Goal: Information Seeking & Learning: Check status

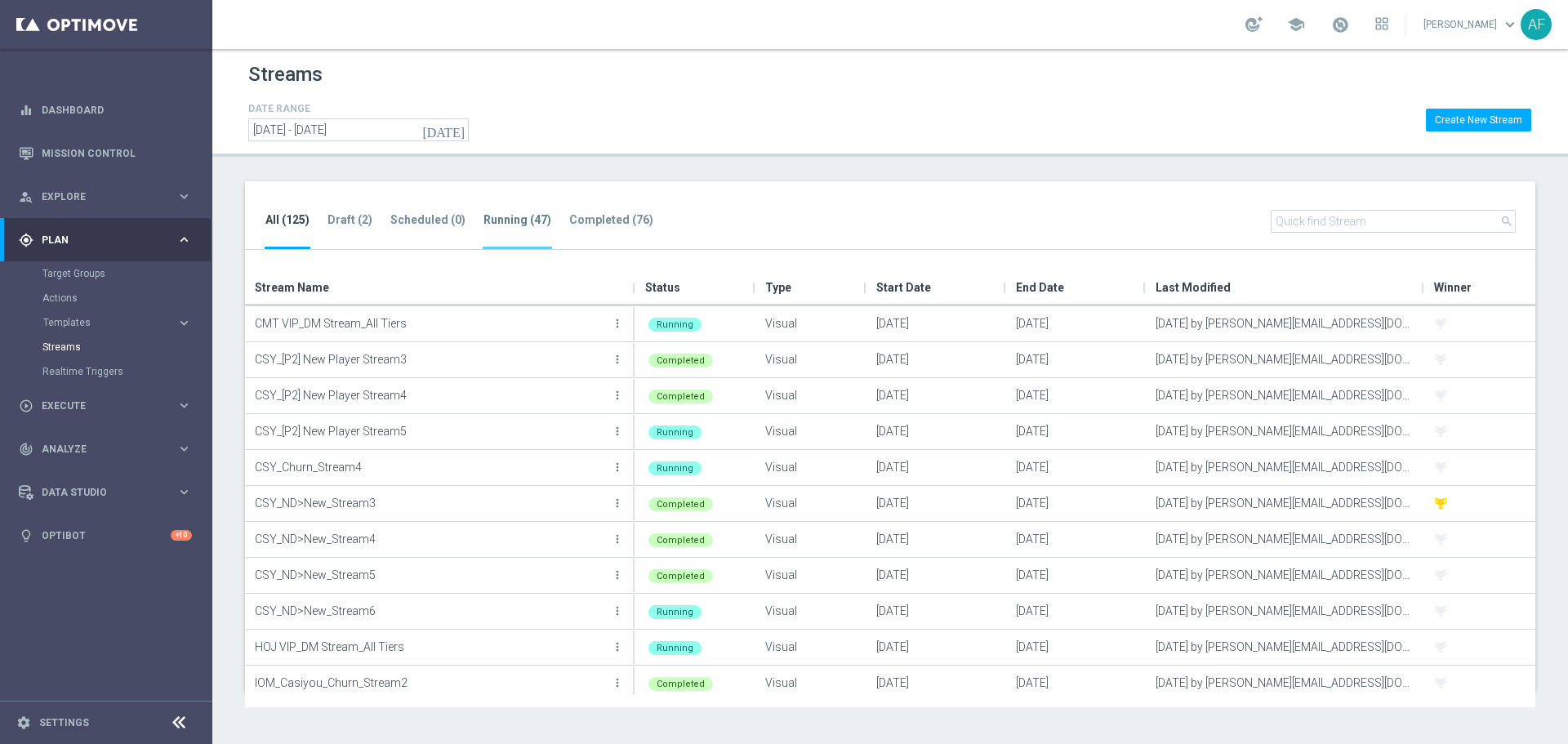
click at [498, 218] on tab-header "Running (47)" at bounding box center [517, 220] width 68 height 14
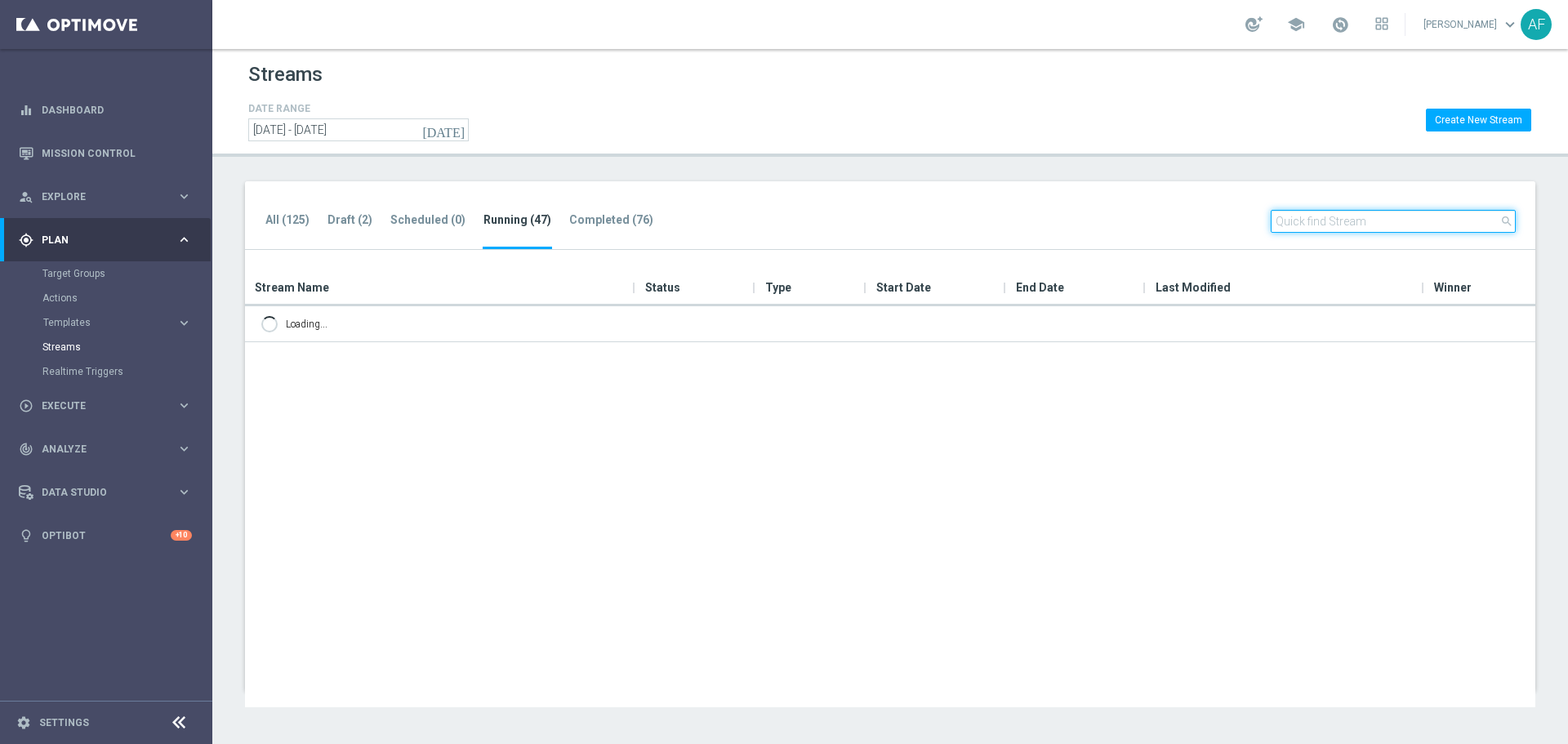
click at [1319, 212] on input "text" at bounding box center [1393, 221] width 245 height 23
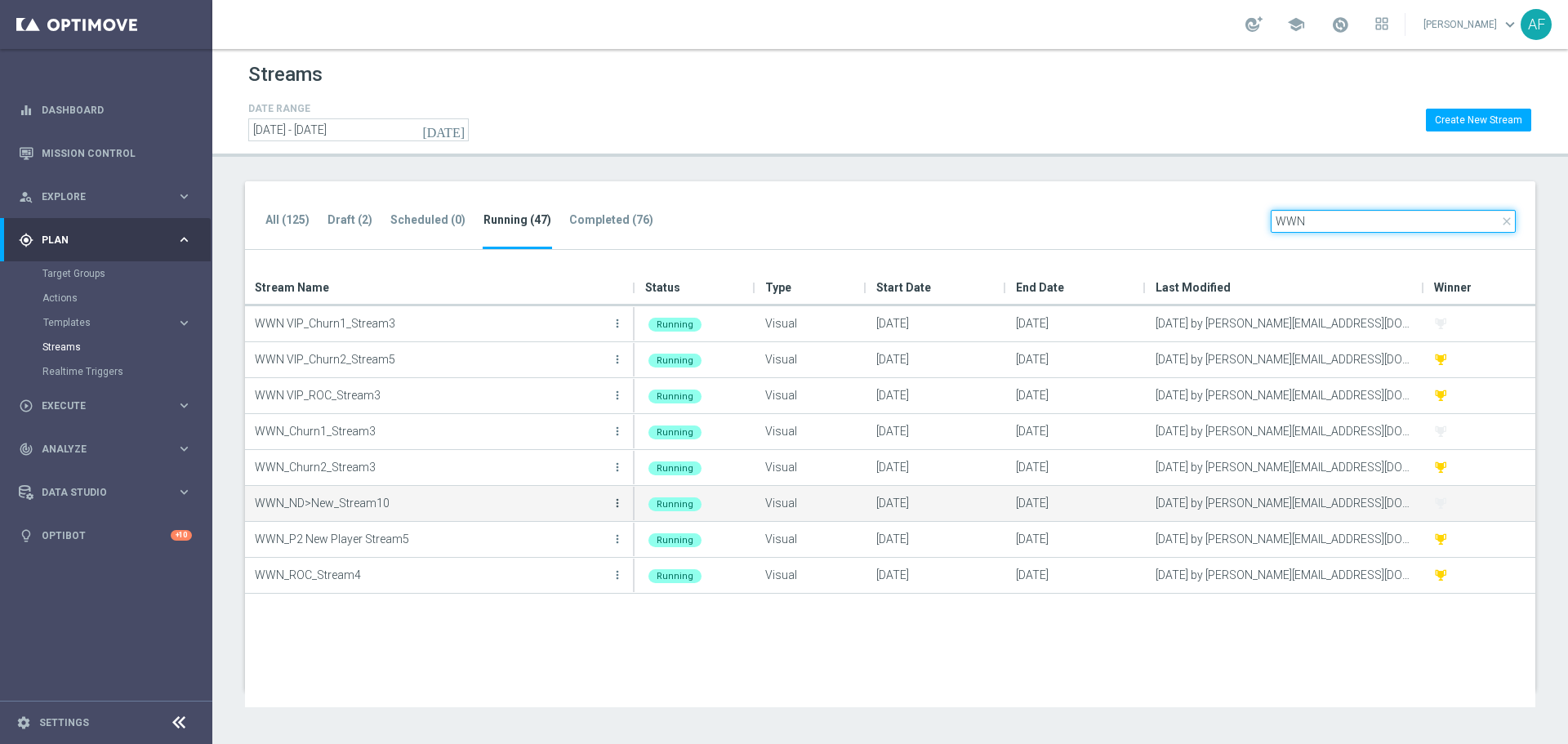
type input "WWN"
click at [620, 503] on icon "more_vert" at bounding box center [617, 503] width 13 height 13
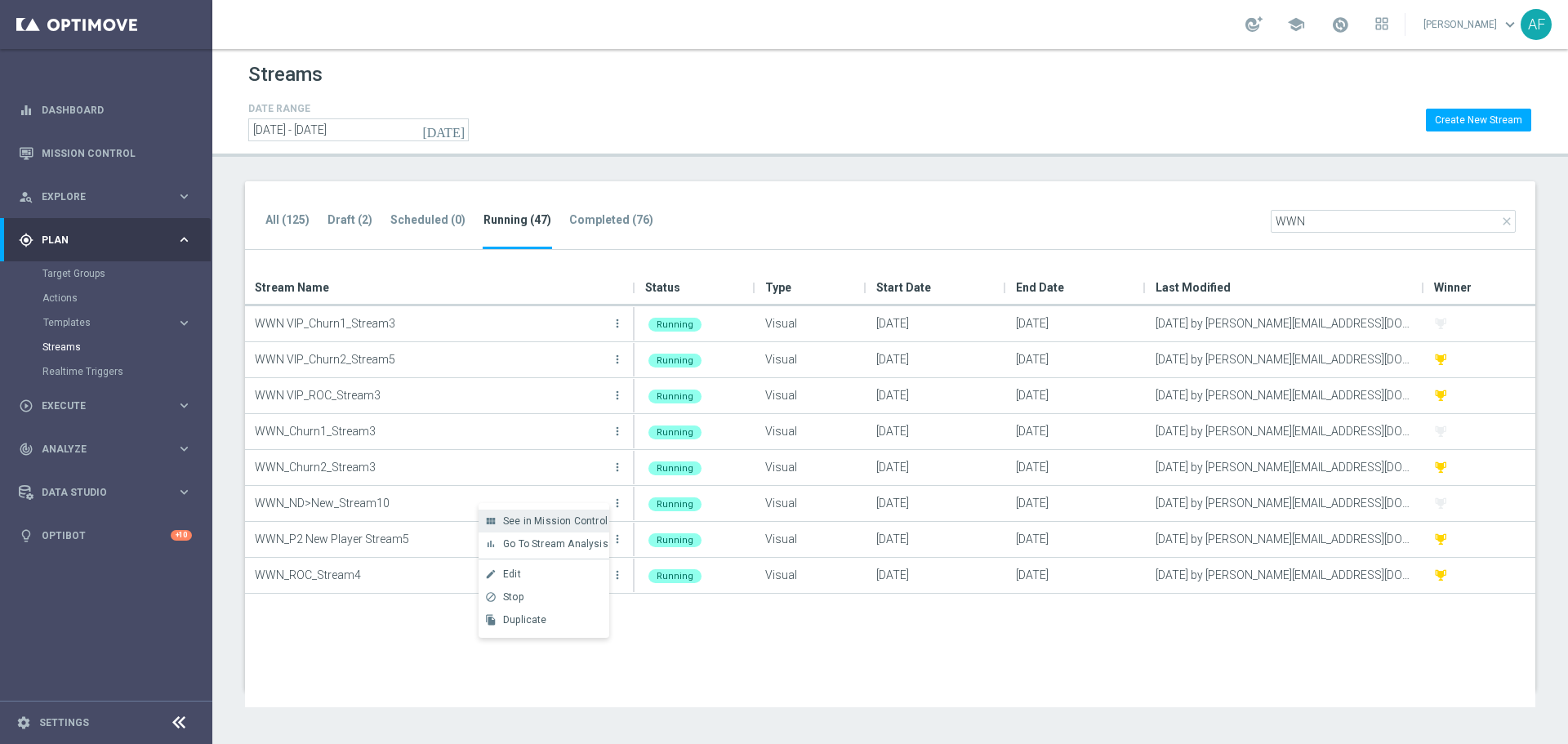
click at [565, 518] on span "See in Mission Control" at bounding box center [555, 521] width 105 height 11
click at [611, 220] on tab-header "Completed (76)" at bounding box center [611, 220] width 84 height 14
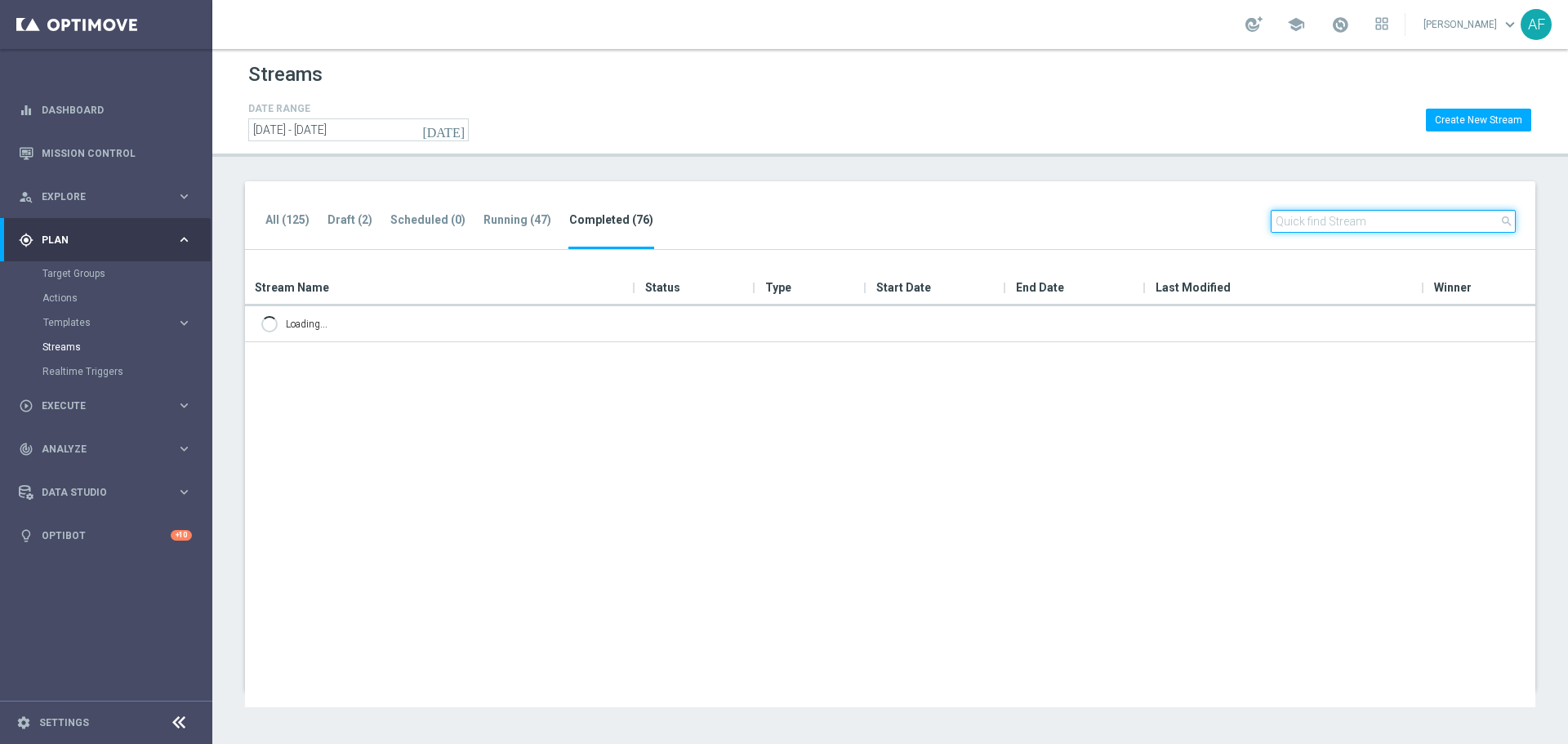
click at [1361, 226] on input "text" at bounding box center [1393, 221] width 245 height 23
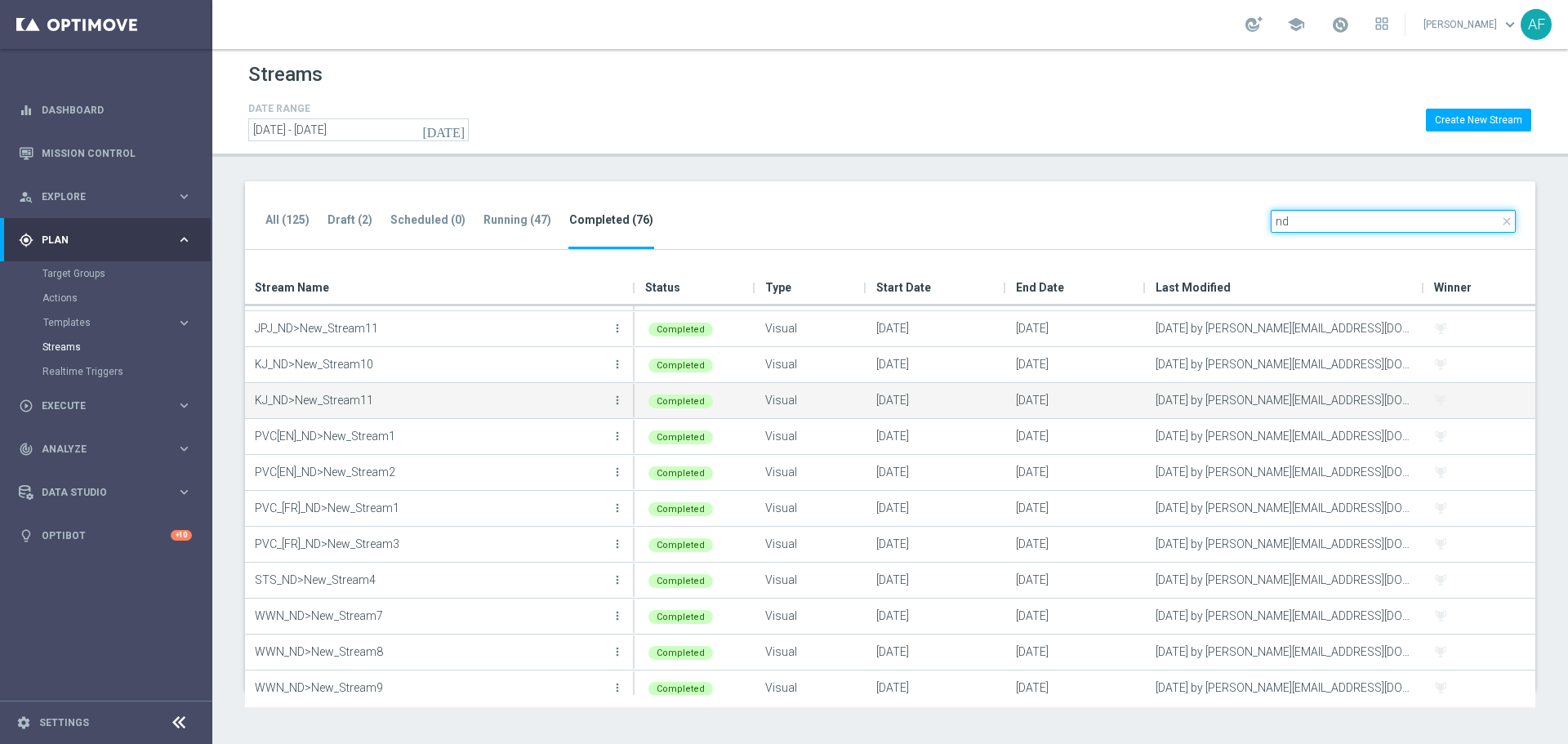
scroll to position [222, 0]
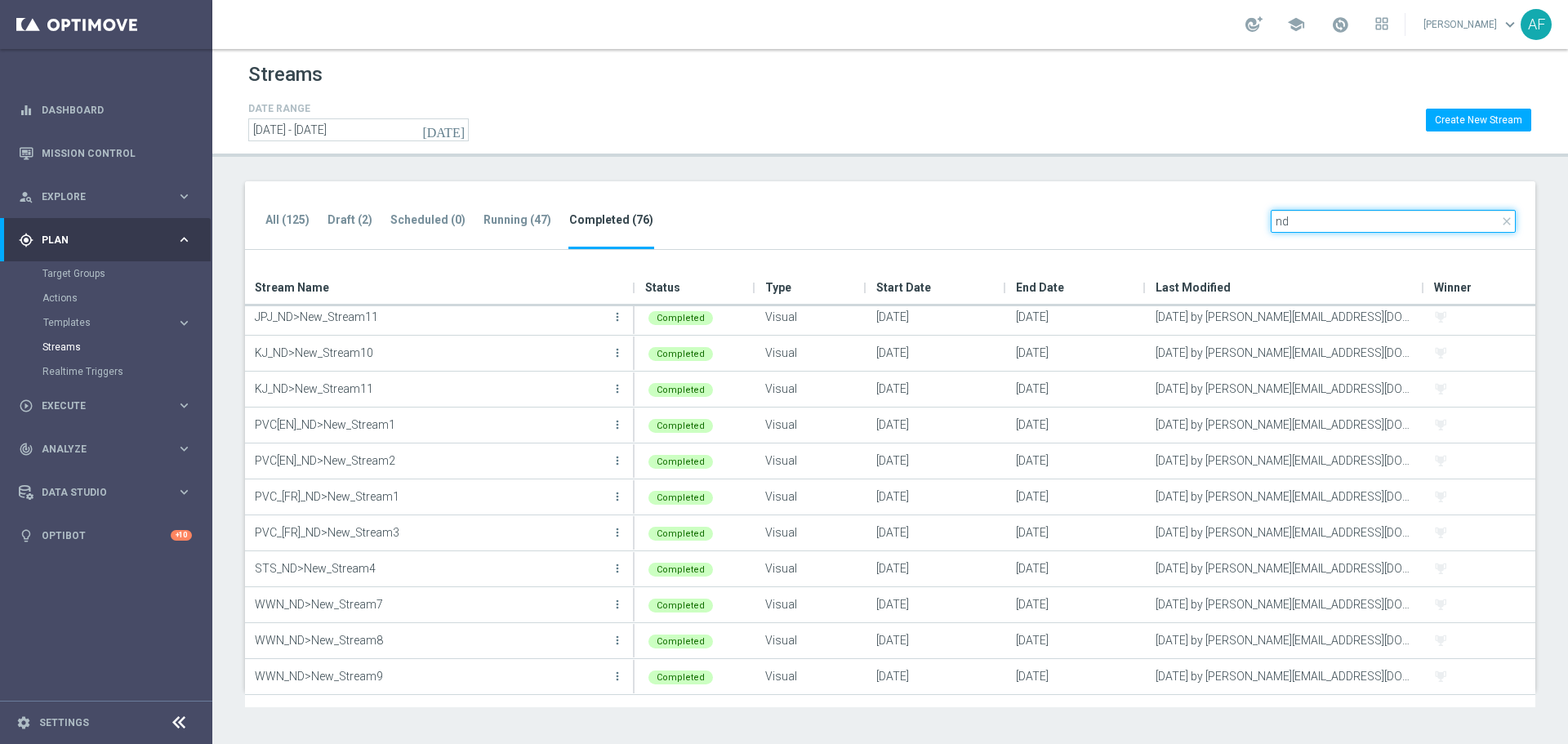
type input "nd"
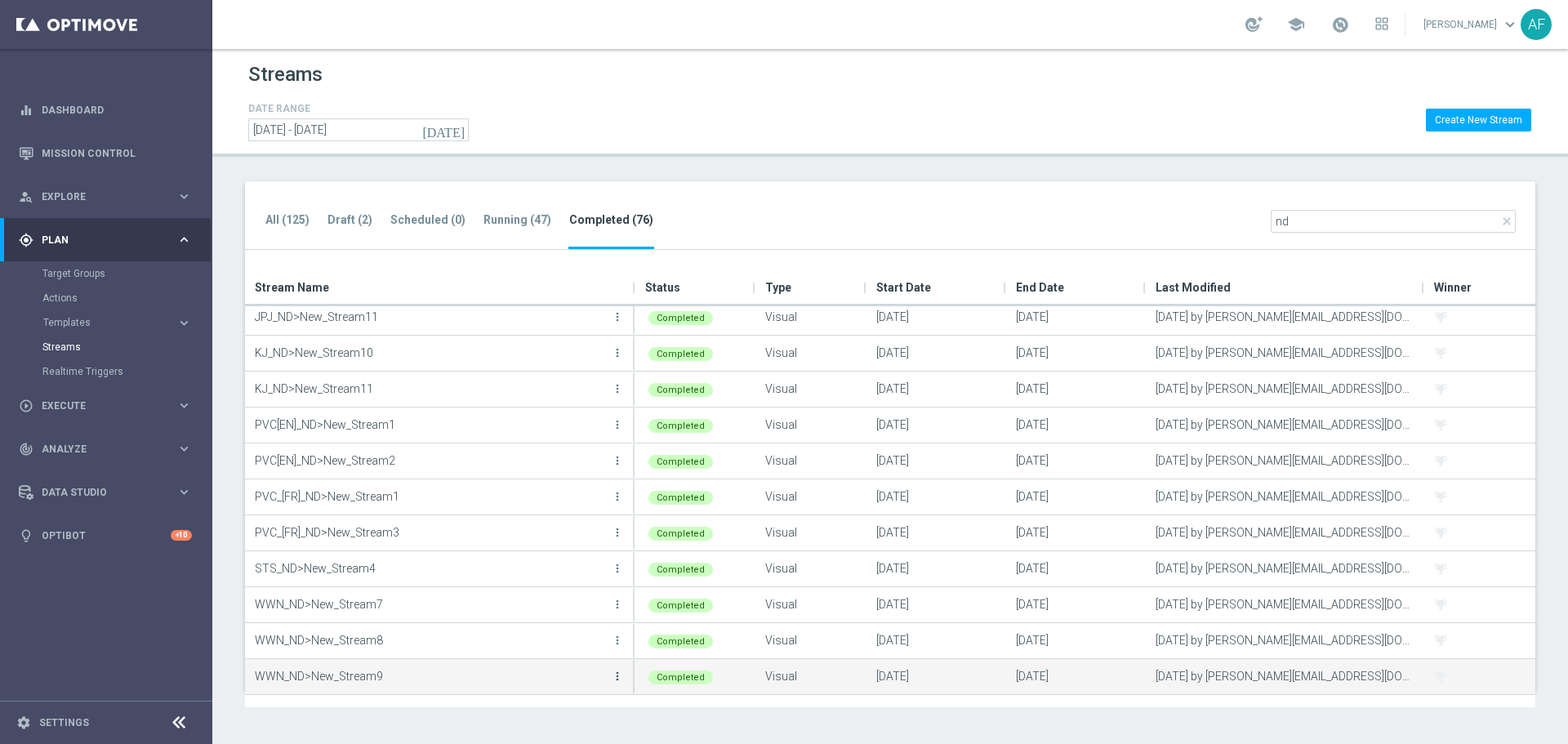
click at [616, 677] on icon "more_vert" at bounding box center [617, 676] width 13 height 13
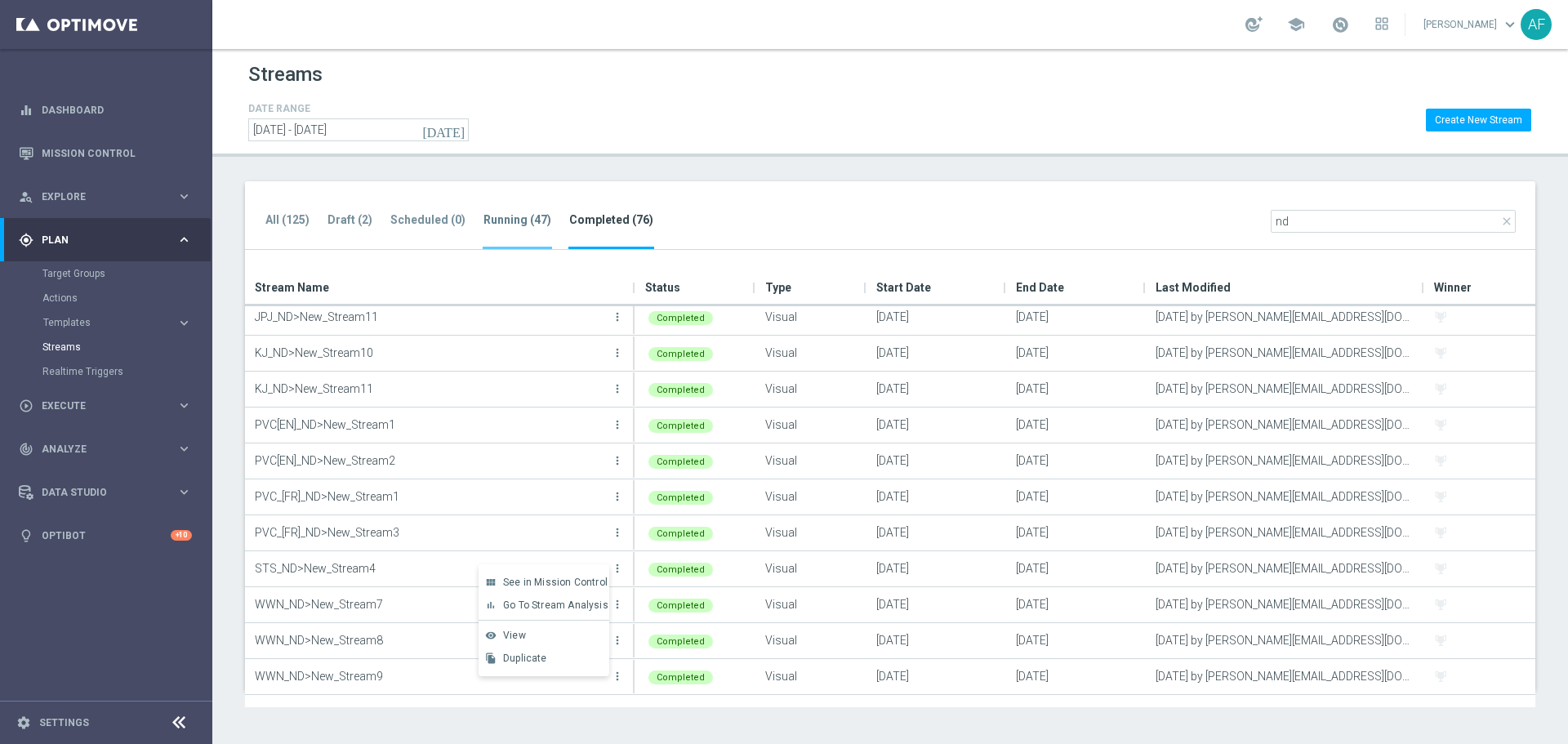
click at [522, 222] on tab-header "Running (47)" at bounding box center [517, 220] width 68 height 14
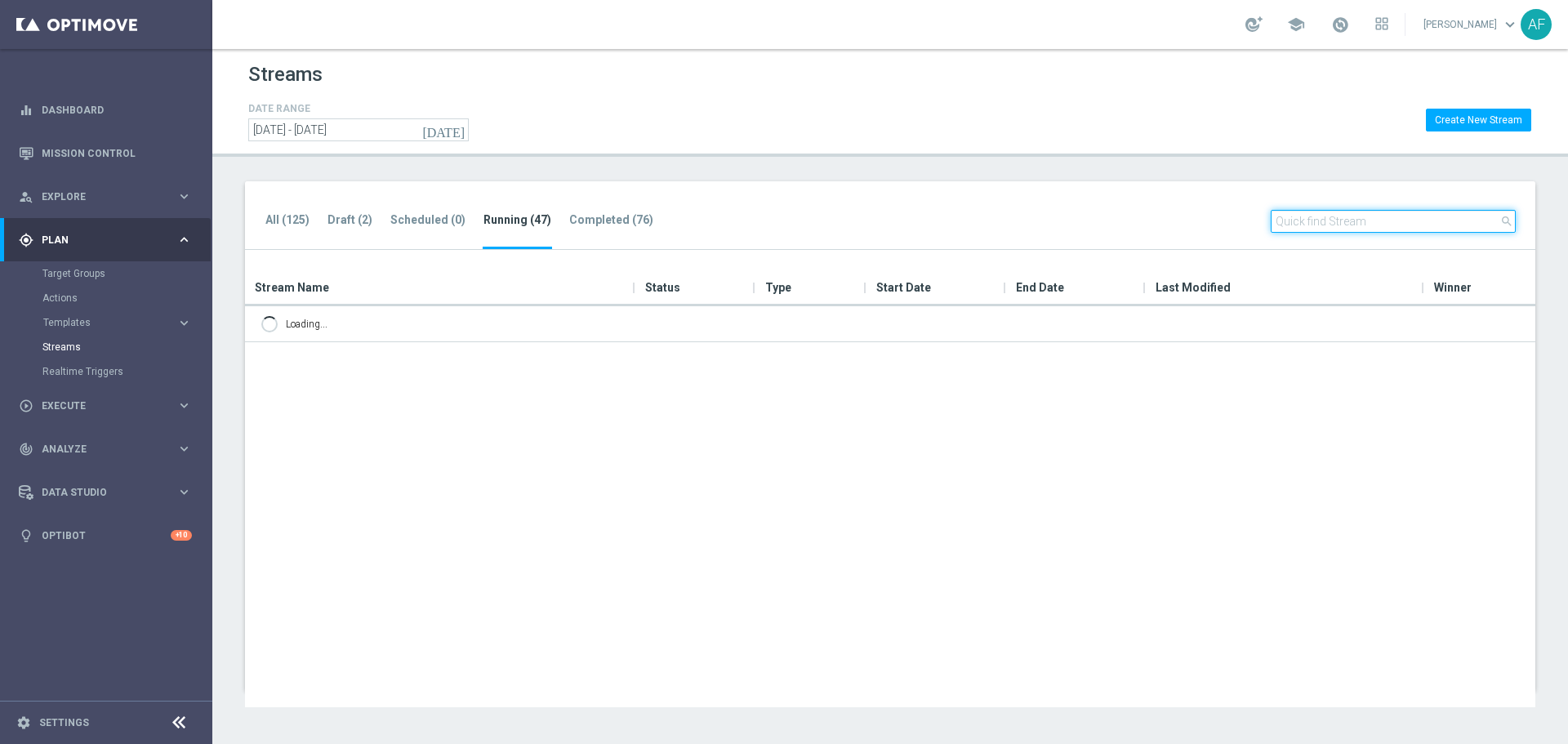
click at [1319, 217] on input "text" at bounding box center [1393, 221] width 245 height 23
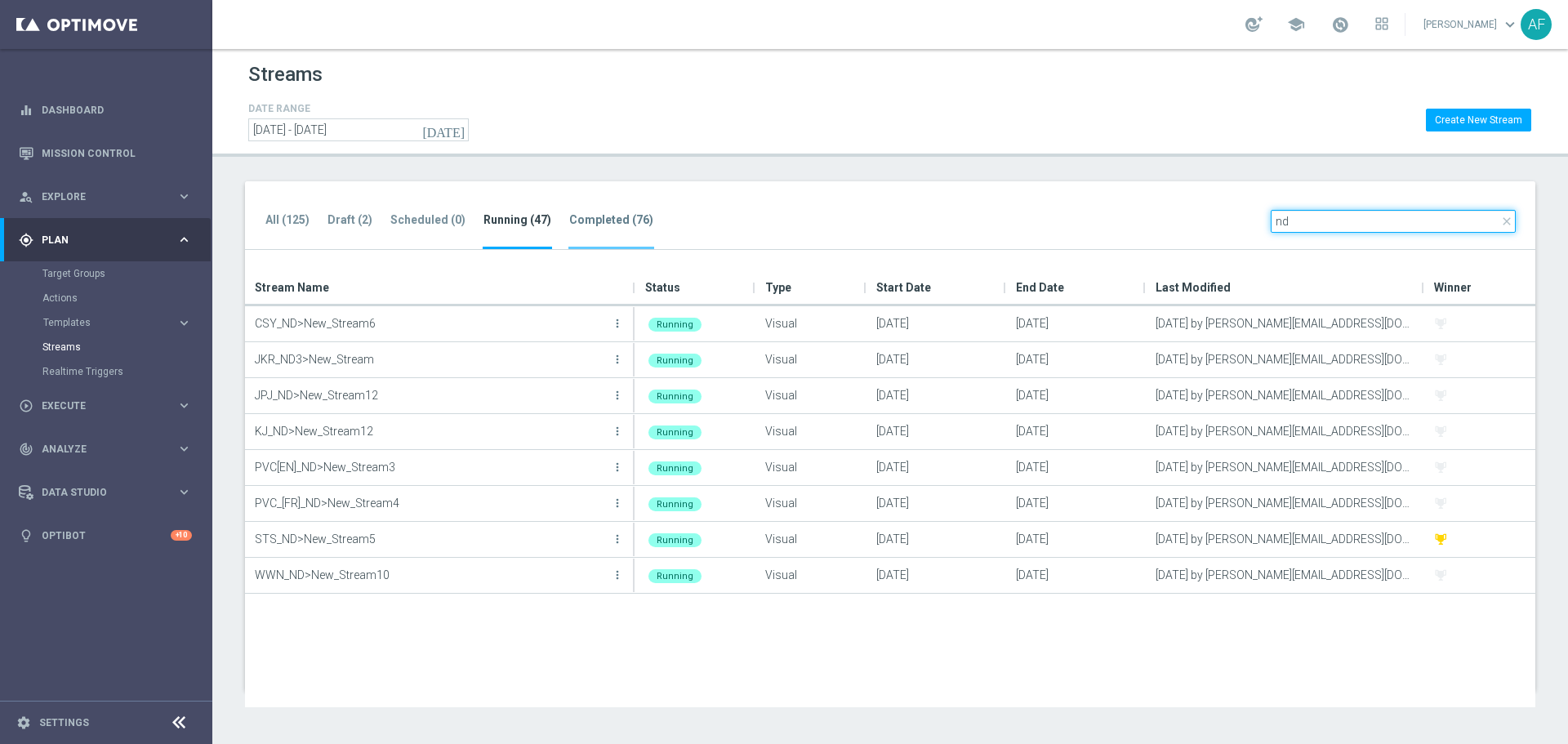
type input "nd"
drag, startPoint x: 613, startPoint y: 218, endPoint x: 725, endPoint y: 217, distance: 112.0
click at [613, 218] on tab-header "Completed (76)" at bounding box center [611, 220] width 84 height 14
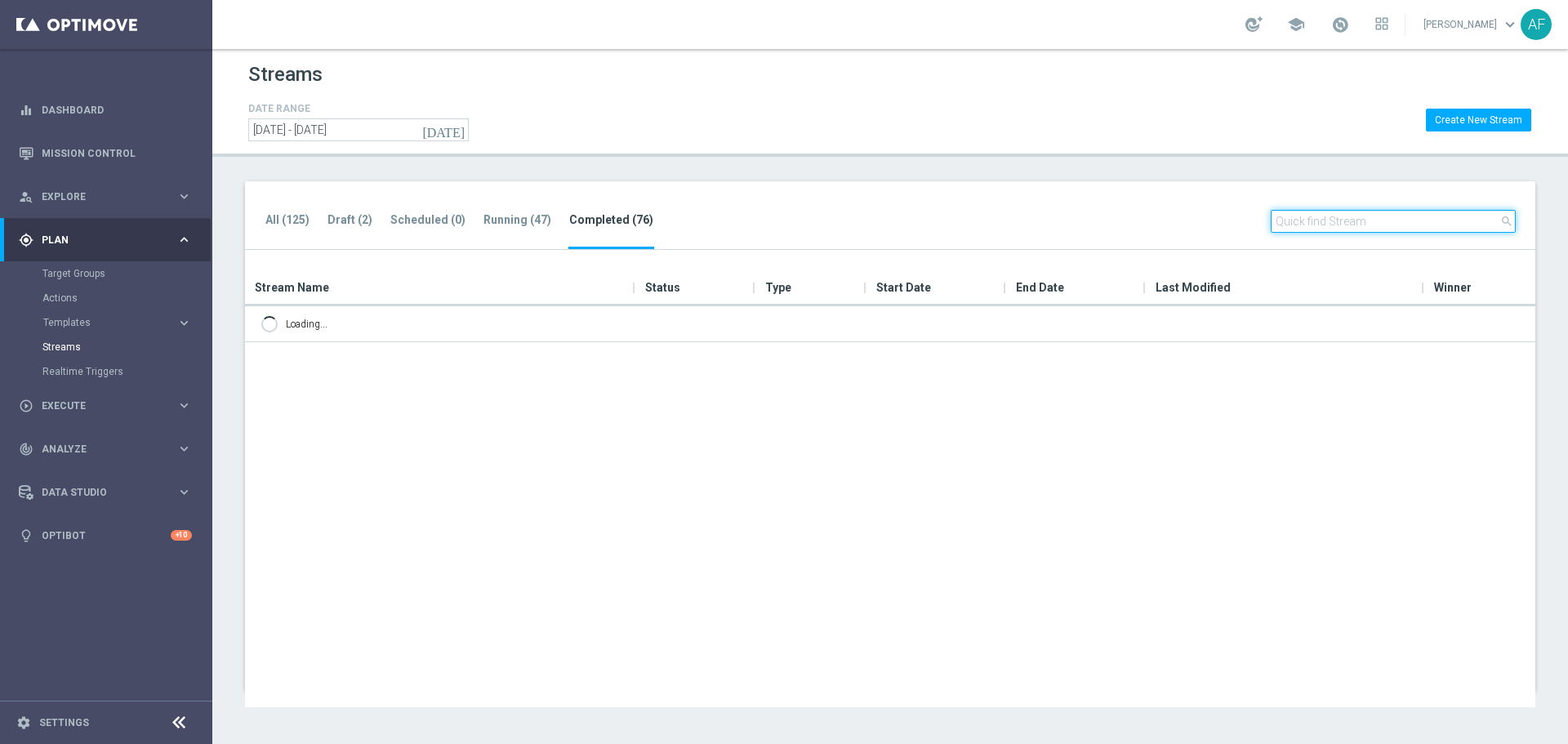
click at [1388, 210] on input "text" at bounding box center [1393, 221] width 245 height 23
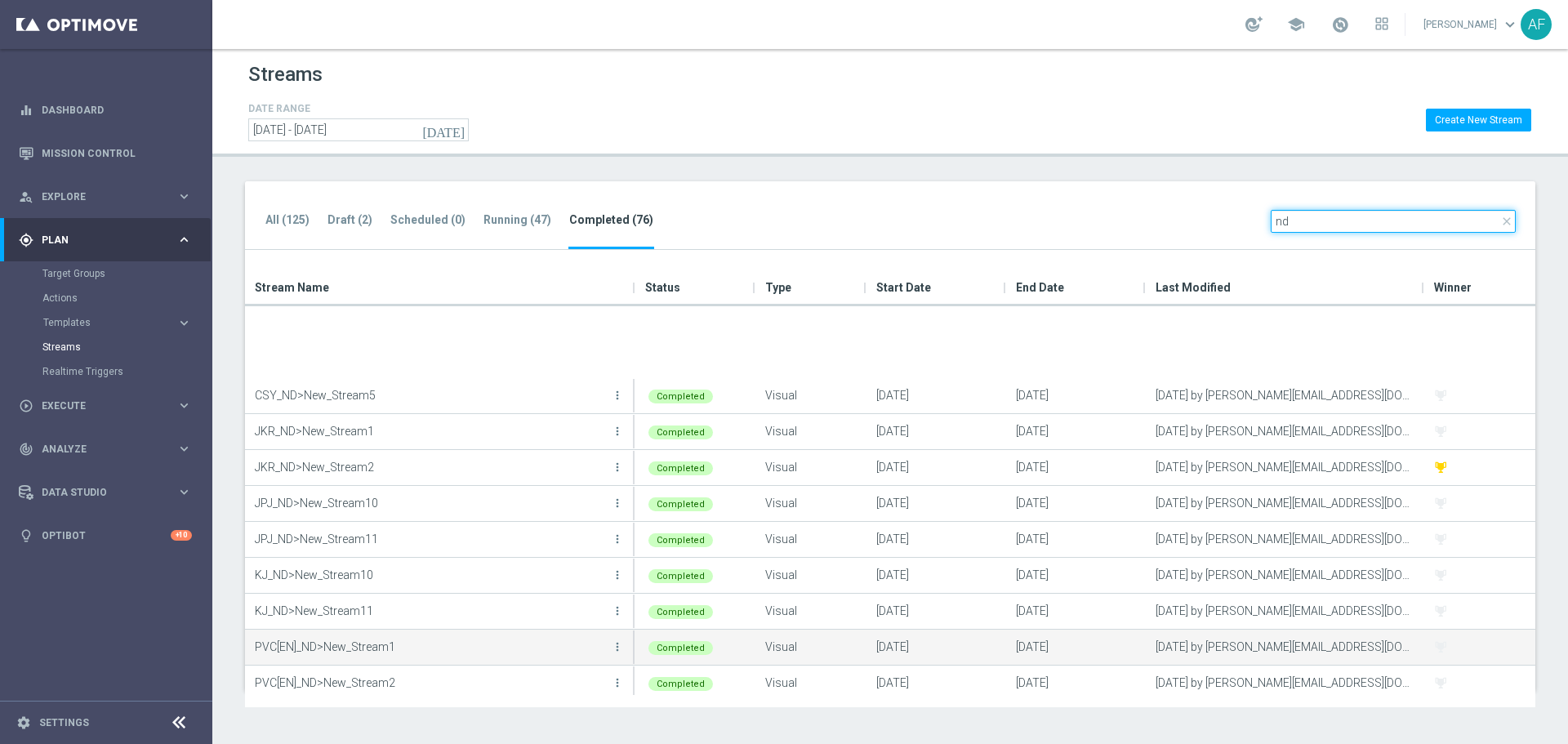
scroll to position [222, 0]
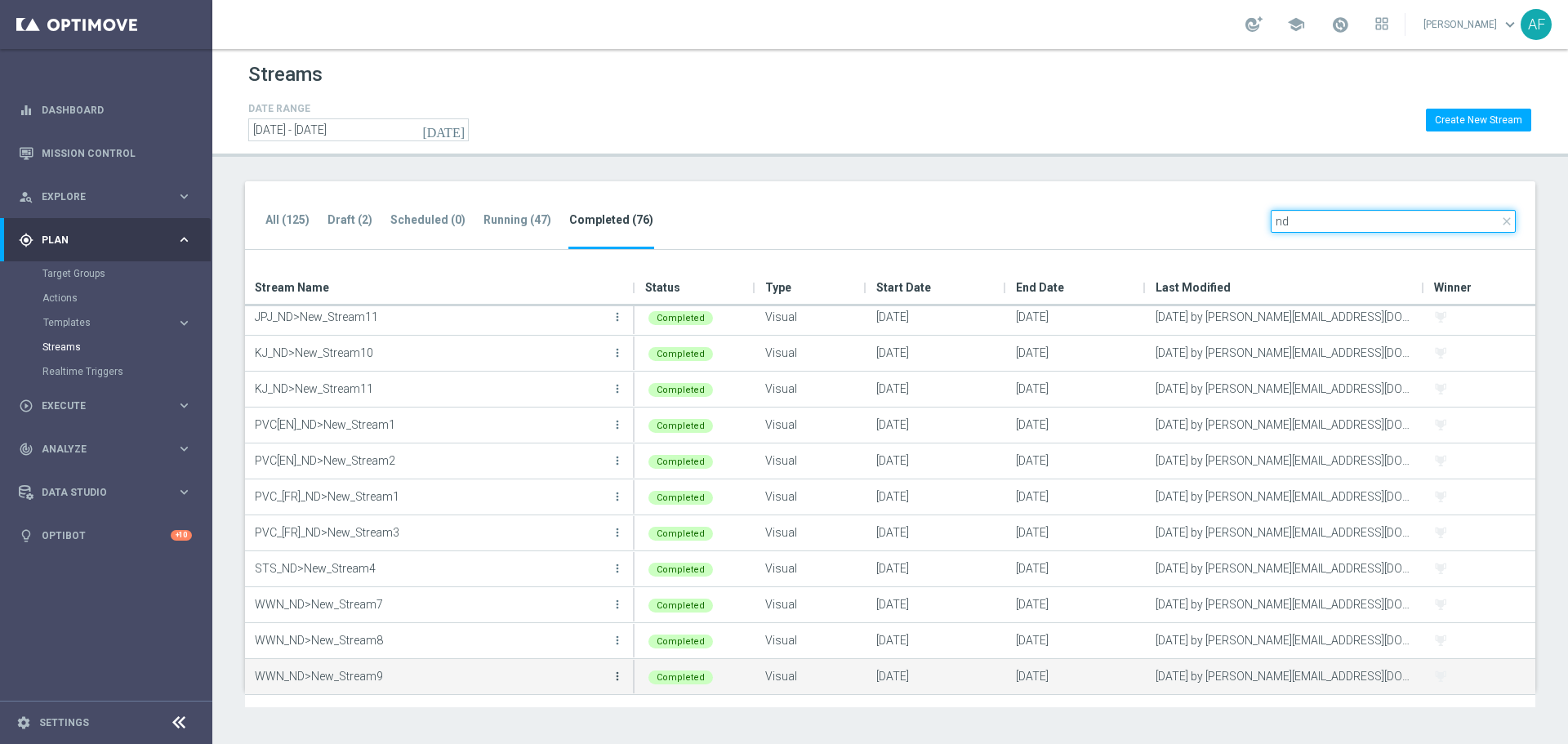
type input "nd"
click at [617, 676] on icon "more_vert" at bounding box center [617, 676] width 13 height 13
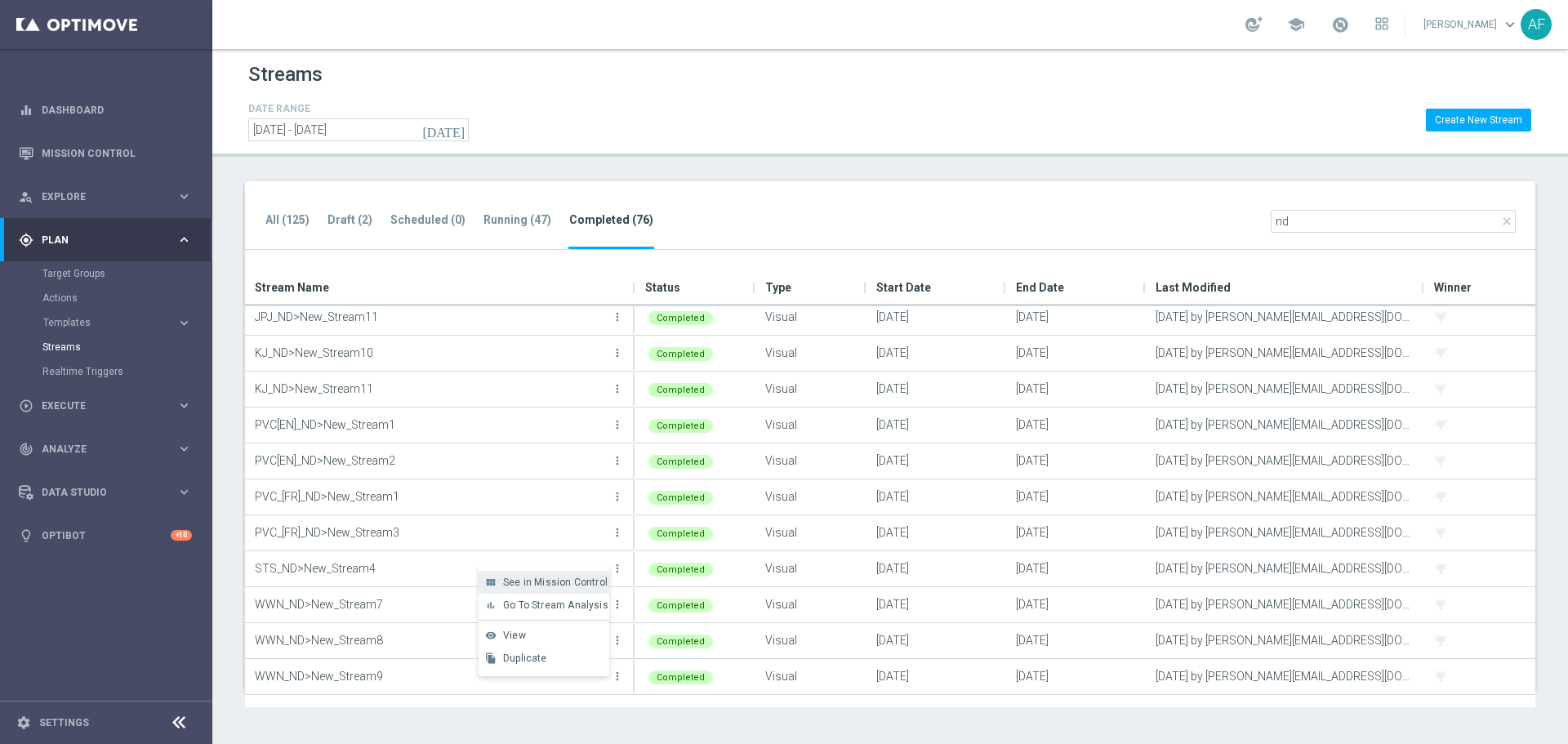
click at [551, 584] on span "See in Mission Control" at bounding box center [555, 582] width 105 height 11
click at [491, 215] on tab-header "Running (47)" at bounding box center [517, 220] width 68 height 14
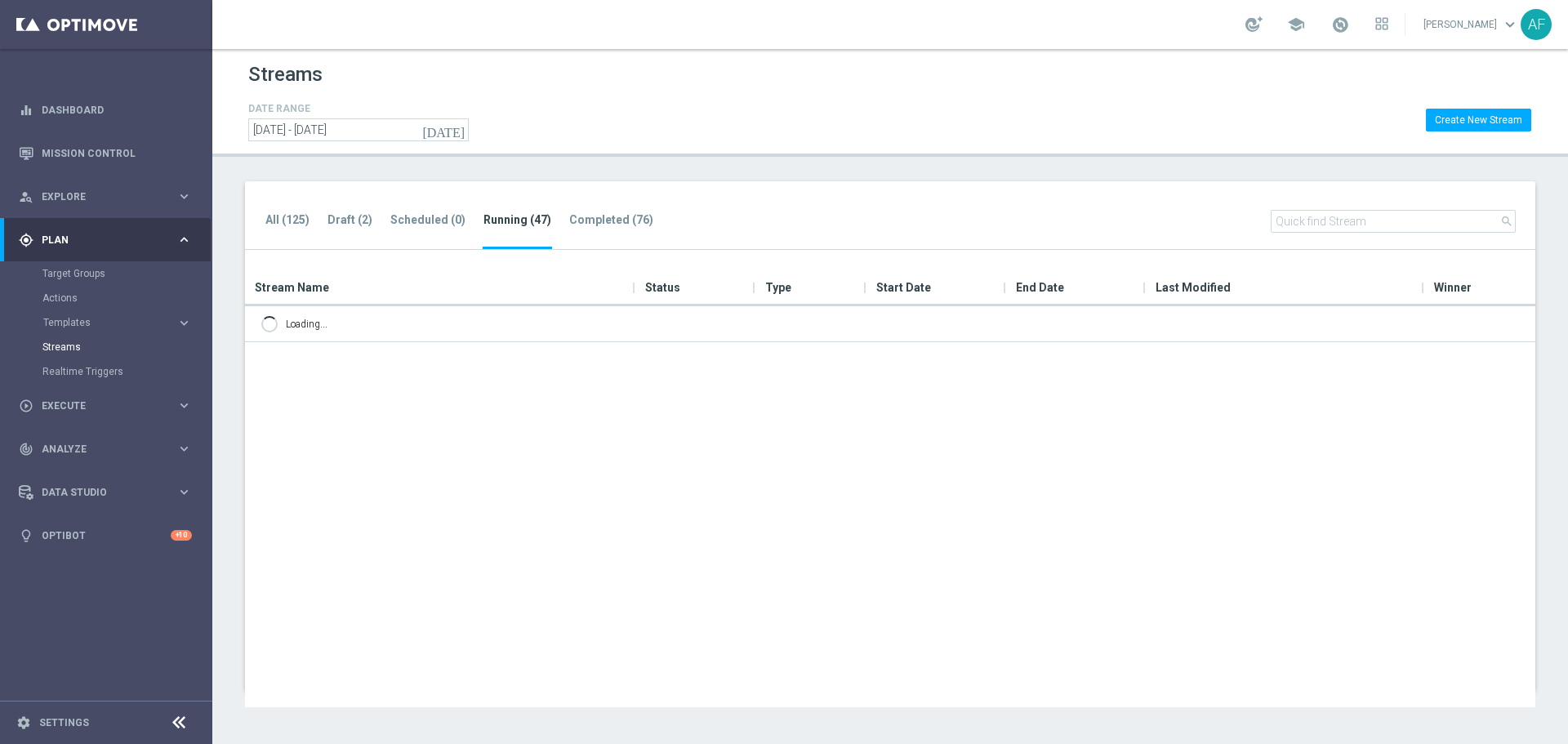
scroll to position [0, 0]
click at [1315, 226] on input "text" at bounding box center [1393, 221] width 245 height 23
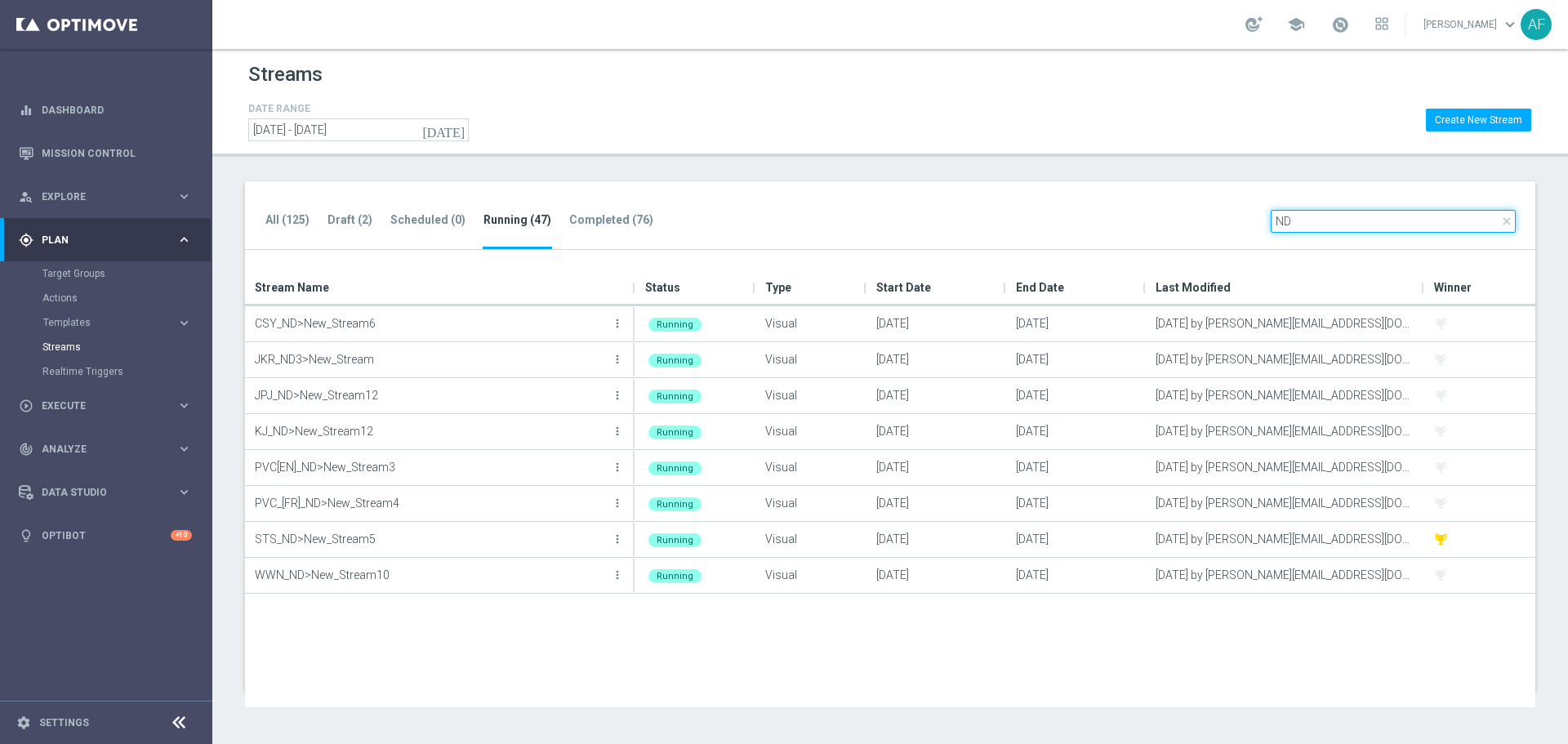
type input "ND"
click at [1328, 221] on input "ND" at bounding box center [1393, 221] width 245 height 23
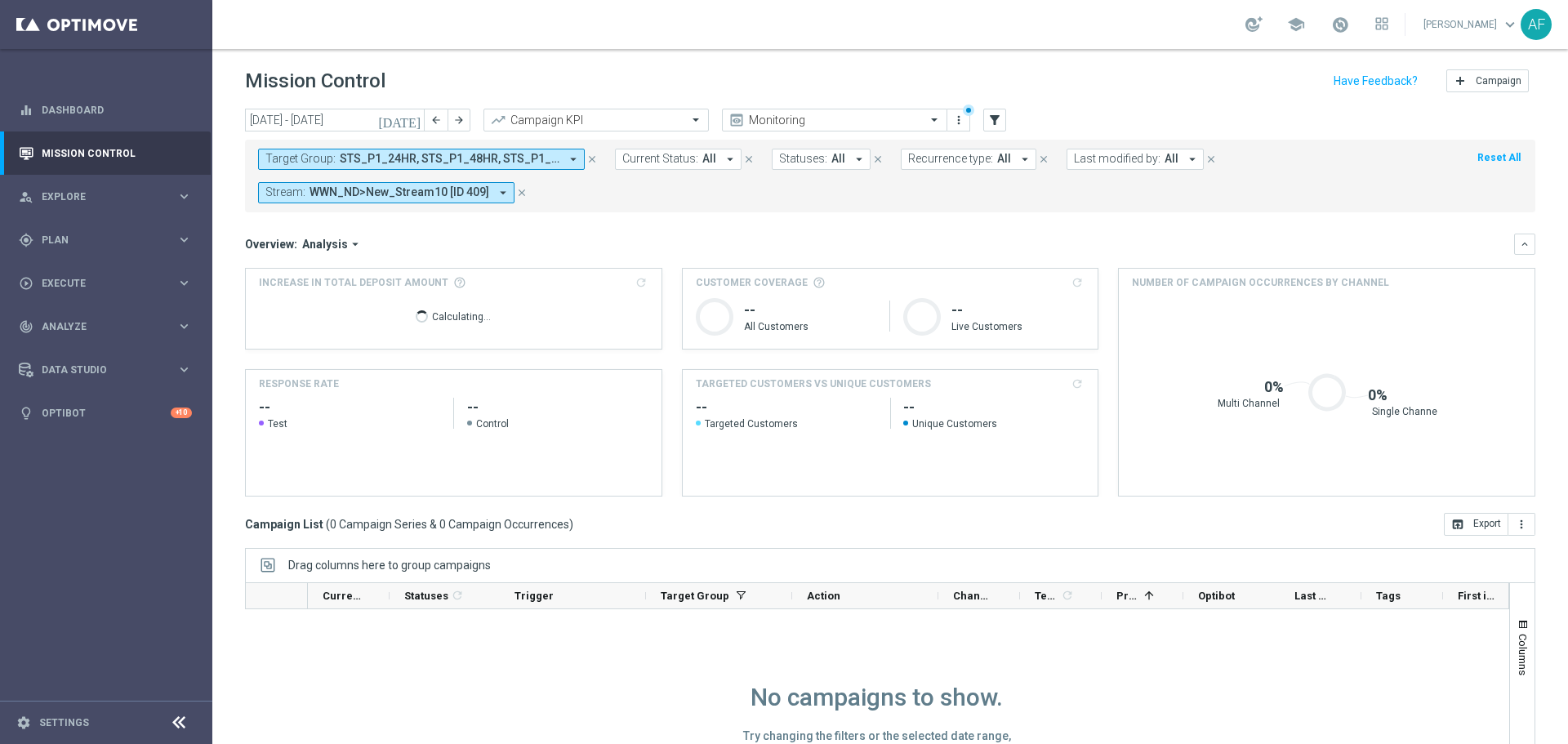
click at [477, 161] on span "STS_P1_24HR, STS_P1_48HR, STS_P1_96HR, STS_P1_DAY13, STS_P1_DAY7" at bounding box center [449, 159] width 220 height 14
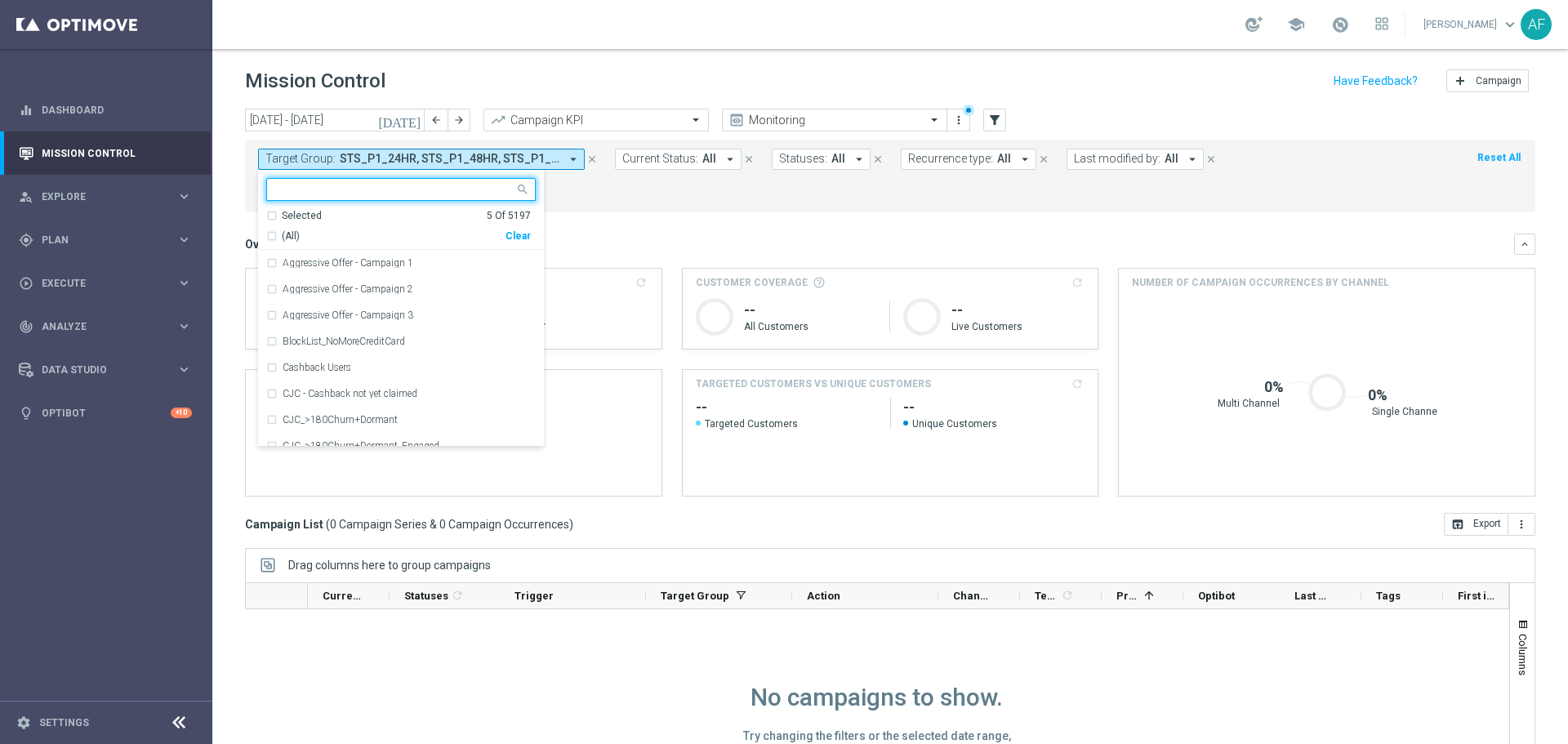
click at [309, 213] on div "Selected" at bounding box center [301, 215] width 40 height 14
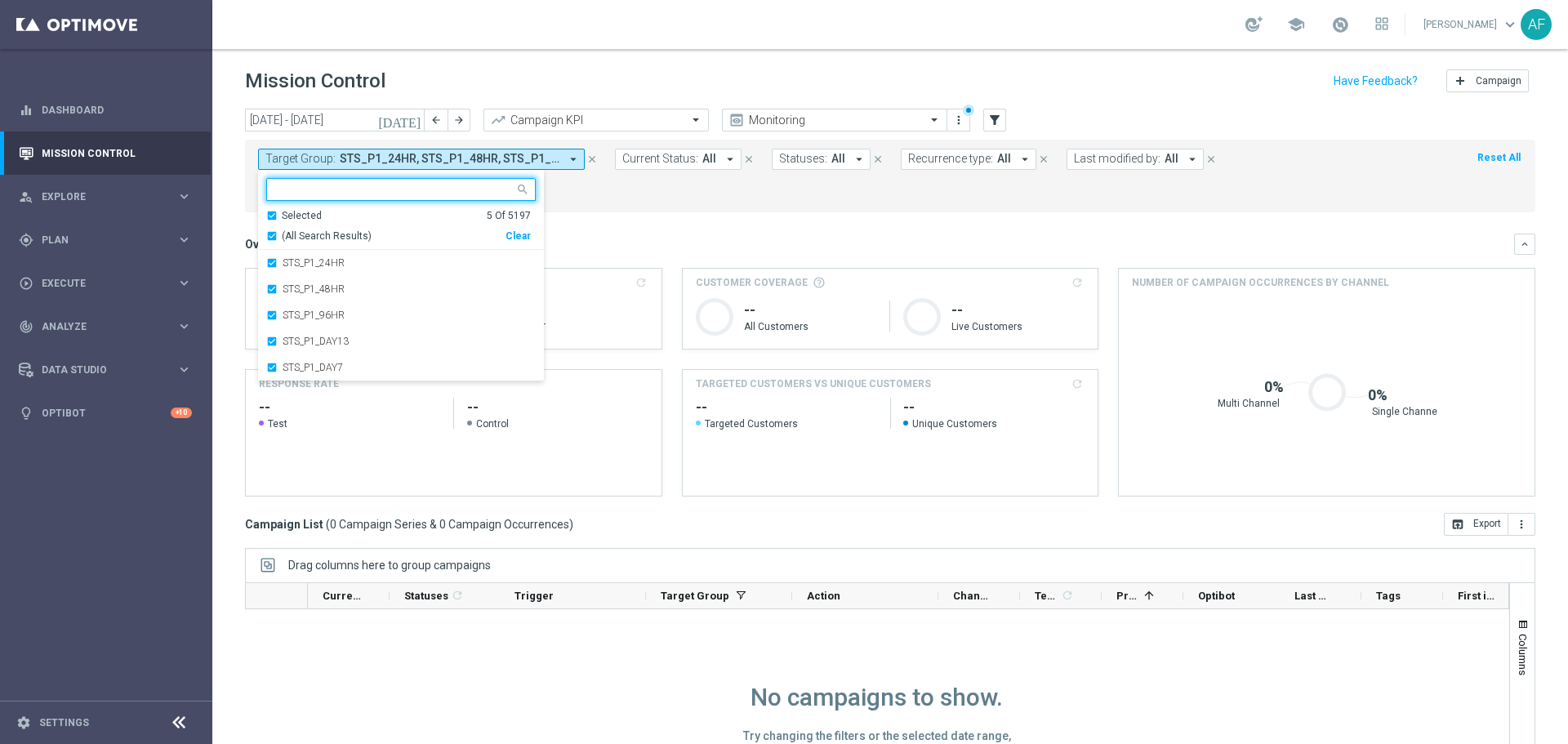
click at [315, 238] on span "(All Search Results)" at bounding box center [326, 236] width 90 height 14
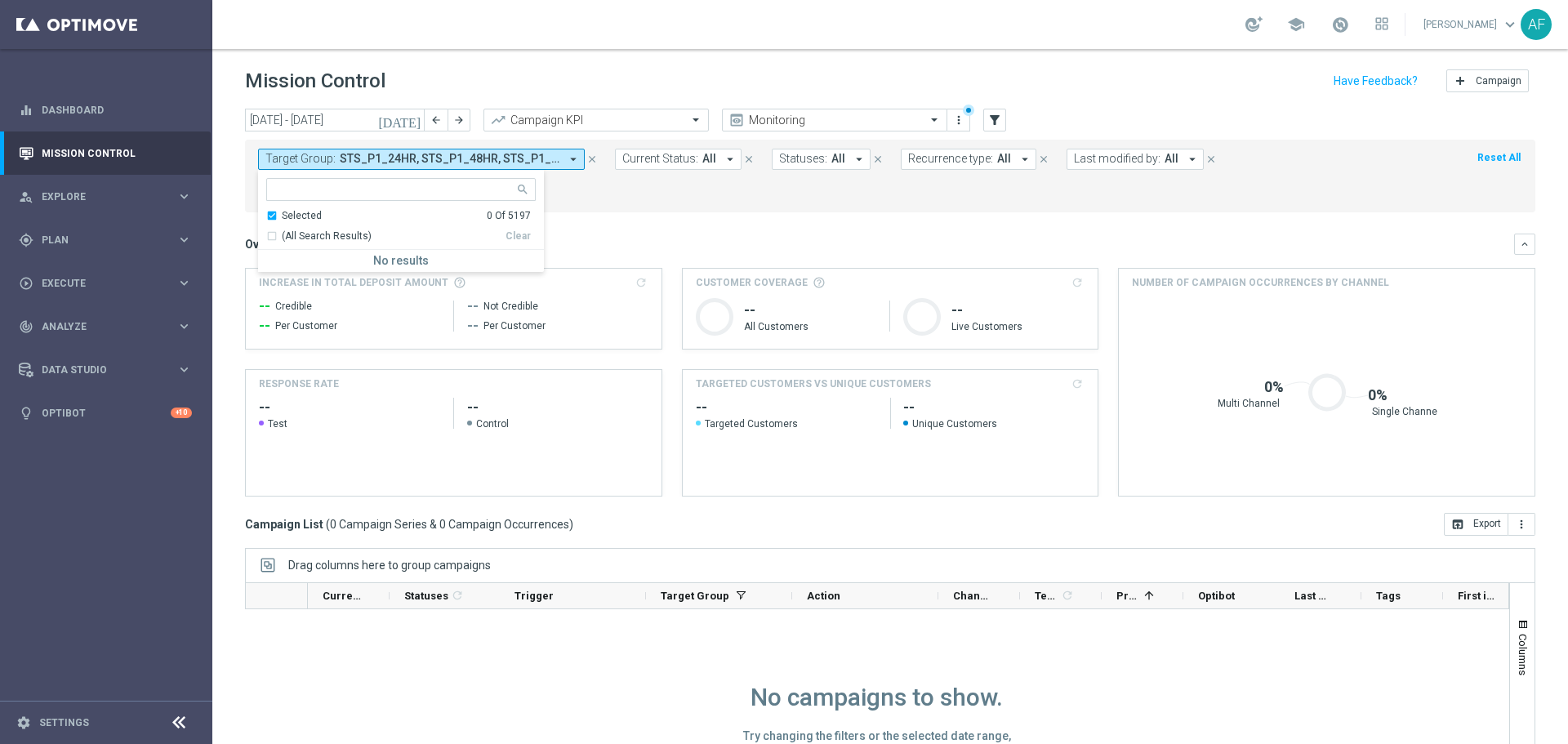
click at [701, 214] on mini-dashboard "Overview: Analysis arrow_drop_down keyboard_arrow_down Increase In Total Deposi…" at bounding box center [890, 363] width 1290 height 301
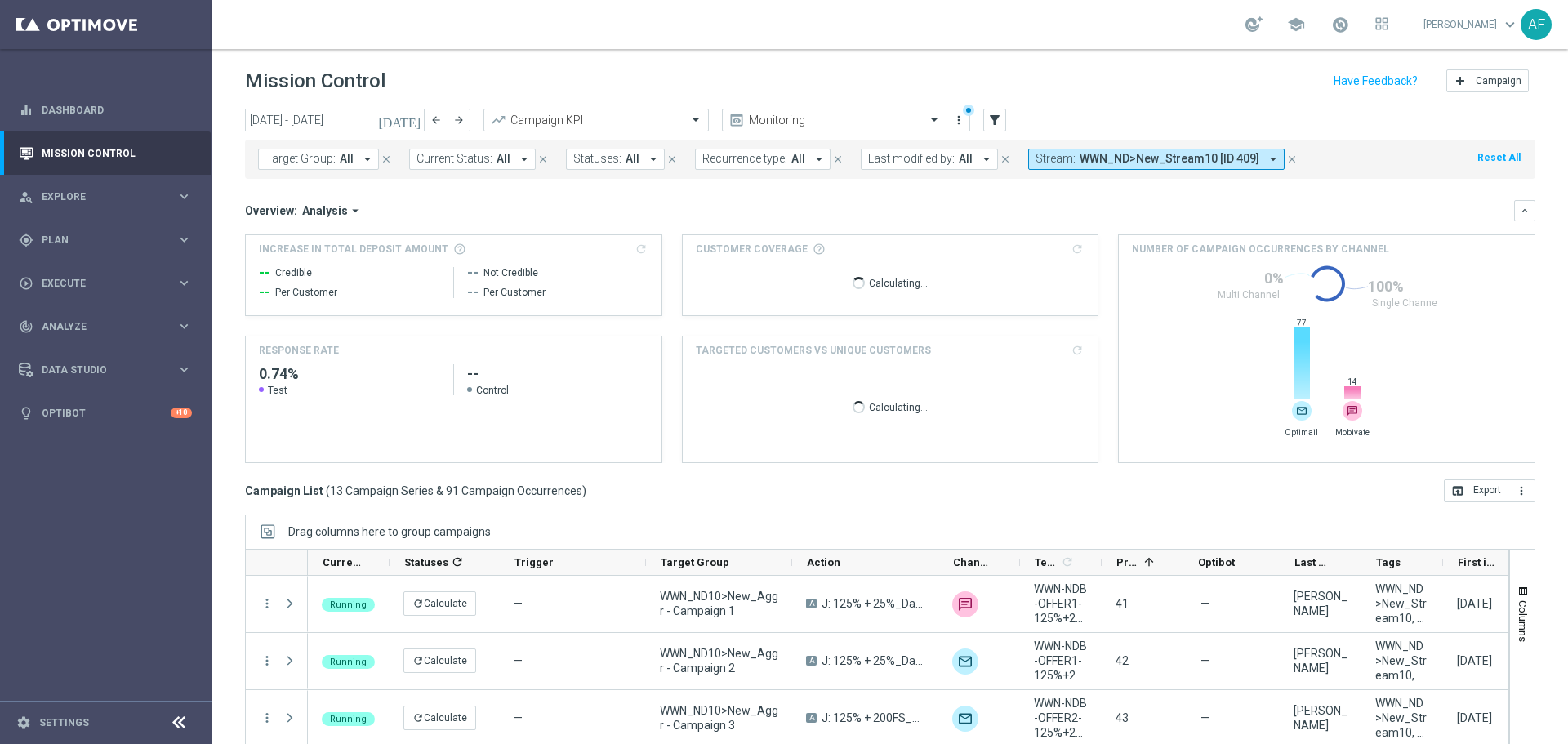
click at [409, 117] on icon "[DATE]" at bounding box center [399, 120] width 44 height 15
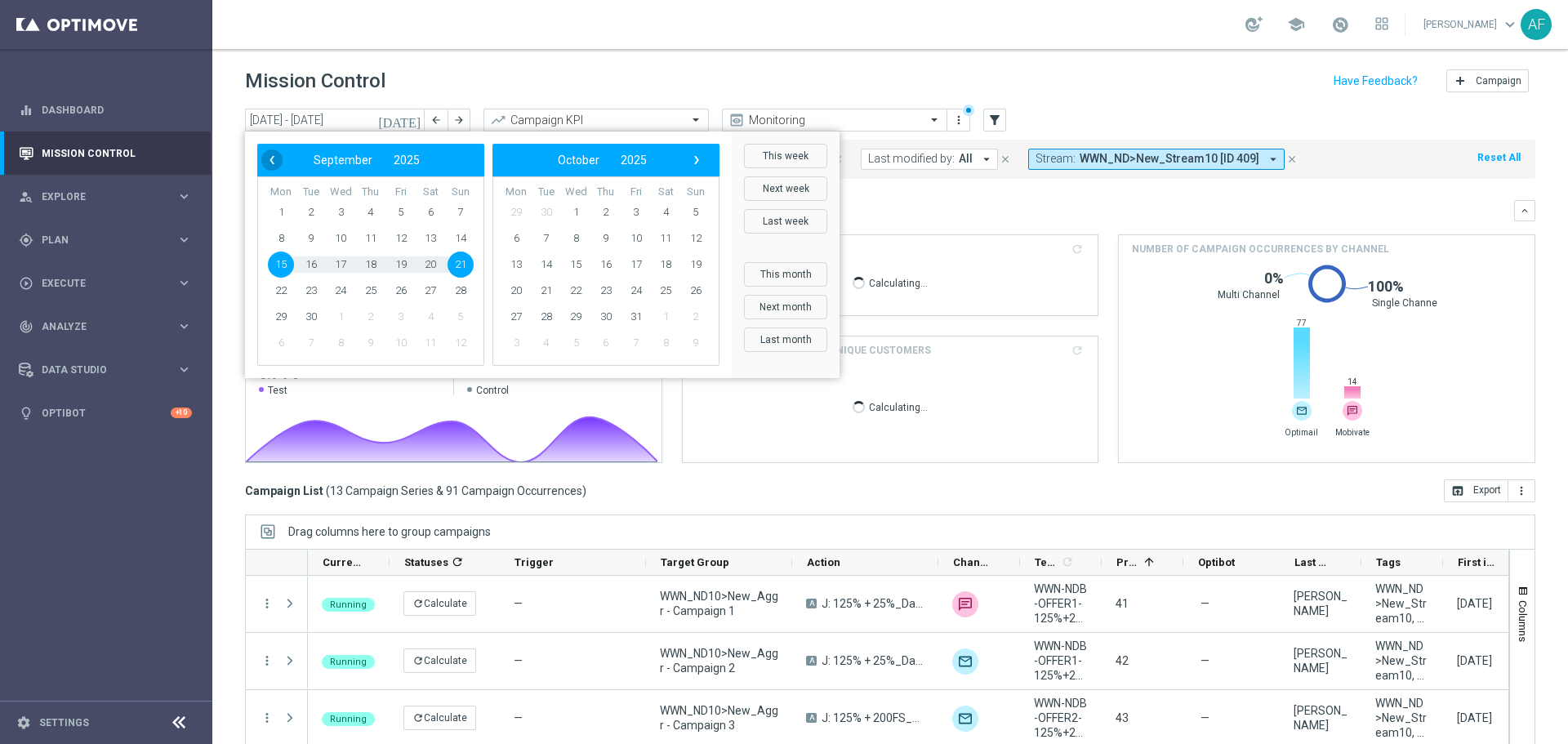
click at [271, 151] on span "‹" at bounding box center [271, 160] width 21 height 21
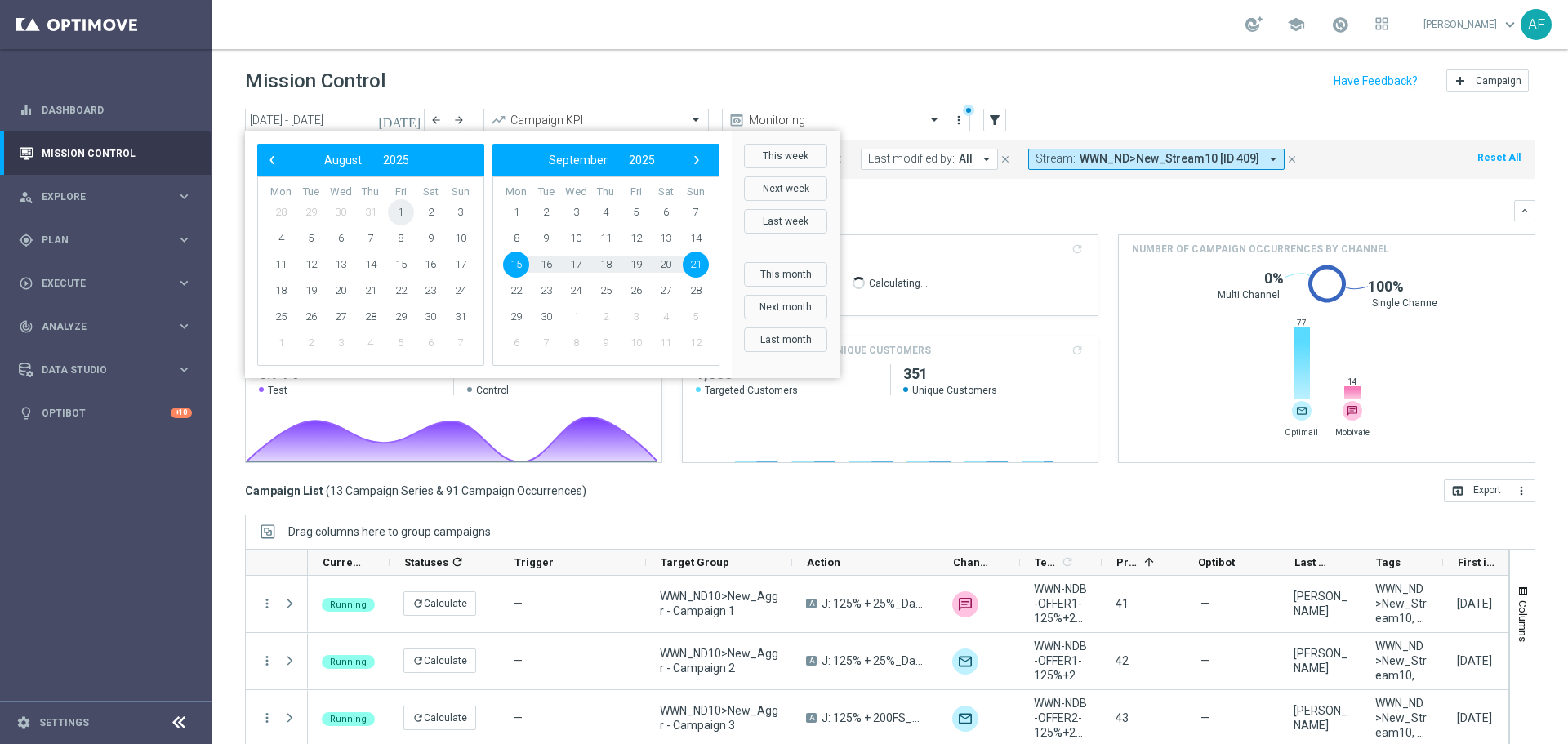
click at [393, 207] on span "1" at bounding box center [401, 213] width 26 height 26
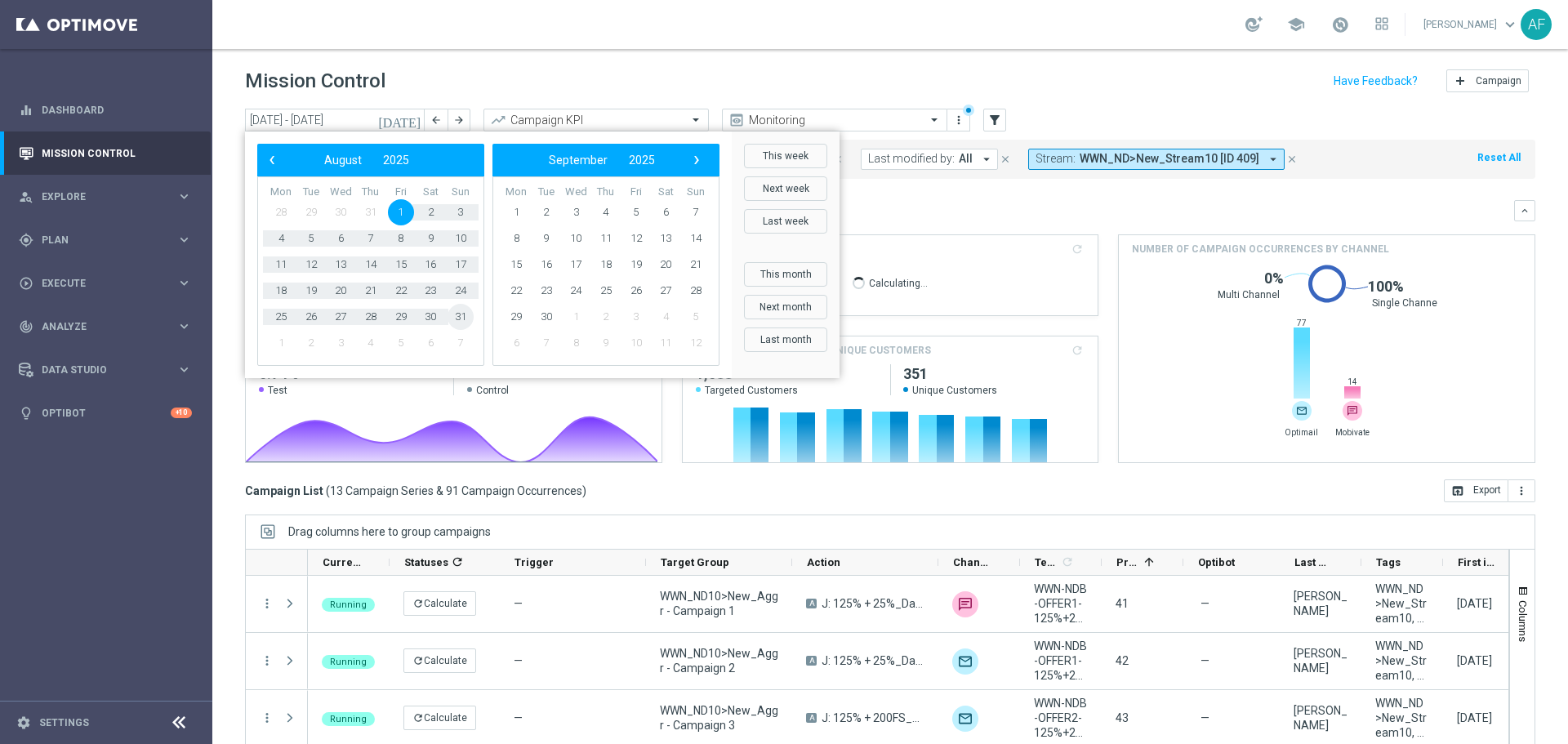
click at [457, 315] on span "31" at bounding box center [460, 317] width 26 height 26
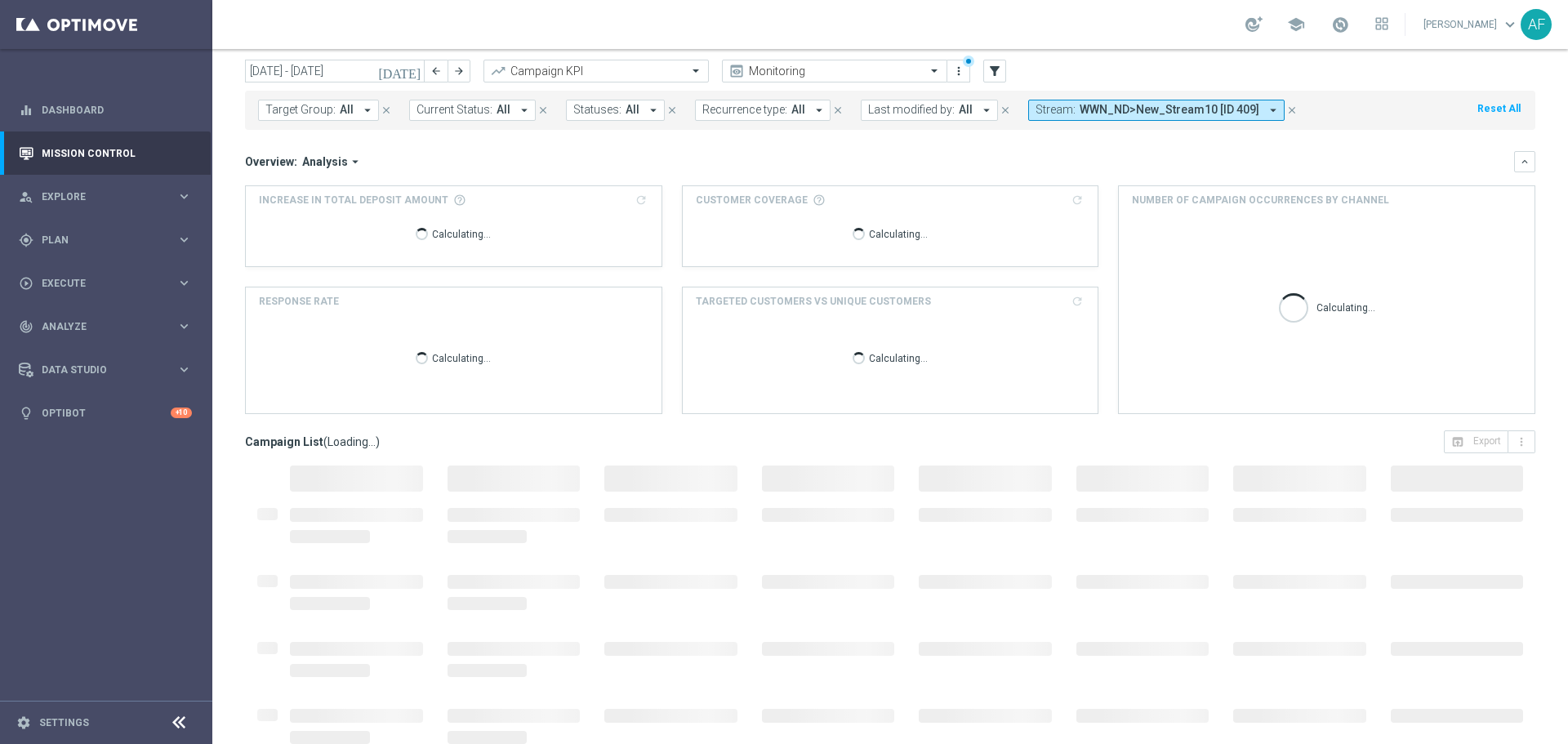
scroll to position [72, 0]
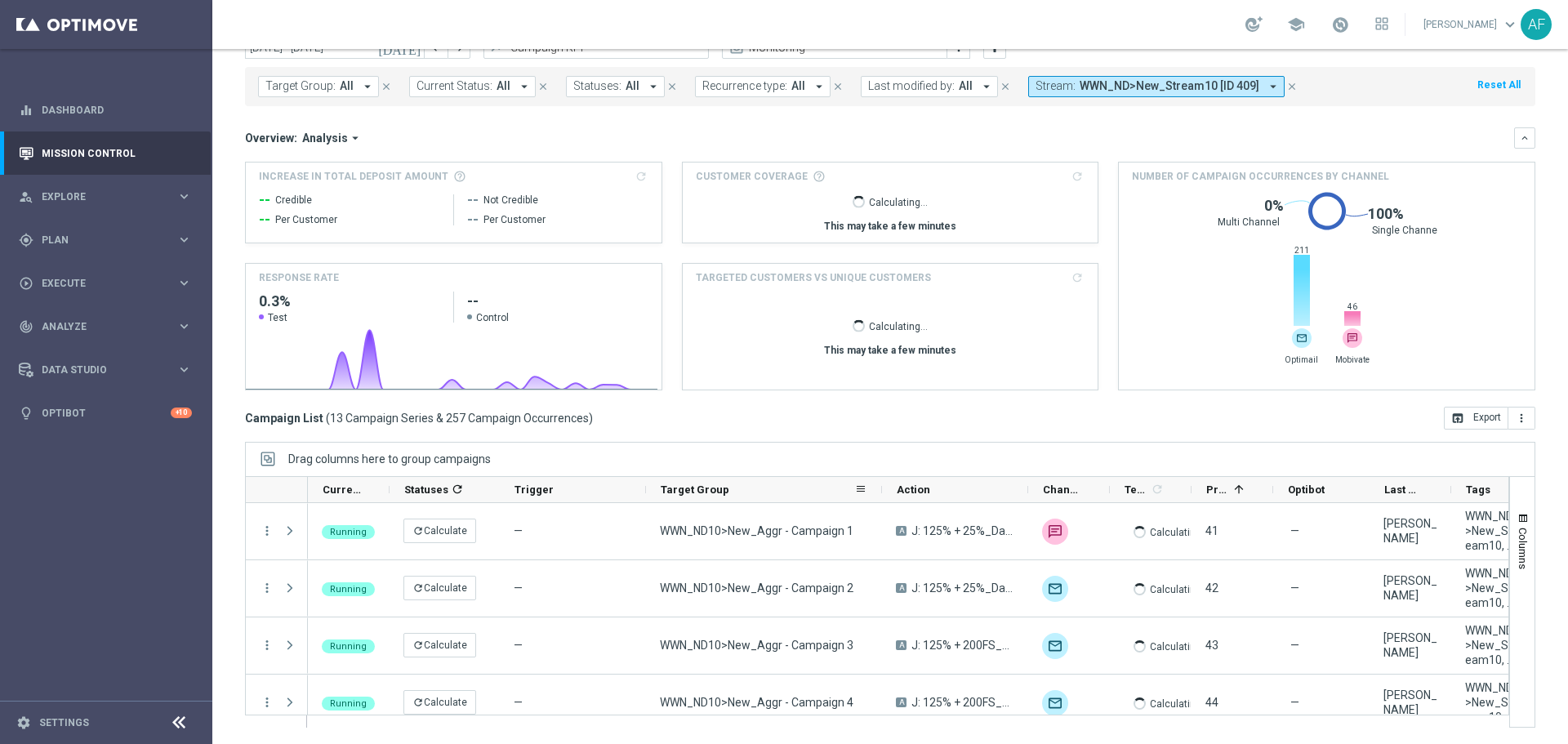
drag, startPoint x: 789, startPoint y: 491, endPoint x: 877, endPoint y: 502, distance: 88.7
click at [878, 502] on div at bounding box center [881, 489] width 6 height 25
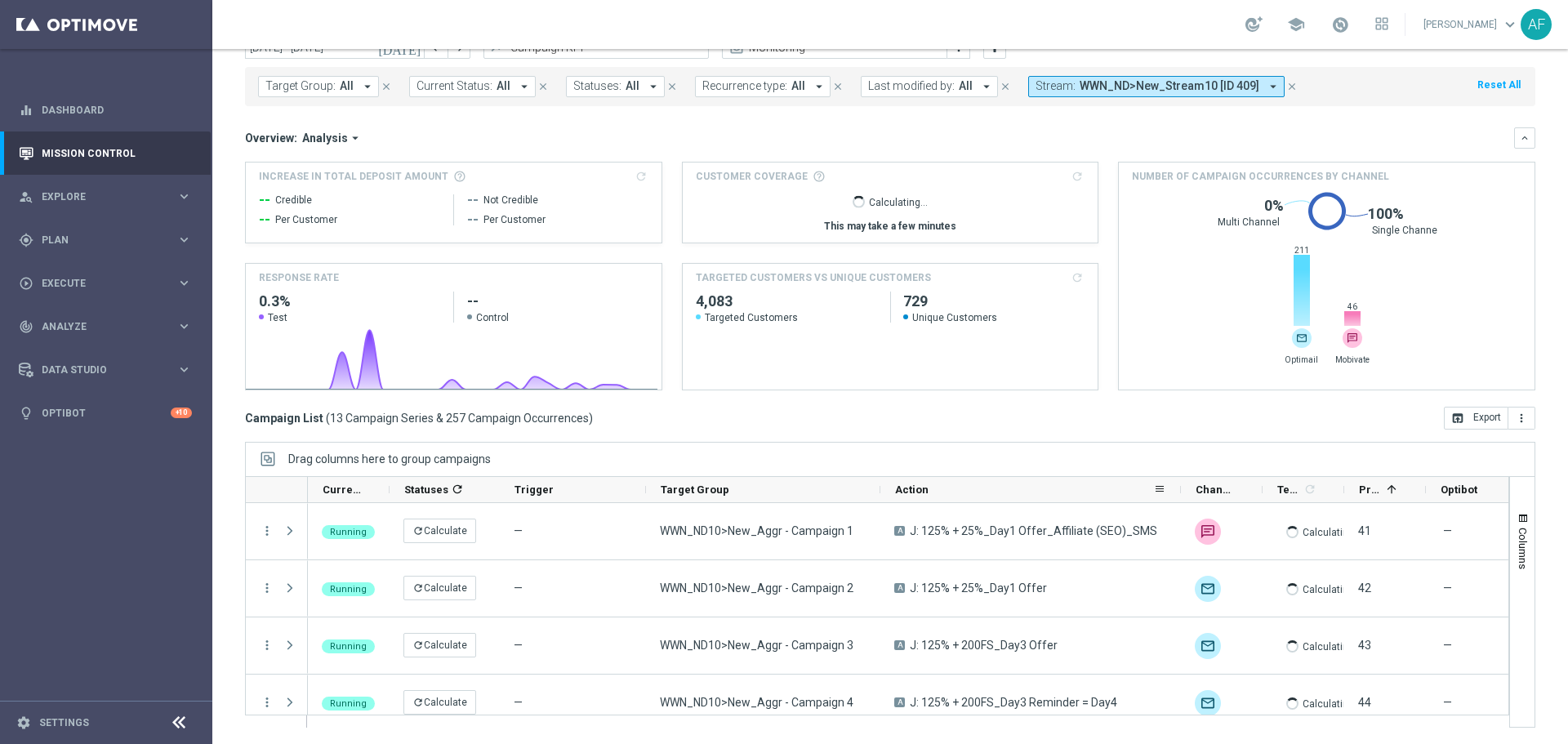
drag, startPoint x: 1023, startPoint y: 490, endPoint x: 1177, endPoint y: 496, distance: 154.1
click at [1177, 496] on div at bounding box center [1180, 489] width 6 height 25
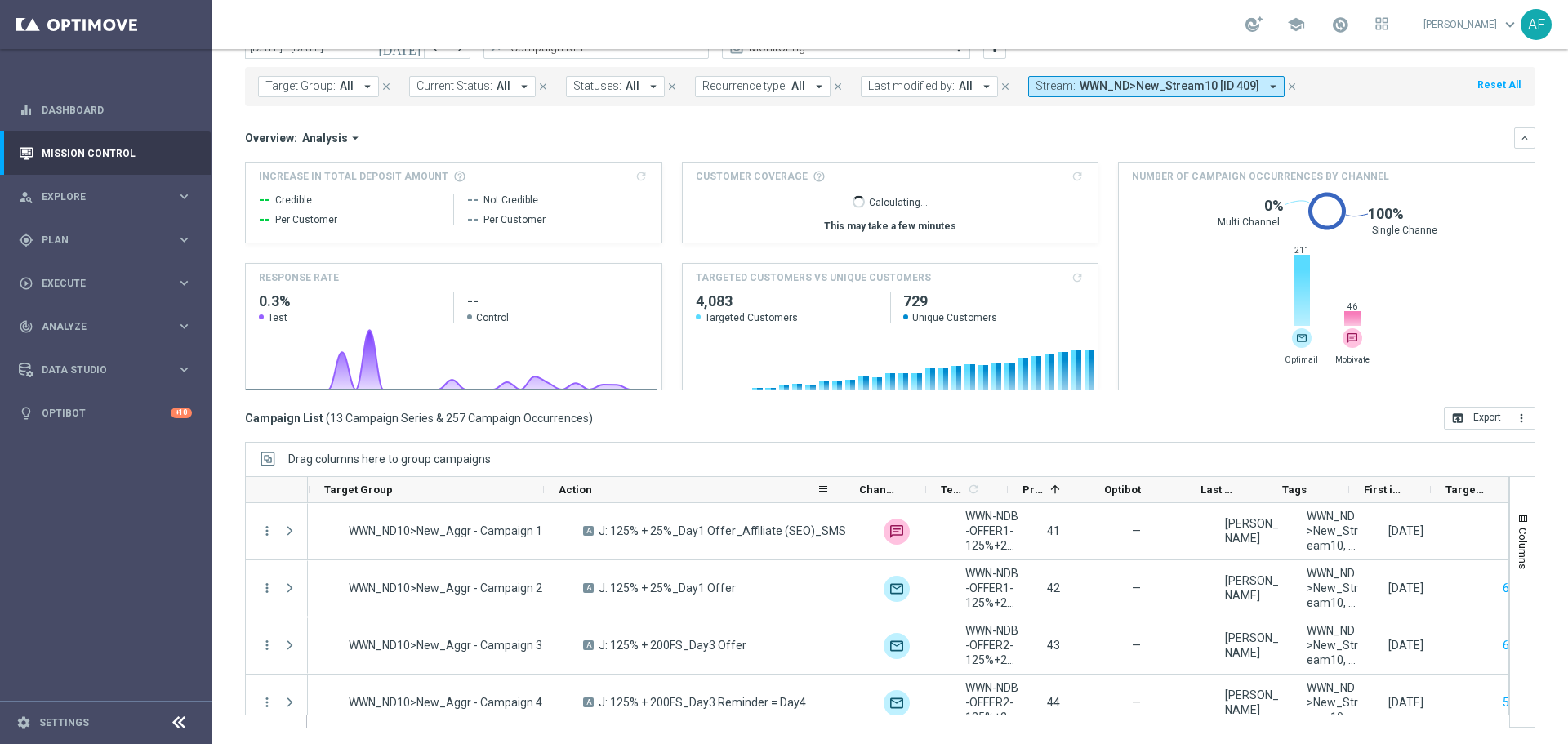
scroll to position [0, 445]
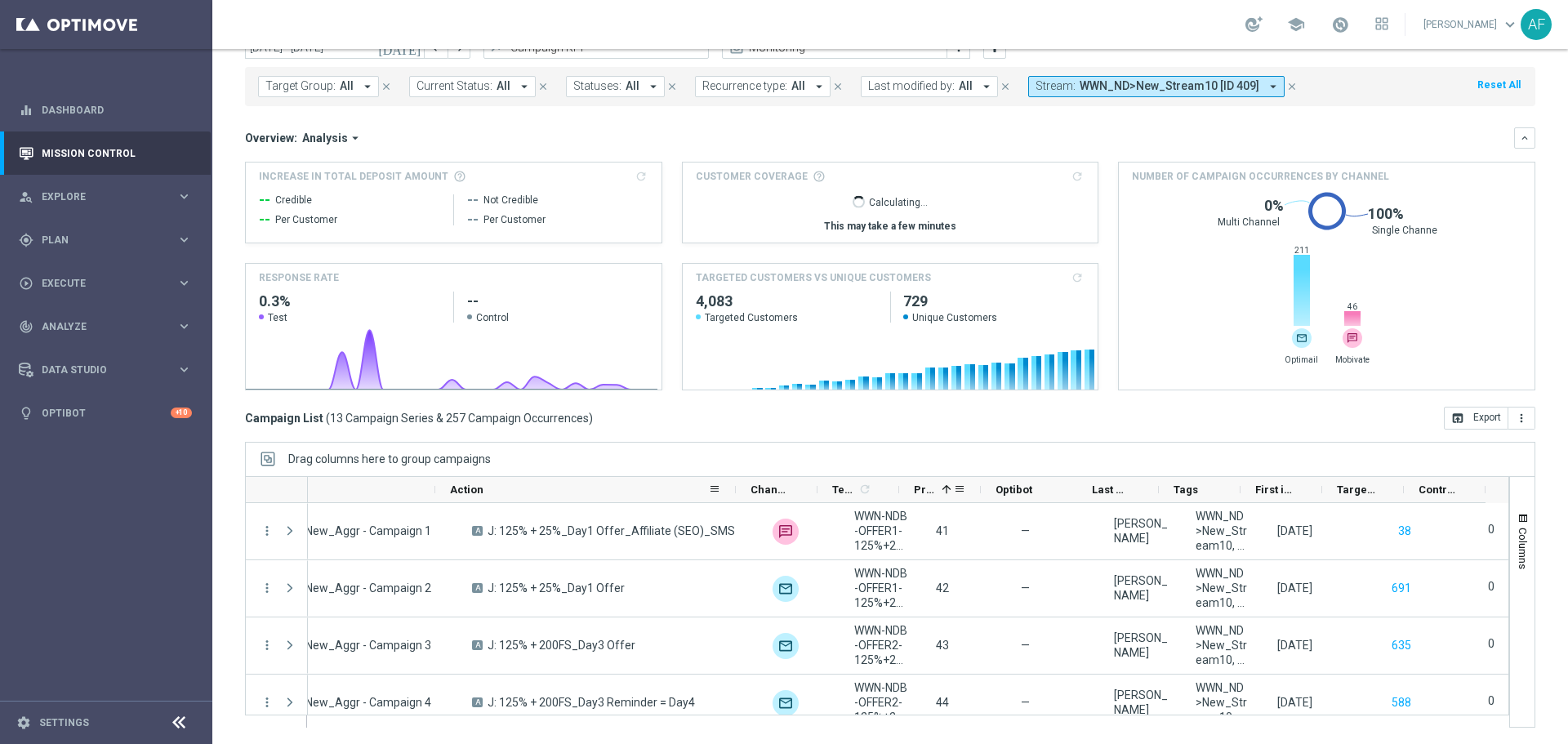
click at [931, 489] on span "Priority" at bounding box center [924, 489] width 21 height 12
click at [931, 489] on span "Priority" at bounding box center [924, 489] width 21 height 12
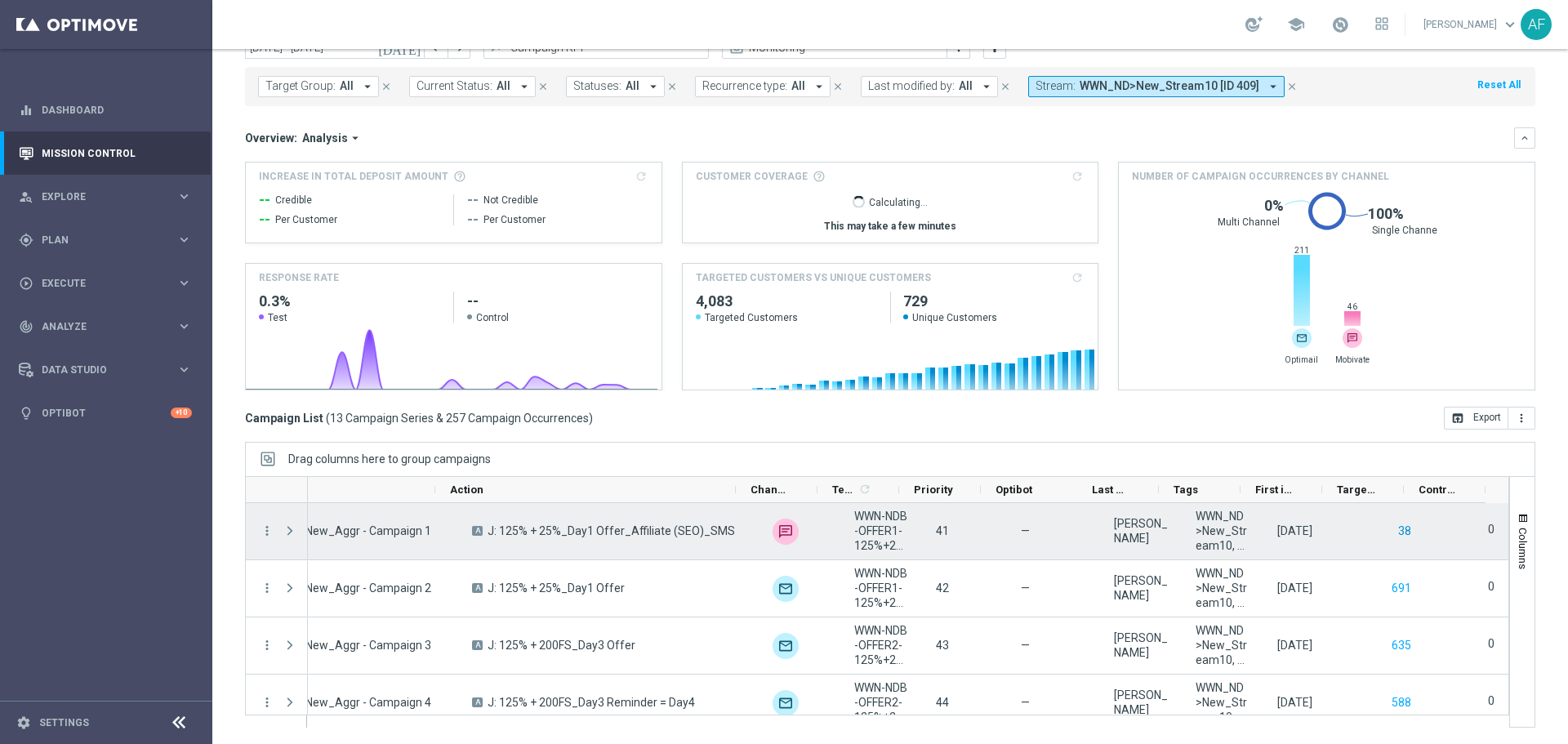
click at [1396, 532] on button "38" at bounding box center [1405, 531] width 17 height 20
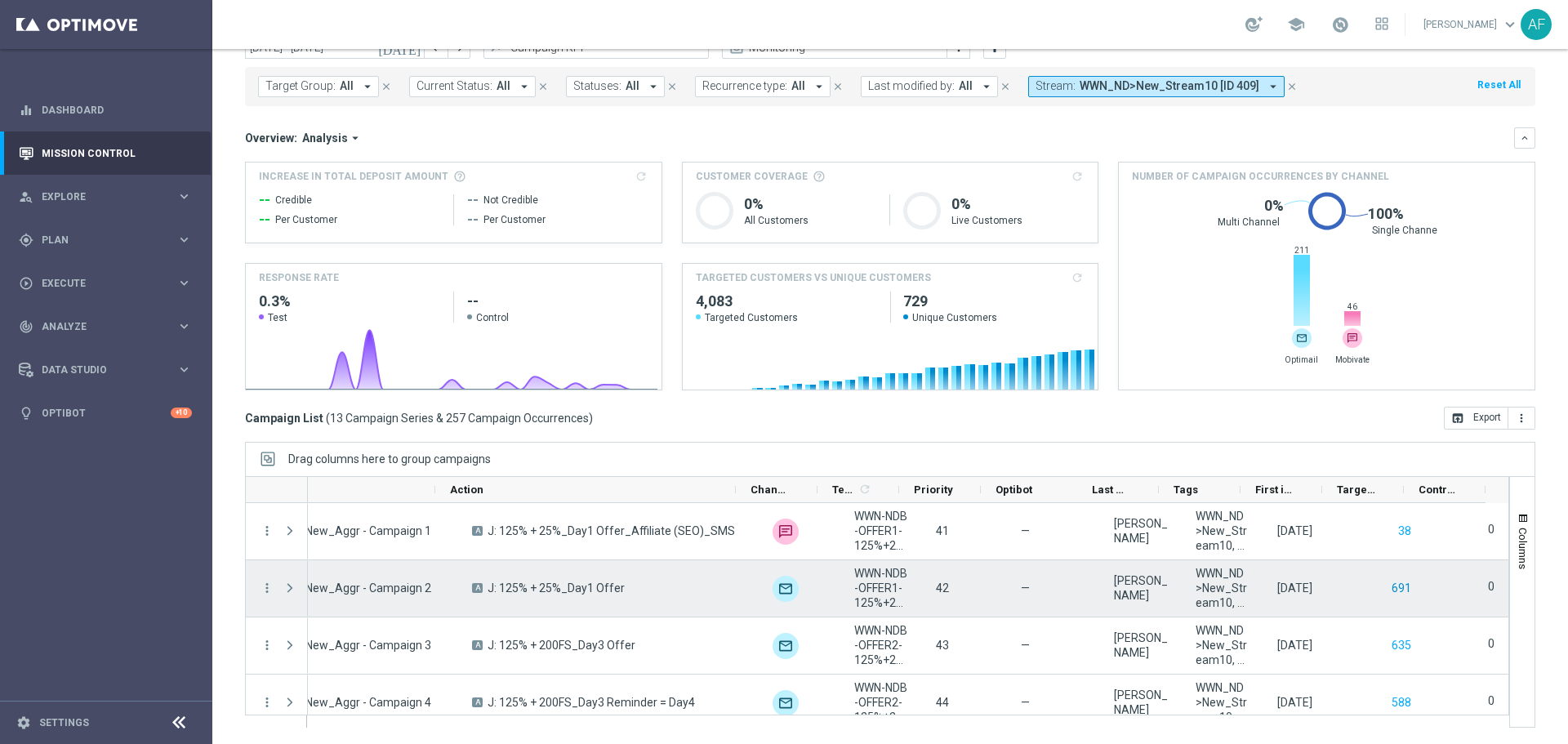
click at [1390, 588] on button "691" at bounding box center [1401, 589] width 23 height 20
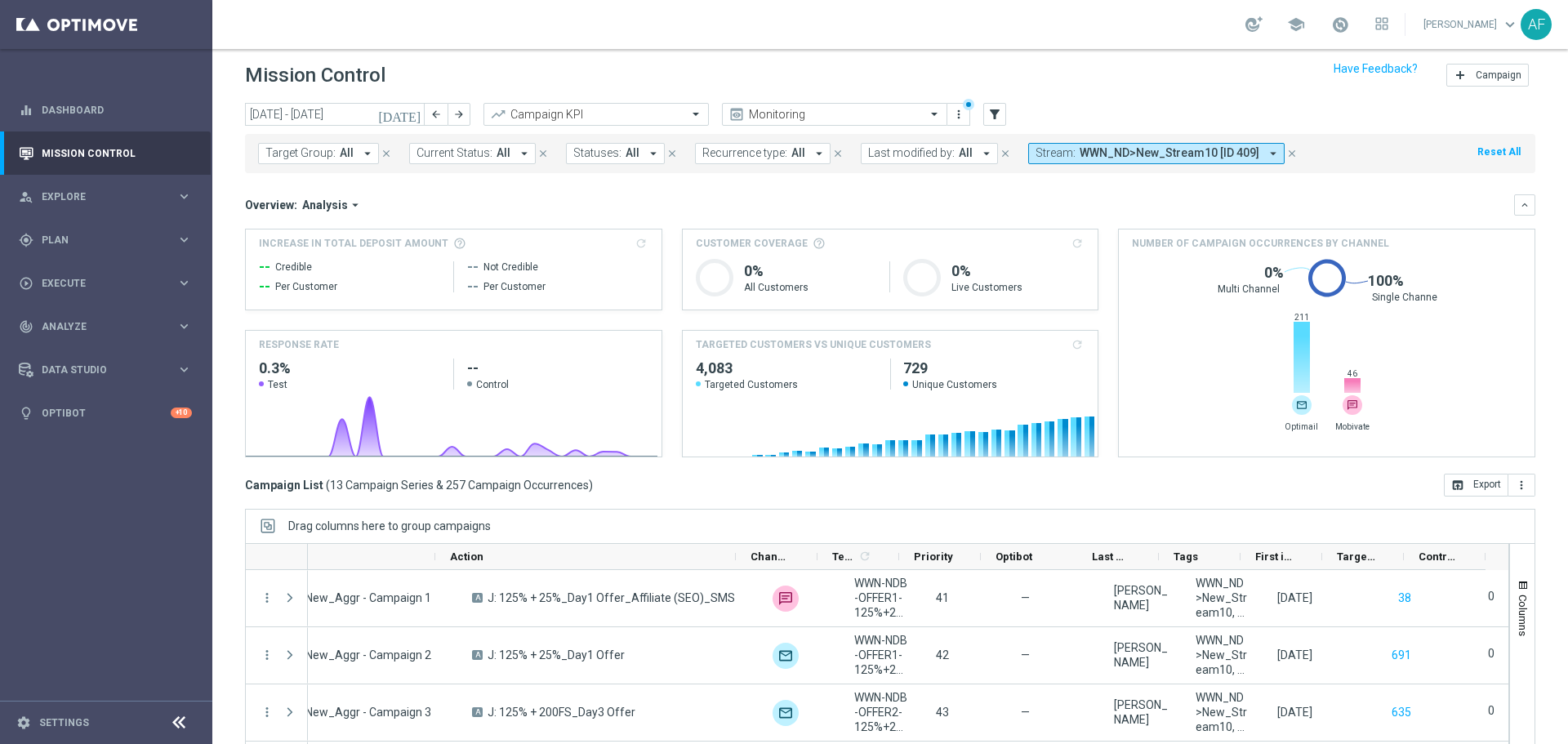
scroll to position [0, 0]
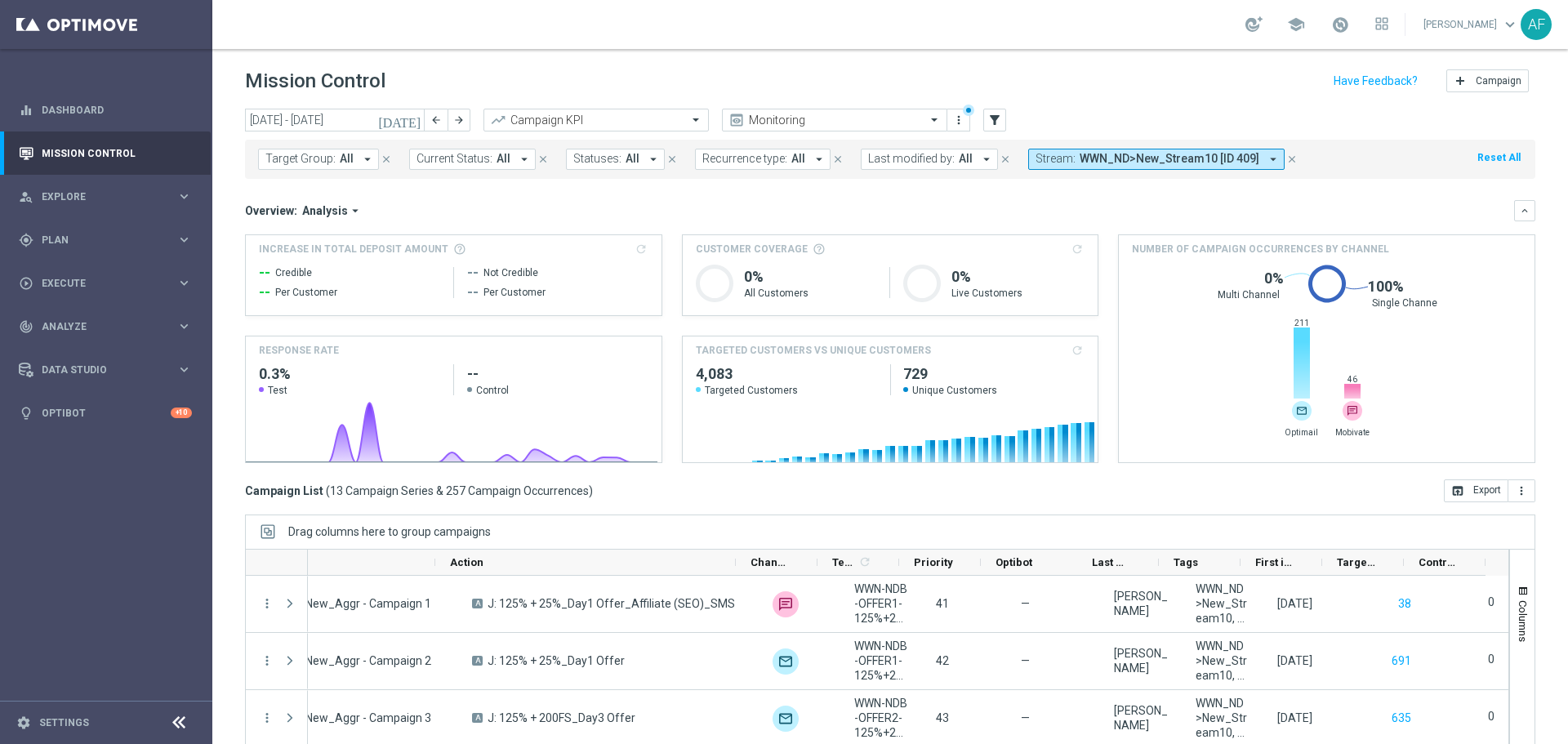
click at [417, 125] on icon "[DATE]" at bounding box center [399, 120] width 44 height 15
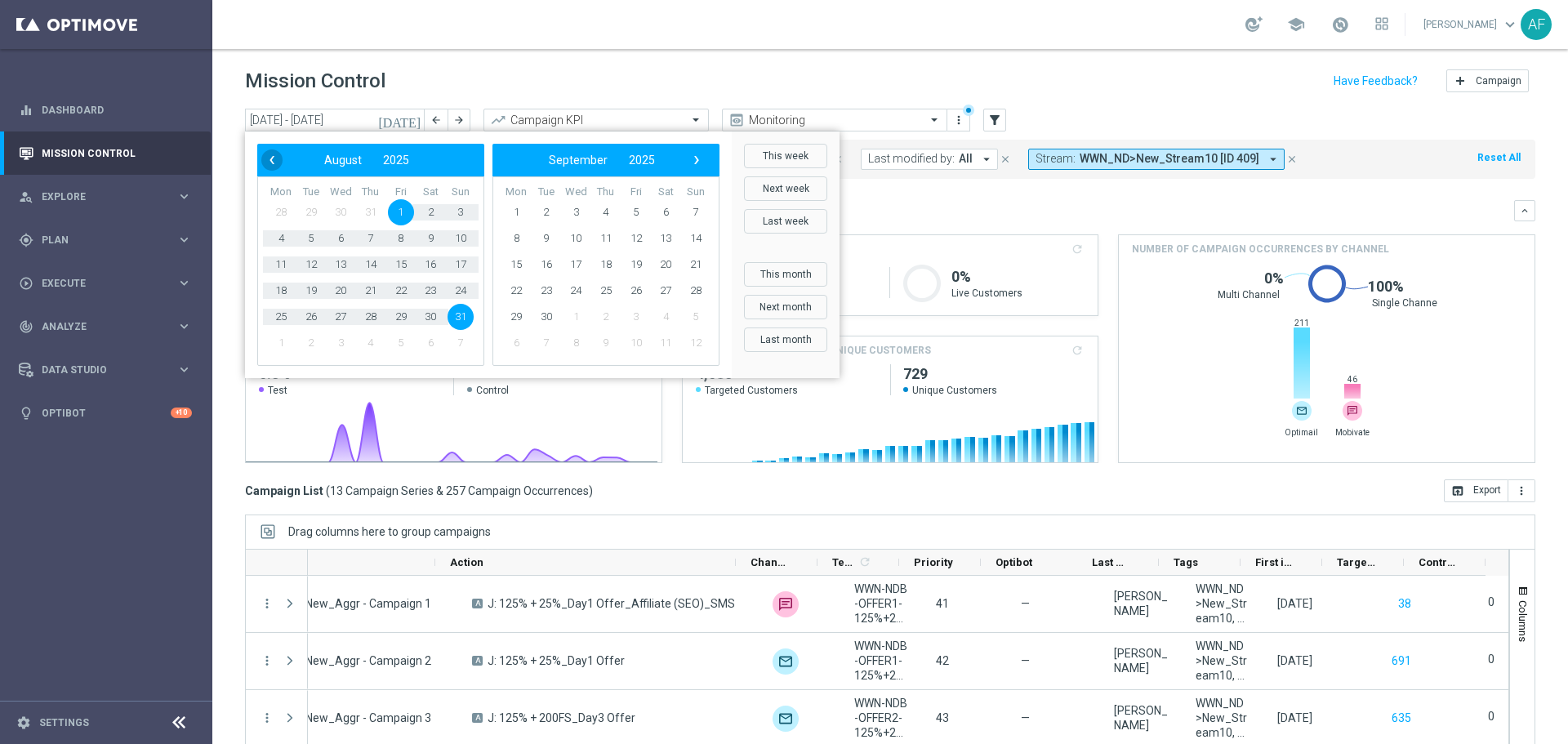
click at [272, 162] on span "‹" at bounding box center [271, 160] width 21 height 21
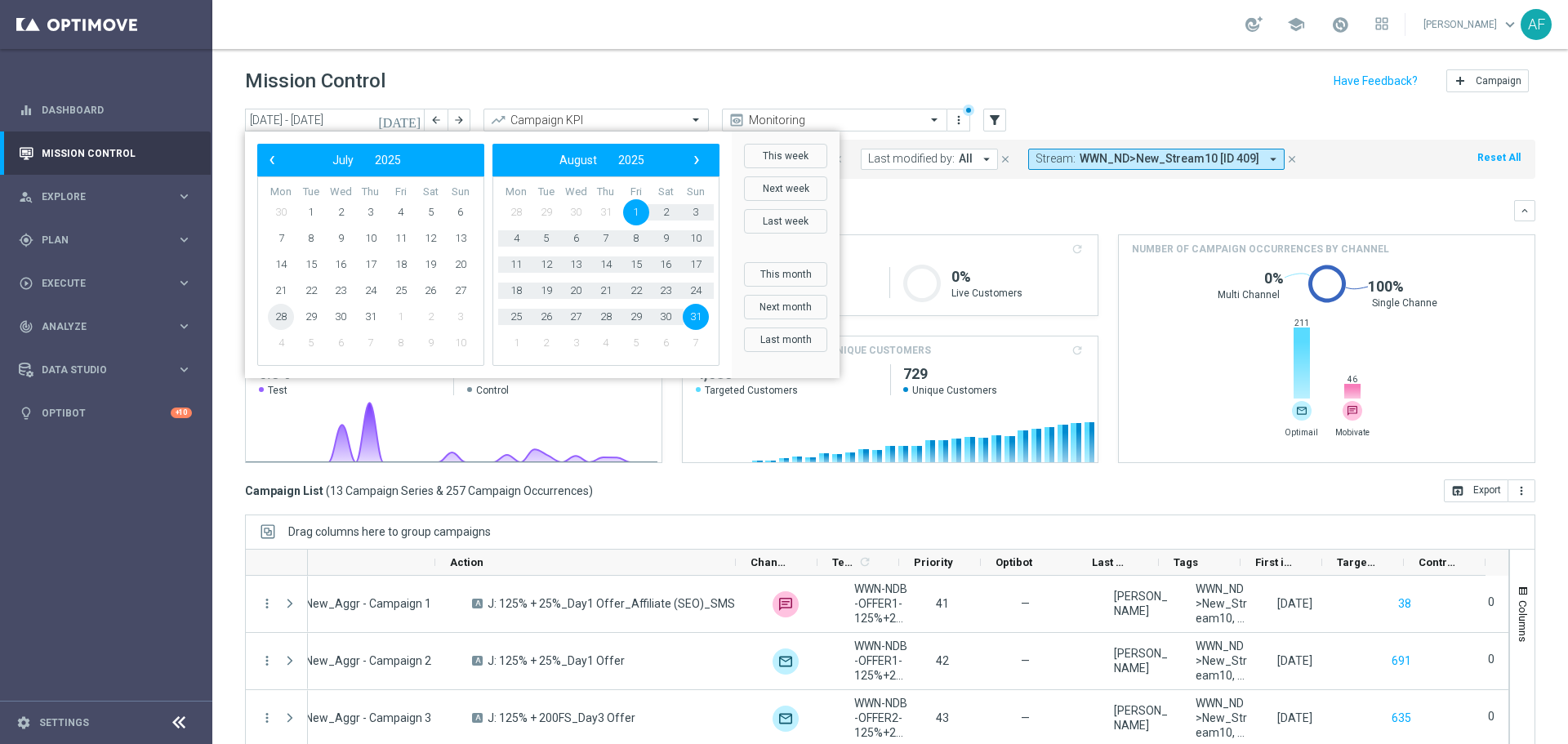
click at [283, 318] on span "28" at bounding box center [280, 317] width 26 height 26
click at [698, 325] on span "31" at bounding box center [695, 317] width 26 height 26
type input "28 Jul 2025 - 31 Aug 2025"
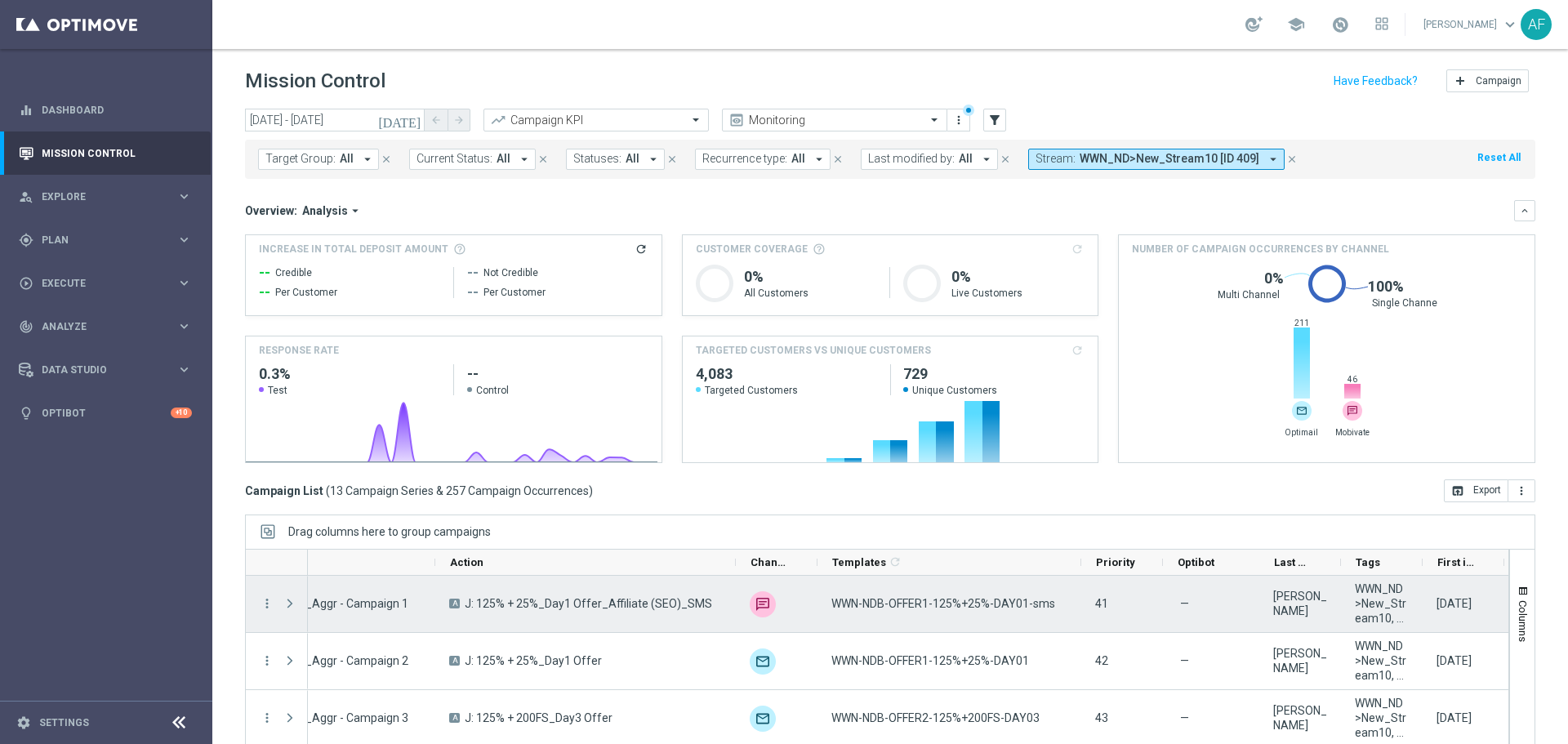
drag, startPoint x: 897, startPoint y: 569, endPoint x: 1079, endPoint y: 578, distance: 182.2
click at [1079, 578] on div "Action" at bounding box center [876, 674] width 1263 height 252
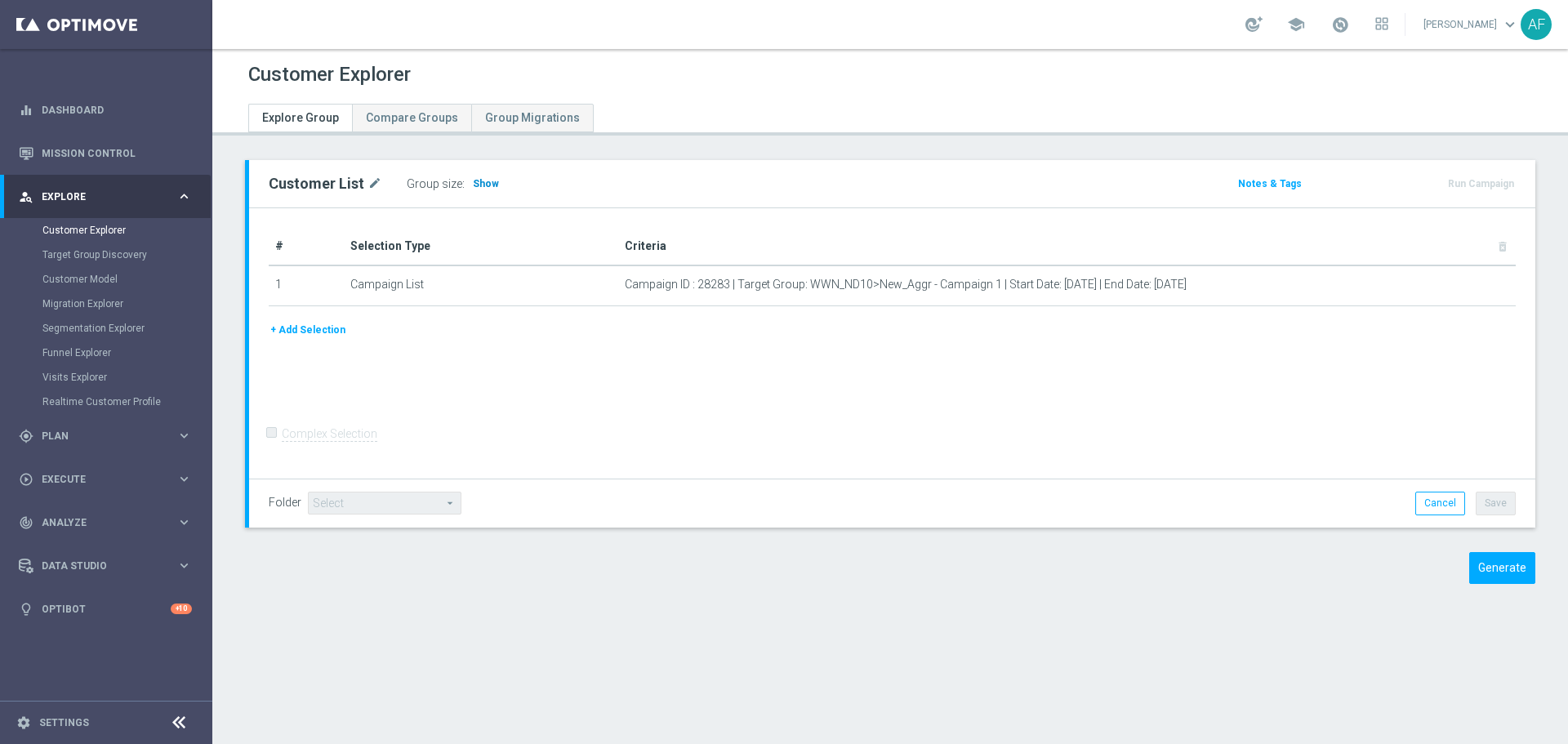
click at [473, 184] on span "Show" at bounding box center [486, 184] width 26 height 11
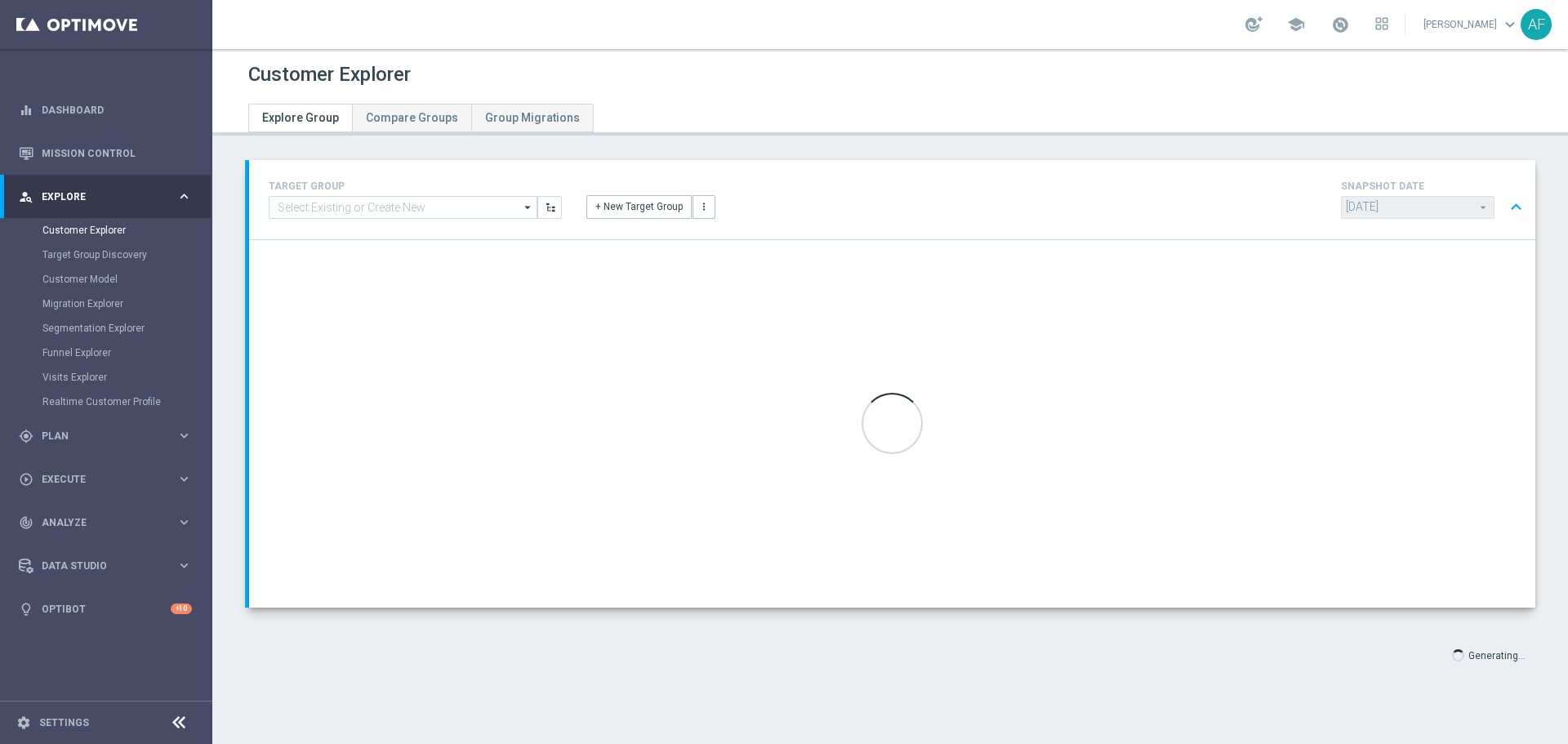
type input "Select"
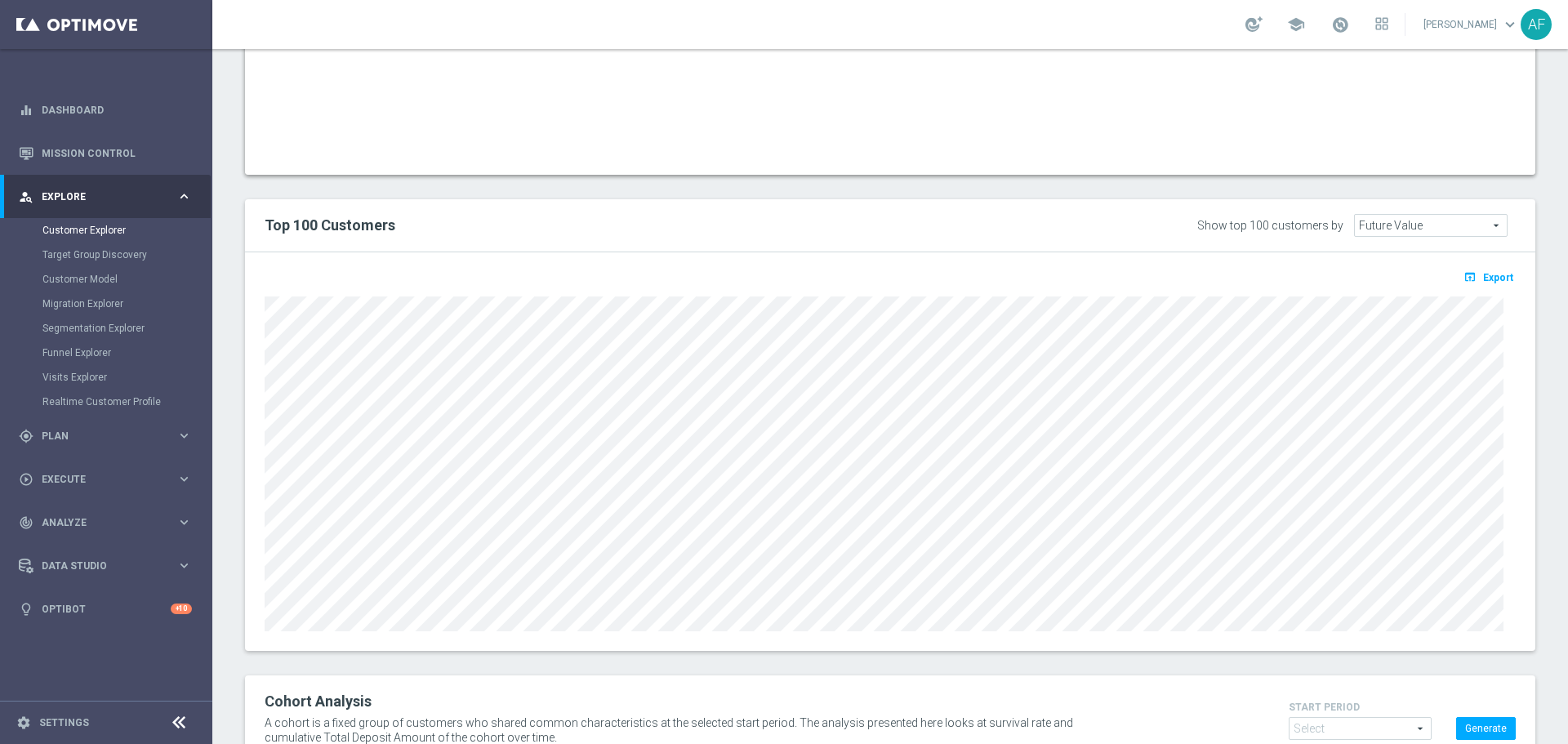
scroll to position [1214, 0]
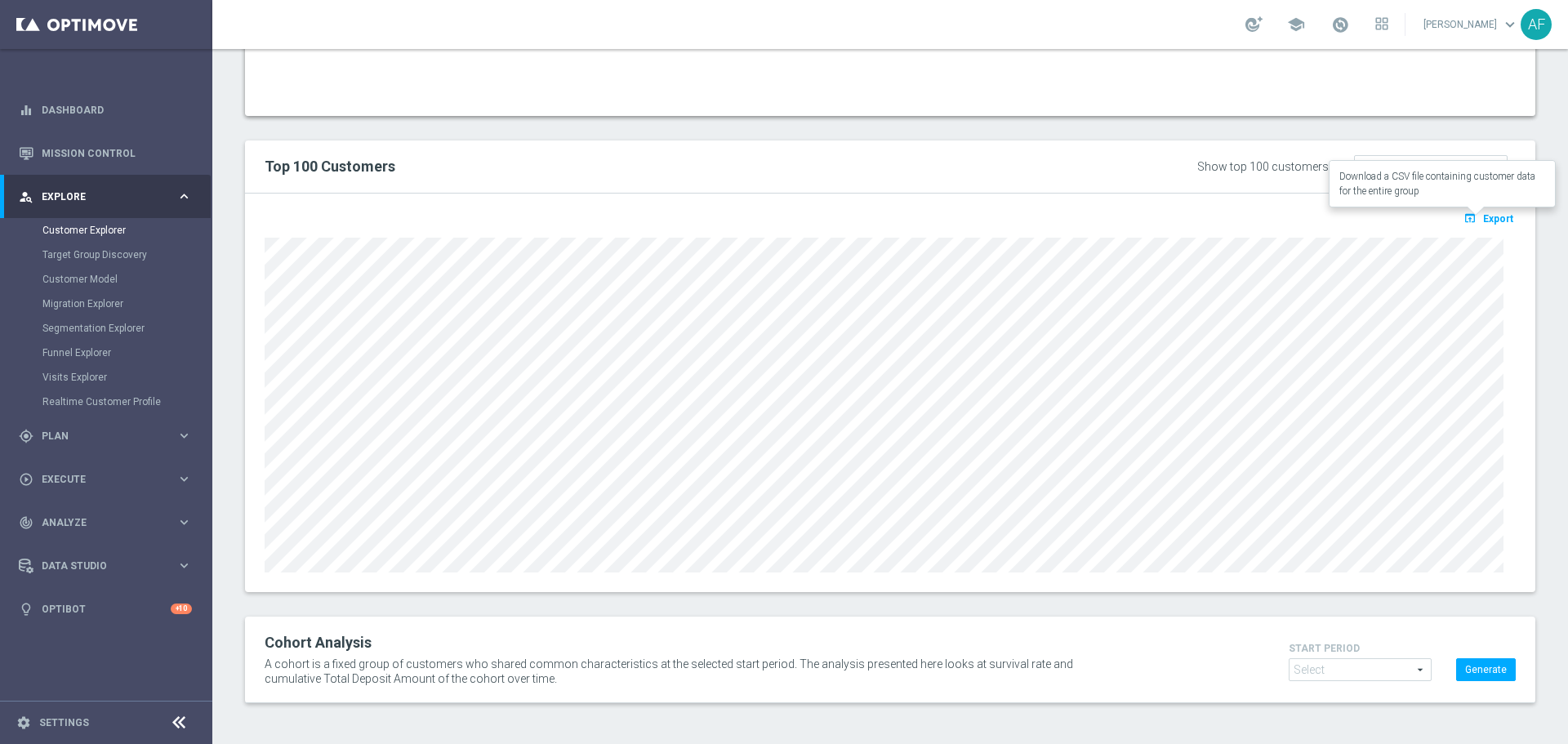
click at [1483, 215] on span "Export" at bounding box center [1497, 219] width 31 height 11
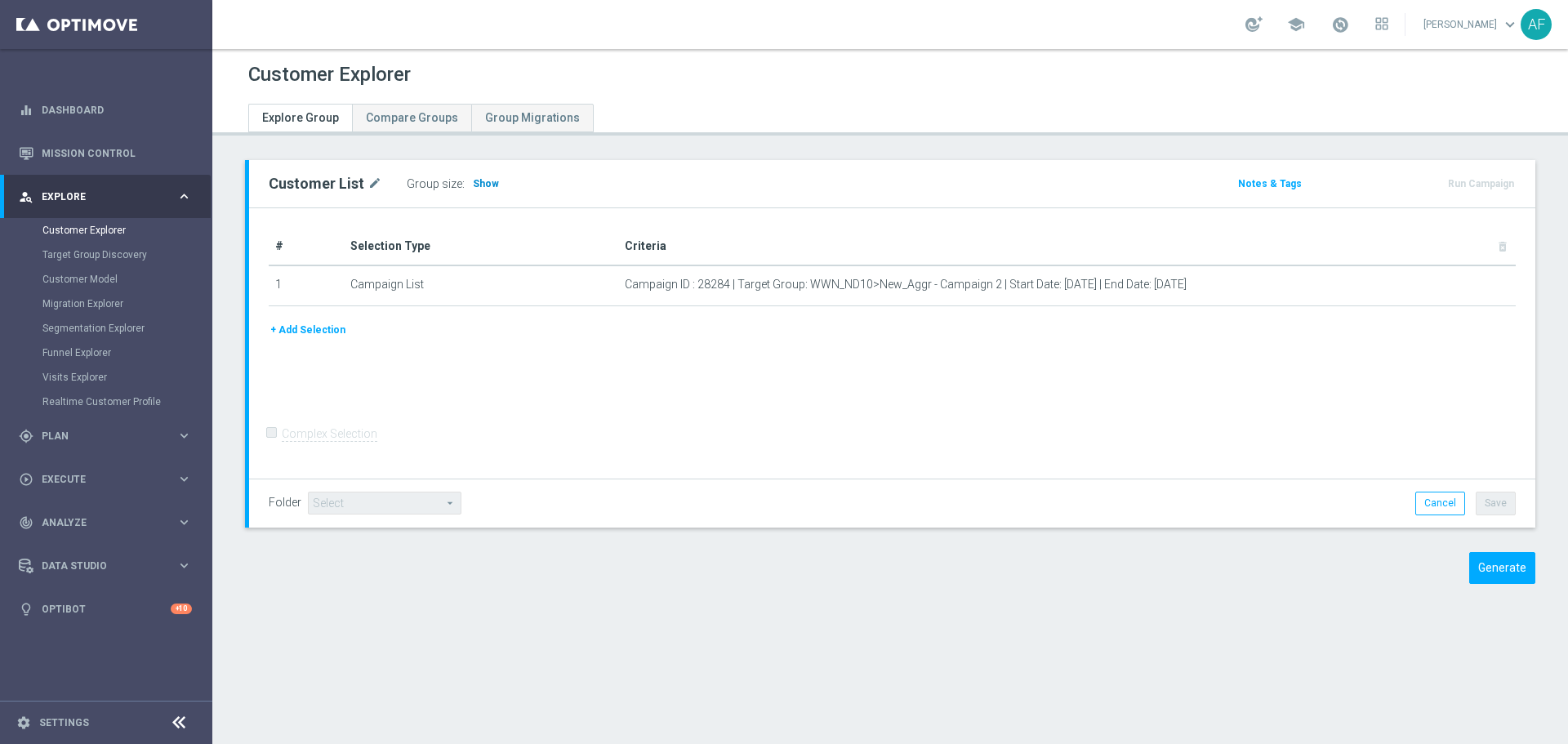
click at [490, 184] on span "Show" at bounding box center [486, 184] width 26 height 11
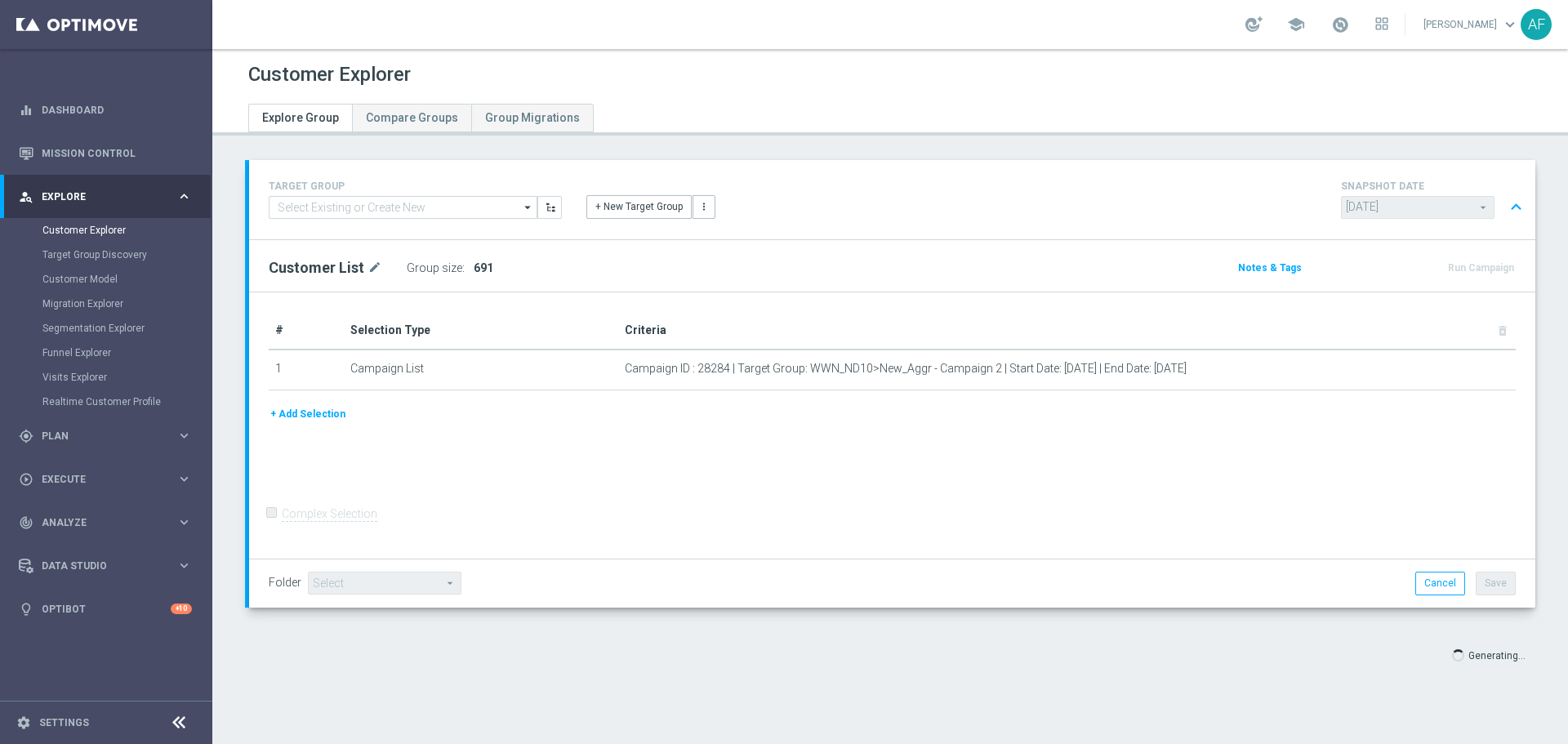
type input "Select"
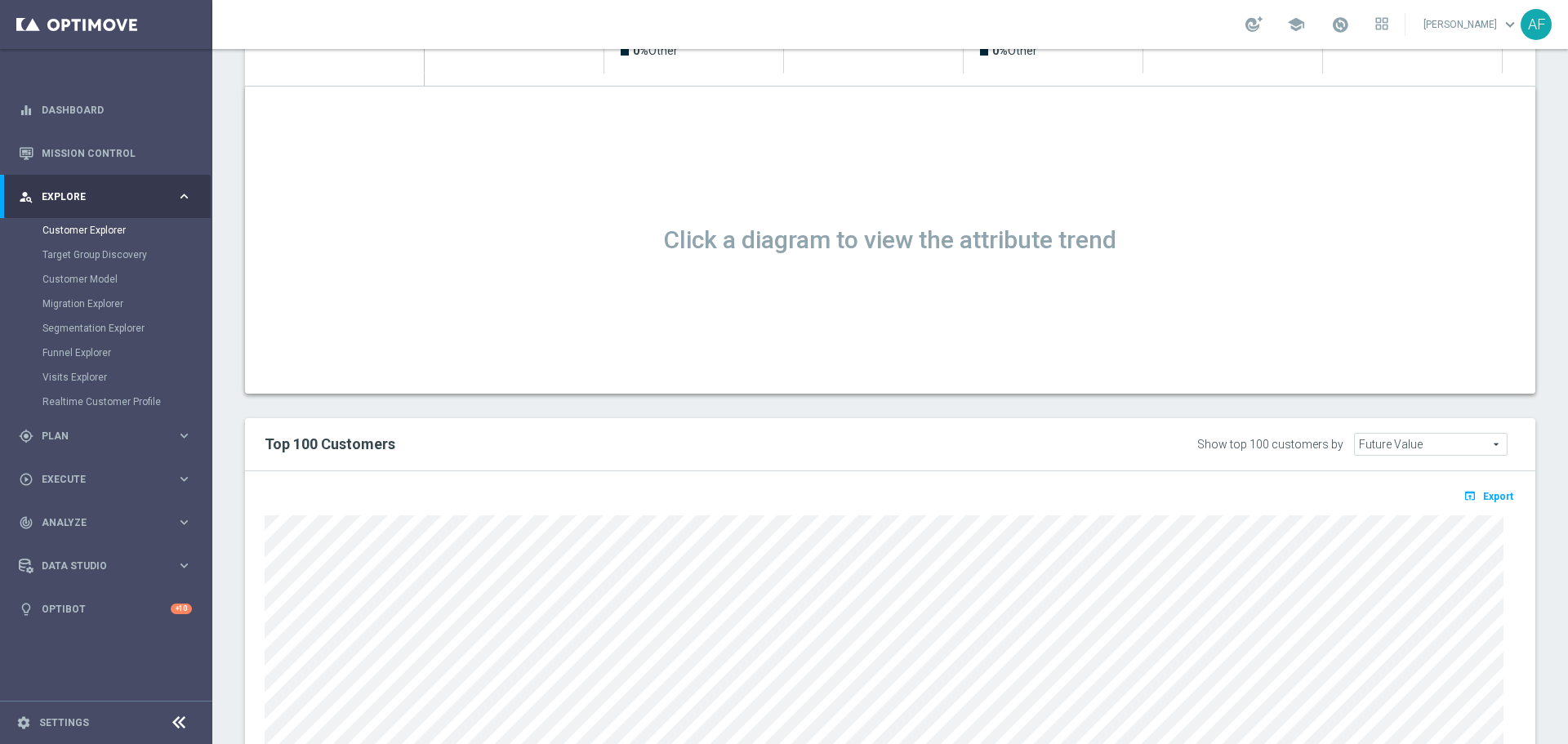
scroll to position [1181, 0]
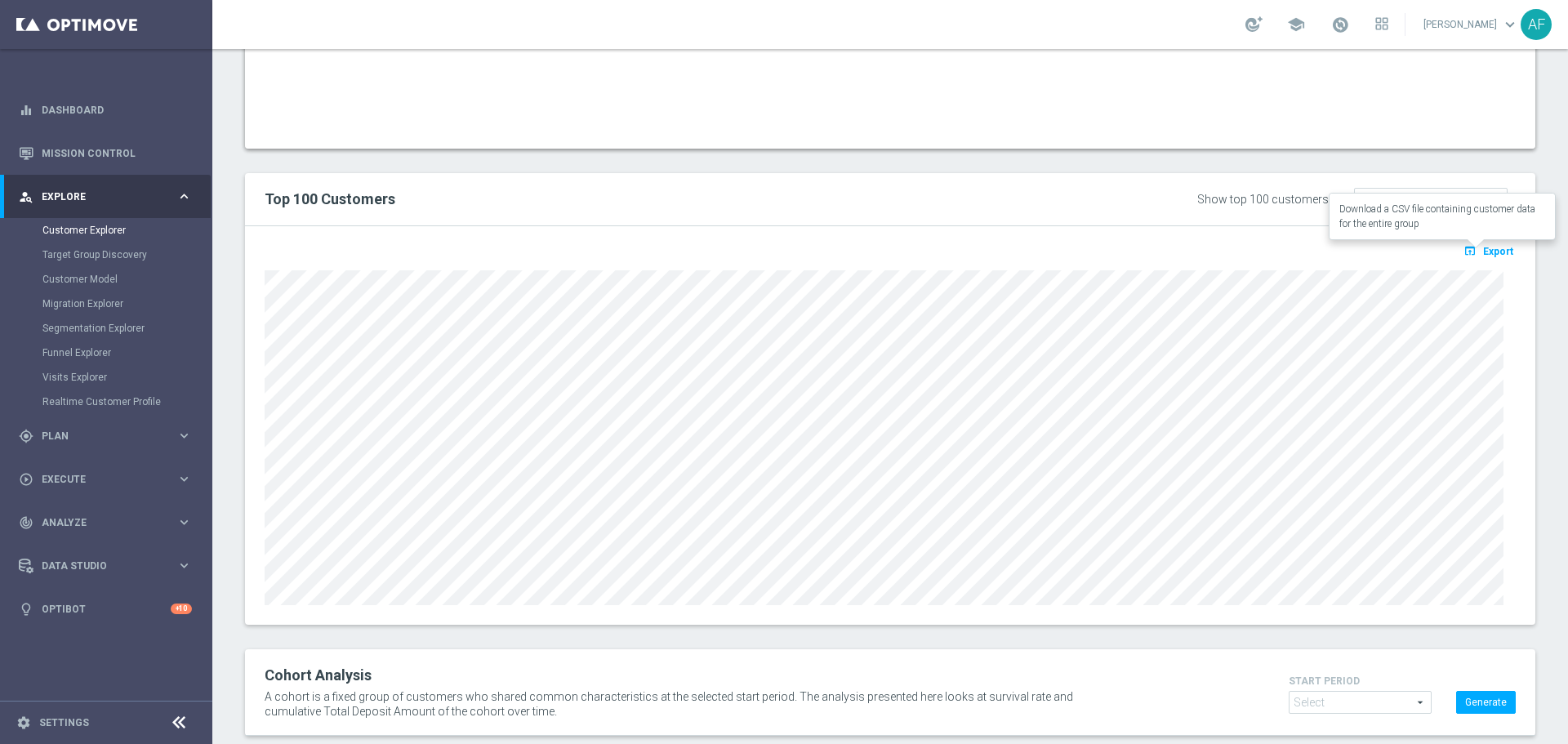
click at [1483, 256] on span "Export" at bounding box center [1497, 252] width 31 height 11
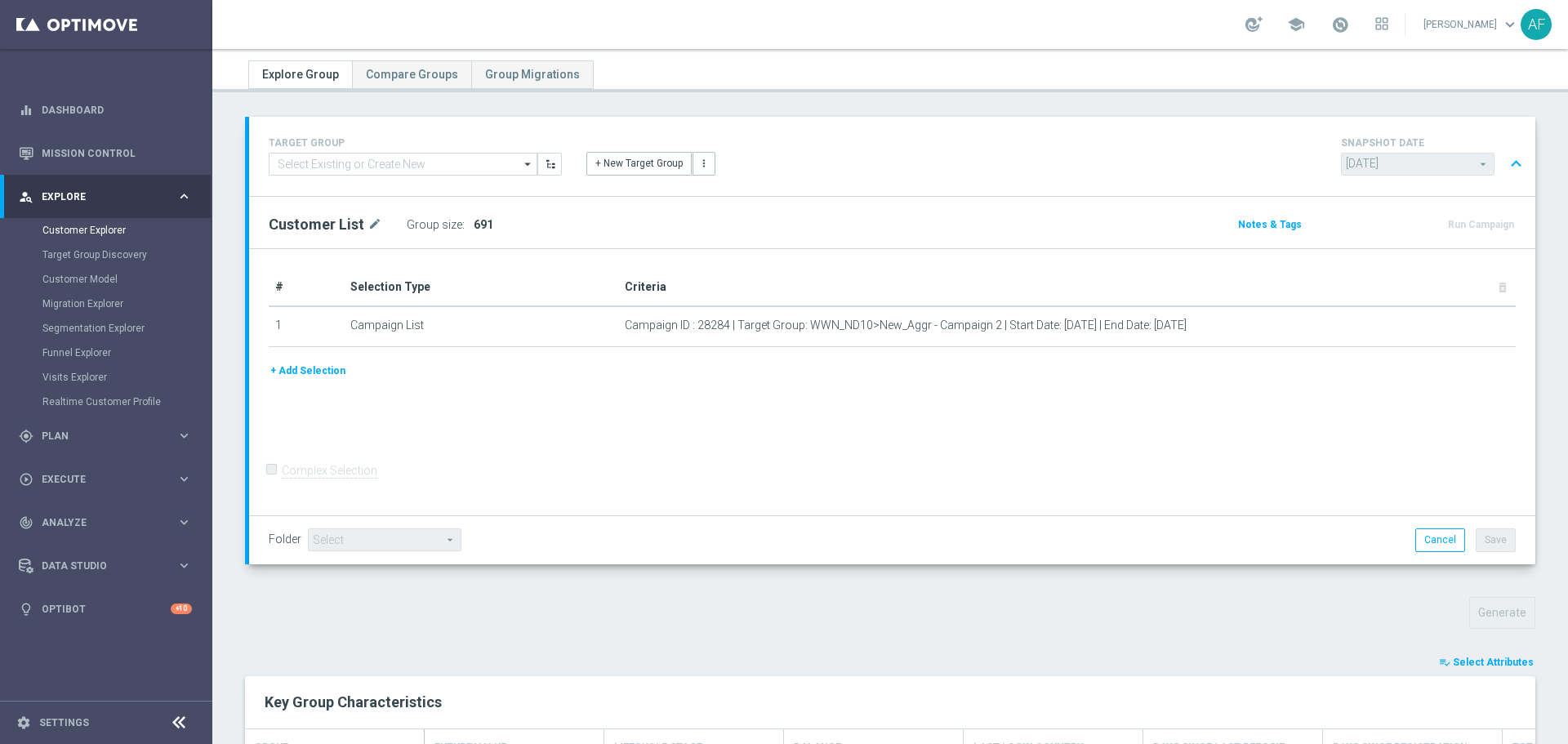
scroll to position [37, 0]
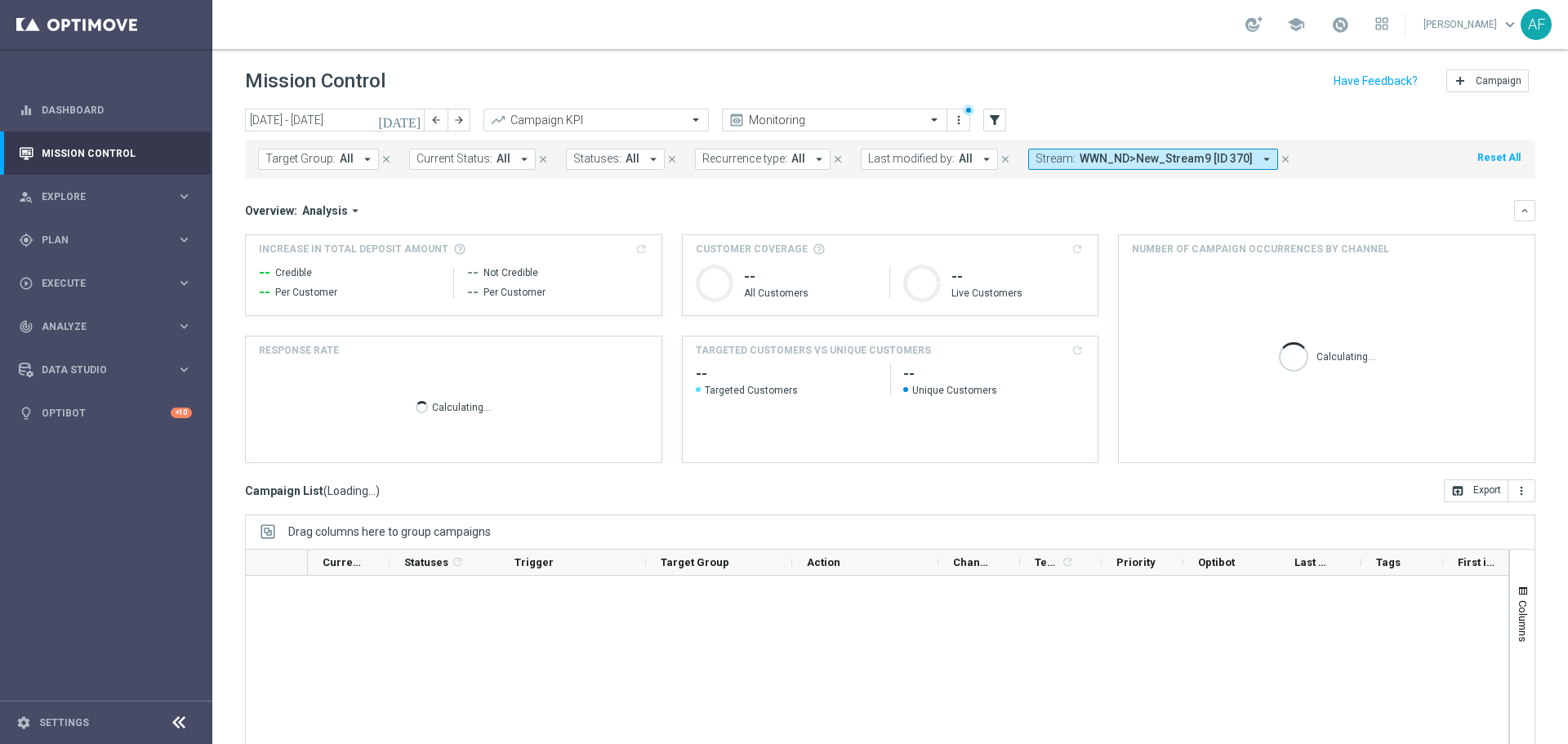
click at [417, 121] on icon "[DATE]" at bounding box center [399, 120] width 44 height 15
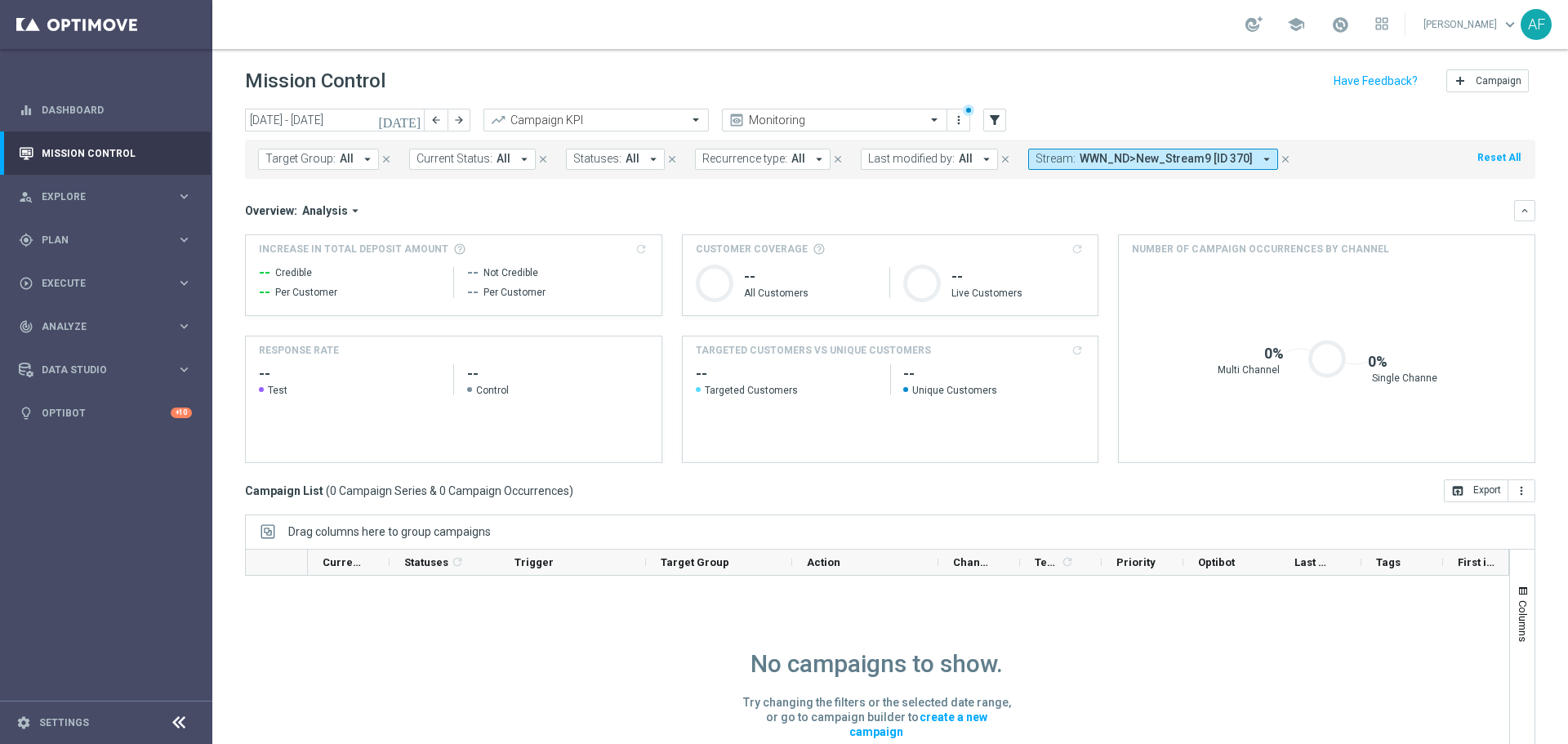
click at [420, 124] on icon "[DATE]" at bounding box center [399, 120] width 44 height 15
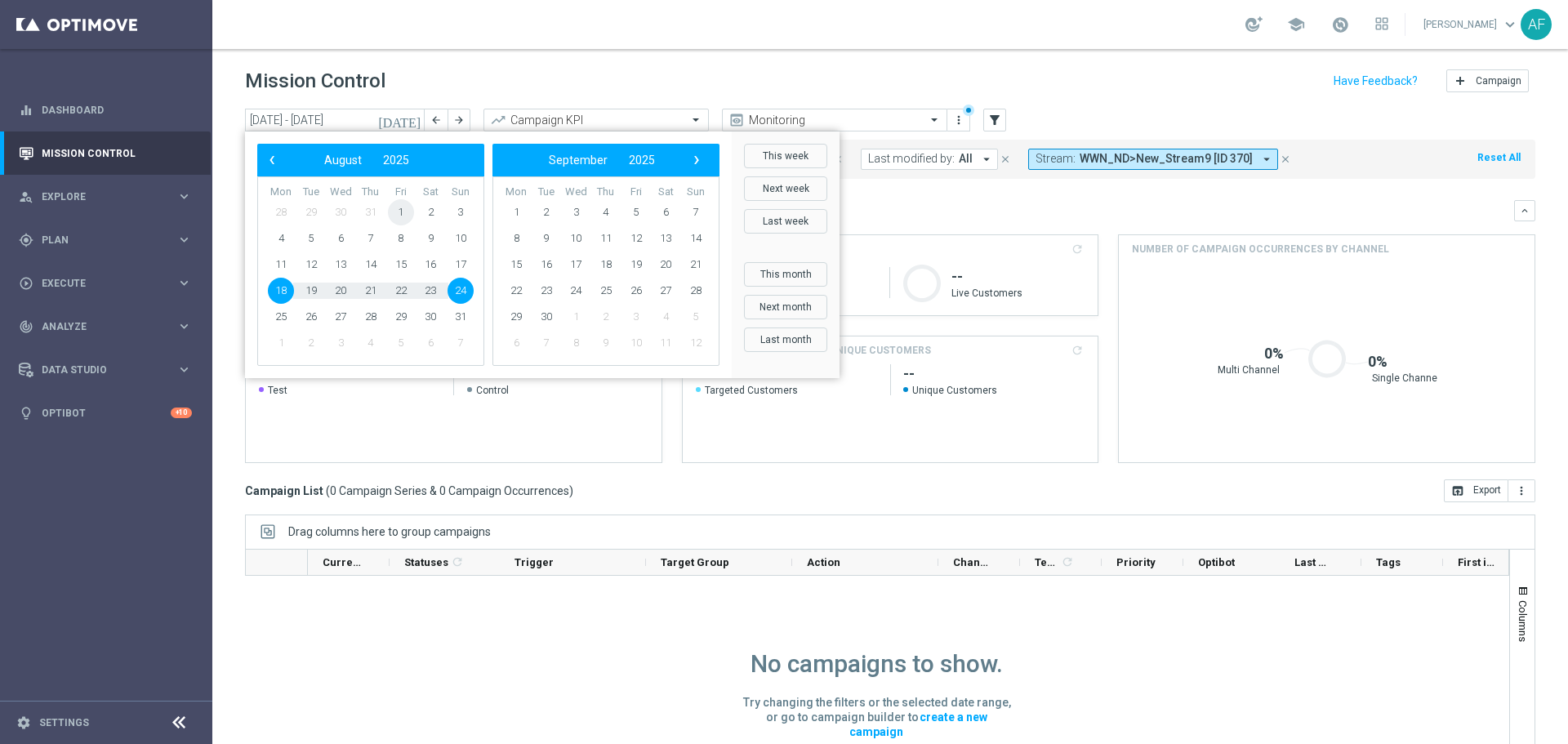
click at [399, 214] on span "1" at bounding box center [401, 213] width 26 height 26
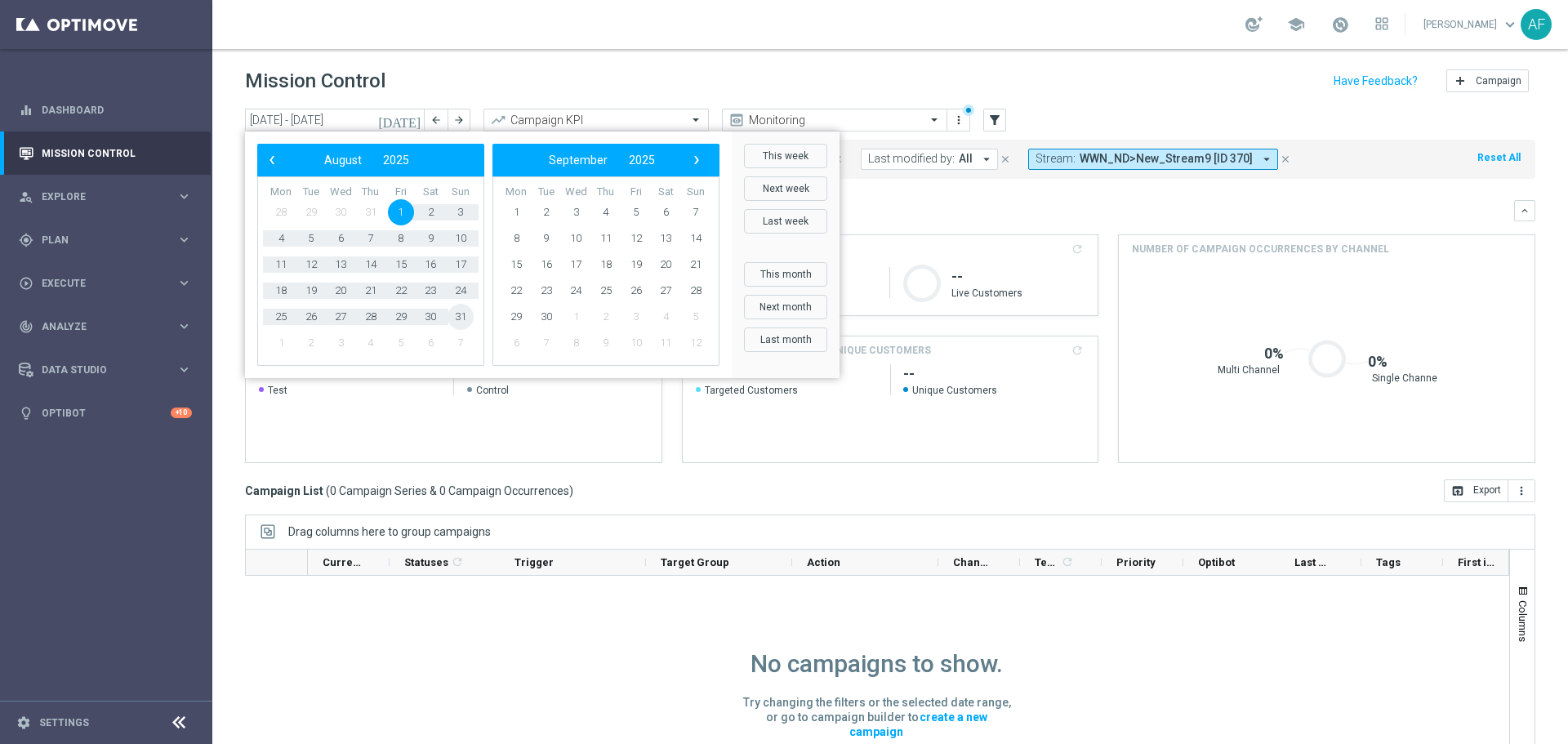
click at [458, 320] on span "31" at bounding box center [460, 317] width 26 height 26
type input "01 Aug 2025 - 31 Aug 2025"
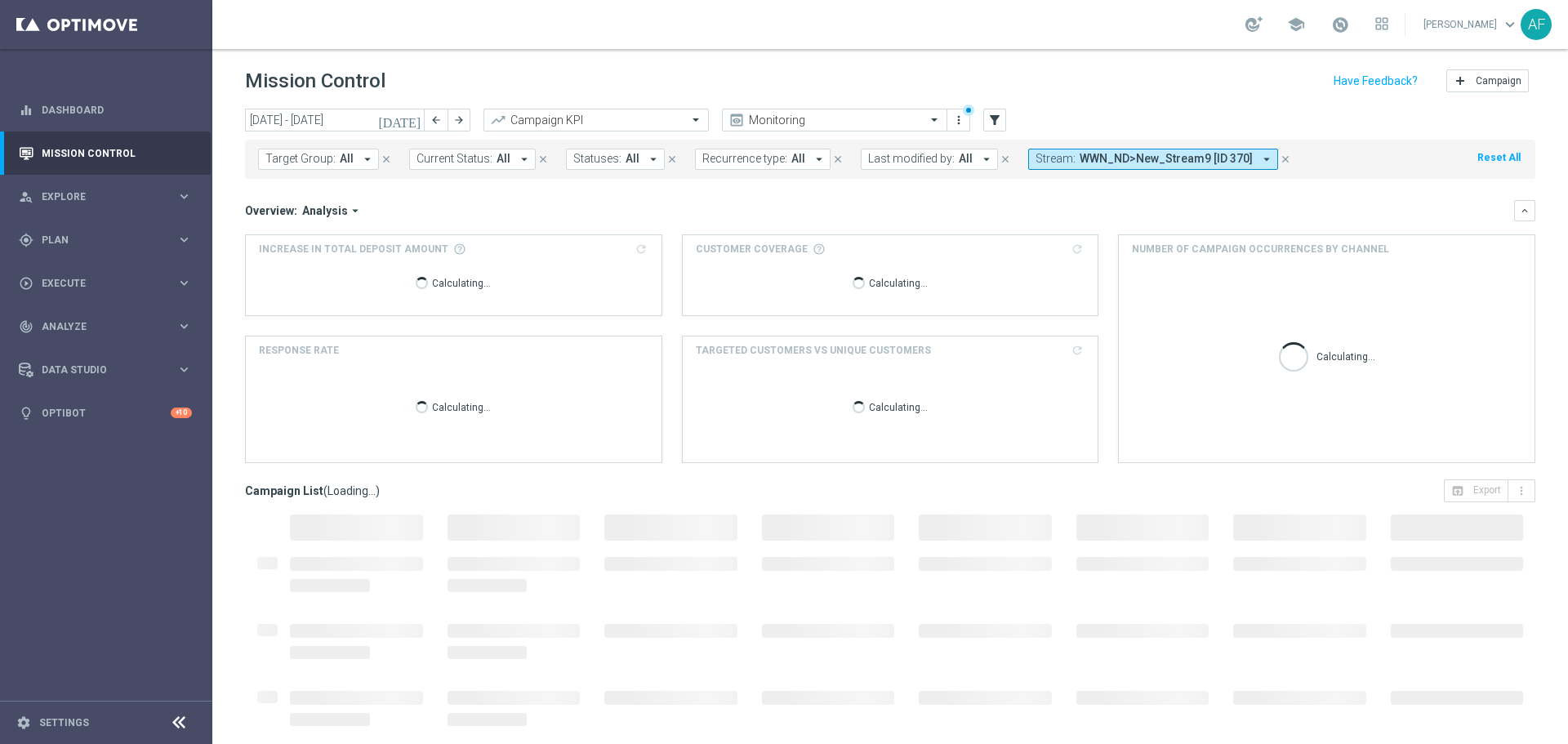
click at [1142, 154] on span "WWN_ND>New_Stream9 [ID 370]" at bounding box center [1166, 159] width 173 height 14
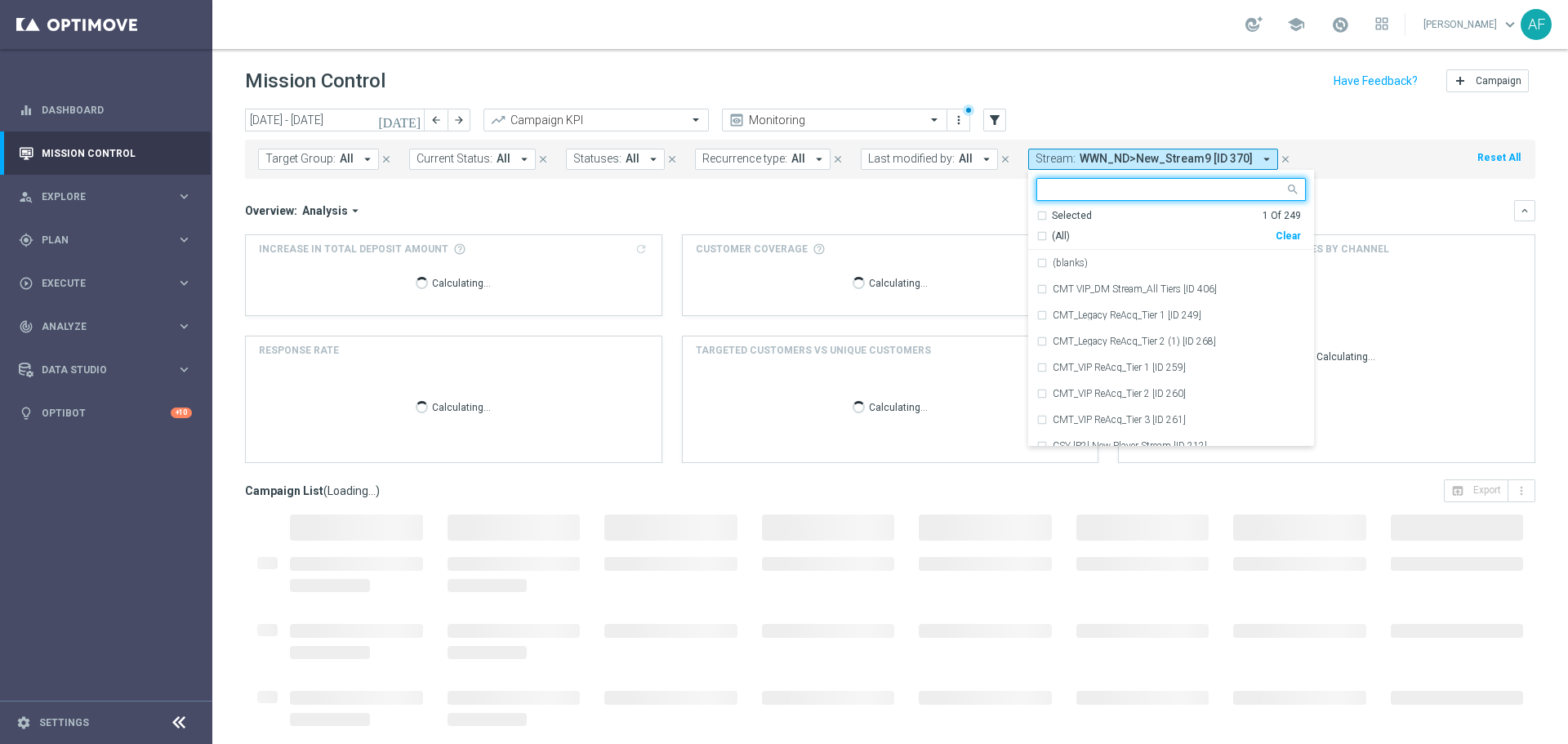
click at [1052, 216] on div "Selected" at bounding box center [1071, 215] width 40 height 14
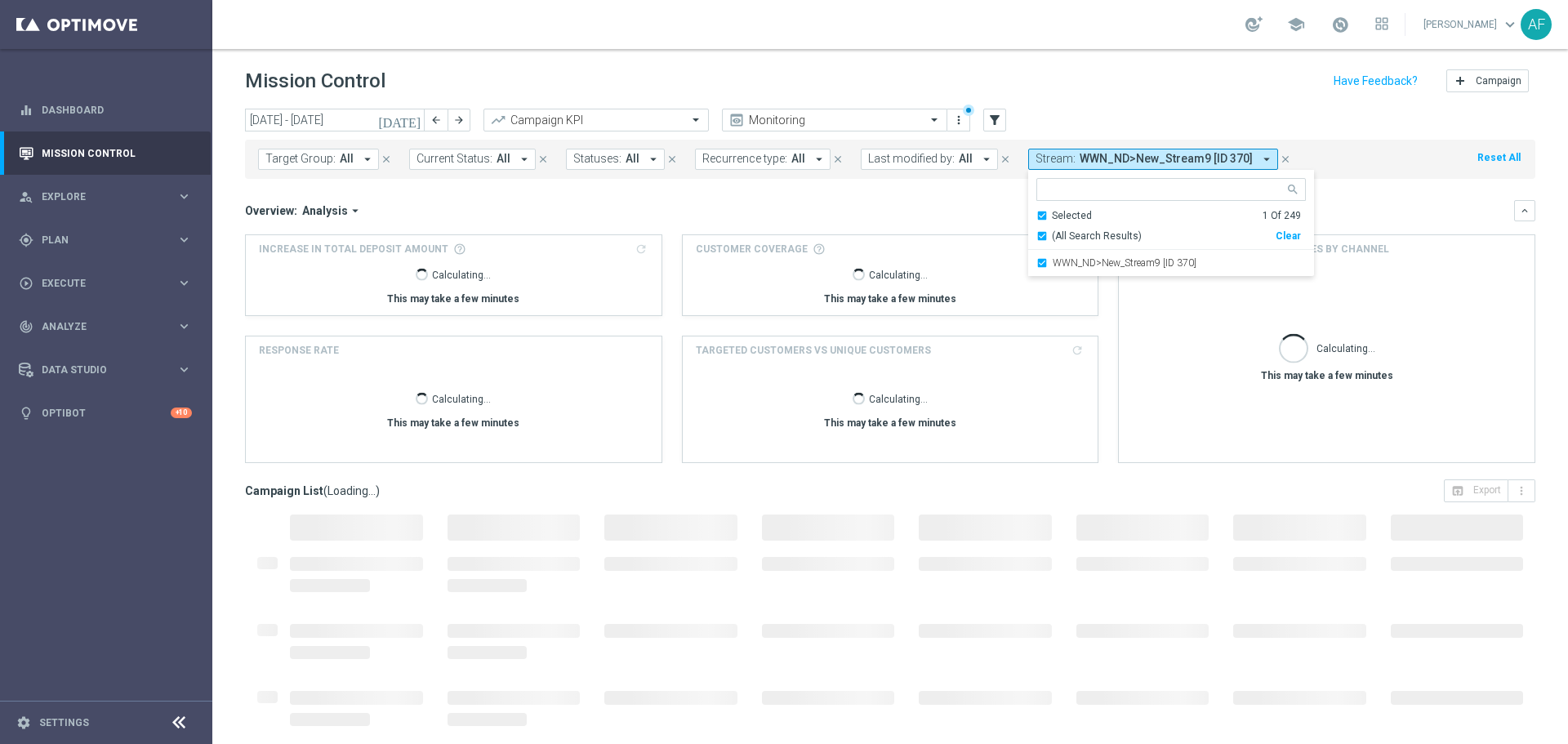
click at [904, 202] on div "Overview: Analysis arrow_drop_down keyboard_arrow_down" at bounding box center [890, 210] width 1290 height 21
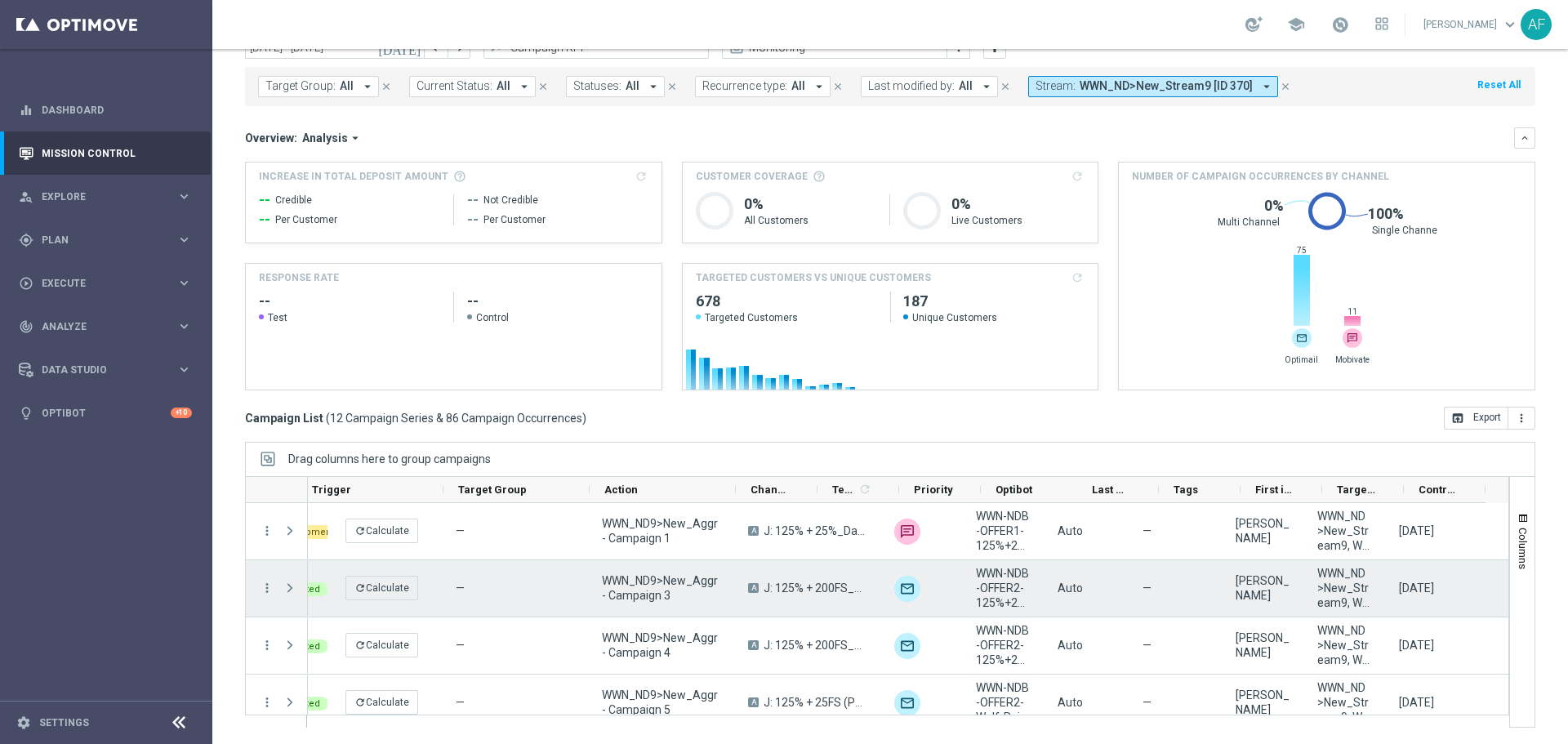
scroll to position [0, 202]
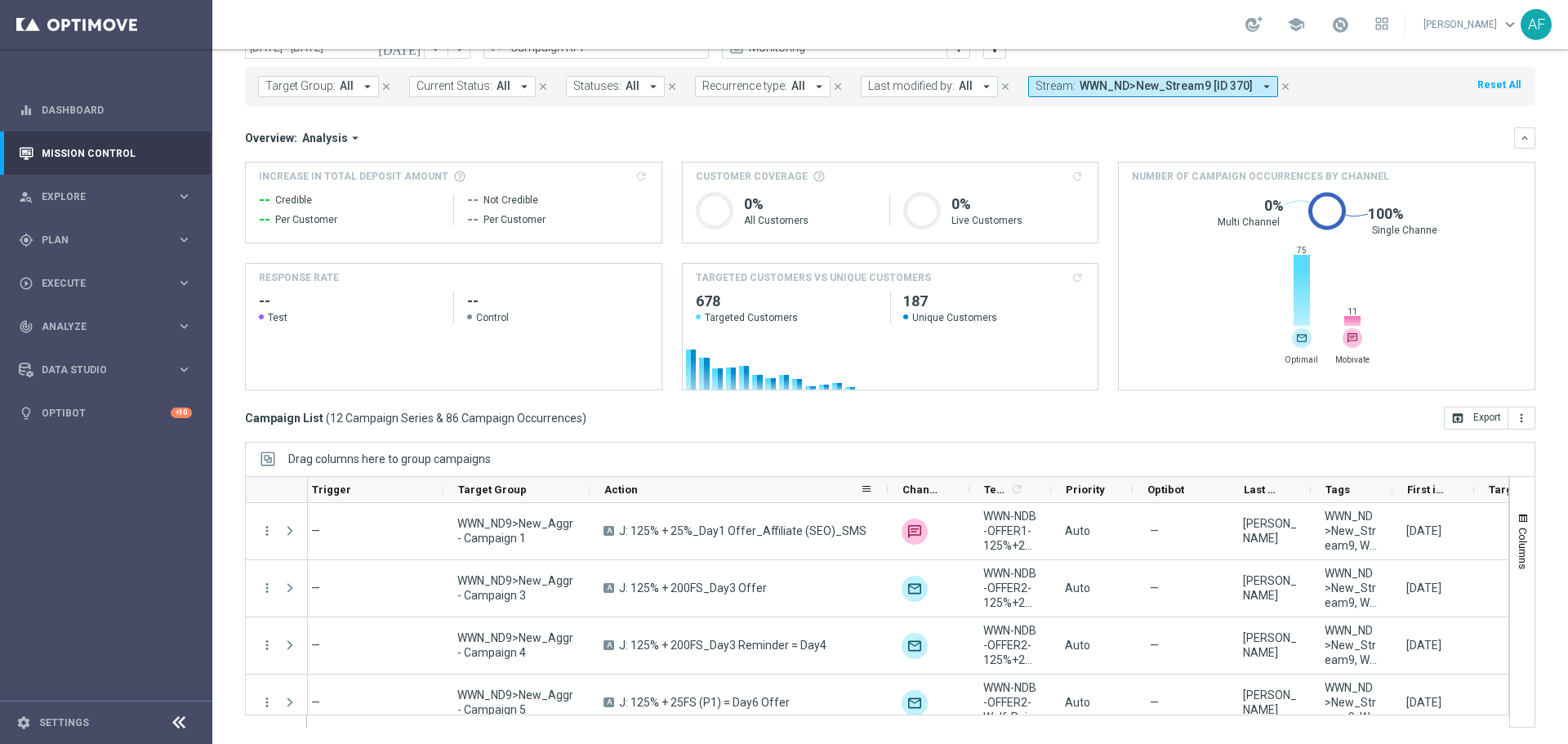
drag, startPoint x: 732, startPoint y: 490, endPoint x: 910, endPoint y: 497, distance: 178.1
click at [891, 497] on div at bounding box center [887, 489] width 6 height 25
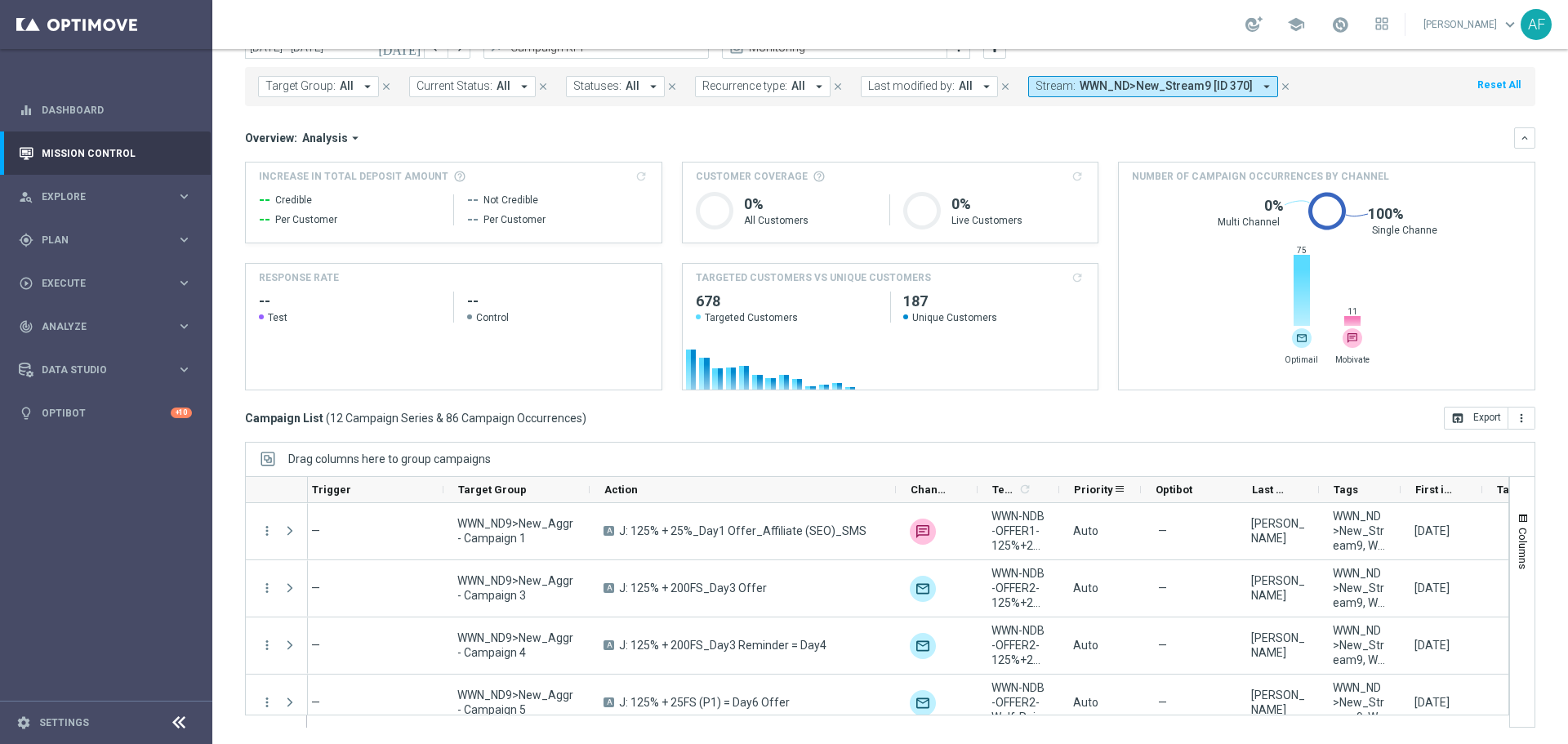
click at [1098, 491] on span "Priority" at bounding box center [1094, 489] width 39 height 12
click at [1092, 491] on span "Priority" at bounding box center [1084, 489] width 21 height 12
click at [1095, 487] on span "Priority" at bounding box center [1084, 489] width 21 height 12
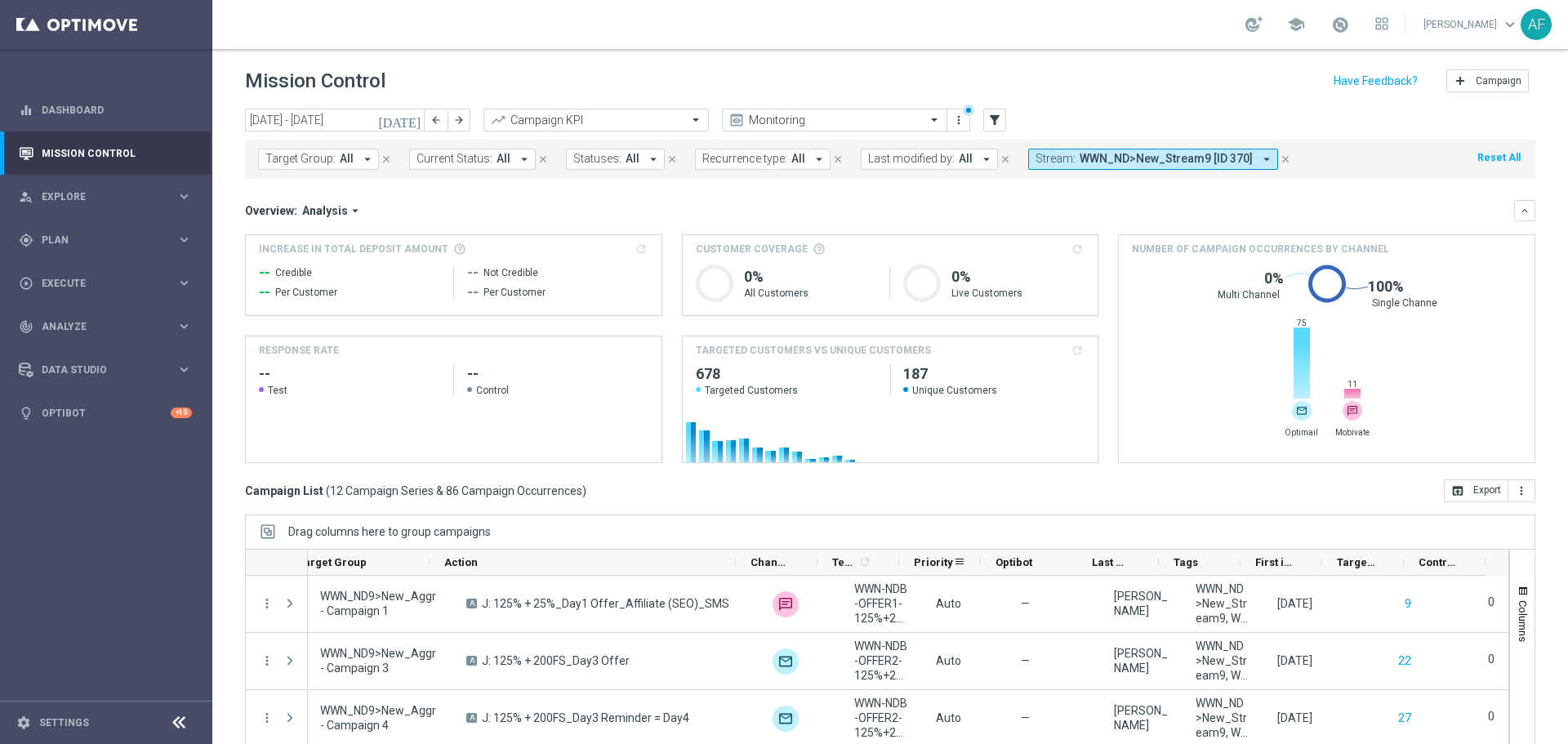
scroll to position [72, 0]
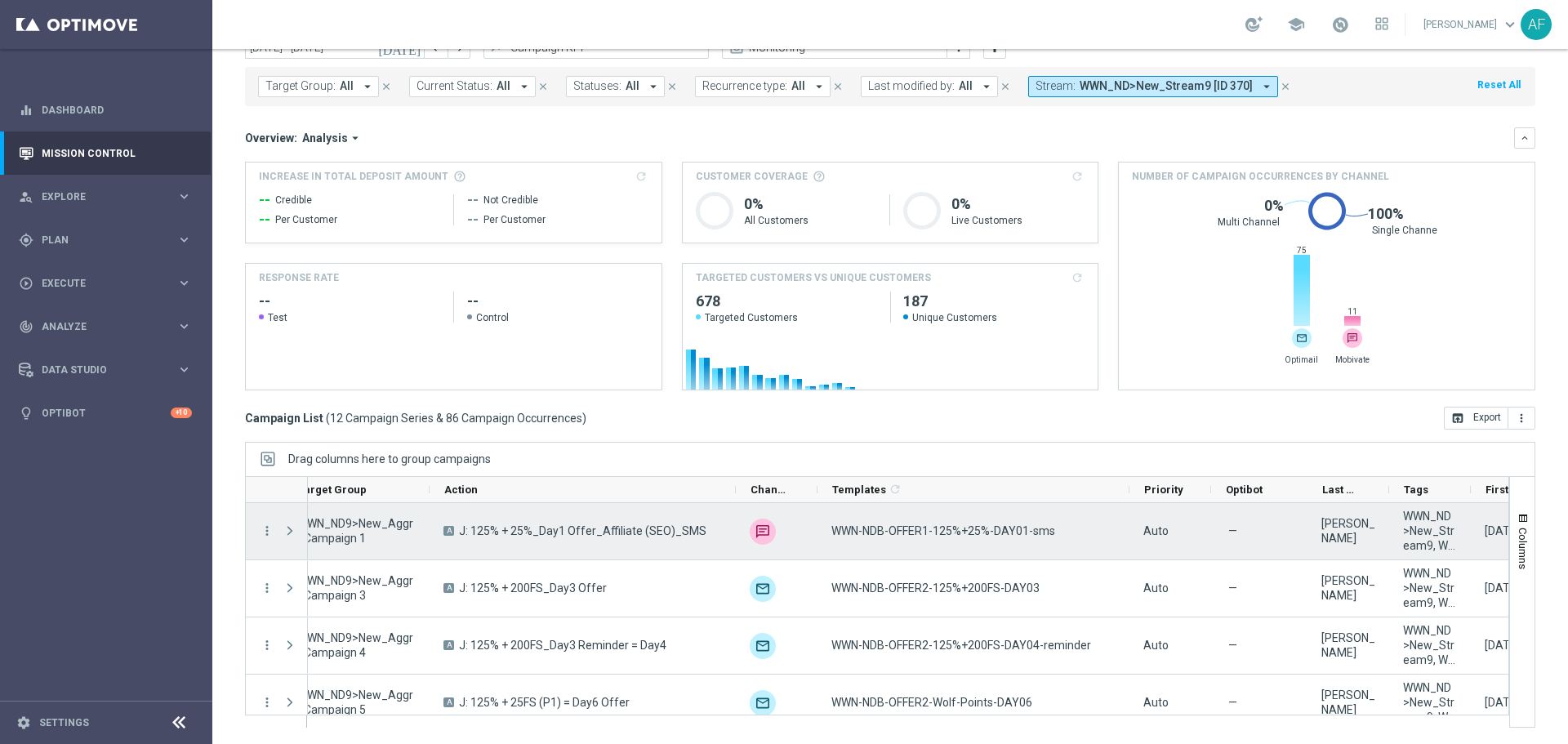
drag, startPoint x: 897, startPoint y: 489, endPoint x: 1127, endPoint y: 516, distance: 231.6
click at [1127, 516] on div "Action" at bounding box center [876, 602] width 1263 height 252
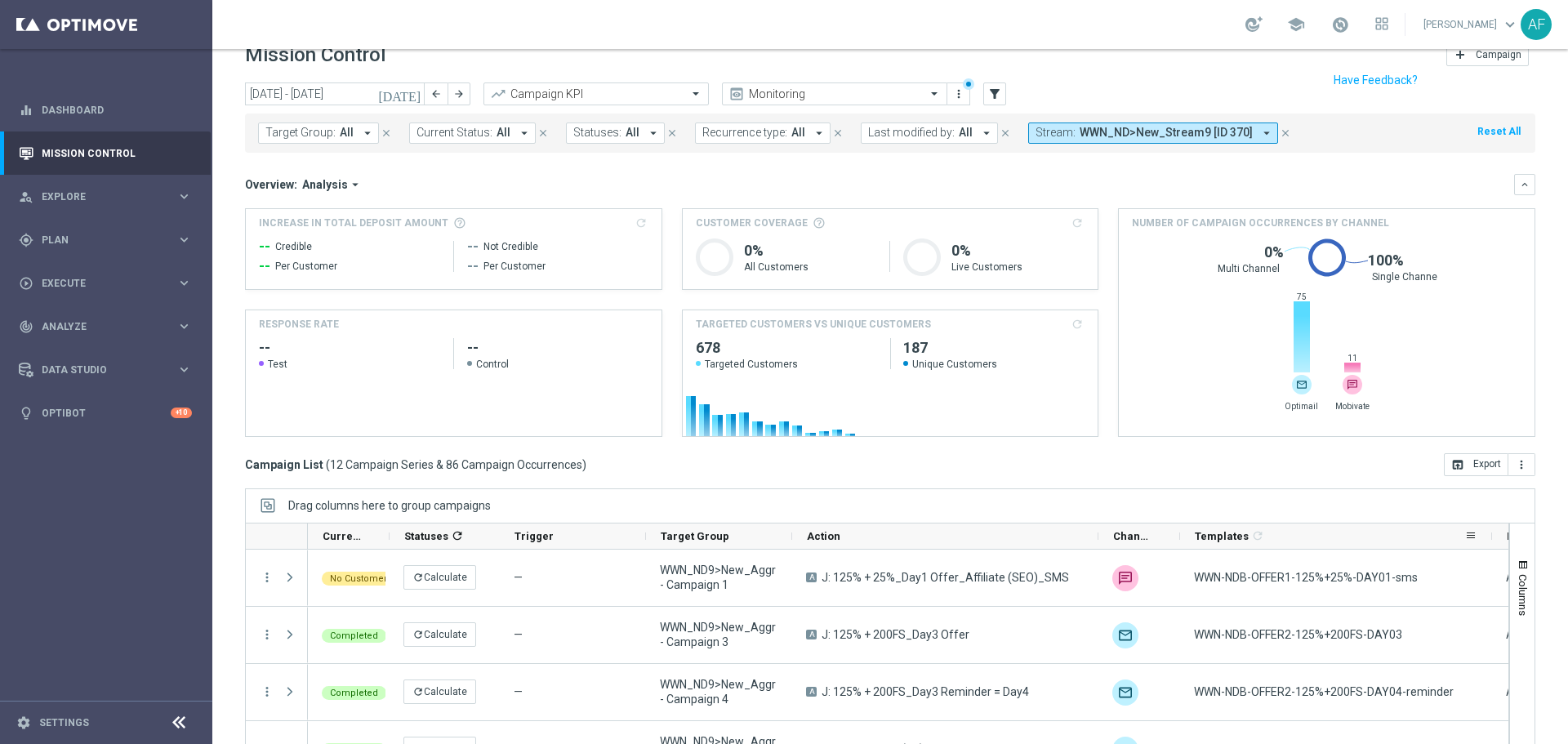
scroll to position [0, 0]
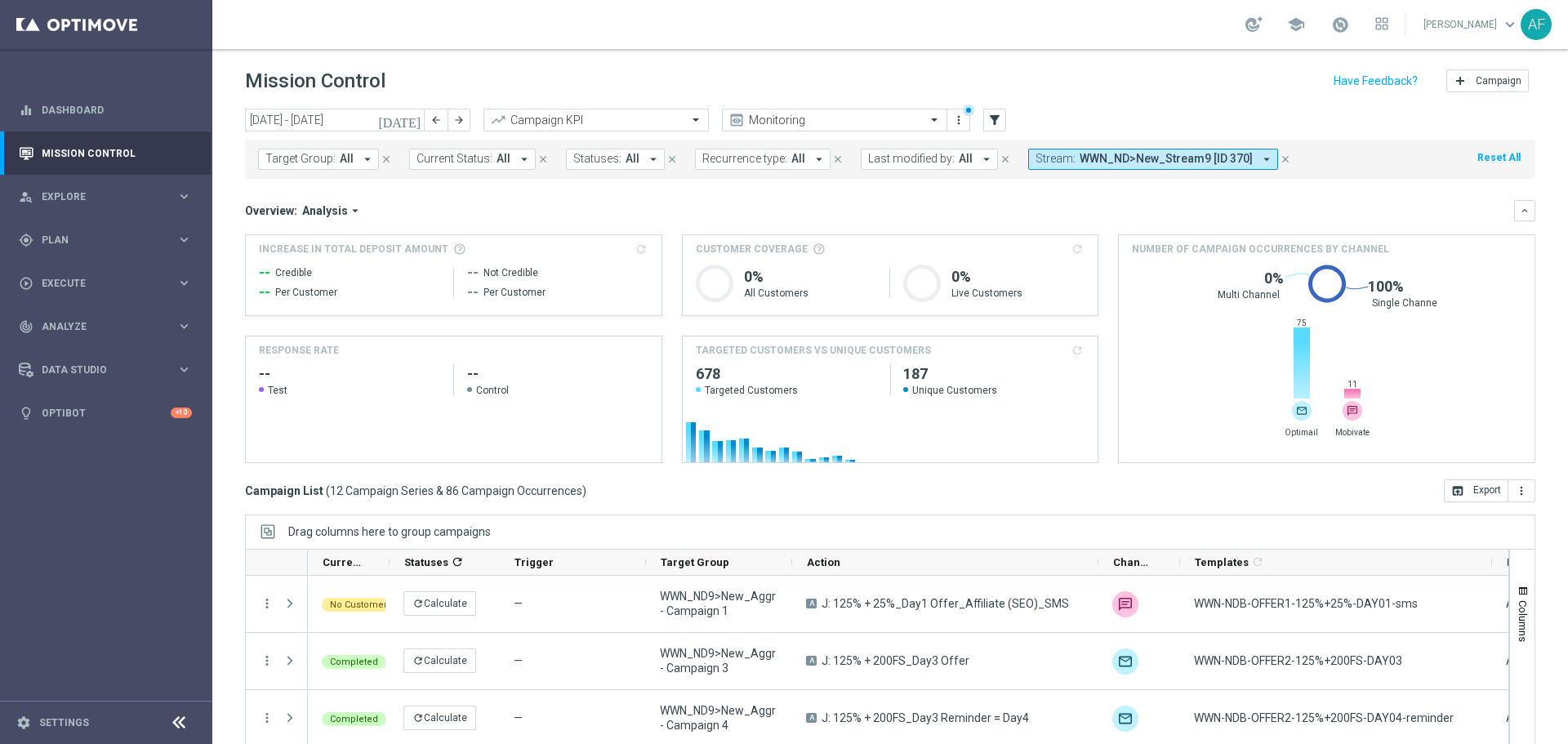
click at [349, 163] on span "All" at bounding box center [346, 159] width 14 height 14
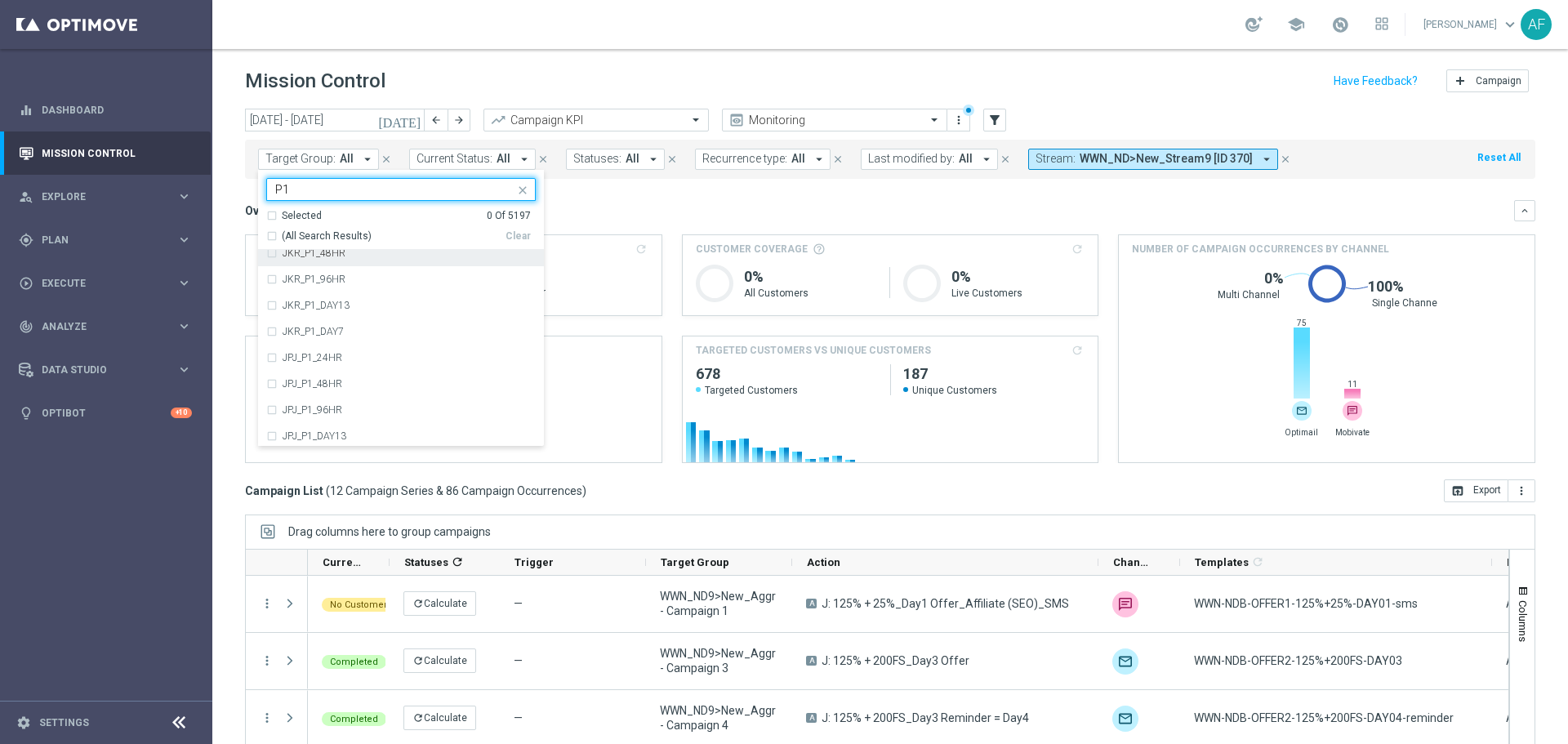
scroll to position [82, 0]
type input "P"
click at [378, 261] on div "WWN_P1_24HR" at bounding box center [408, 263] width 253 height 10
type input "WWN_P1"
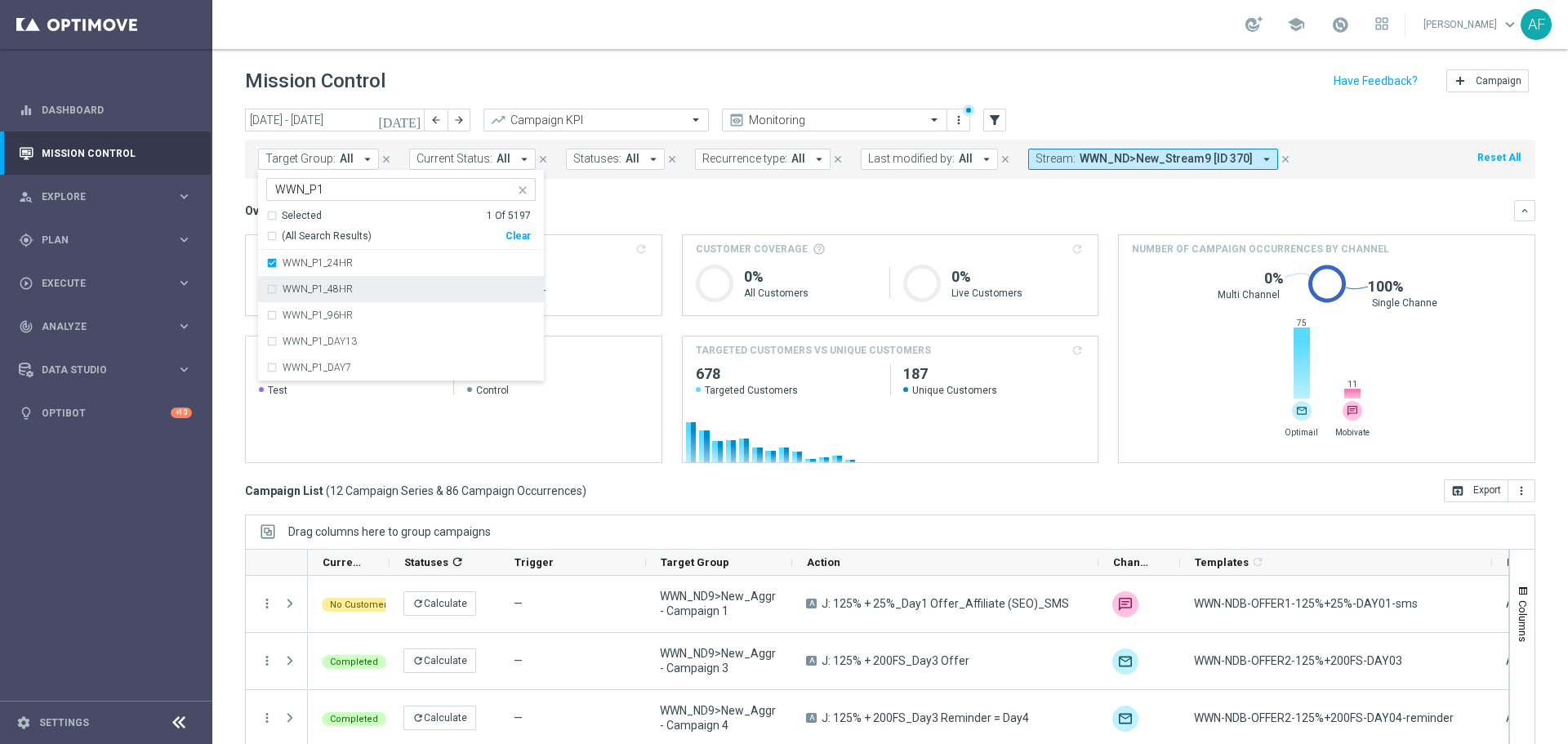
click at [369, 284] on div "WWN_P1_48HR" at bounding box center [408, 289] width 253 height 10
click at [369, 310] on div "WWN_P1_96HR" at bounding box center [408, 315] width 253 height 10
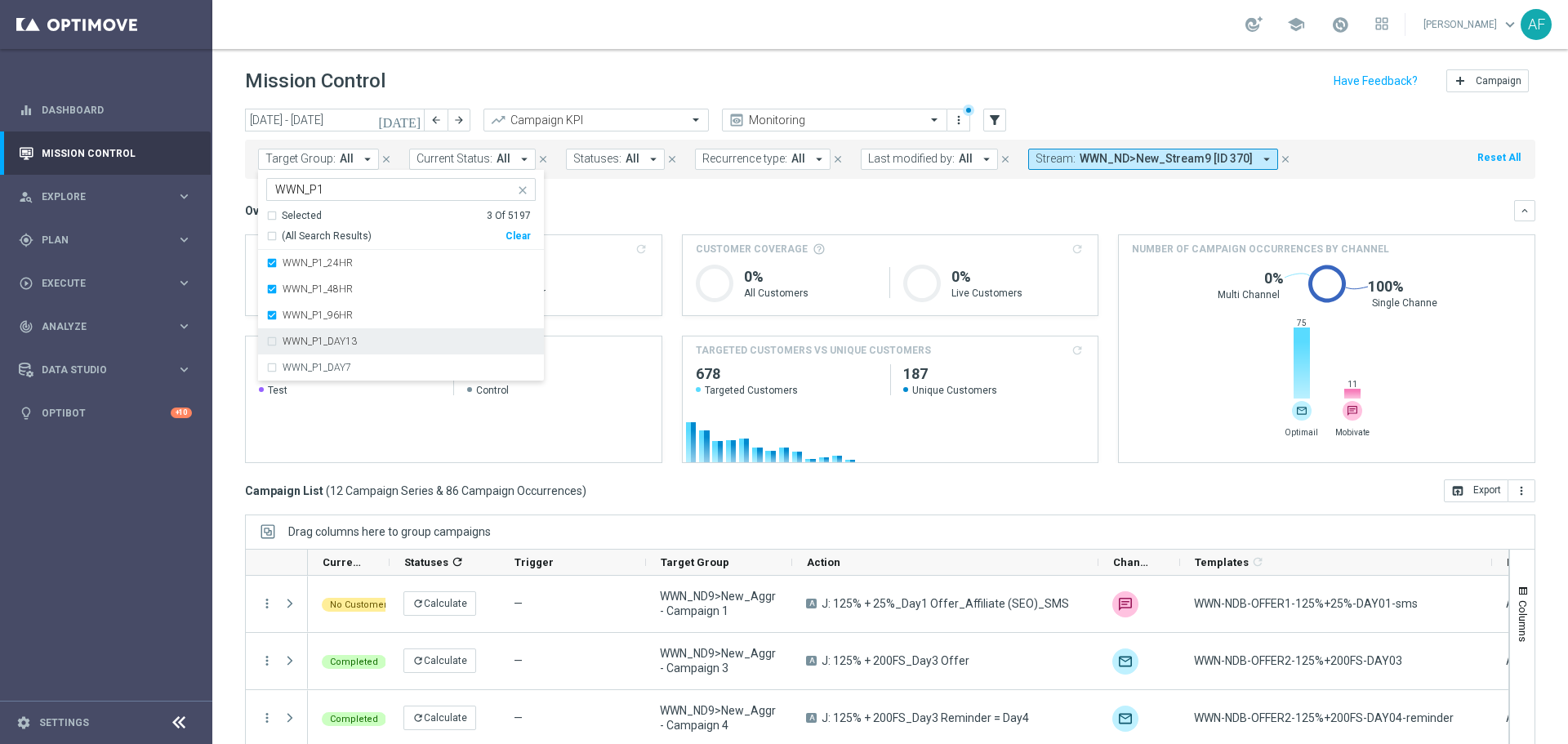
drag, startPoint x: 373, startPoint y: 332, endPoint x: 376, endPoint y: 359, distance: 27.2
click at [374, 333] on div "WWN_P1_DAY13" at bounding box center [401, 342] width 269 height 26
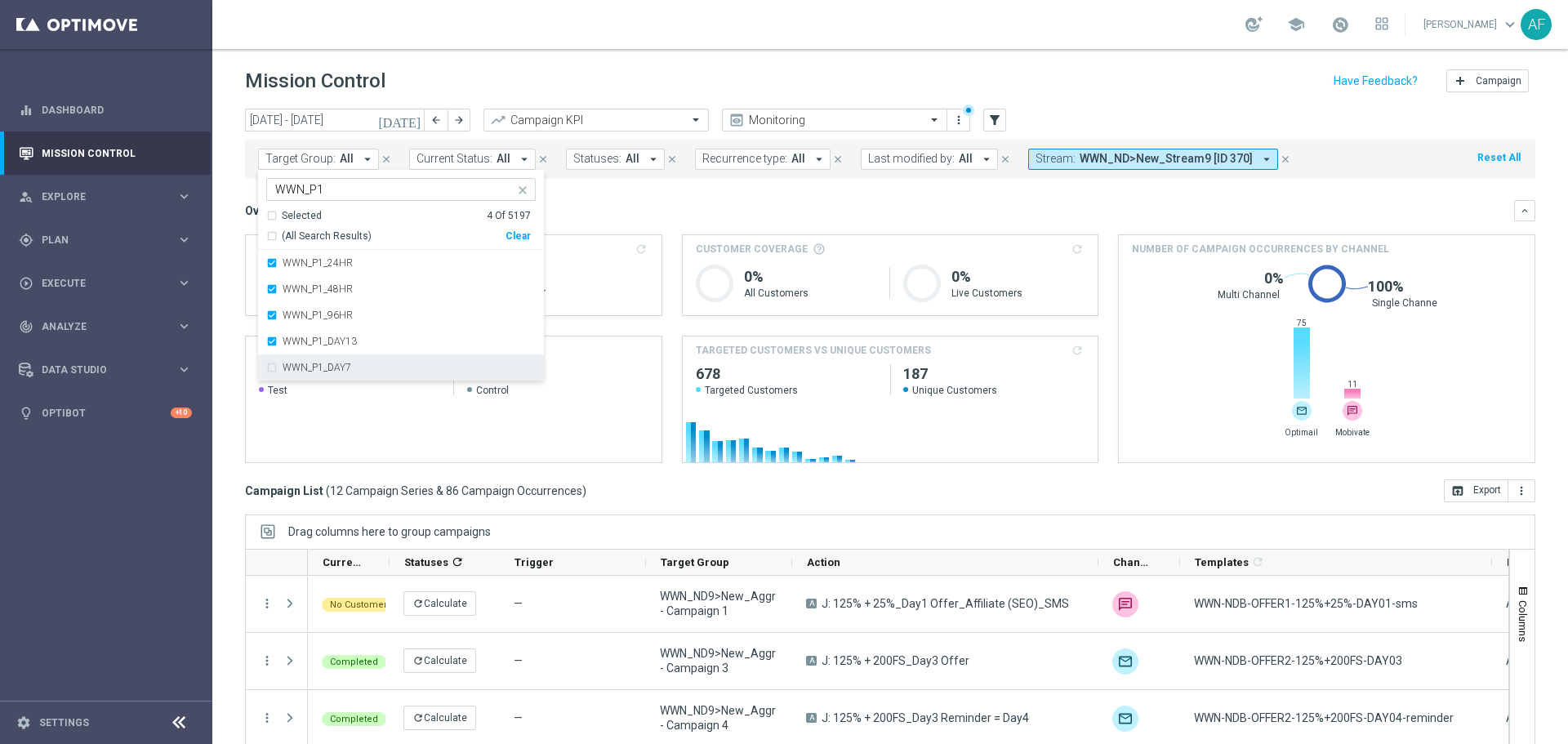
click at [376, 362] on div "WWN_P1_DAY7" at bounding box center [401, 368] width 269 height 26
click at [603, 219] on div "Overview: Analysis arrow_drop_down keyboard_arrow_down" at bounding box center [890, 210] width 1290 height 21
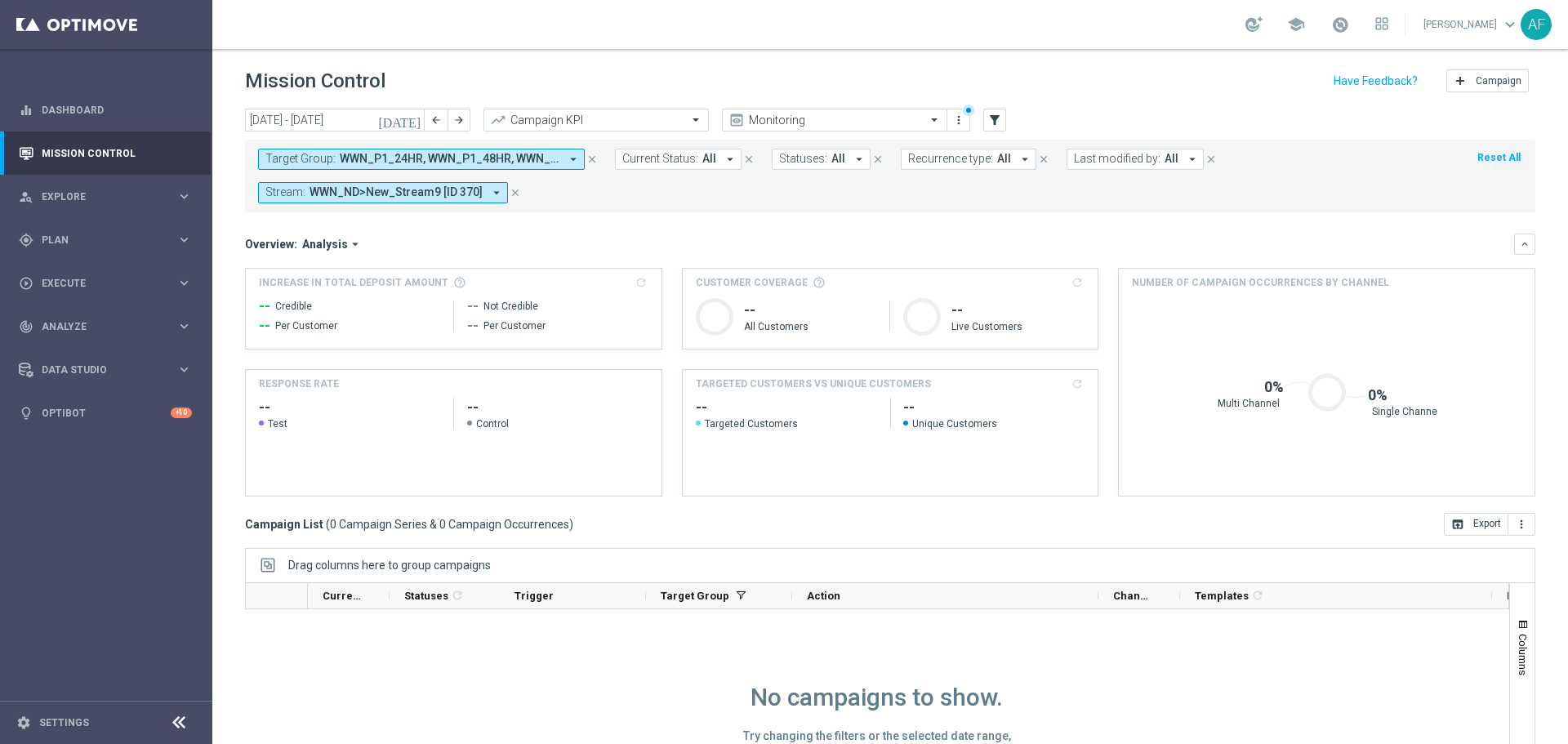
click at [454, 190] on span "WWN_ND>New_Stream9 [ID 370]" at bounding box center [395, 192] width 173 height 14
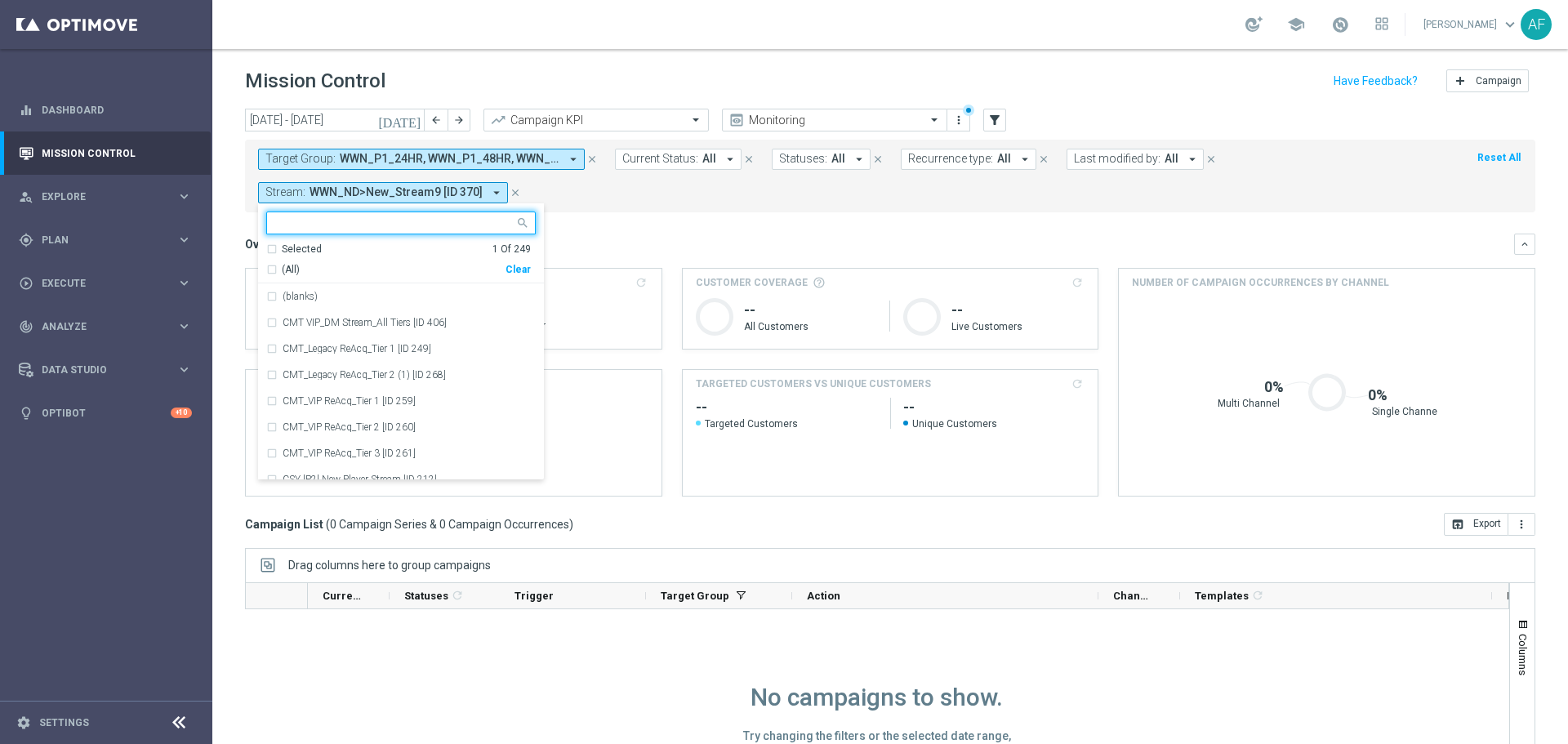
click at [299, 252] on div "Selected" at bounding box center [301, 249] width 40 height 14
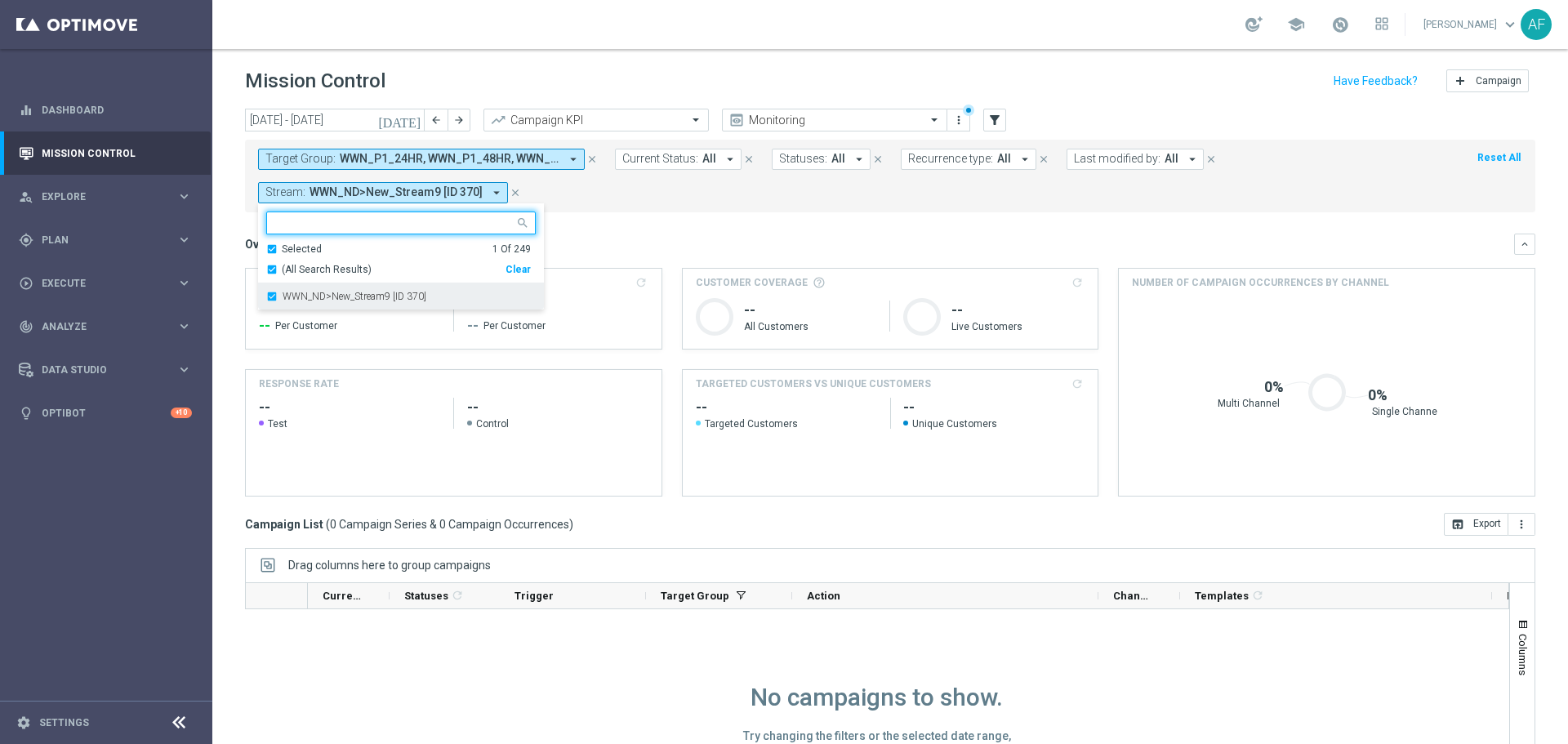
click at [315, 288] on div "WWN_ND>New_Stream9 [ID 370]" at bounding box center [401, 296] width 269 height 26
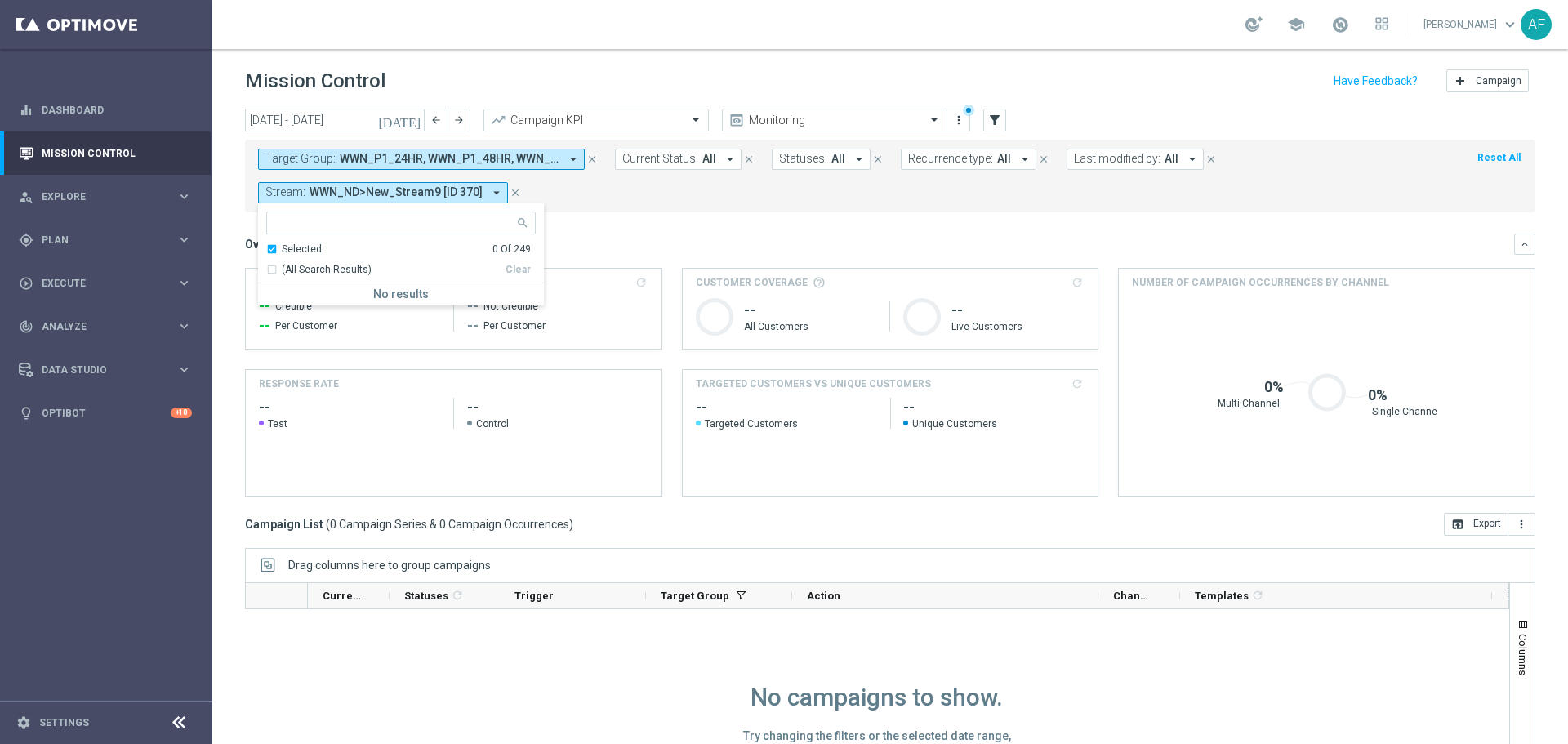
drag, startPoint x: 653, startPoint y: 228, endPoint x: 623, endPoint y: 225, distance: 30.1
click at [651, 230] on mini-dashboard "Overview: Analysis arrow_drop_down keyboard_arrow_down Increase In Total Deposi…" at bounding box center [890, 363] width 1290 height 301
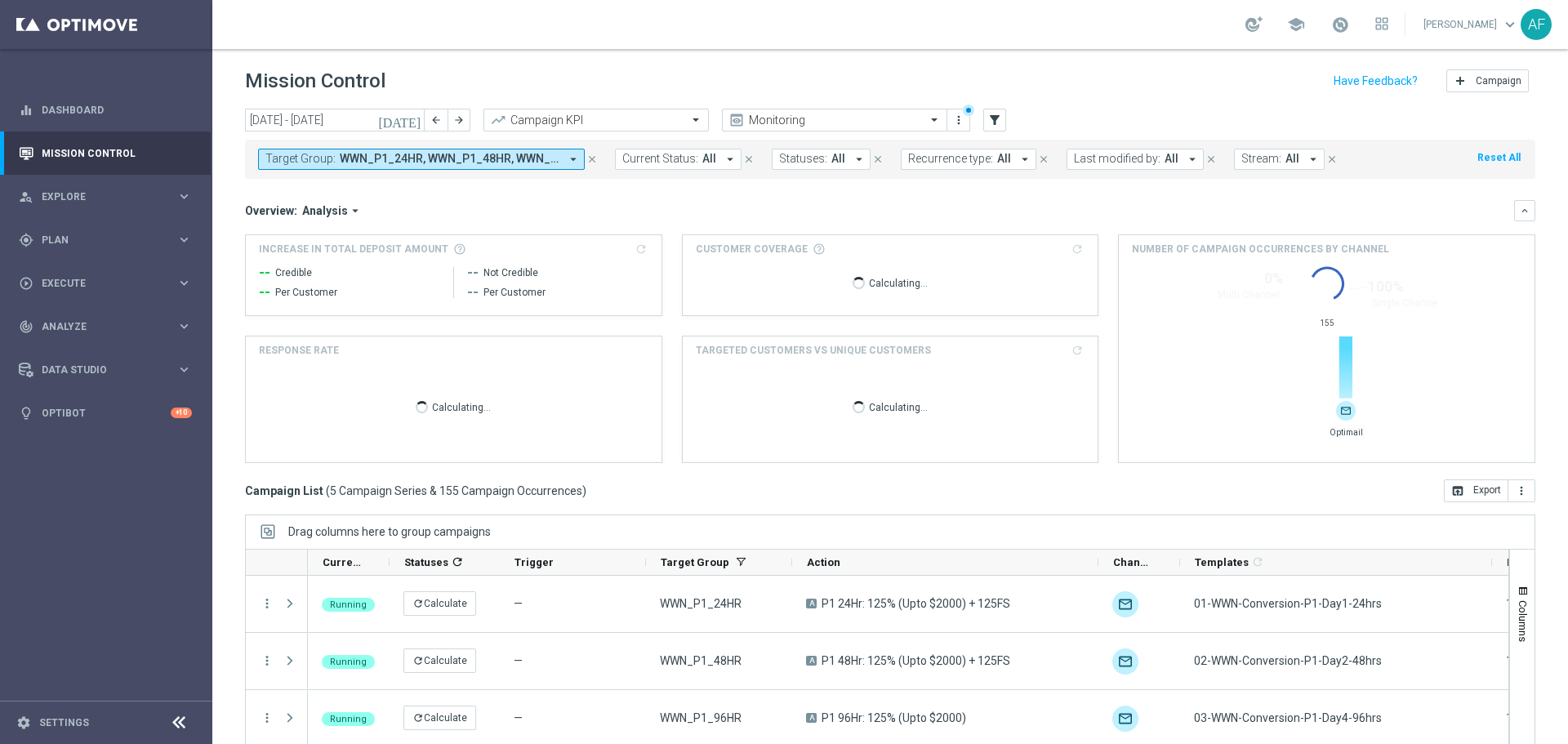
click at [414, 119] on icon "today" at bounding box center [399, 120] width 44 height 15
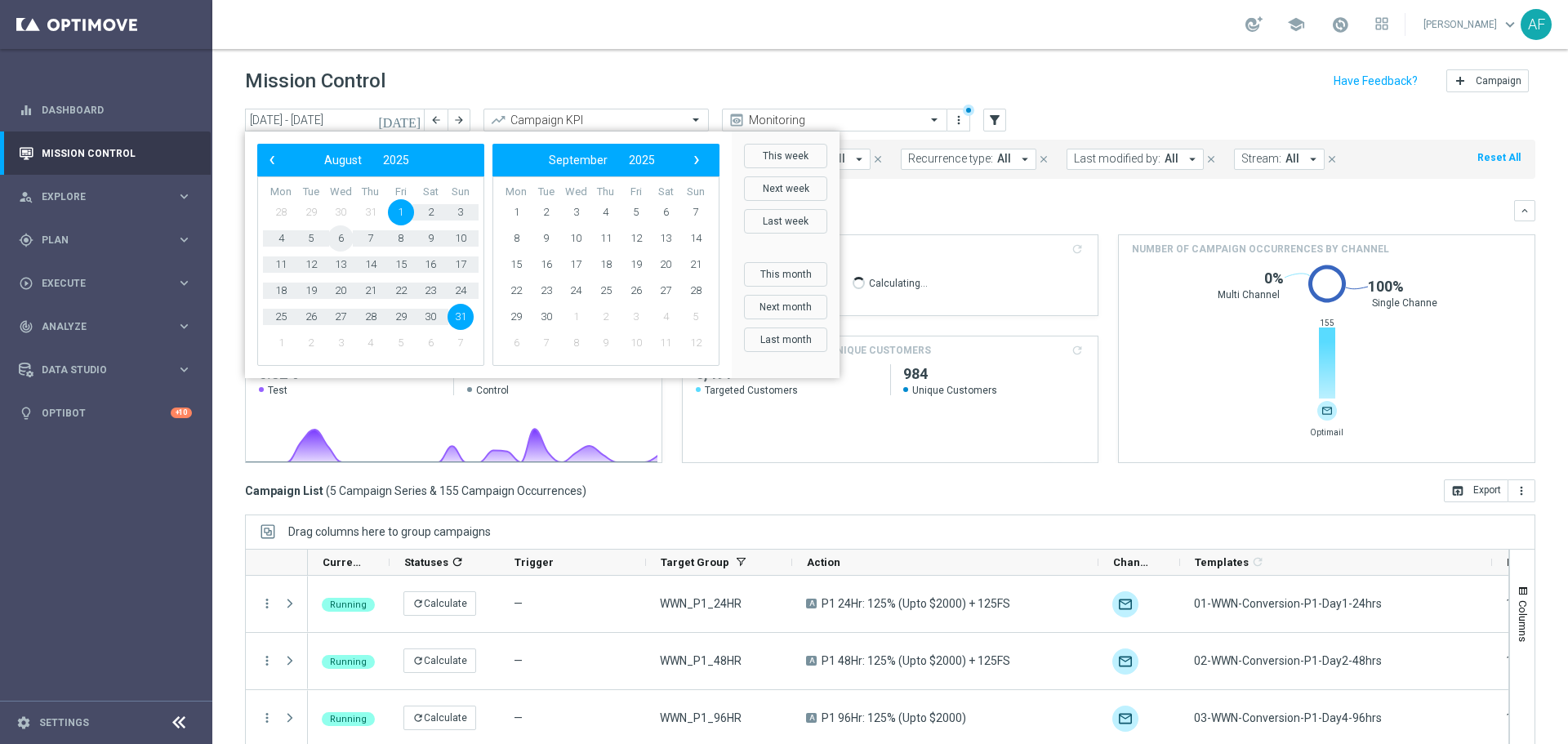
click at [343, 240] on span "6" at bounding box center [341, 239] width 26 height 26
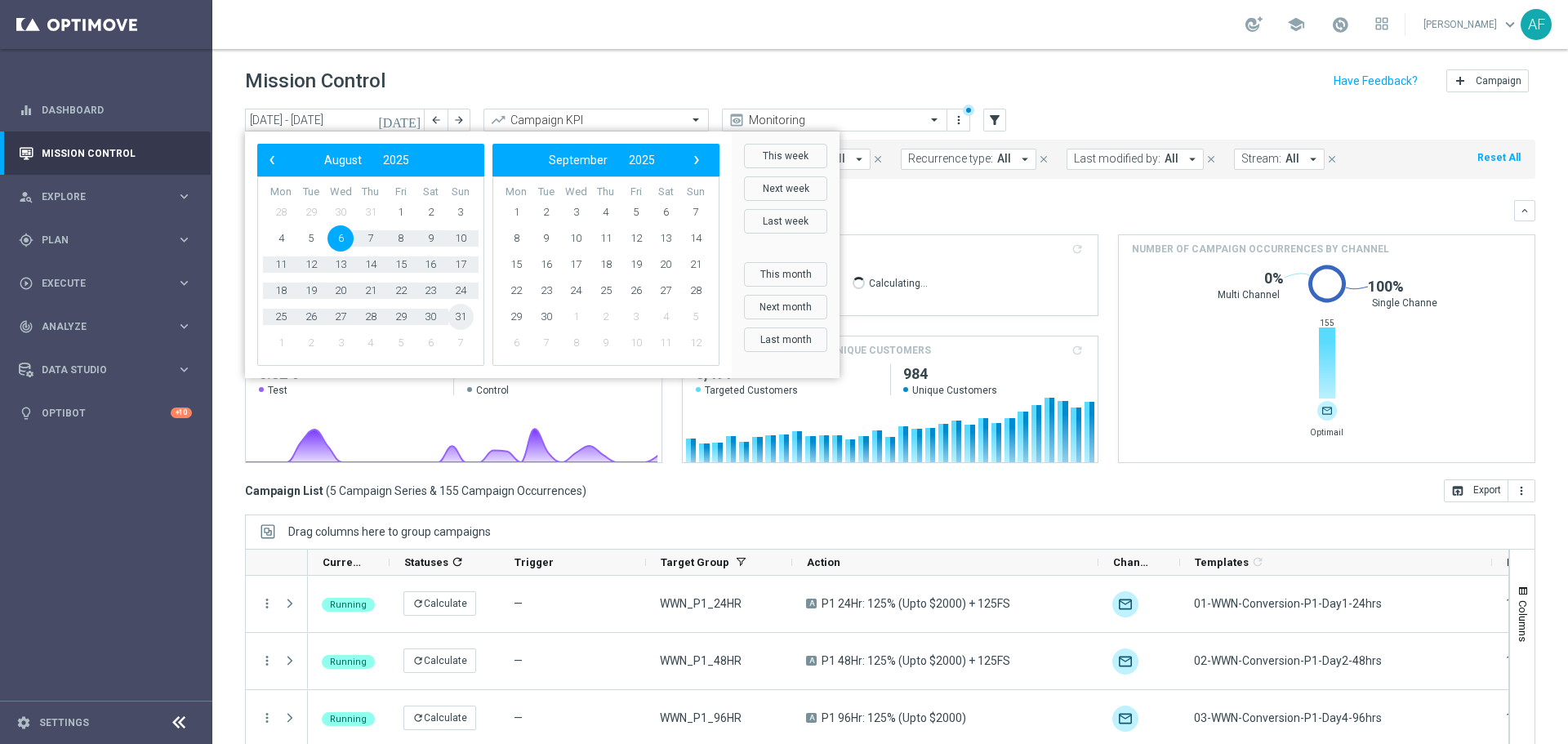
click at [451, 314] on span "31" at bounding box center [460, 317] width 26 height 26
type input "06 Aug 2025 - 31 Aug 2025"
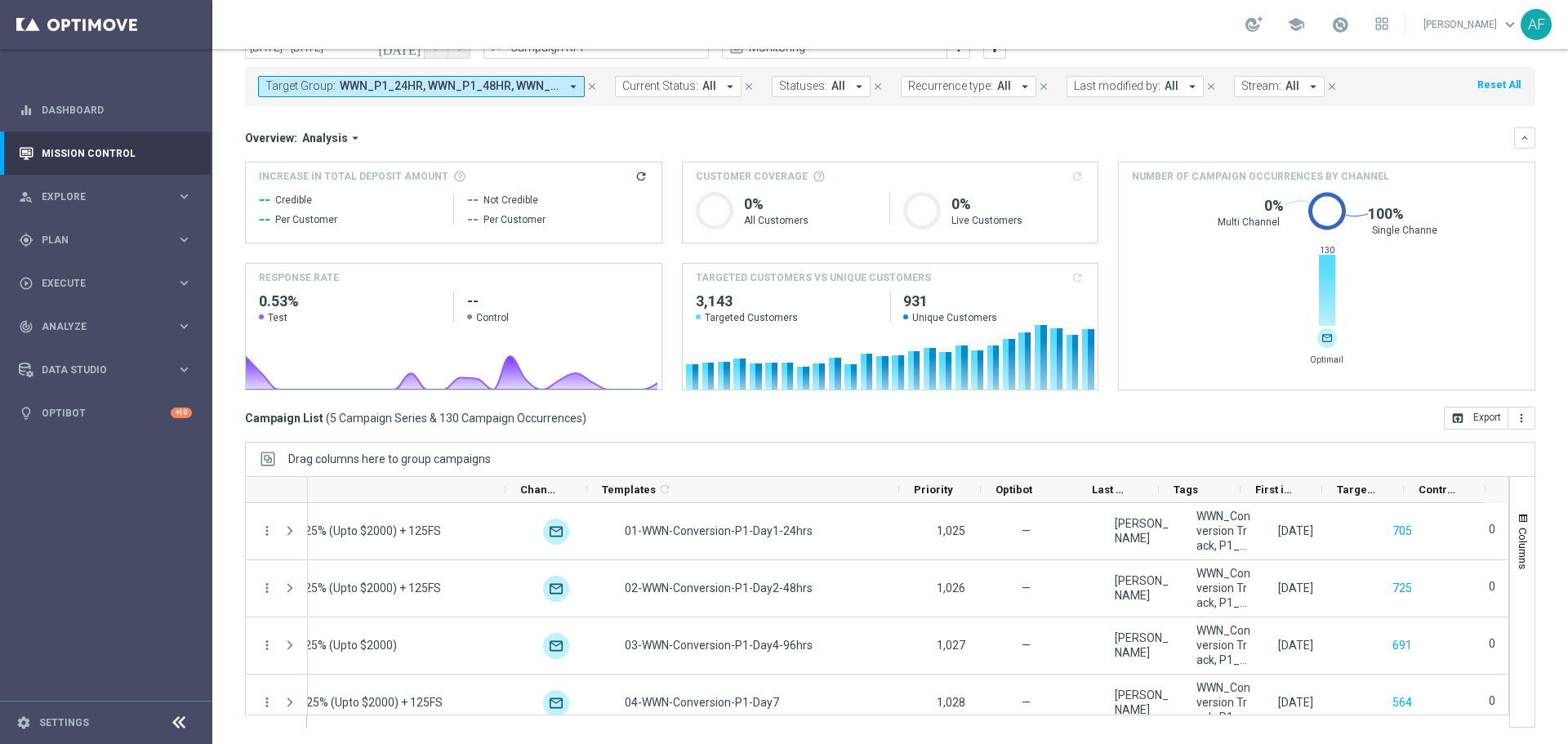
scroll to position [0, 593]
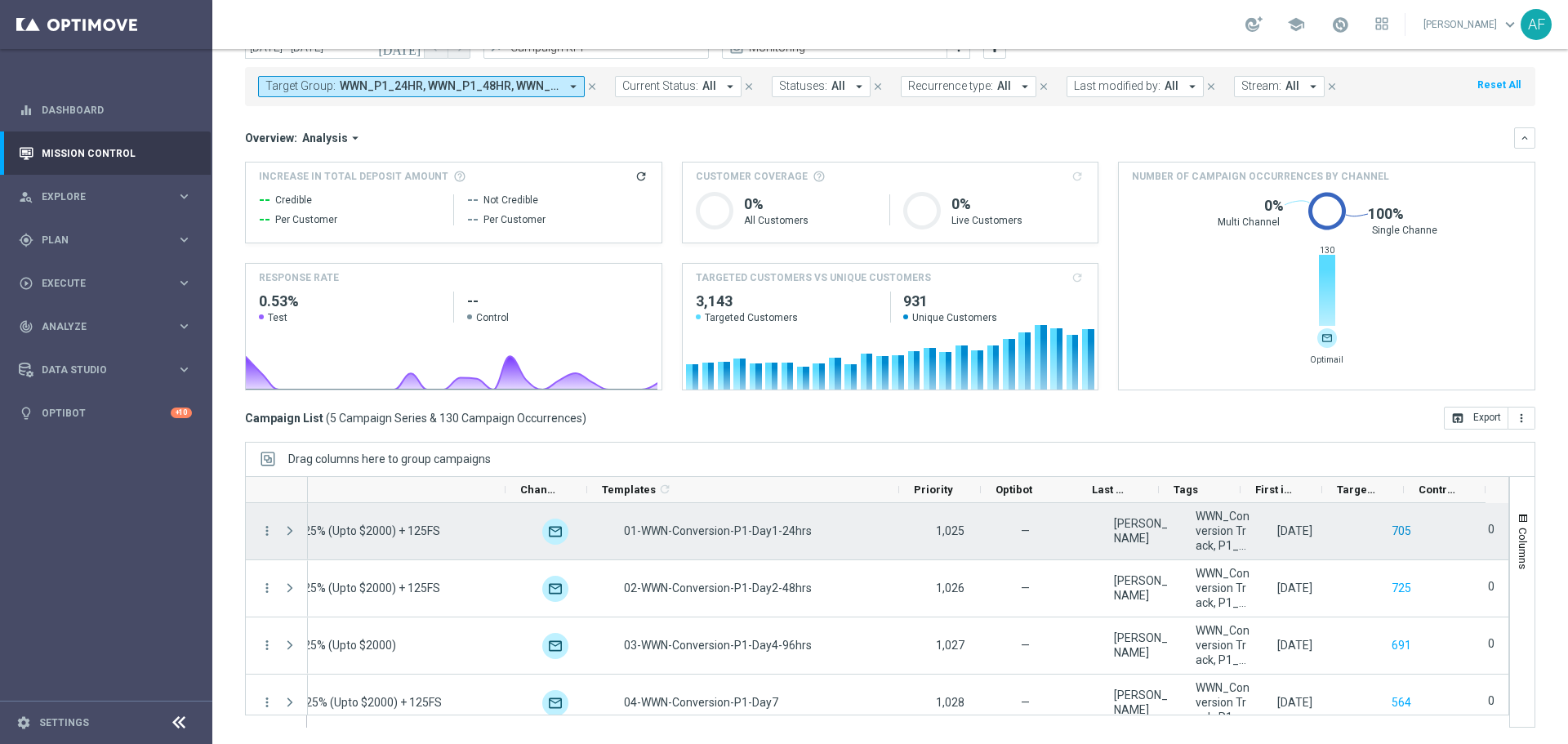
click at [1390, 527] on button "705" at bounding box center [1401, 531] width 23 height 20
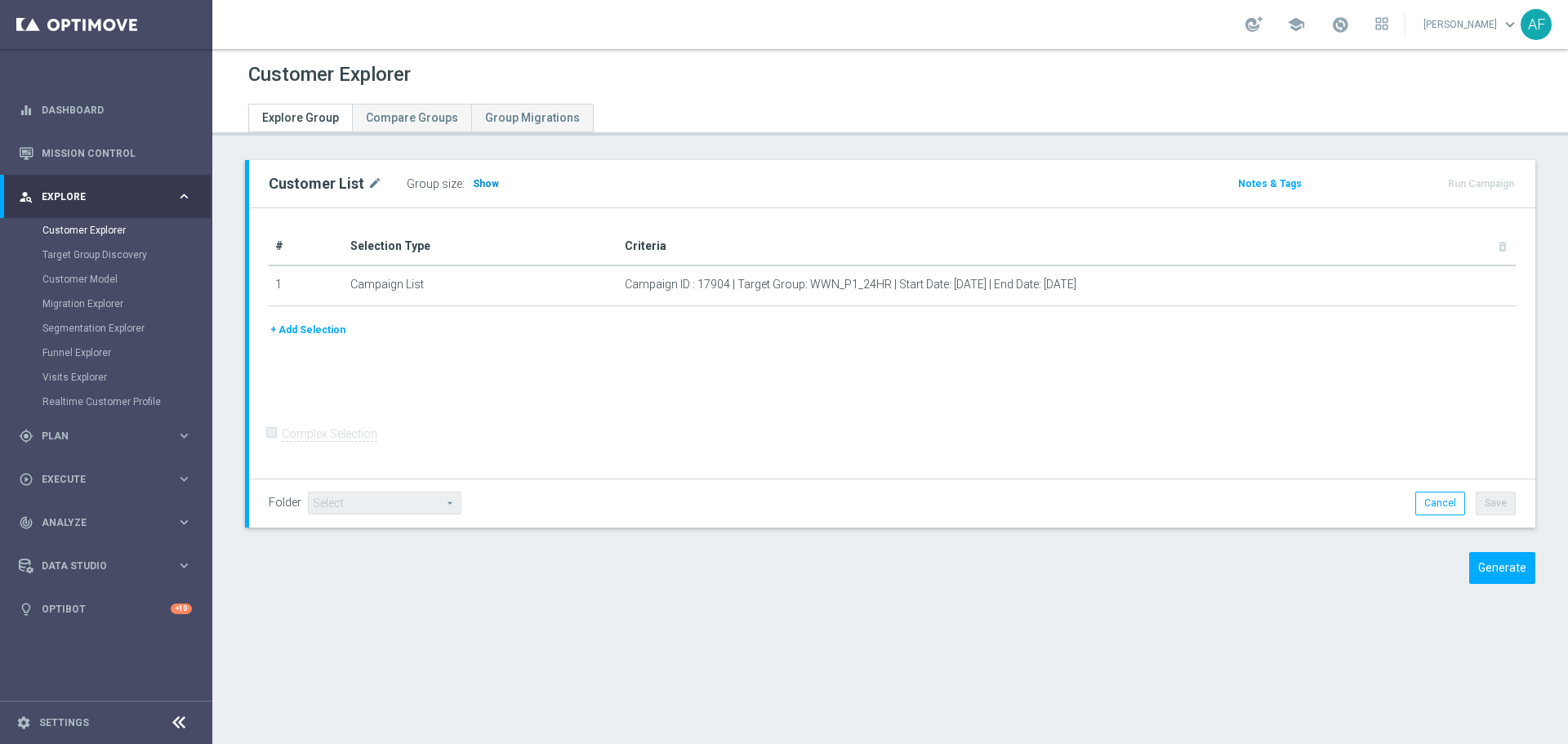
click at [474, 188] on span "Show" at bounding box center [486, 184] width 26 height 11
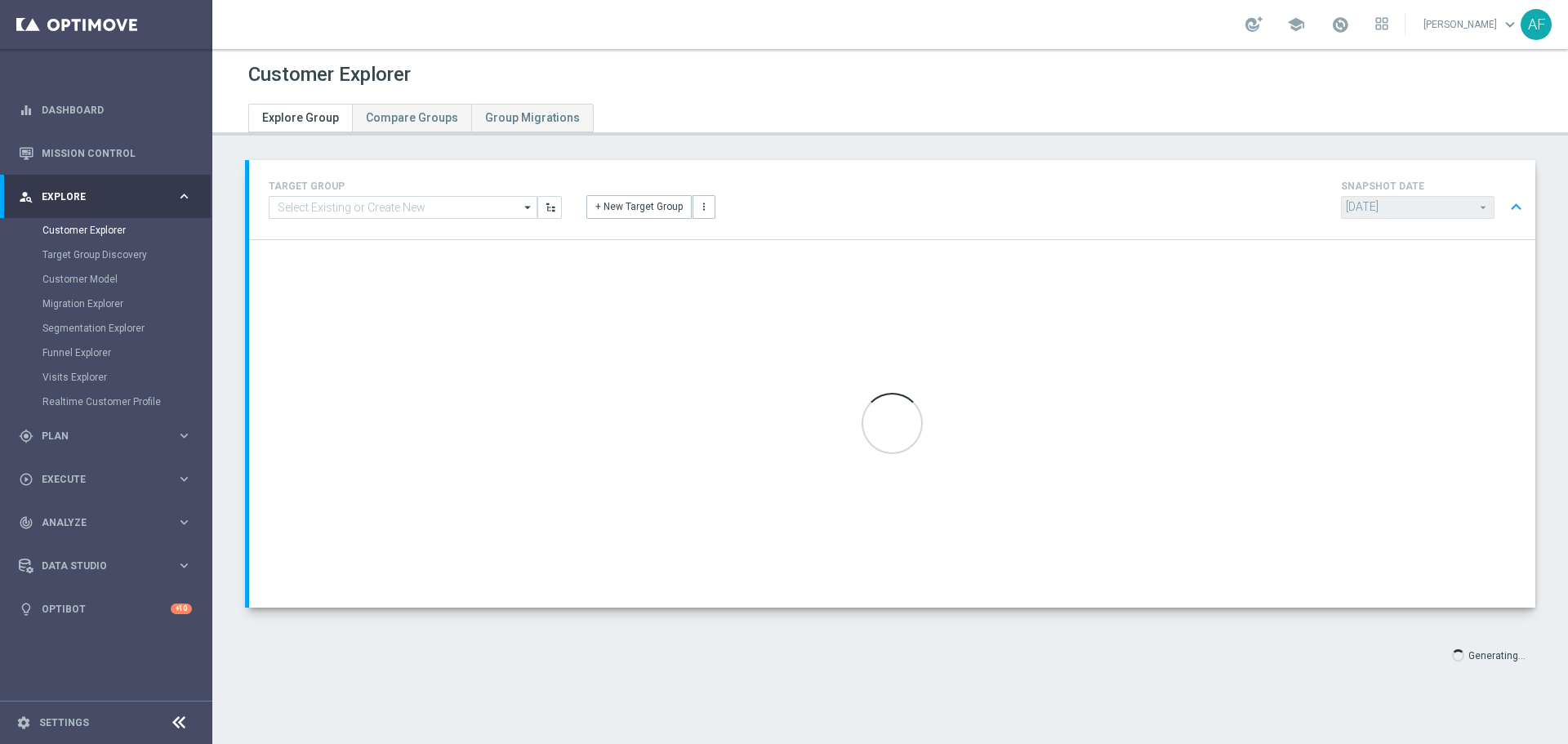
type input "Select"
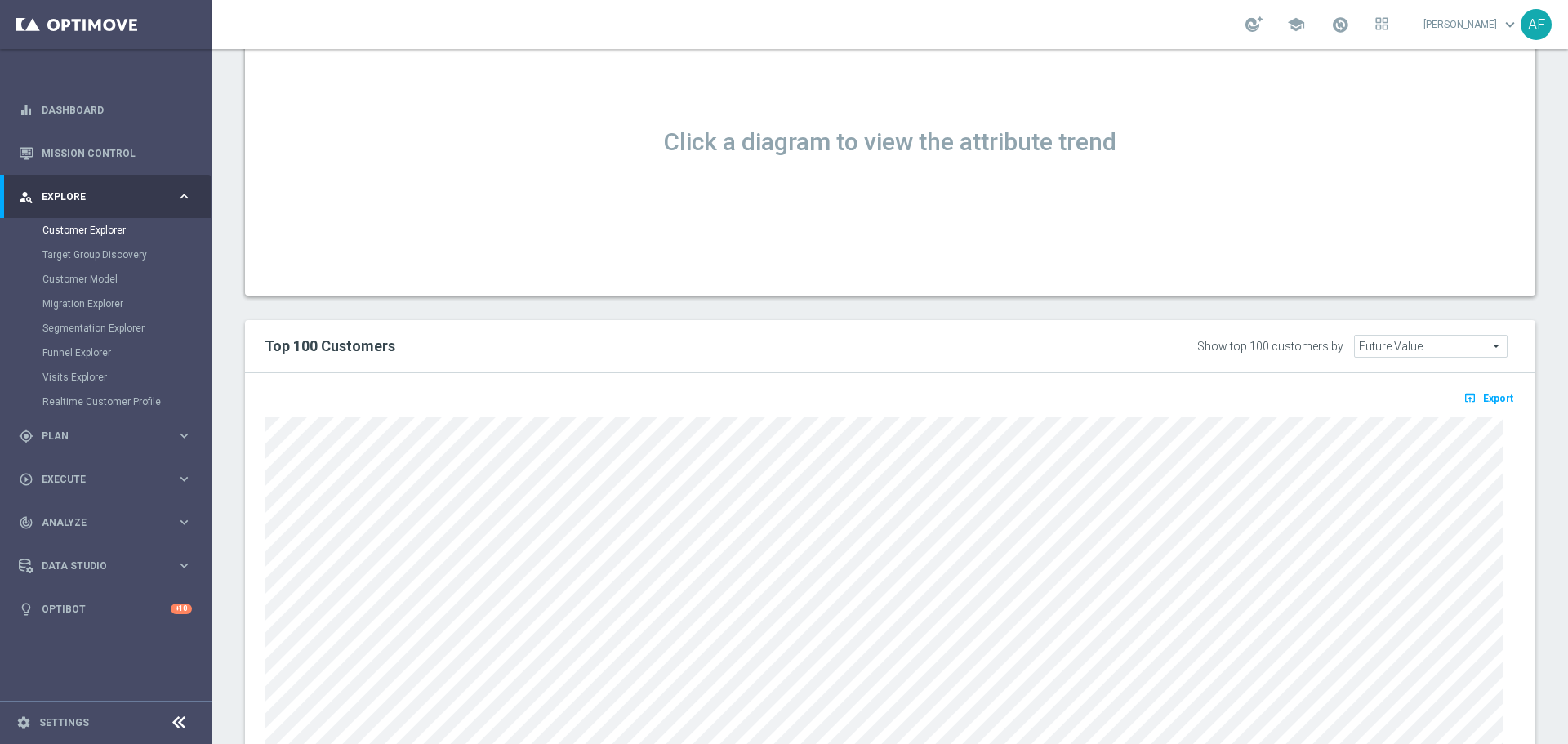
scroll to position [1058, 0]
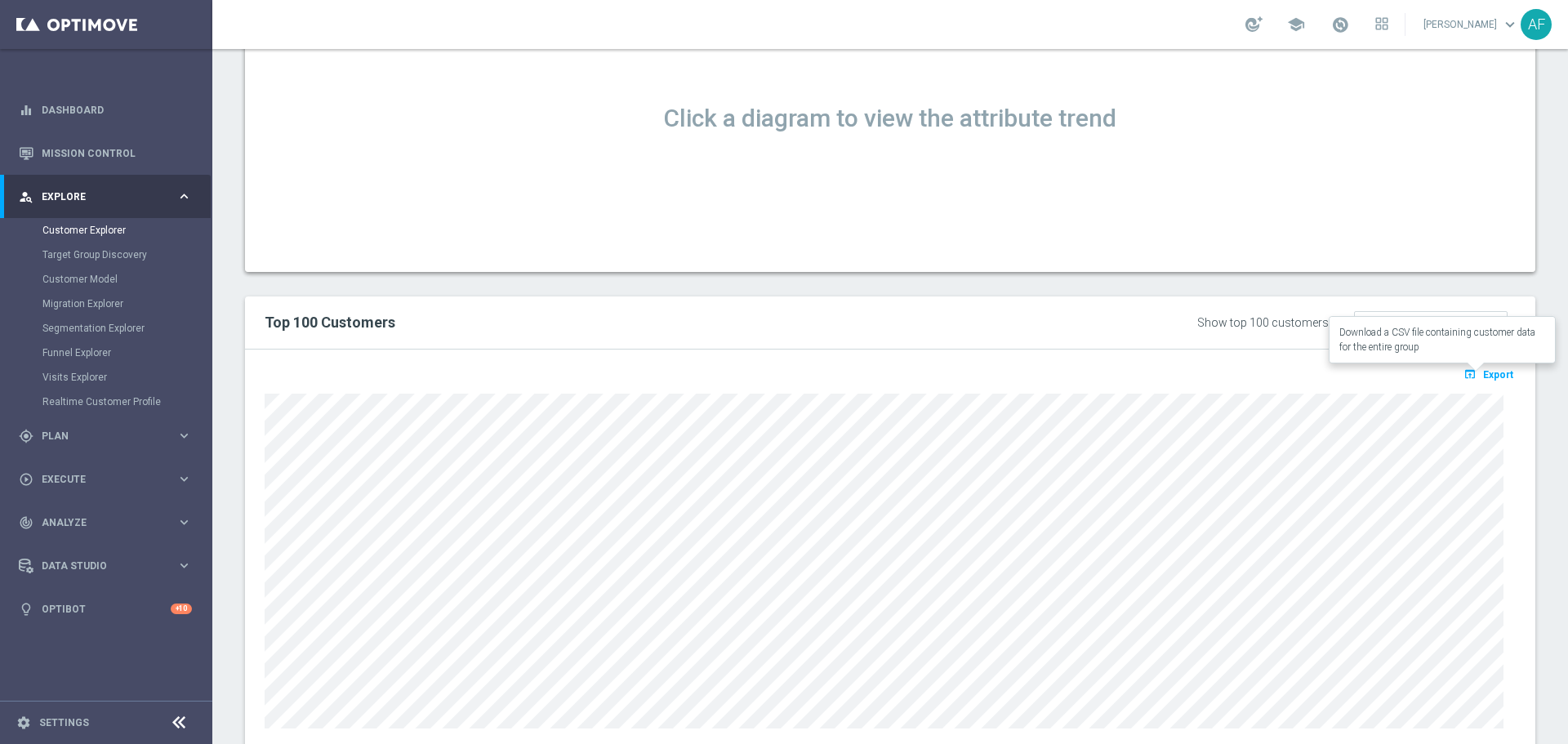
click at [1483, 377] on span "Export" at bounding box center [1497, 375] width 31 height 11
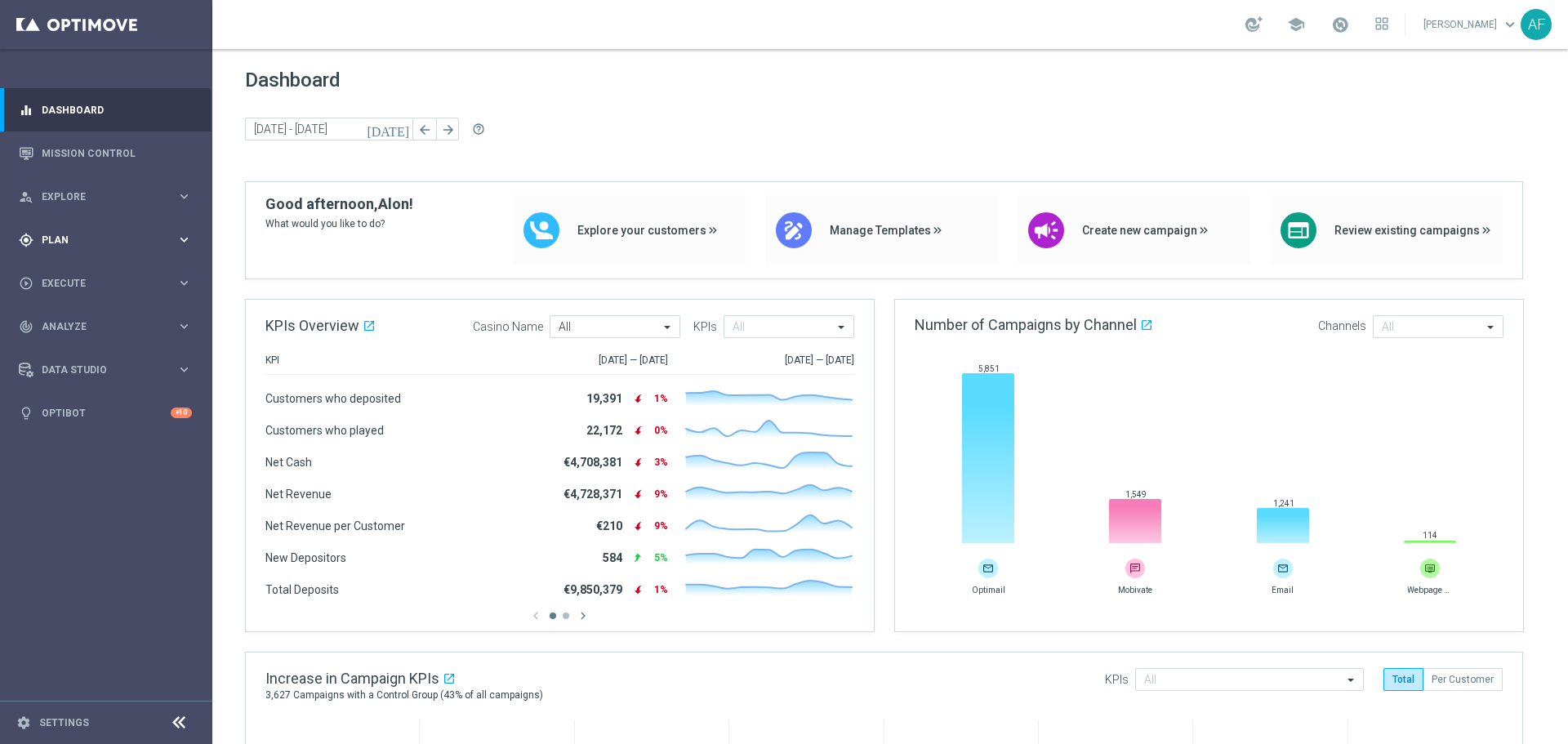
click at [93, 243] on span "Plan" at bounding box center [109, 240] width 135 height 10
click at [98, 189] on div "person_search Explore" at bounding box center [97, 197] width 158 height 15
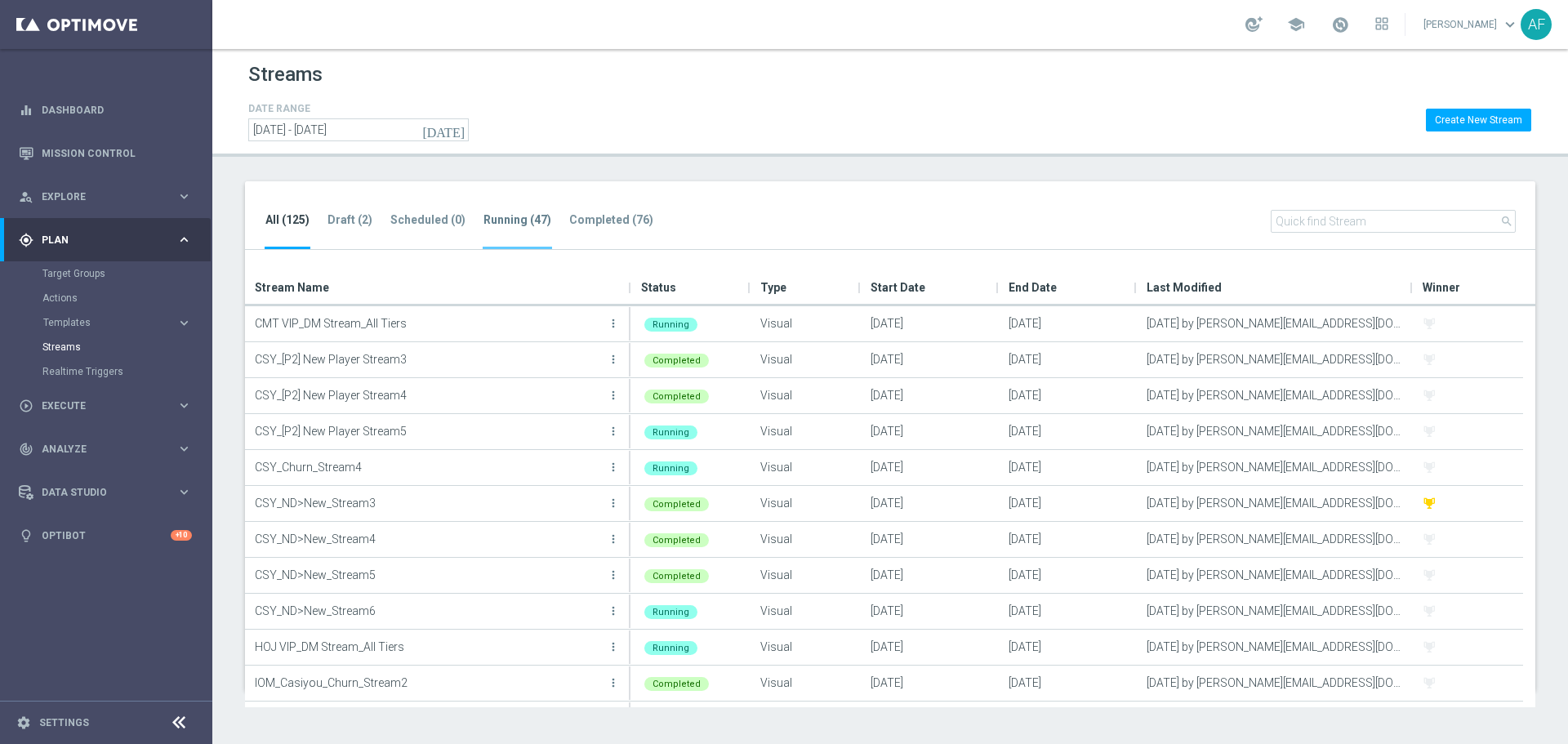
drag, startPoint x: 501, startPoint y: 215, endPoint x: 910, endPoint y: 192, distance: 409.6
click at [504, 215] on tab-header "Running (47)" at bounding box center [517, 220] width 68 height 14
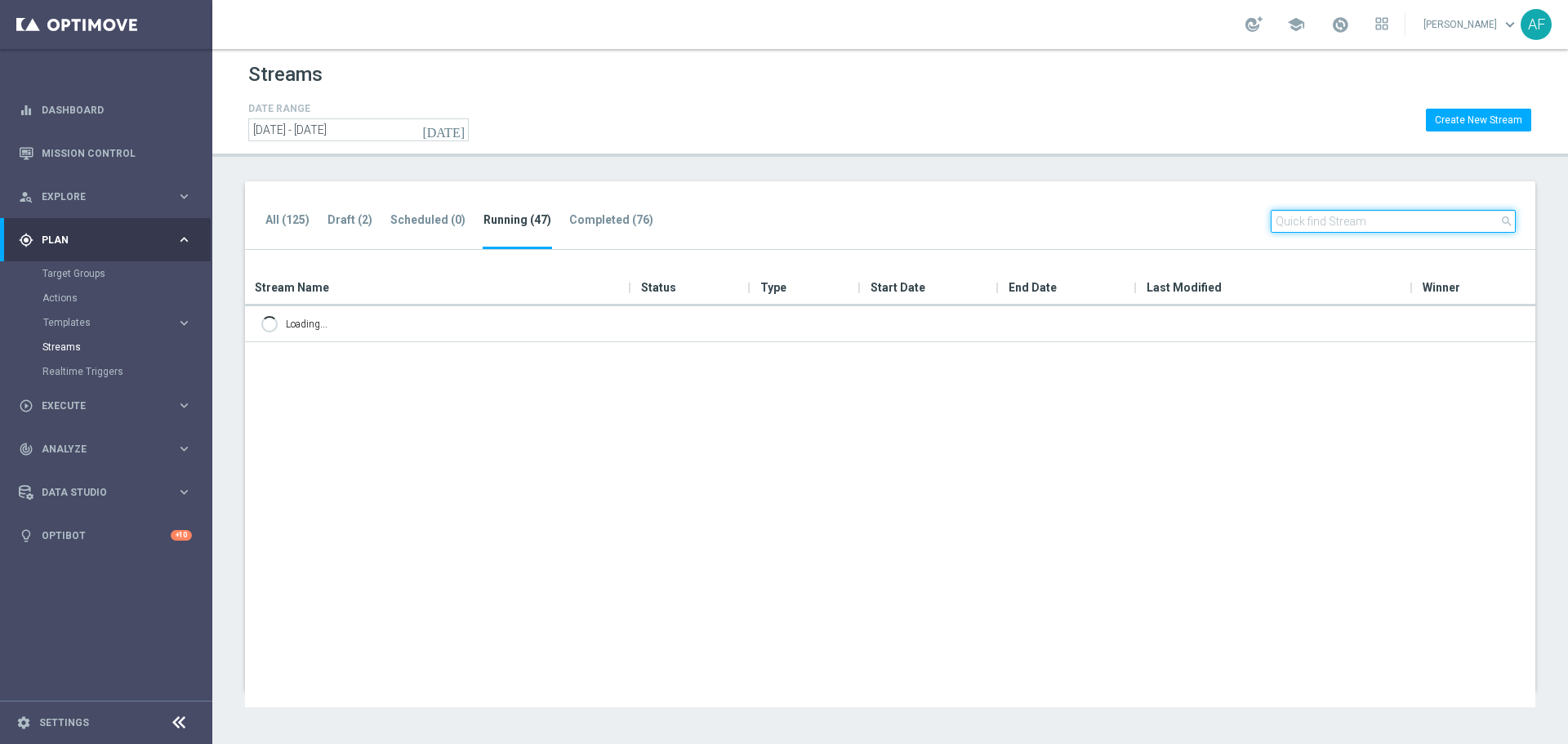
click at [1363, 224] on input "text" at bounding box center [1393, 221] width 245 height 23
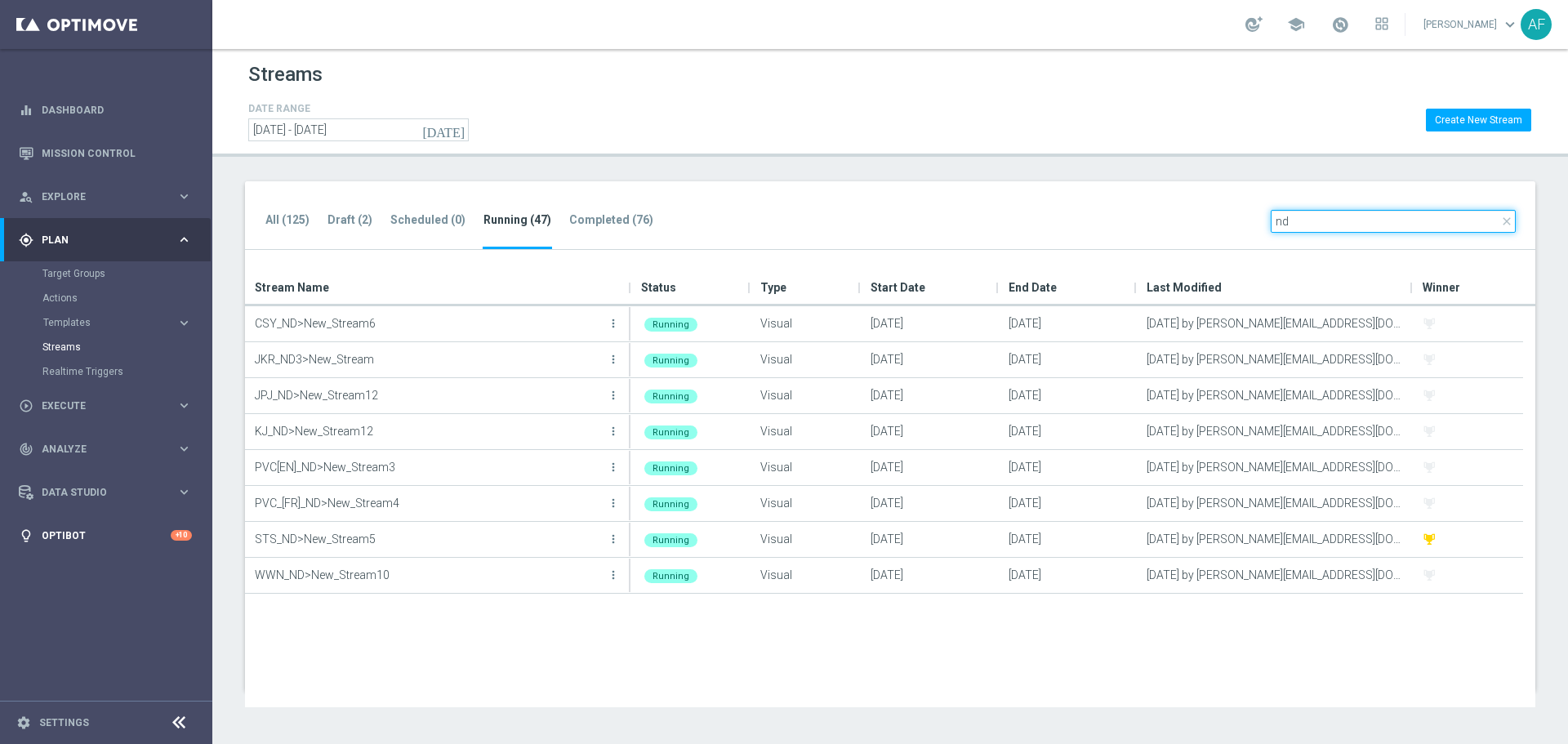
type input "nd"
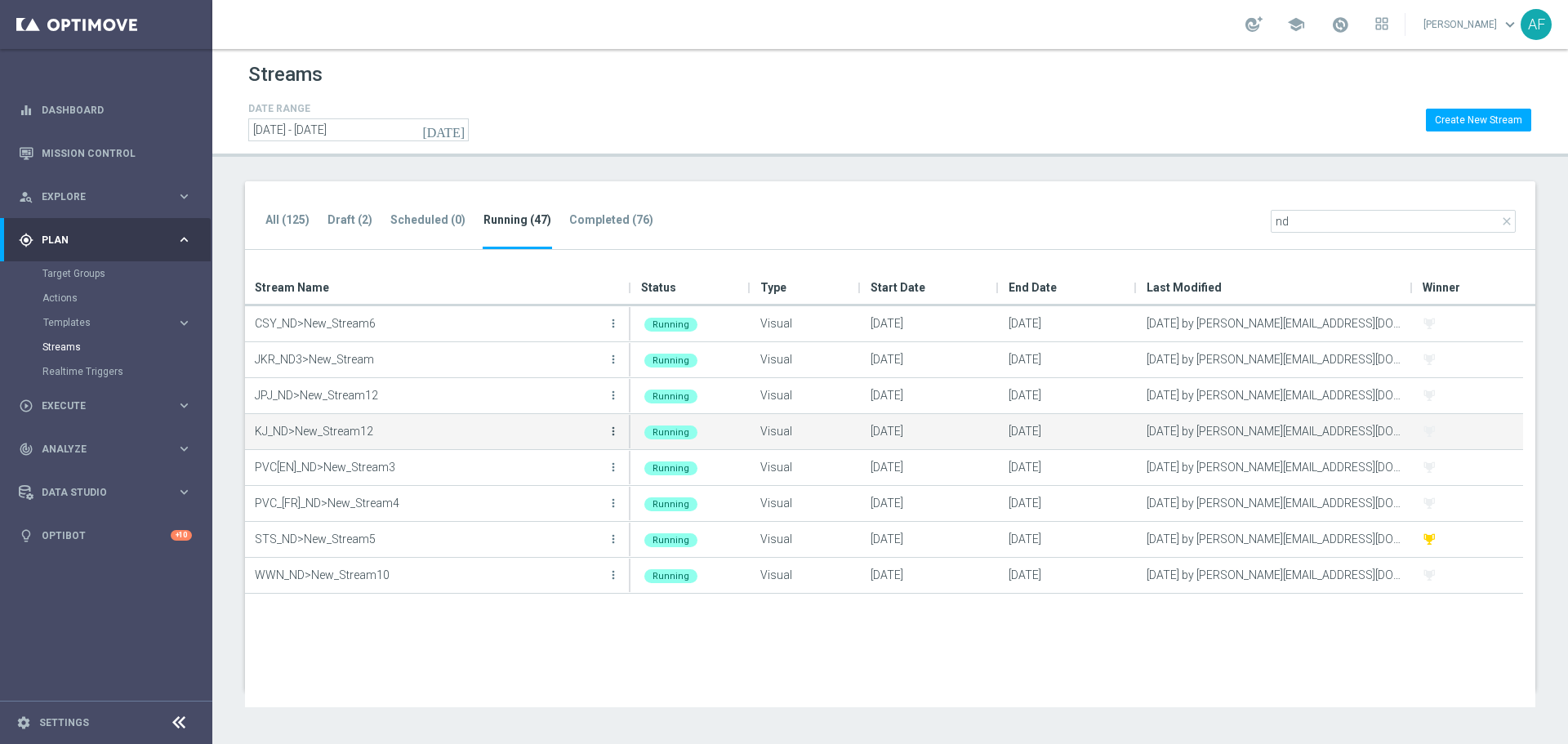
click at [607, 431] on icon "more_vert" at bounding box center [613, 431] width 13 height 13
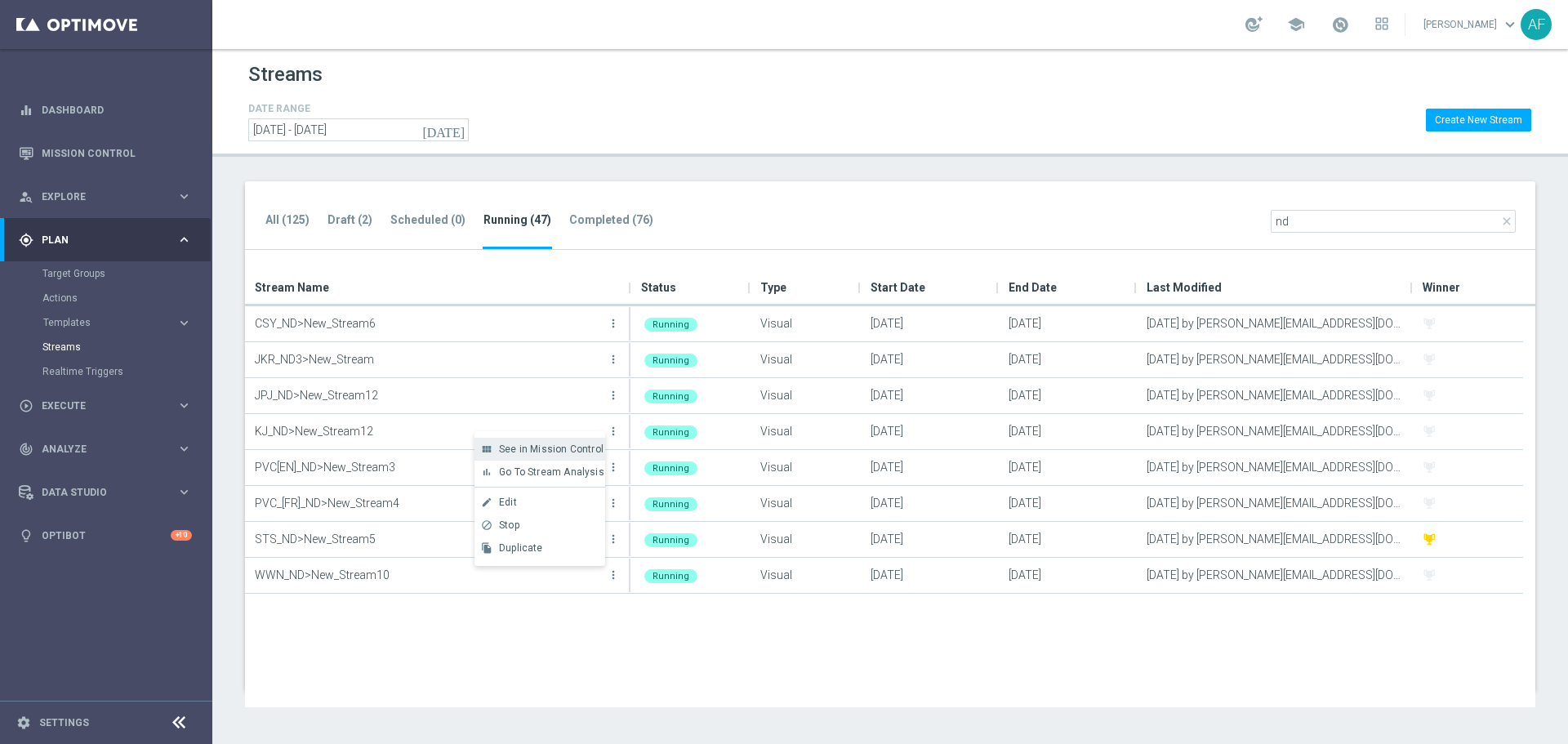
click at [573, 450] on span "See in Mission Control" at bounding box center [551, 450] width 105 height 11
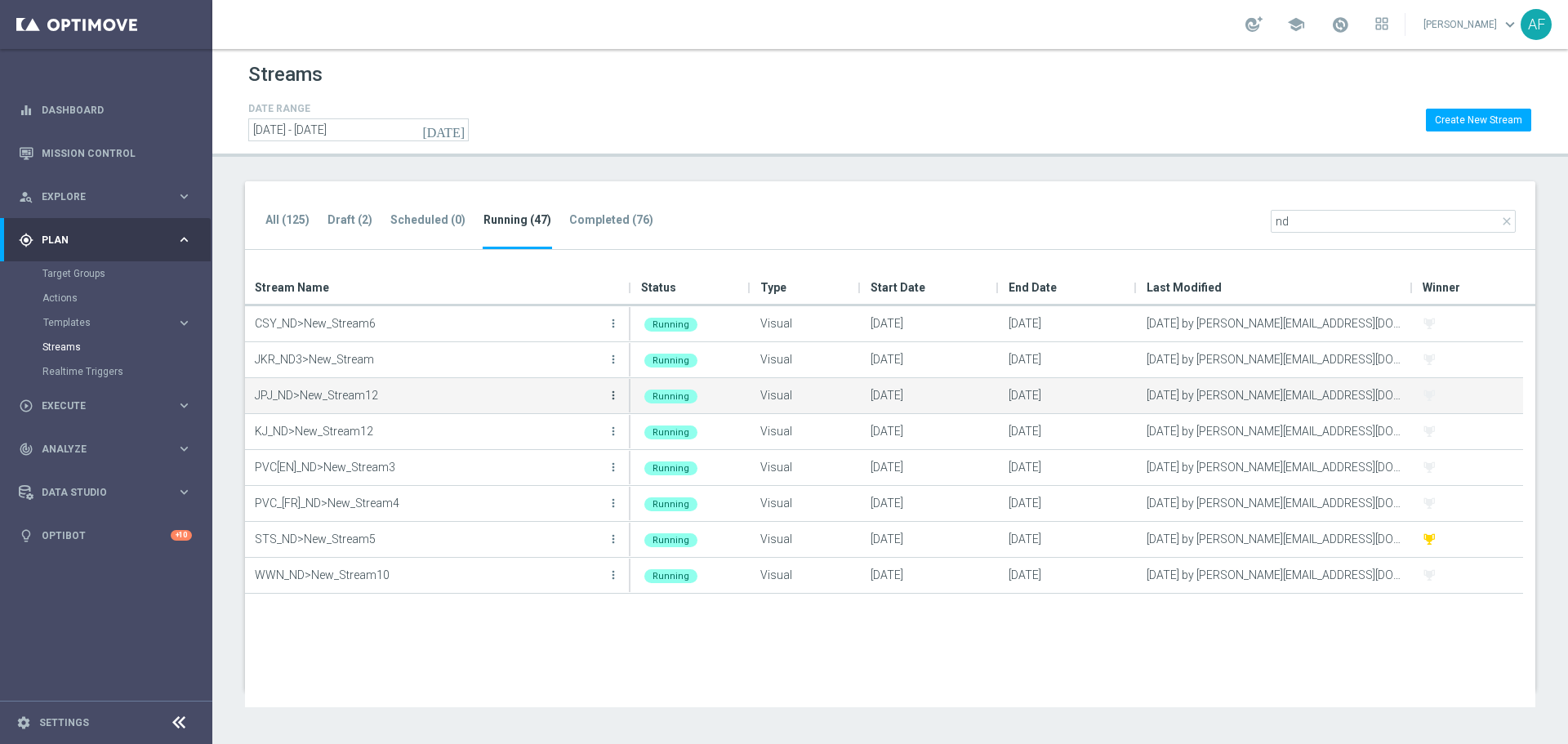
click at [614, 394] on icon "more_vert" at bounding box center [613, 396] width 13 height 13
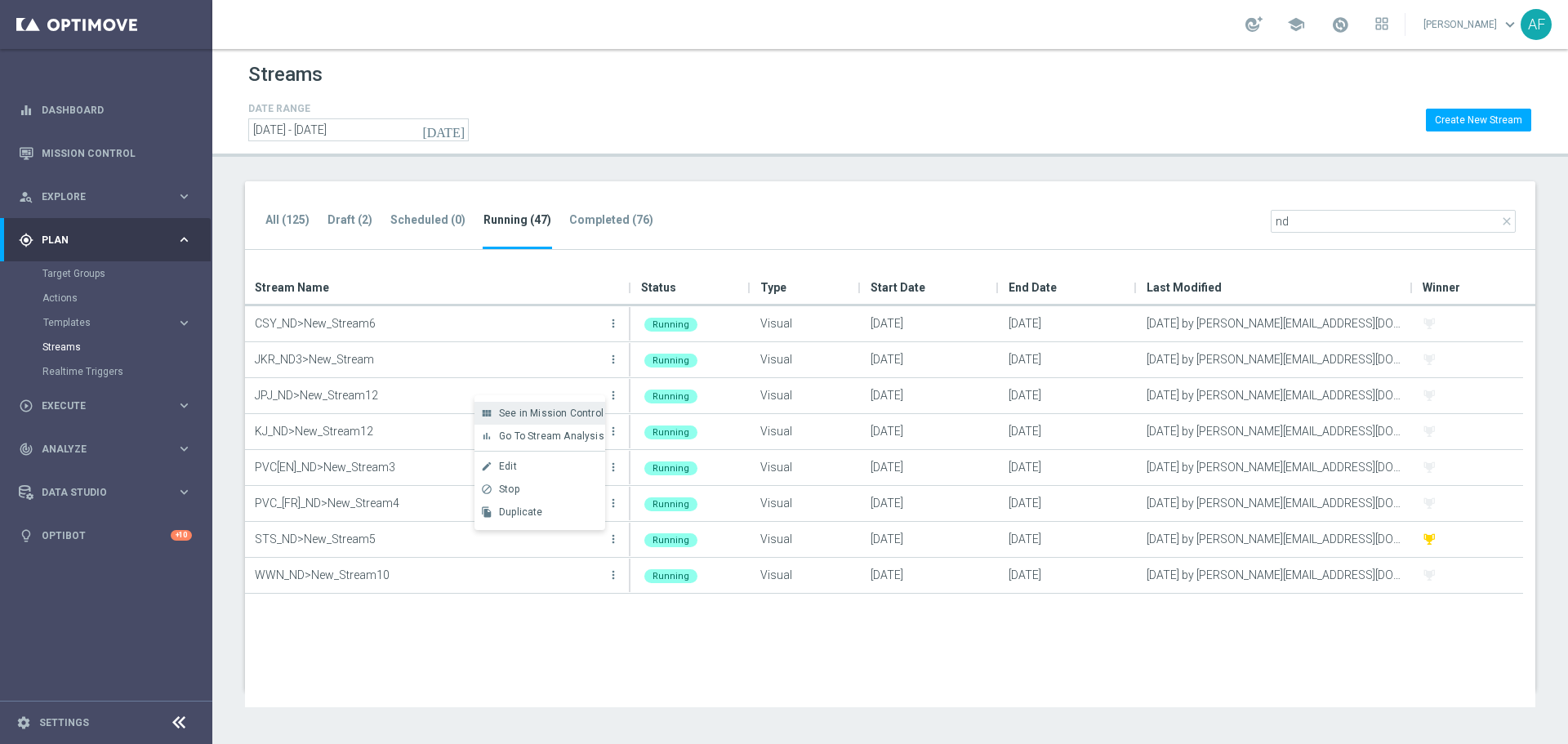
click at [559, 411] on span "See in Mission Control" at bounding box center [551, 413] width 105 height 11
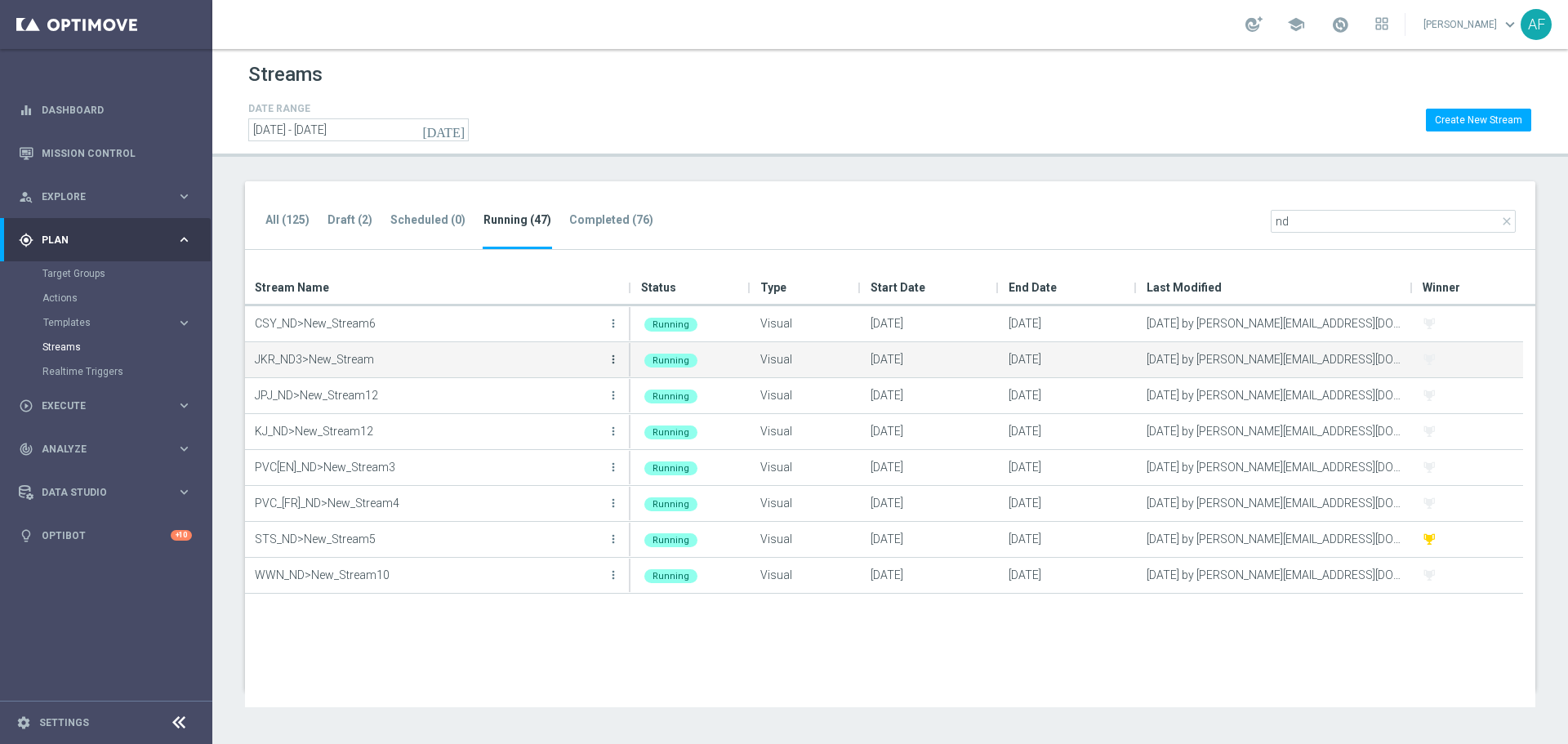
click at [616, 360] on icon "more_vert" at bounding box center [613, 359] width 13 height 13
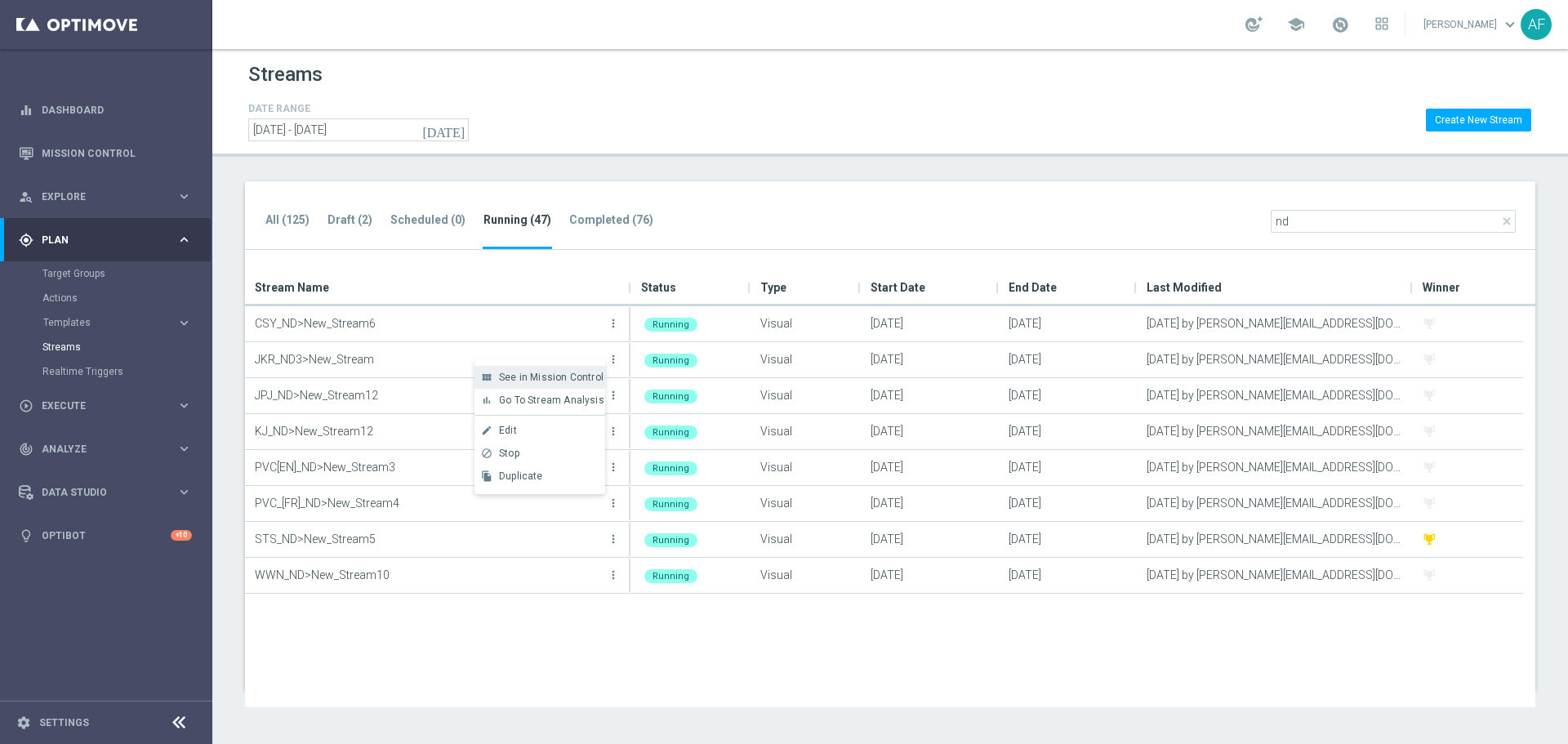
click at [551, 376] on span "See in Mission Control" at bounding box center [551, 377] width 105 height 11
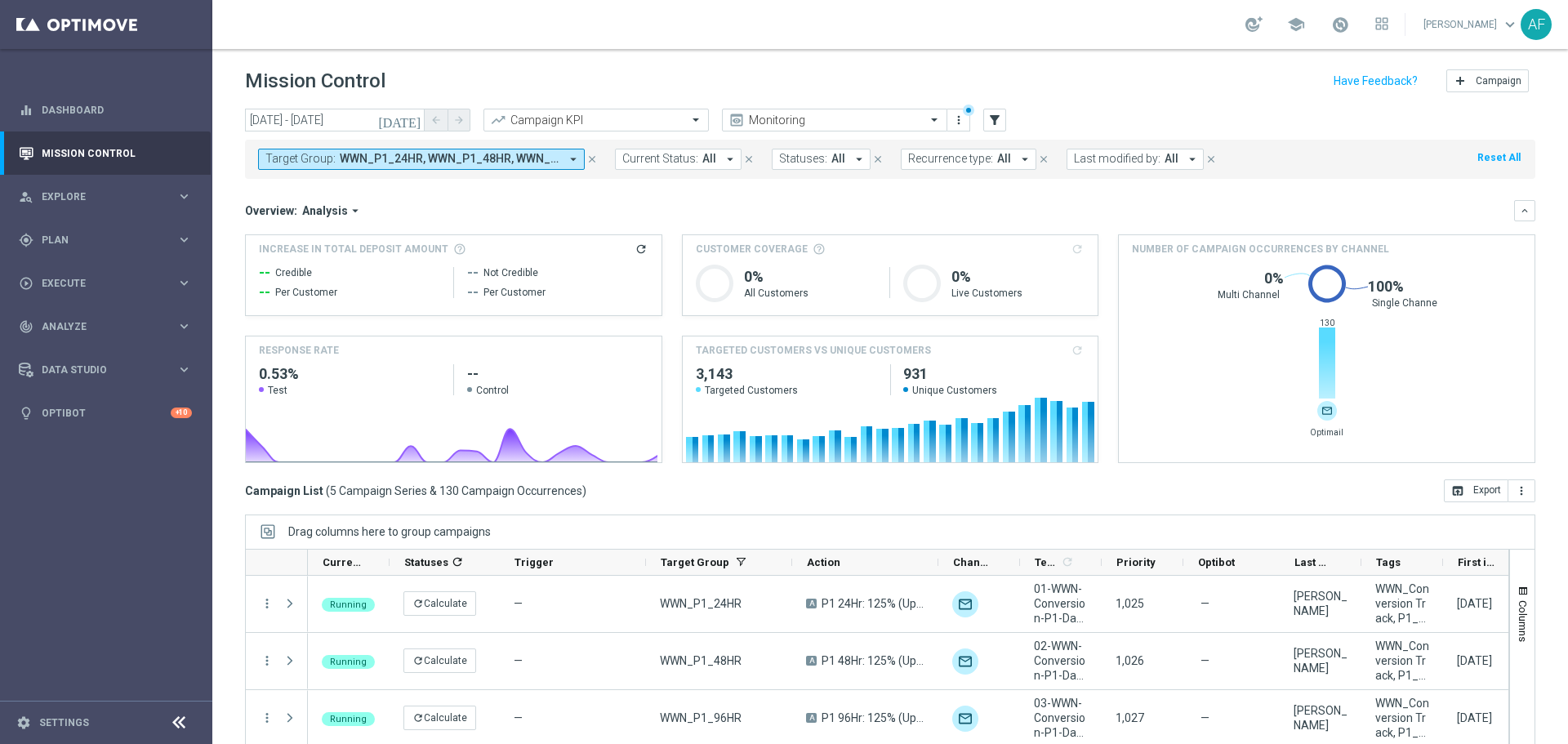
click at [411, 124] on icon "[DATE]" at bounding box center [399, 120] width 44 height 15
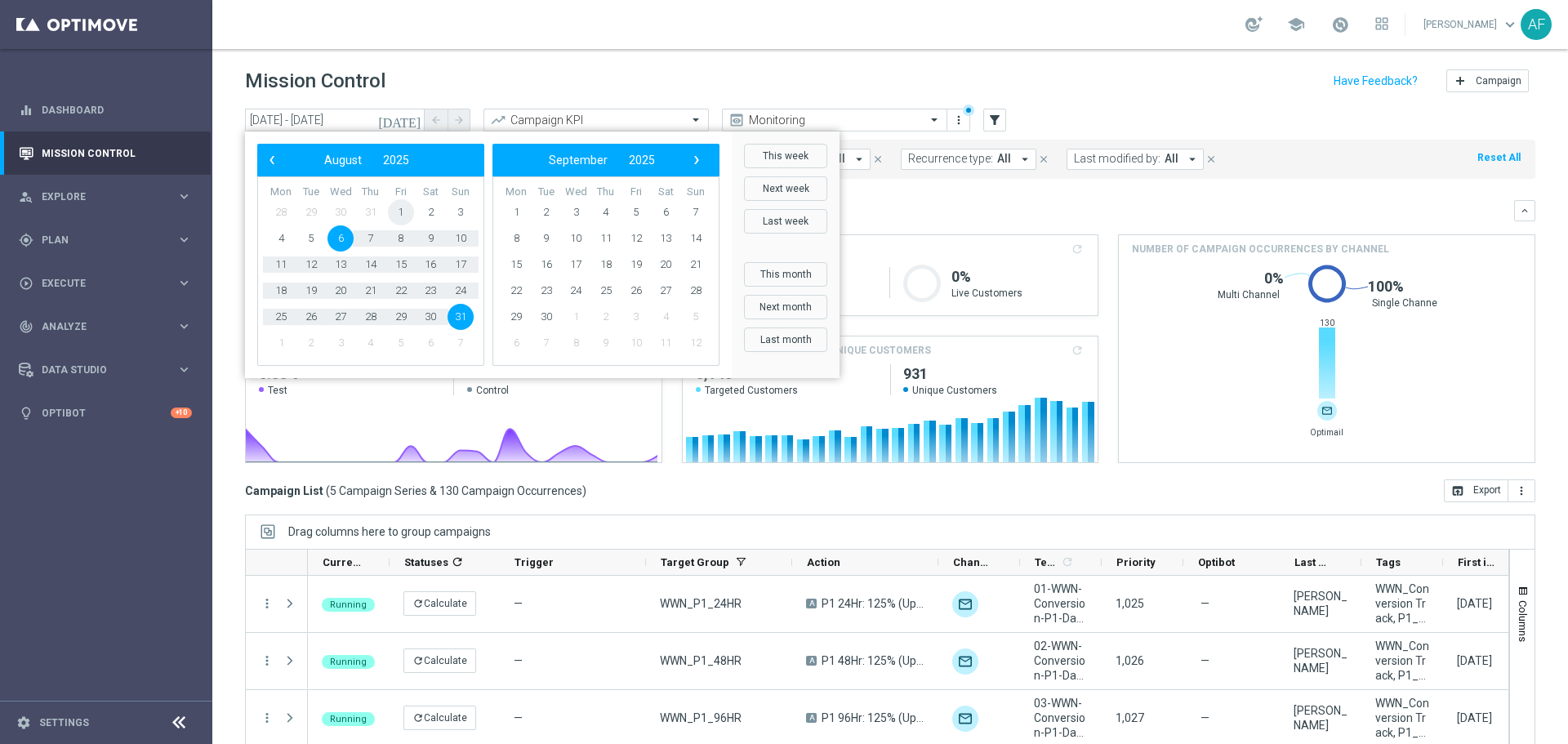
click at [396, 215] on span "1" at bounding box center [401, 213] width 26 height 26
click at [464, 315] on span "31" at bounding box center [460, 317] width 26 height 26
type input "[DATE] - [DATE]"
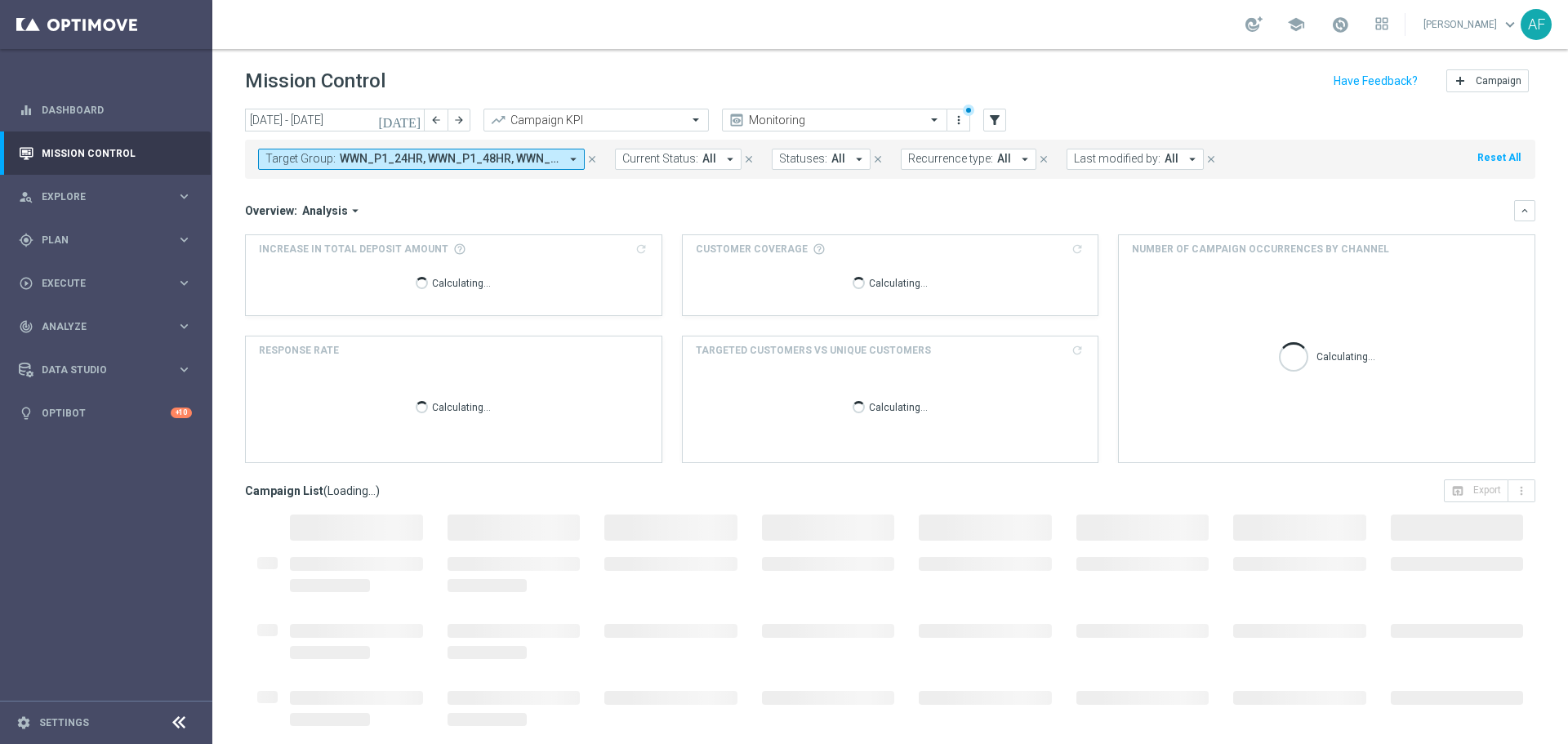
click at [415, 162] on span "WWN_P1_24HR, WWN_P1_48HR, WWN_P1_96HR, WWN_P1_DAY13, WWN_P1_DAY7" at bounding box center [449, 159] width 220 height 14
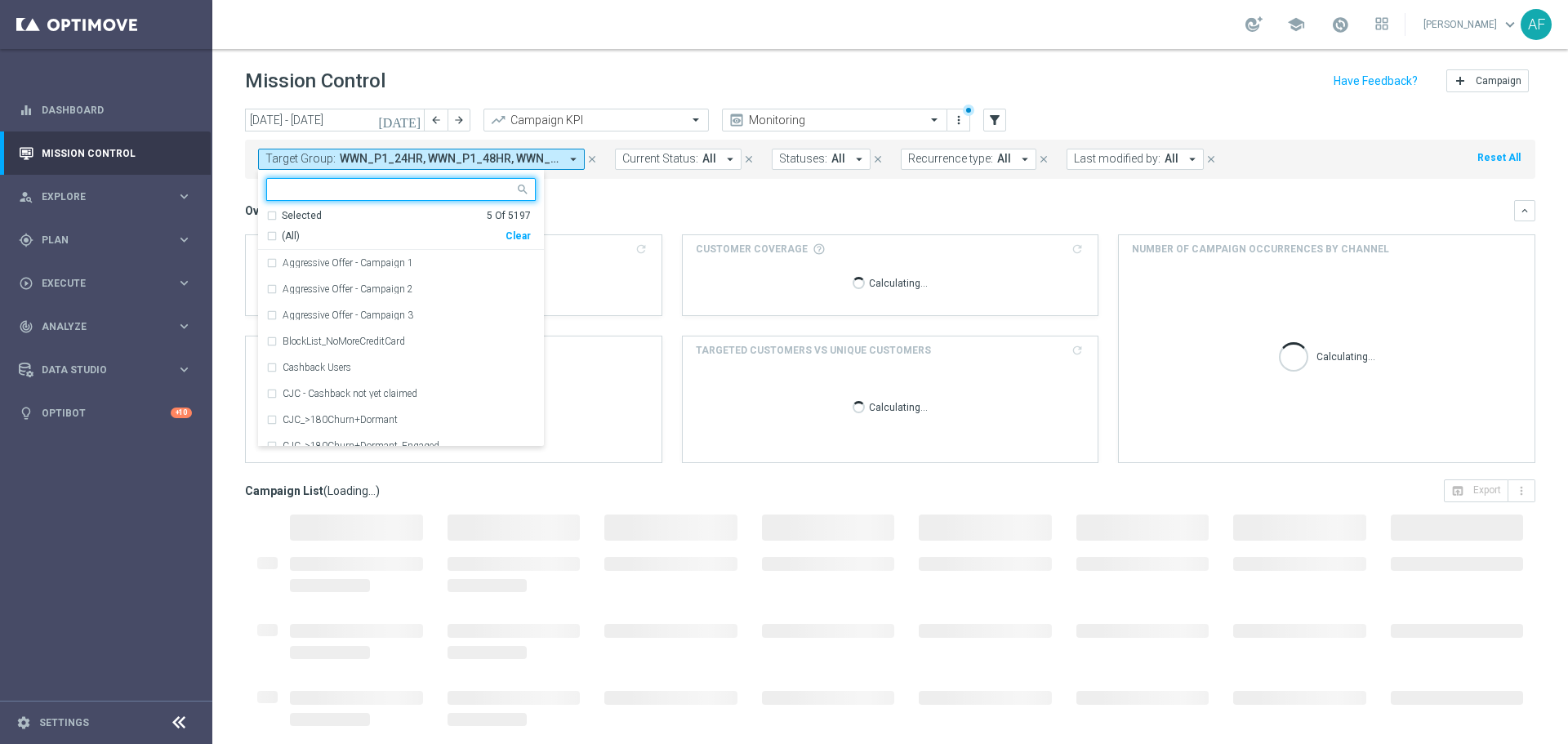
click at [302, 216] on div "Selected" at bounding box center [301, 215] width 40 height 14
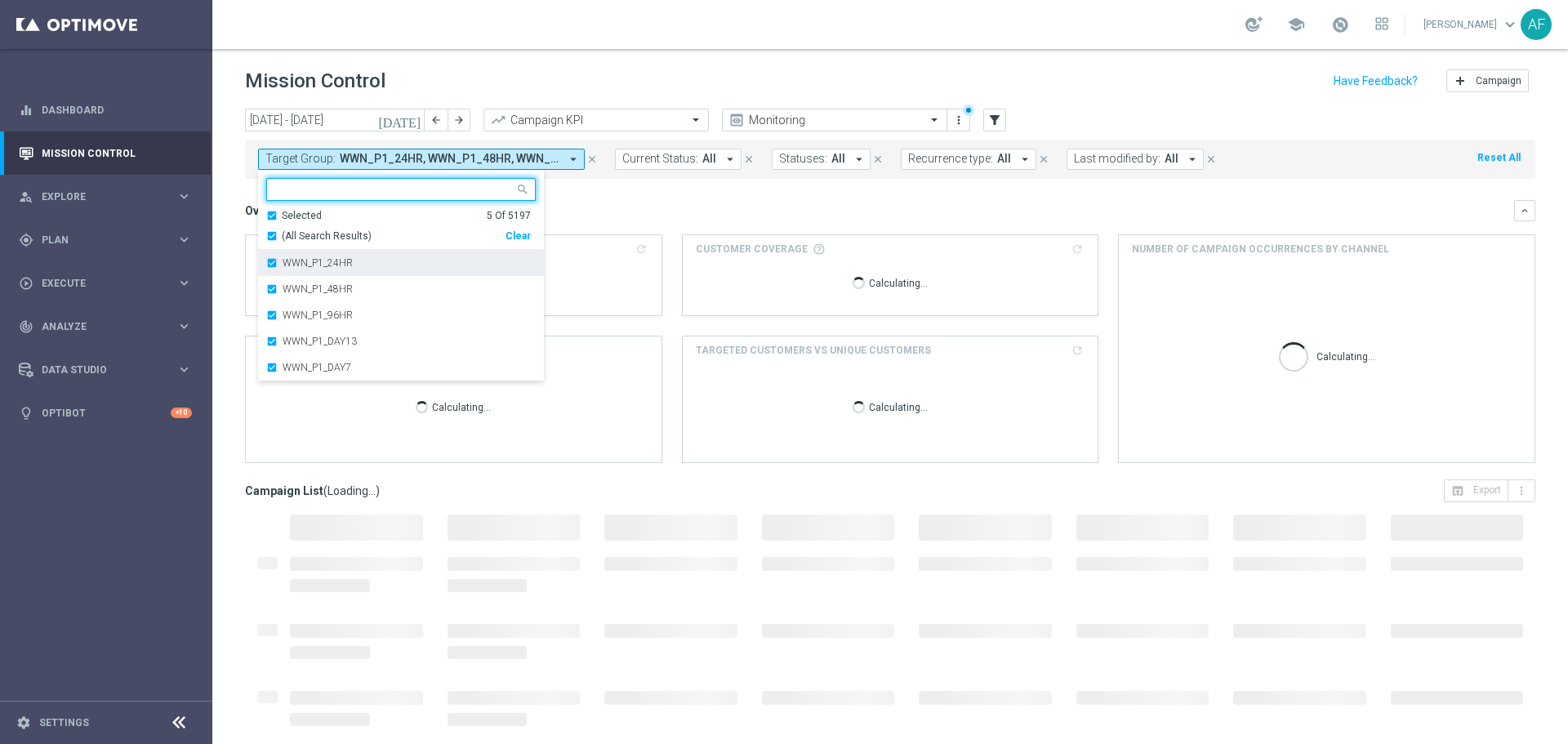
click at [311, 255] on div "WWN_P1_24HR" at bounding box center [401, 263] width 269 height 26
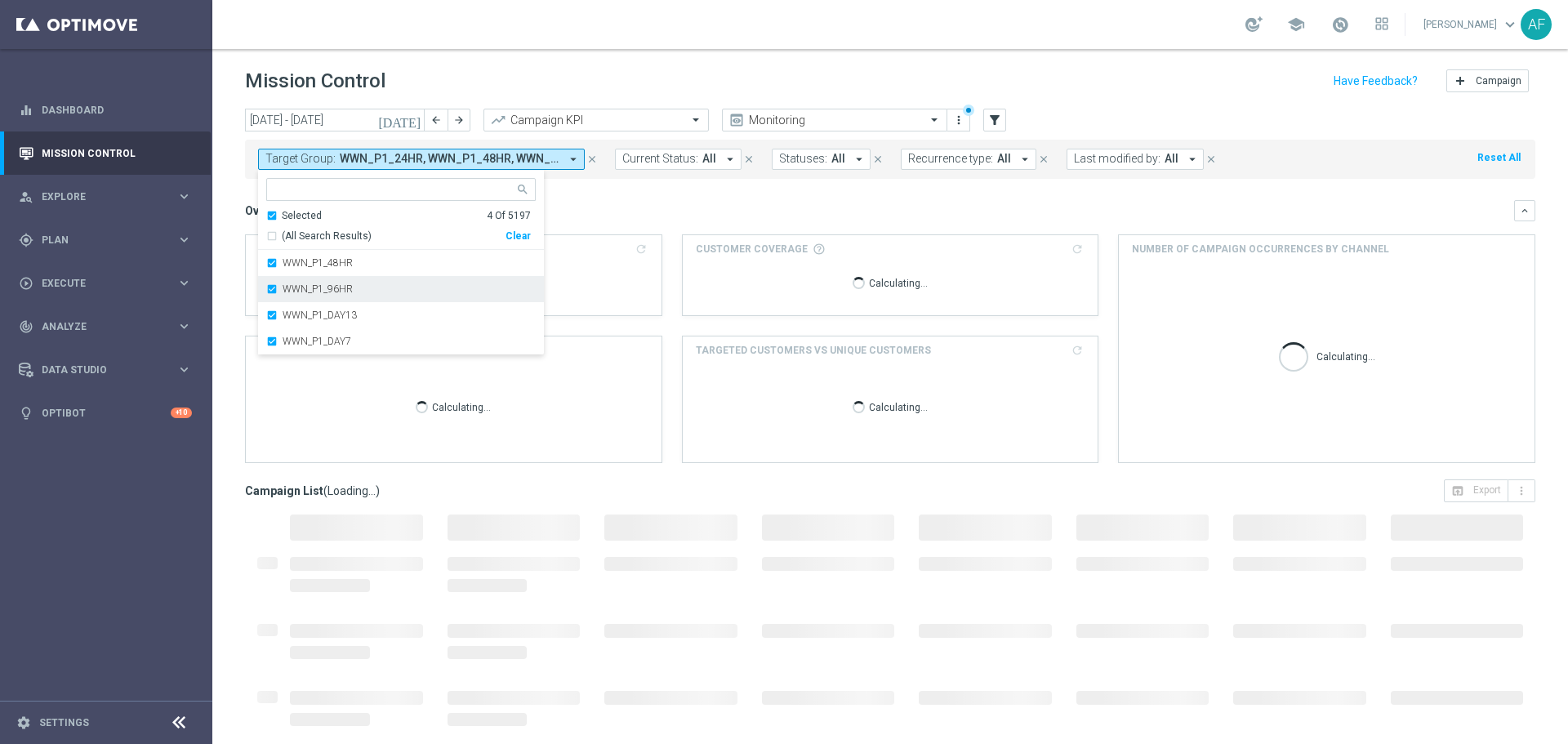
click at [314, 262] on label "WWN_P1_48HR" at bounding box center [317, 263] width 71 height 10
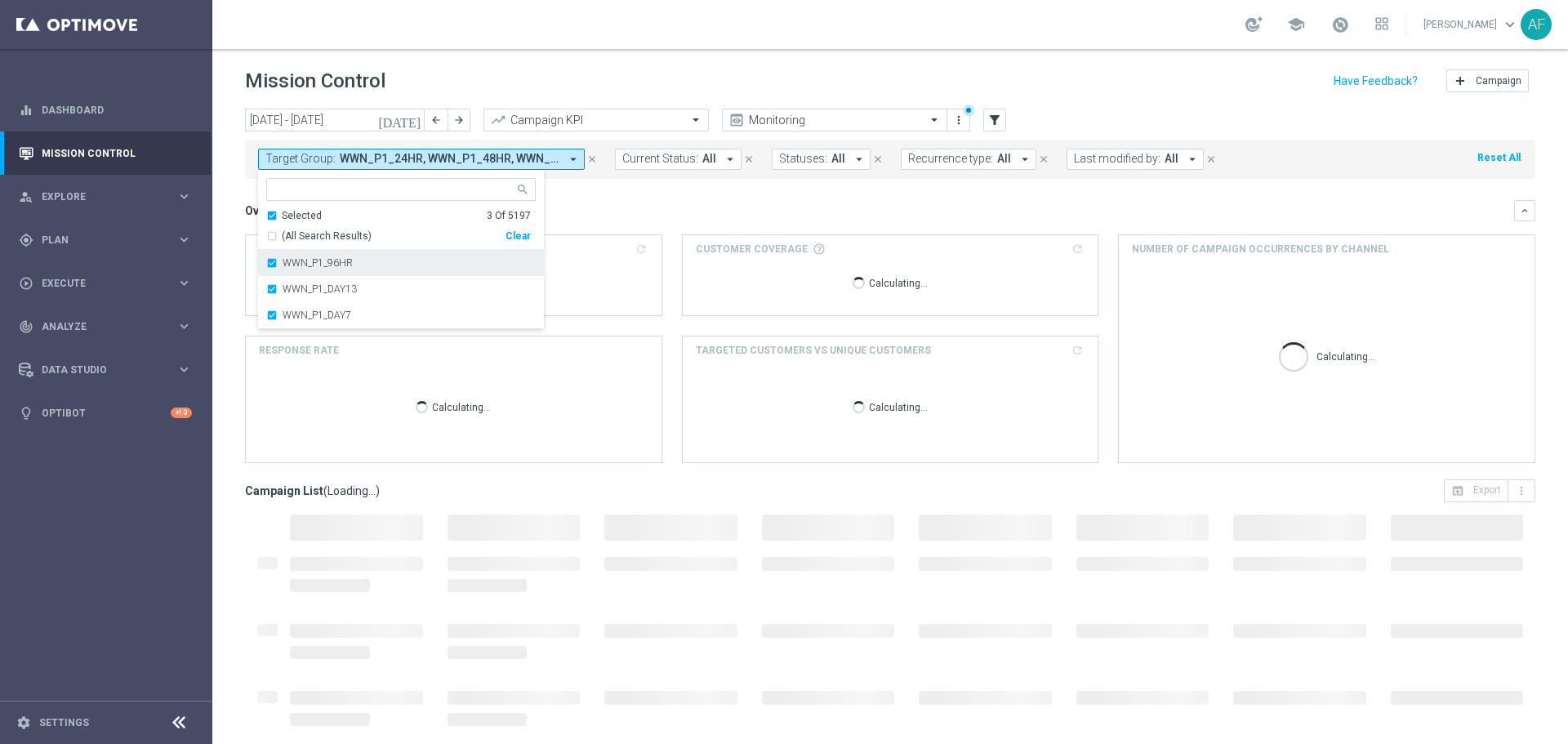
click at [313, 261] on label "WWN_P1_96HR" at bounding box center [317, 263] width 71 height 10
click at [312, 261] on label "WWN_P1_DAY13" at bounding box center [319, 263] width 74 height 10
click at [312, 260] on label "WWN_P1_DAY7" at bounding box center [317, 263] width 69 height 10
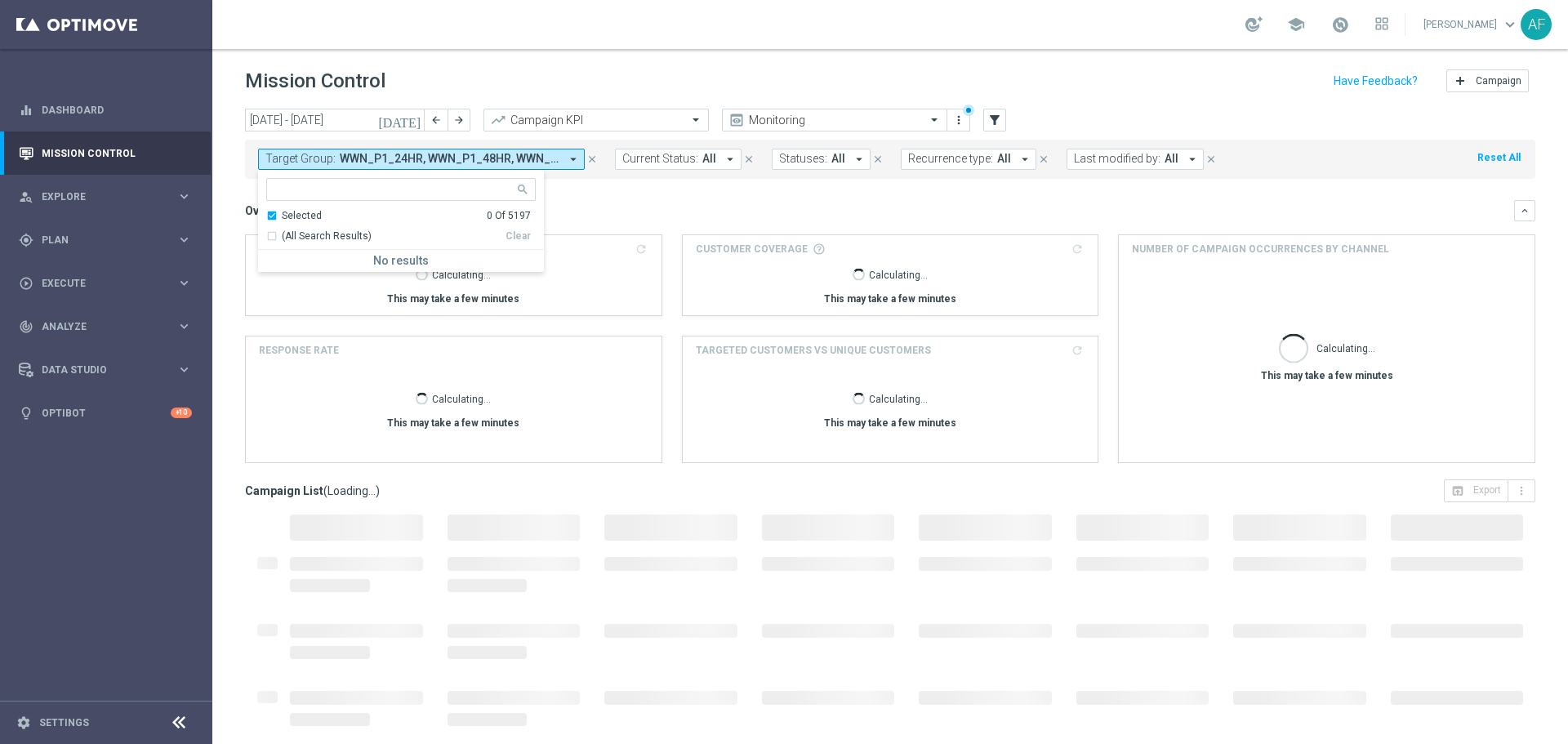
click at [299, 216] on div "Selected" at bounding box center [301, 215] width 40 height 14
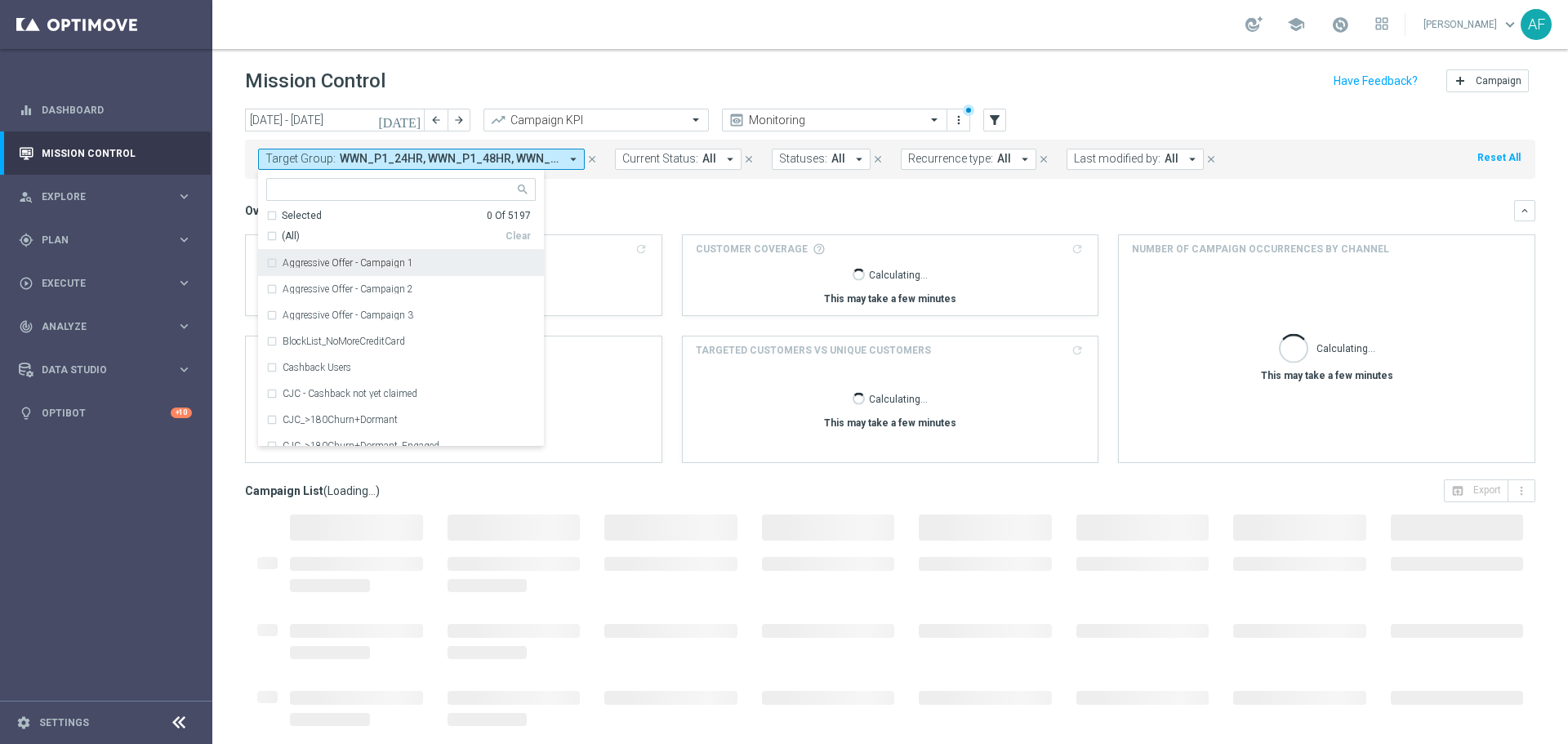
click at [305, 187] on input "text" at bounding box center [395, 189] width 240 height 14
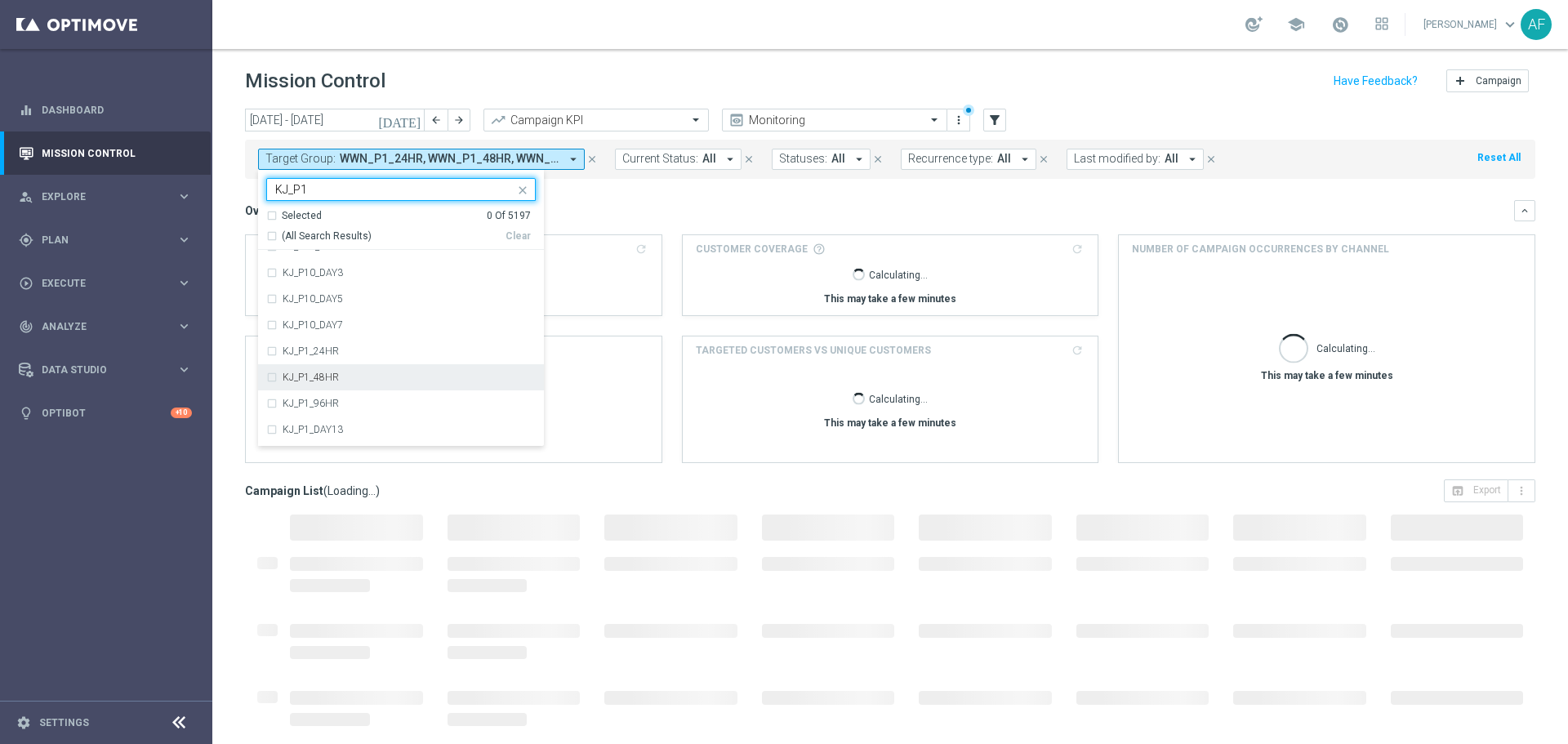
scroll to position [65, 0]
click at [331, 330] on label "KJ_P1_24HR" at bounding box center [310, 328] width 57 height 10
type input "KJ_P1"
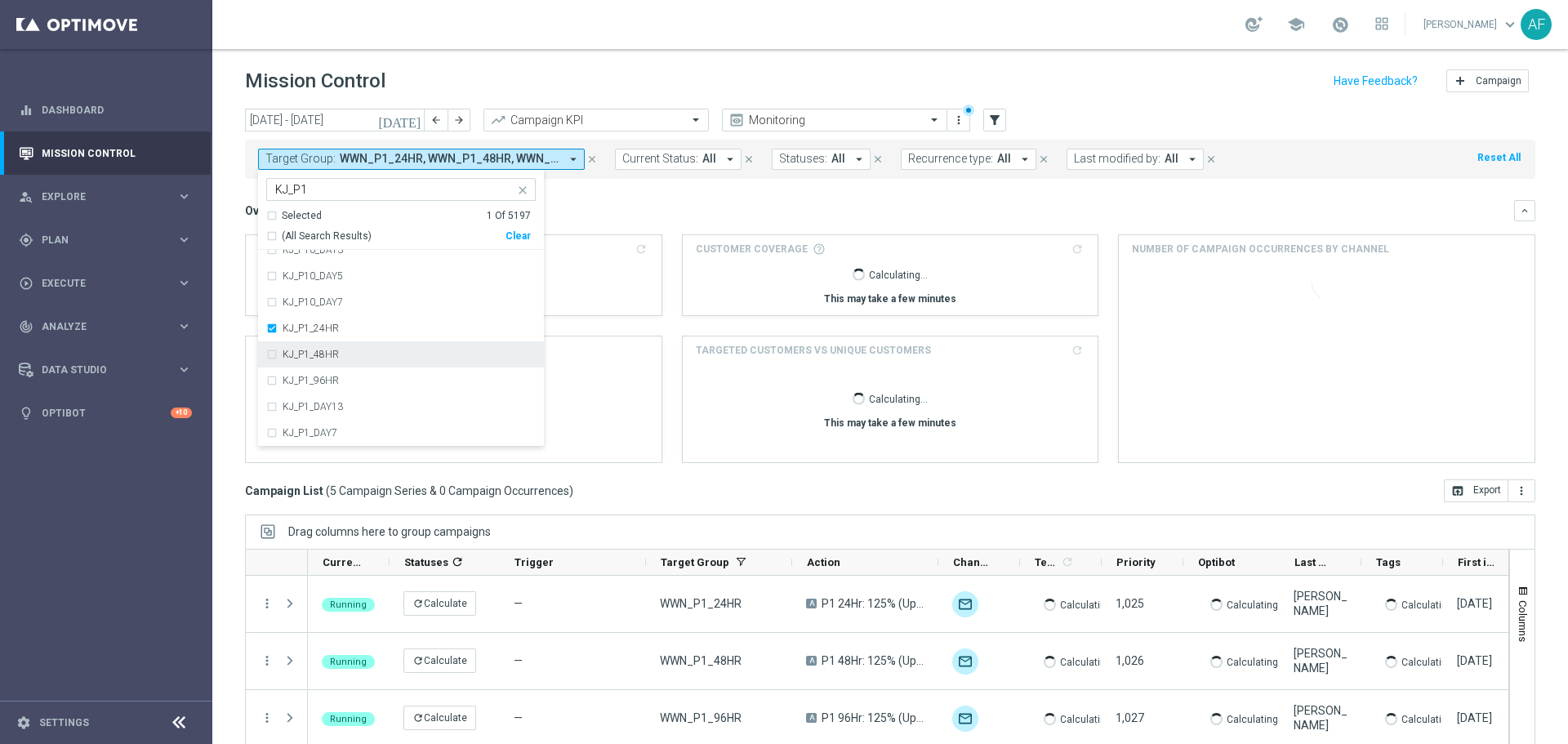
click at [295, 357] on label "KJ_P1_48HR" at bounding box center [310, 354] width 57 height 10
click at [303, 383] on label "KJ_P1_96HR" at bounding box center [310, 381] width 57 height 10
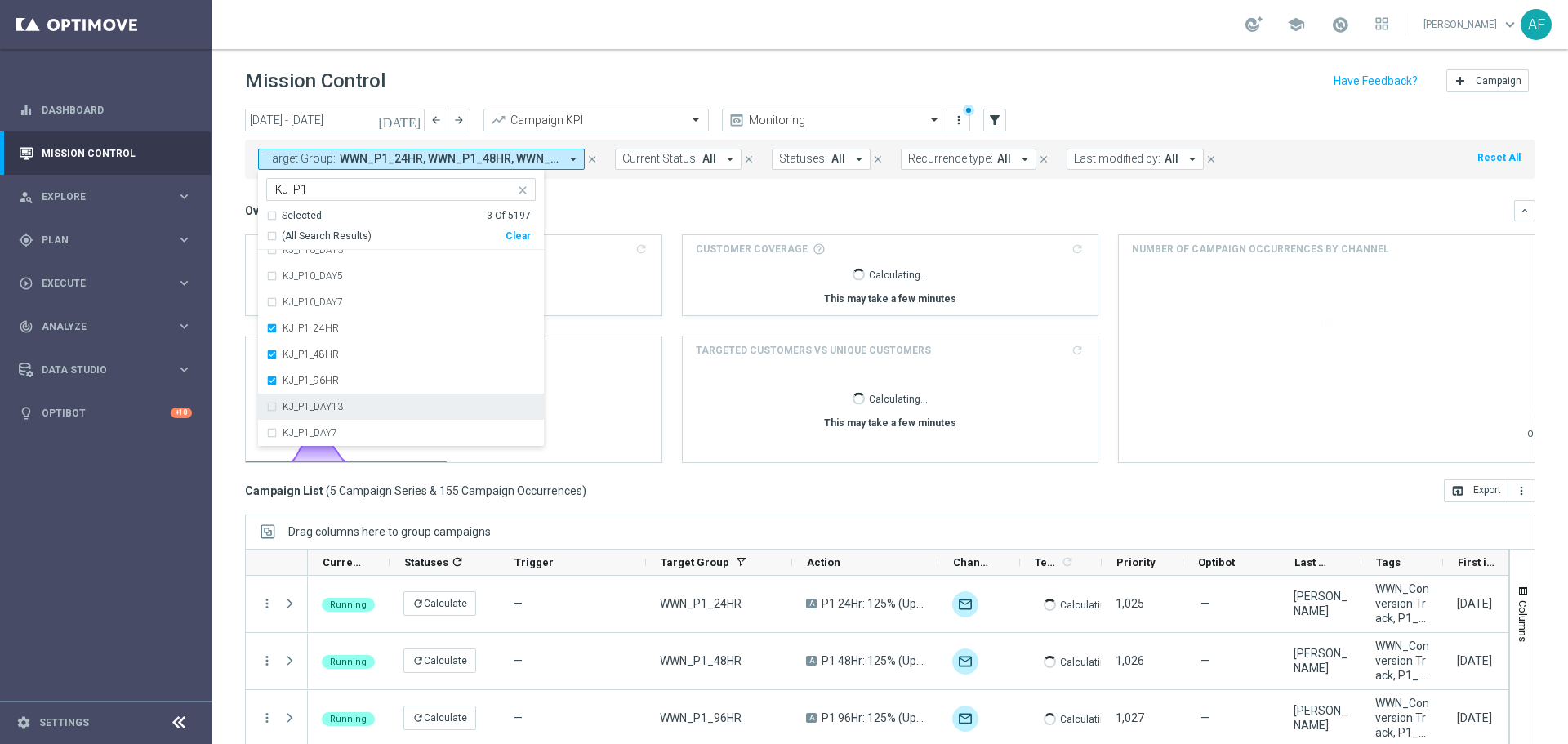
click at [297, 405] on label "KJ_P1_DAY13" at bounding box center [312, 407] width 60 height 10
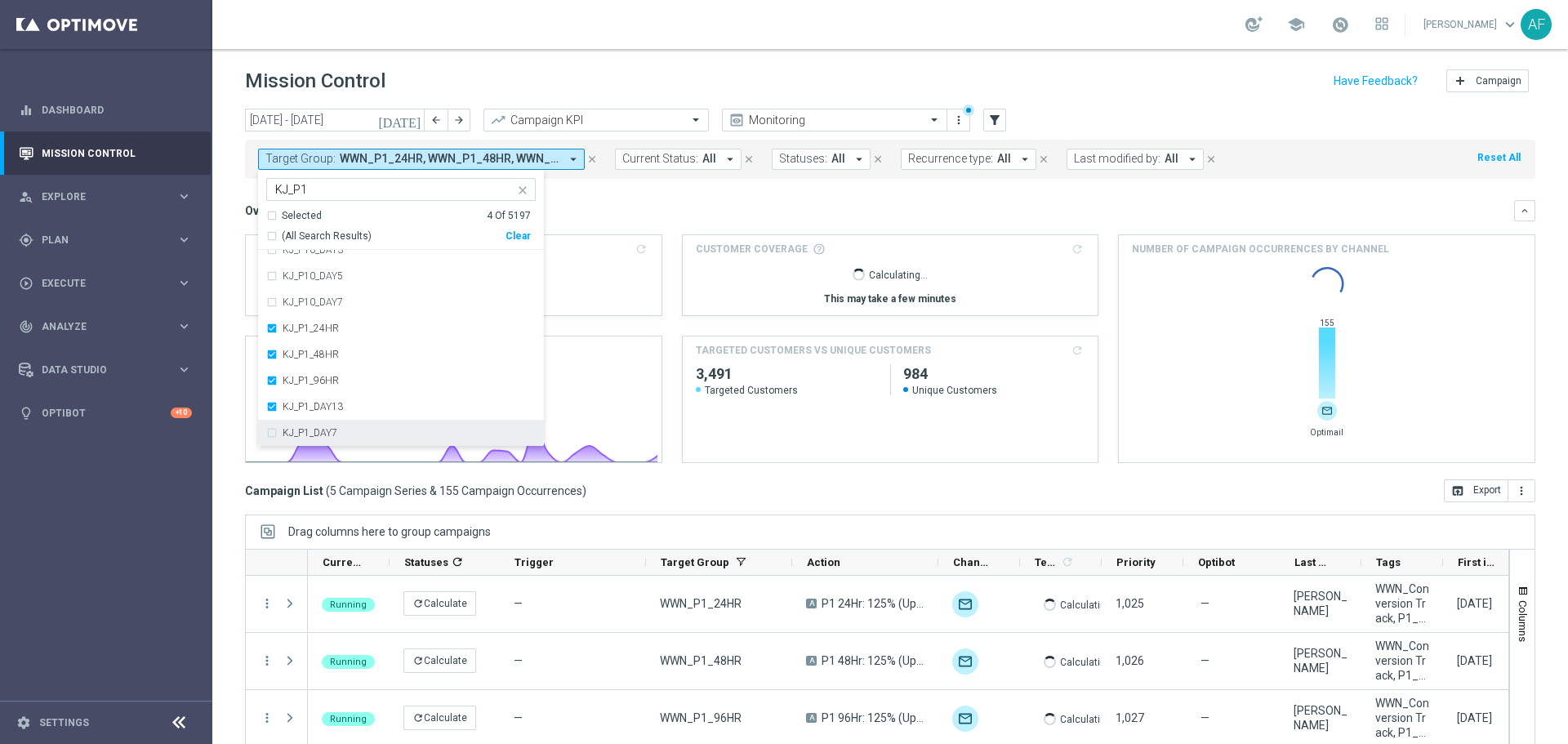
click at [299, 436] on label "KJ_P1_DAY7" at bounding box center [309, 433] width 55 height 10
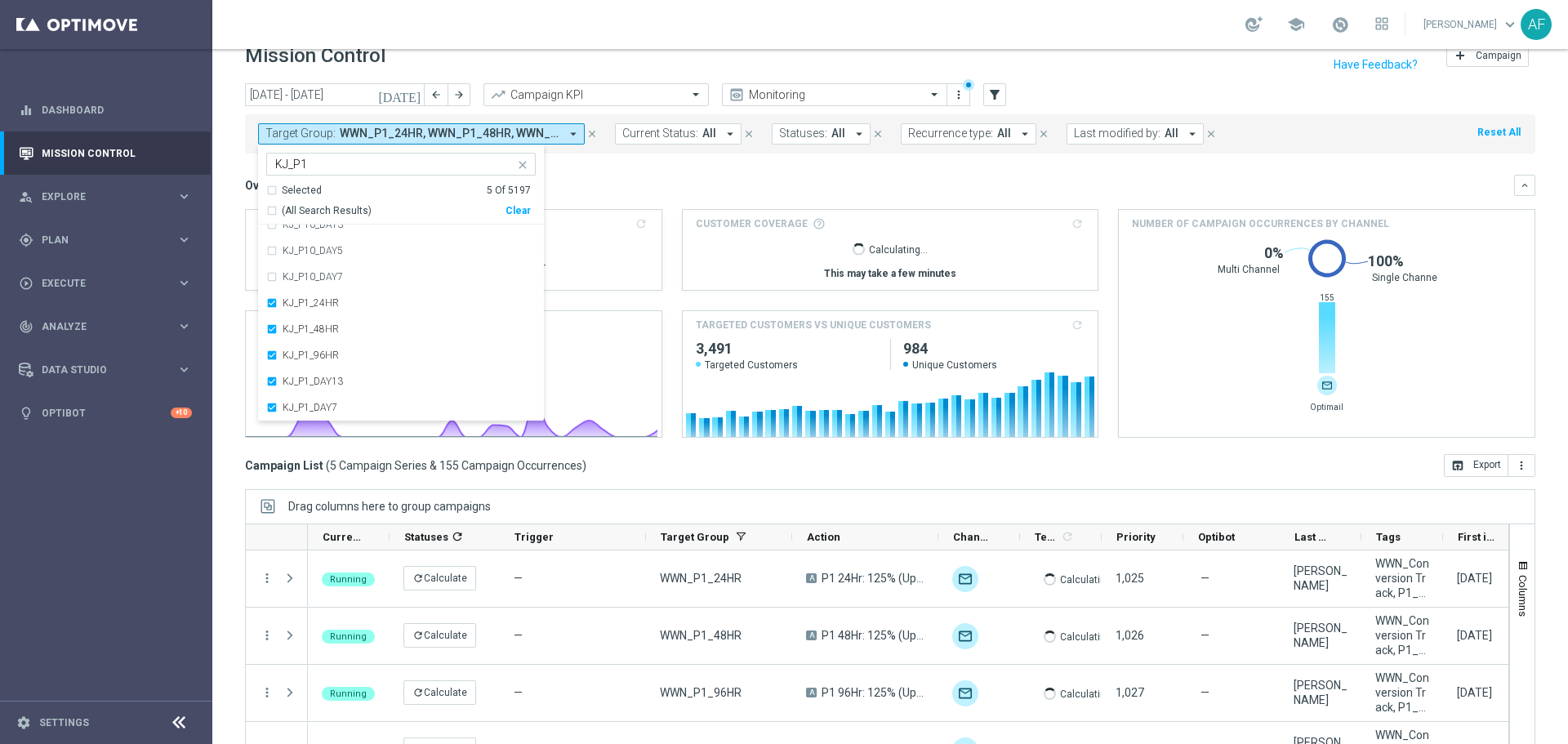
scroll to position [0, 0]
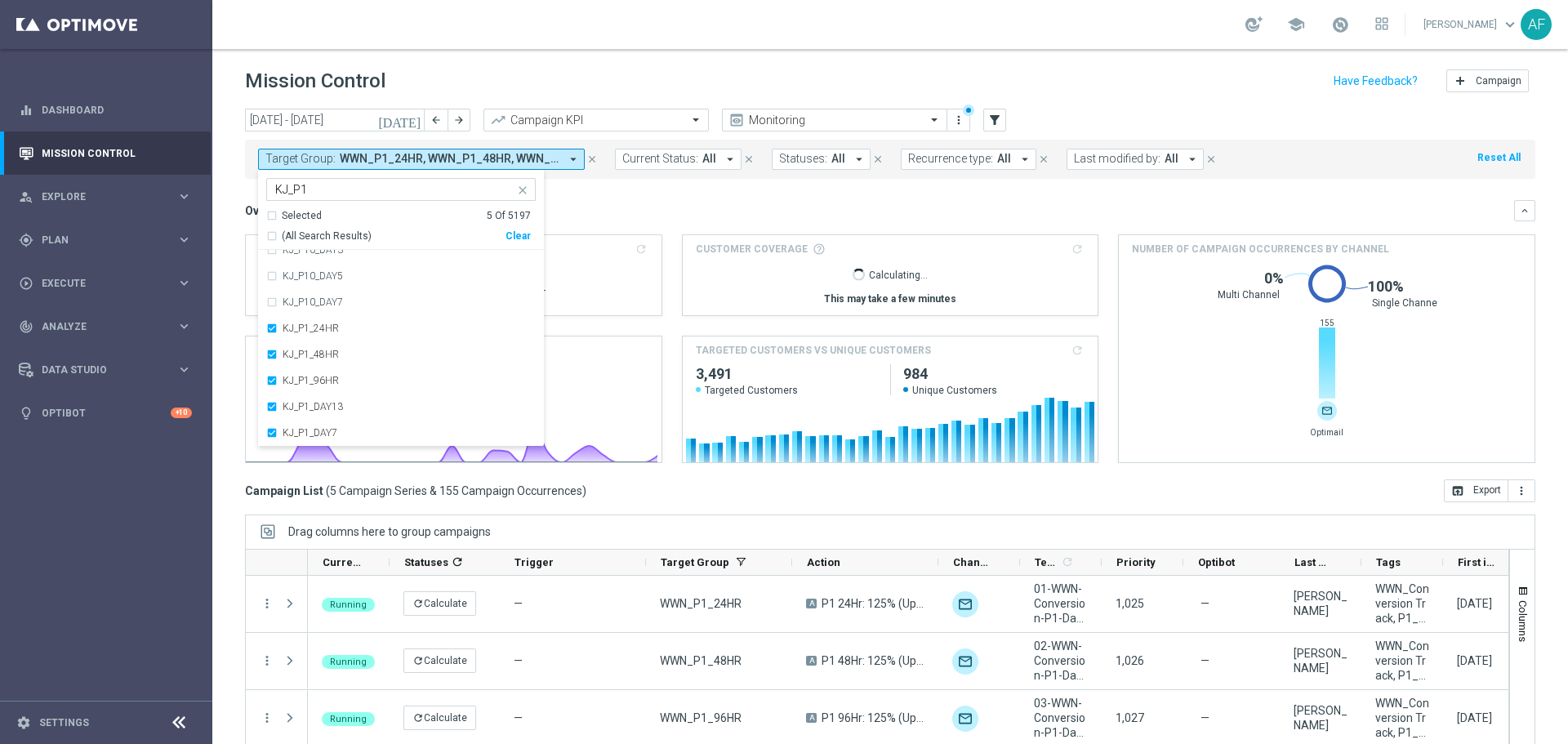
click at [661, 218] on div "Overview: Analysis arrow_drop_down keyboard_arrow_down" at bounding box center [890, 210] width 1290 height 21
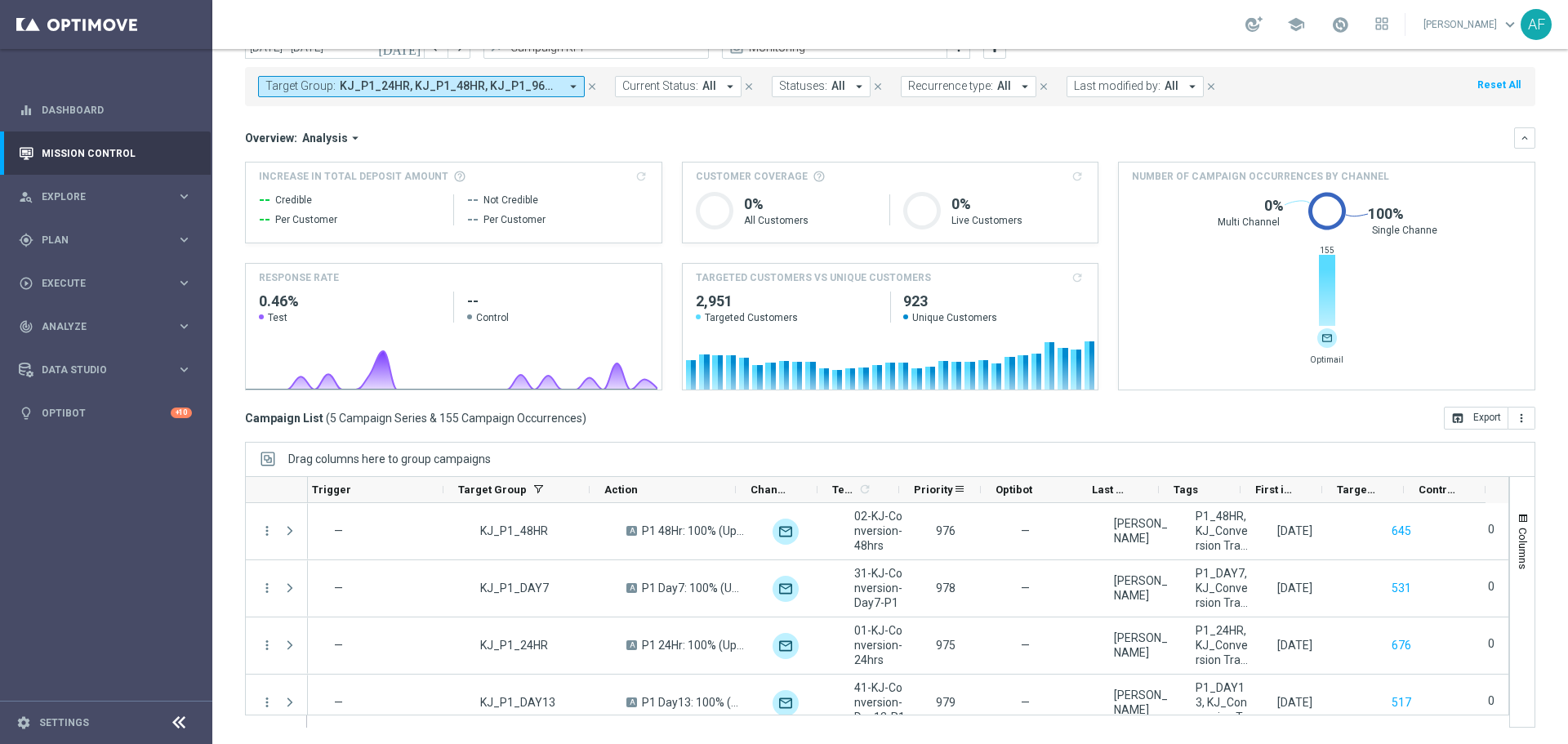
click at [931, 490] on span "Priority" at bounding box center [933, 489] width 39 height 12
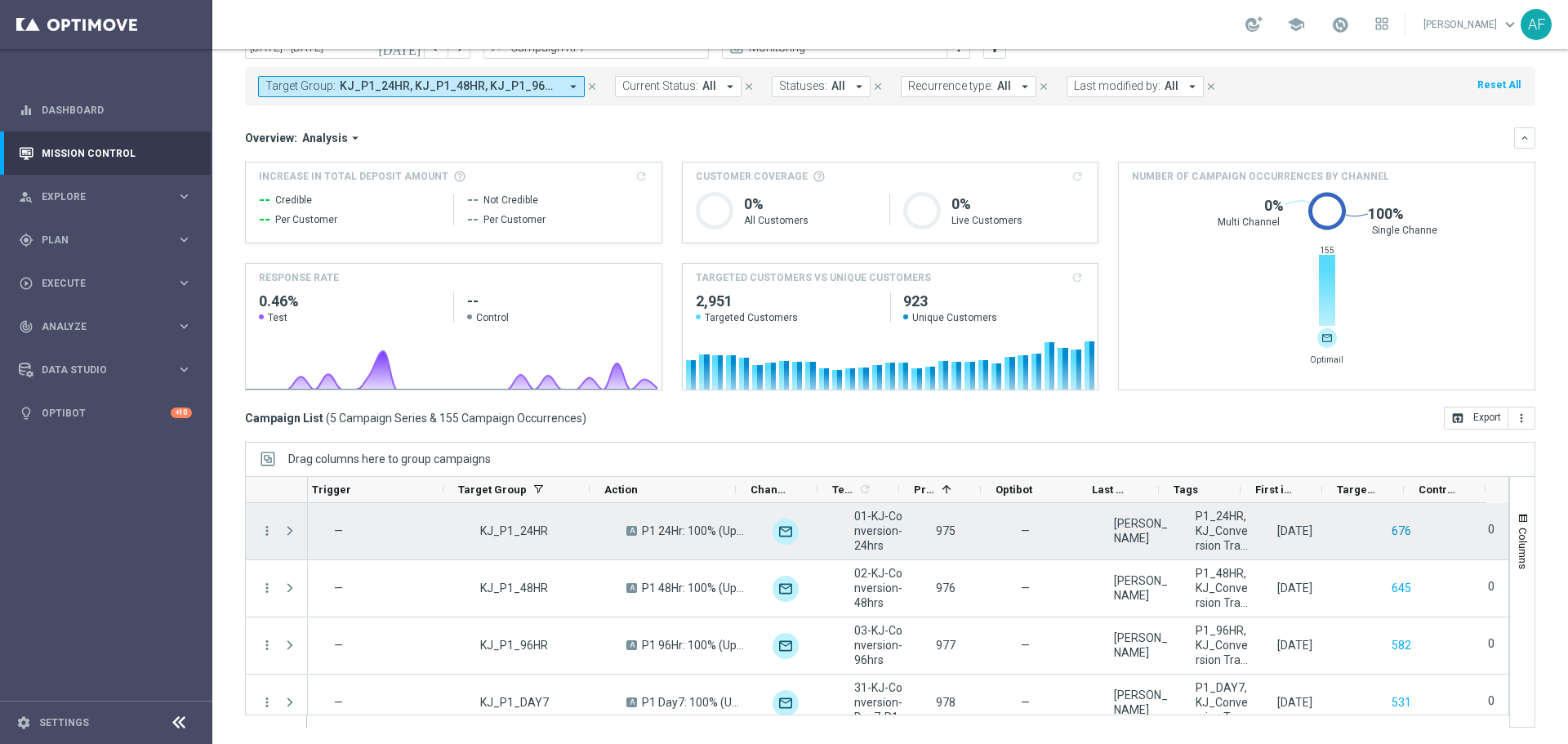
click at [1390, 530] on button "676" at bounding box center [1401, 531] width 23 height 20
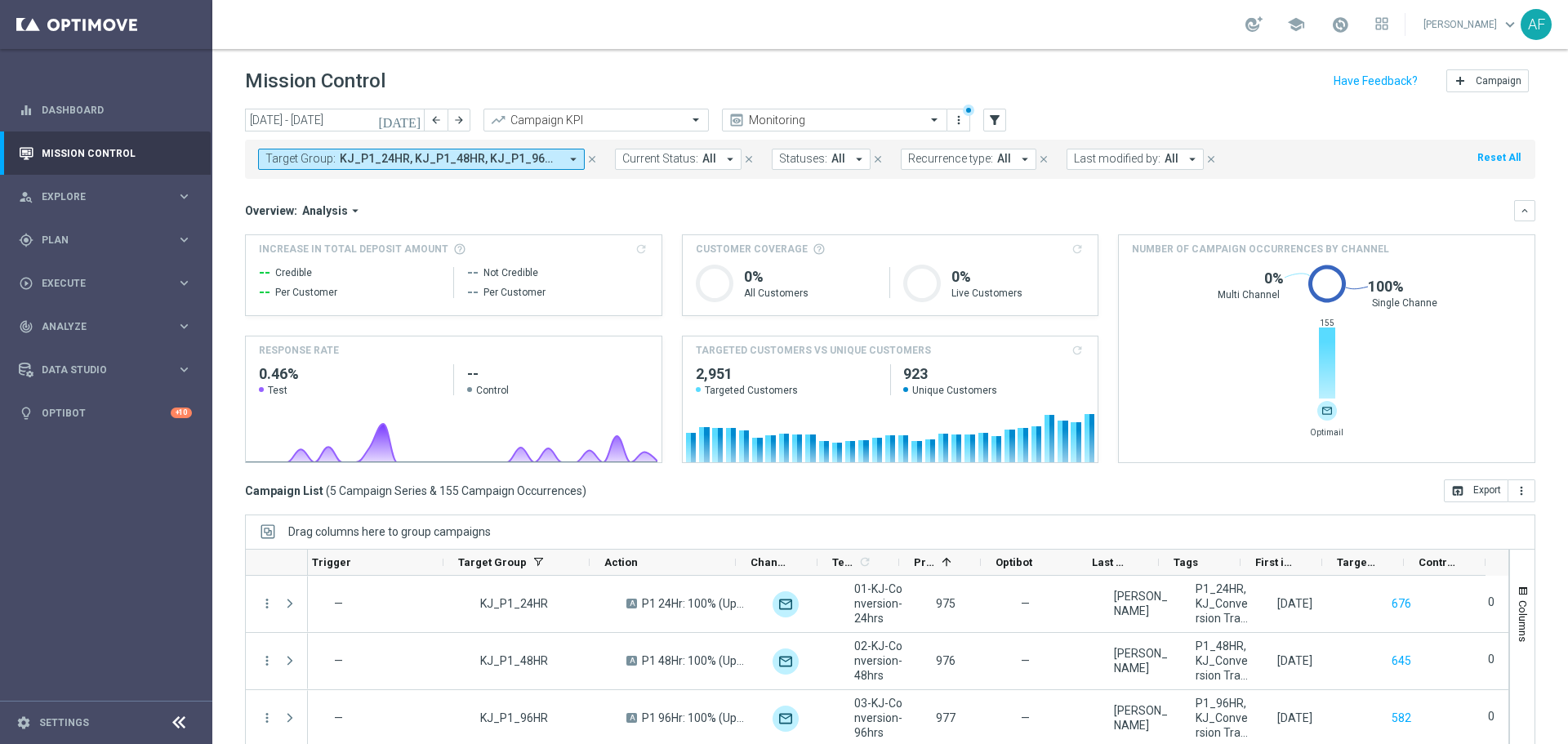
click at [500, 155] on span "KJ_P1_24HR, KJ_P1_48HR, KJ_P1_96HR, KJ_P1_DAY13, KJ_P1_DAY7" at bounding box center [449, 159] width 220 height 14
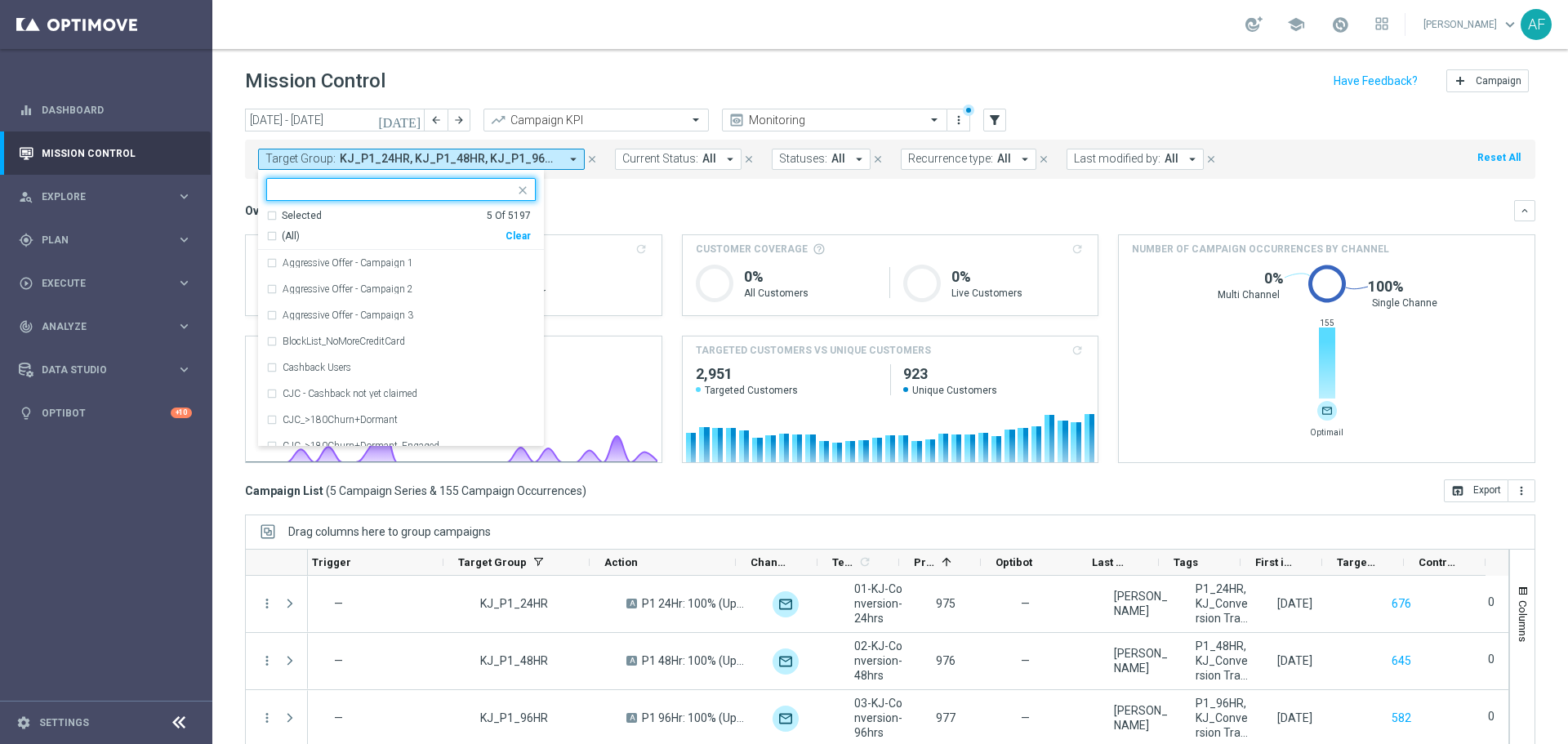
drag, startPoint x: 299, startPoint y: 210, endPoint x: 306, endPoint y: 227, distance: 18.4
click at [298, 211] on div "Selected" at bounding box center [301, 215] width 40 height 14
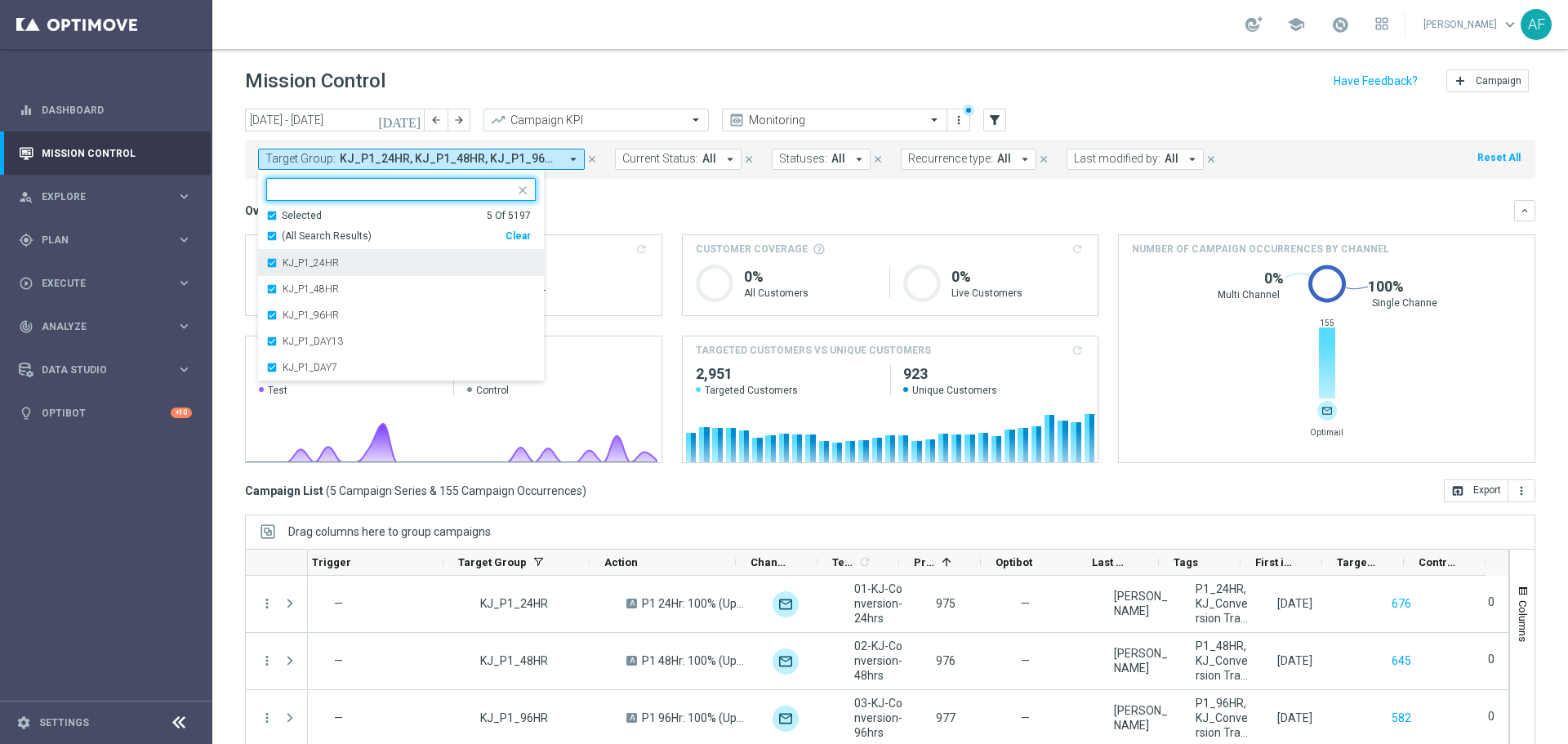
click at [318, 263] on label "KJ_P1_24HR" at bounding box center [310, 263] width 57 height 10
click at [313, 265] on label "KJ_P1_48HR" at bounding box center [310, 263] width 57 height 10
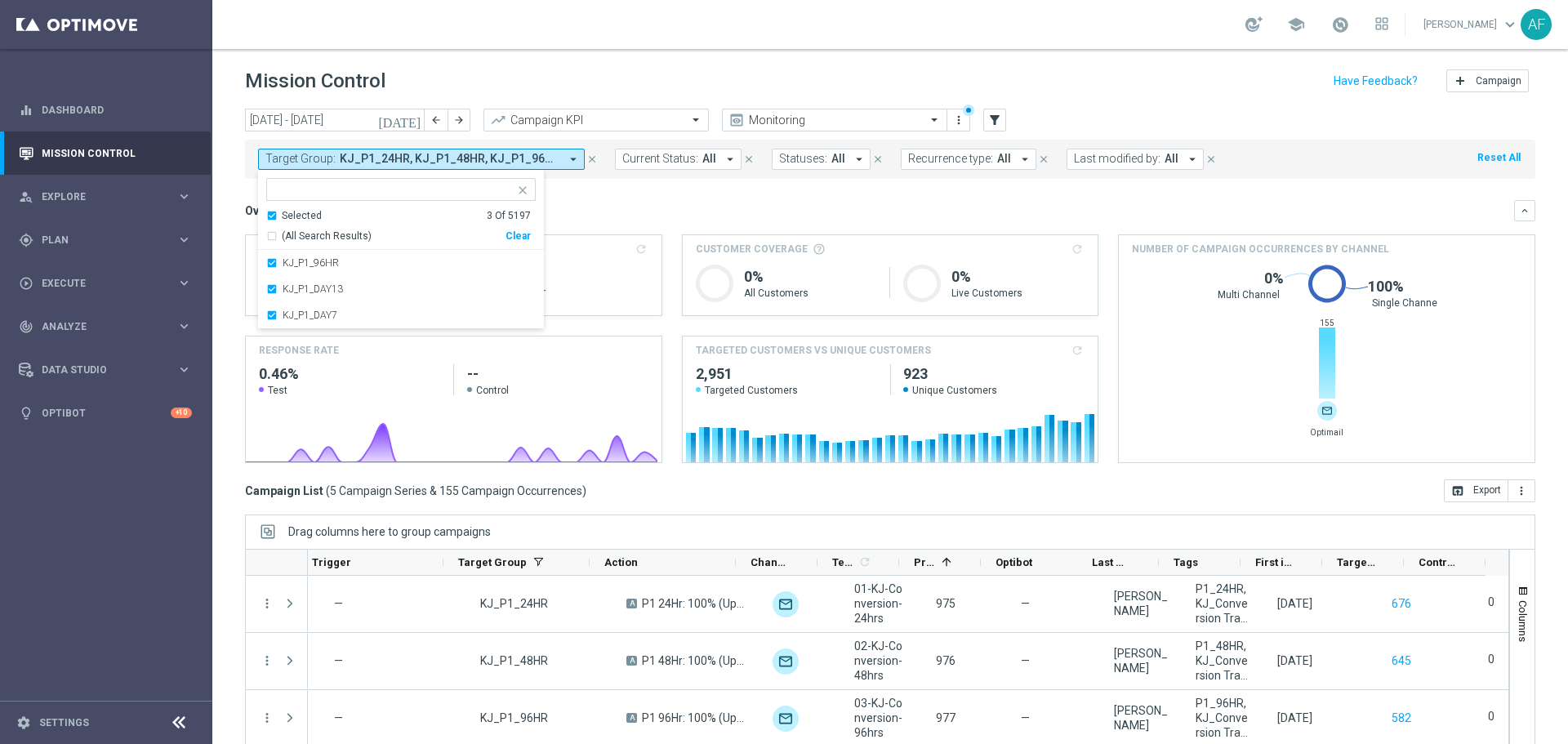
click at [313, 265] on label "KJ_P1_96HR" at bounding box center [310, 263] width 57 height 10
click at [313, 265] on label "KJ_P1_DAY13" at bounding box center [312, 263] width 60 height 10
click at [313, 265] on label "KJ_P1_DAY7" at bounding box center [309, 263] width 55 height 10
click at [300, 212] on div "Selected" at bounding box center [301, 215] width 40 height 14
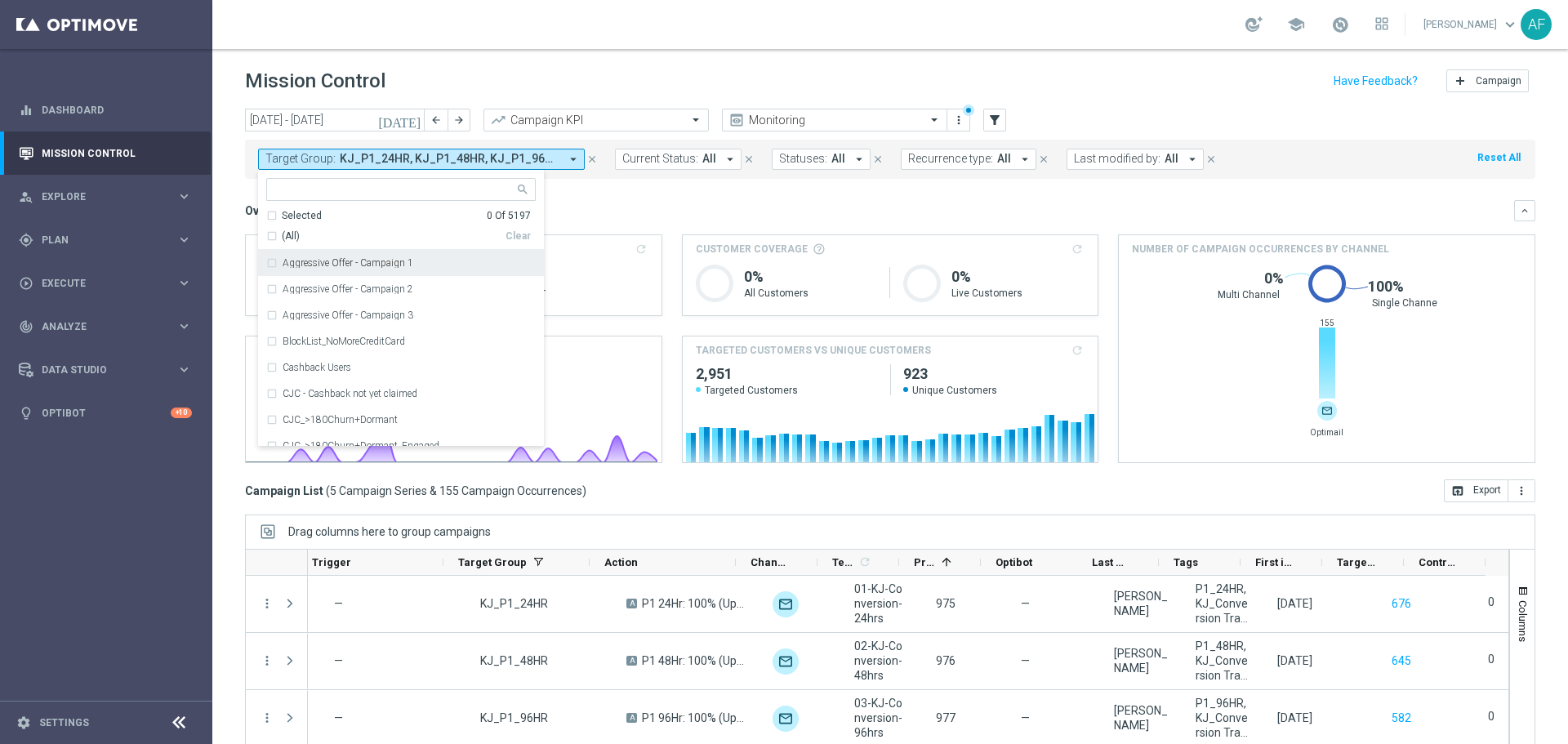
drag, startPoint x: 659, startPoint y: 190, endPoint x: 462, endPoint y: 159, distance: 199.4
click at [659, 192] on mini-dashboard "Overview: Analysis arrow_drop_down keyboard_arrow_down Increase In Total Deposi…" at bounding box center [890, 330] width 1290 height 301
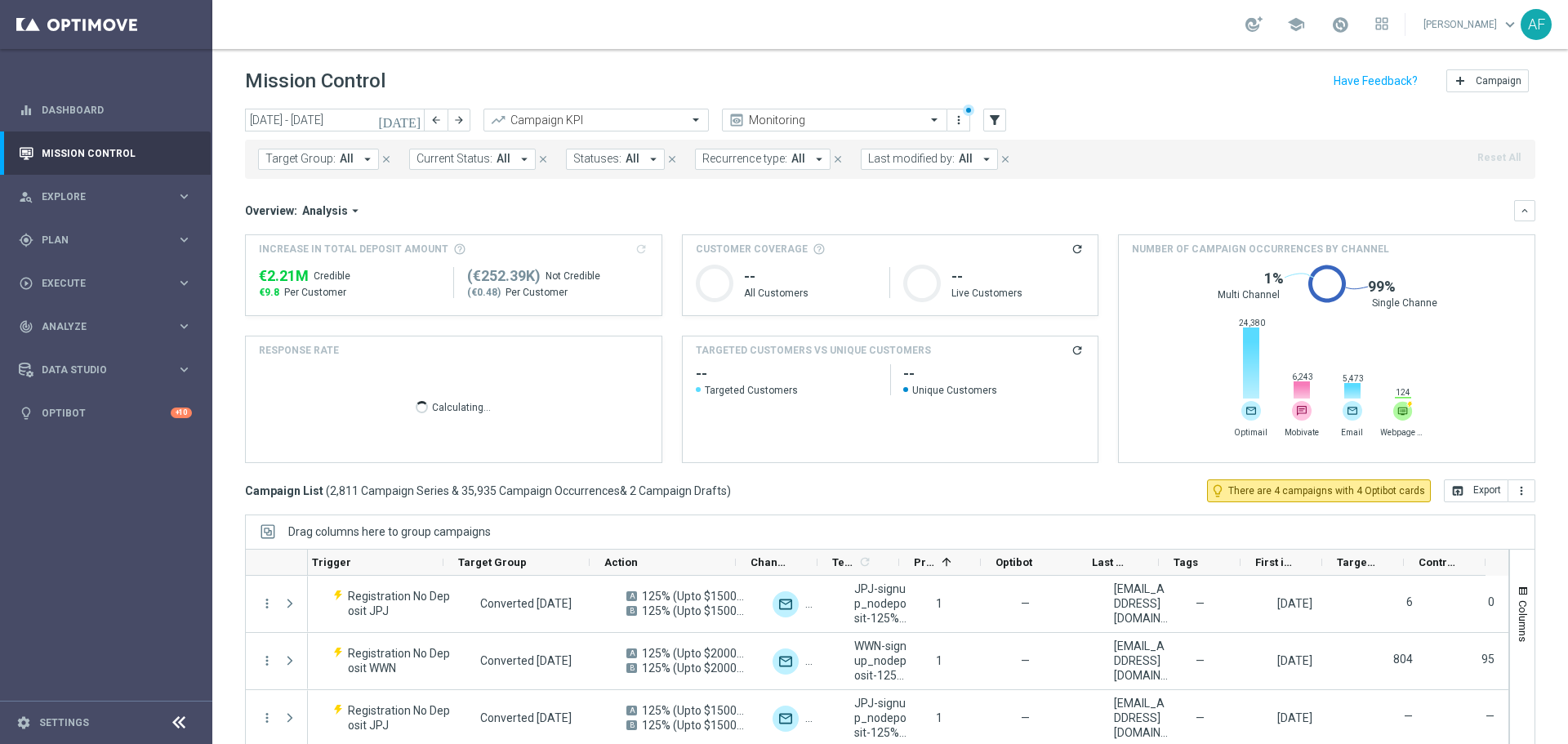
click at [344, 154] on span "All" at bounding box center [346, 159] width 14 height 14
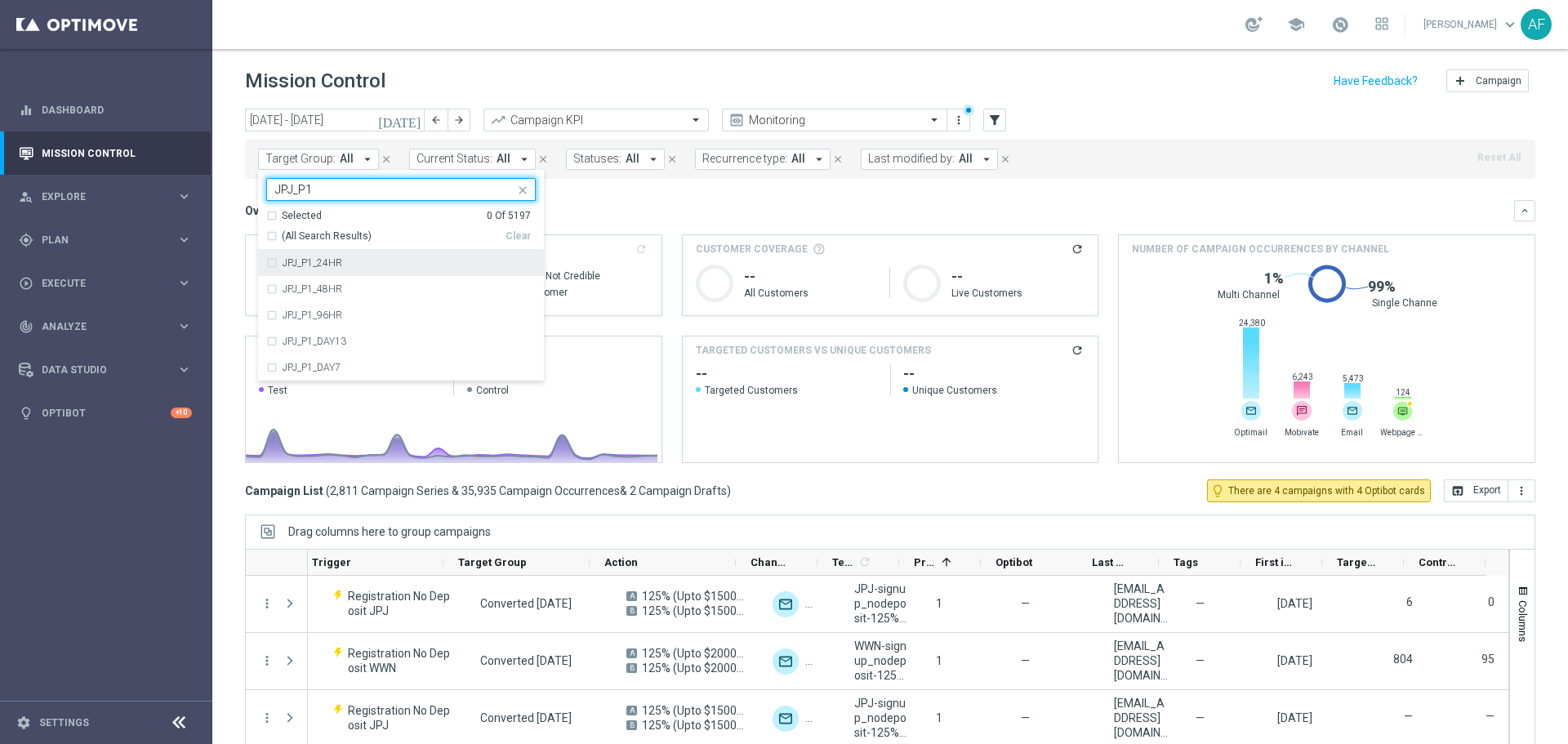
click at [296, 261] on label "JPJ_P1_24HR" at bounding box center [312, 263] width 59 height 10
type input "JPJ_P1"
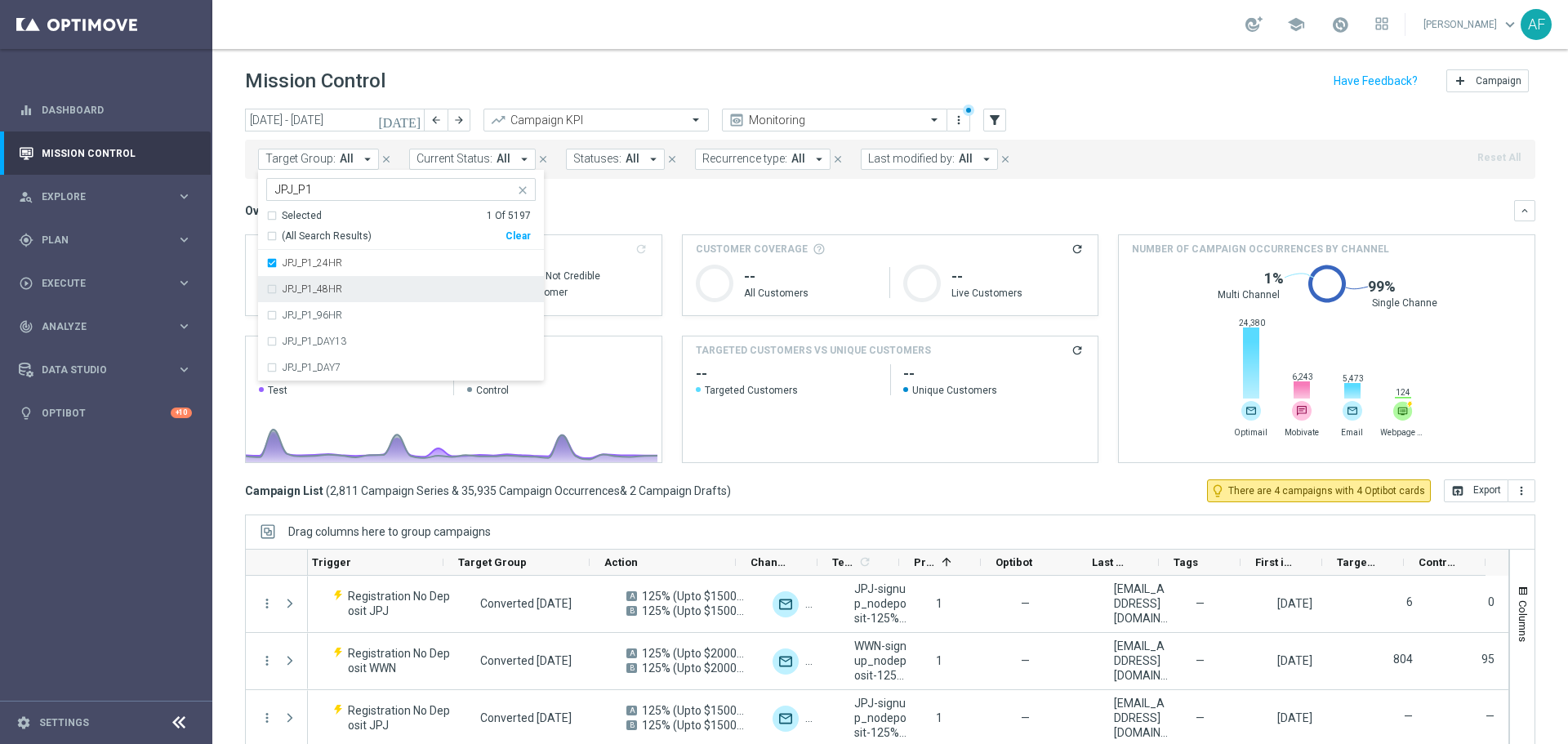
click at [310, 282] on div "JPJ_P1_48HR" at bounding box center [401, 289] width 269 height 26
click at [315, 313] on label "JPJ_P1_96HR" at bounding box center [312, 315] width 59 height 10
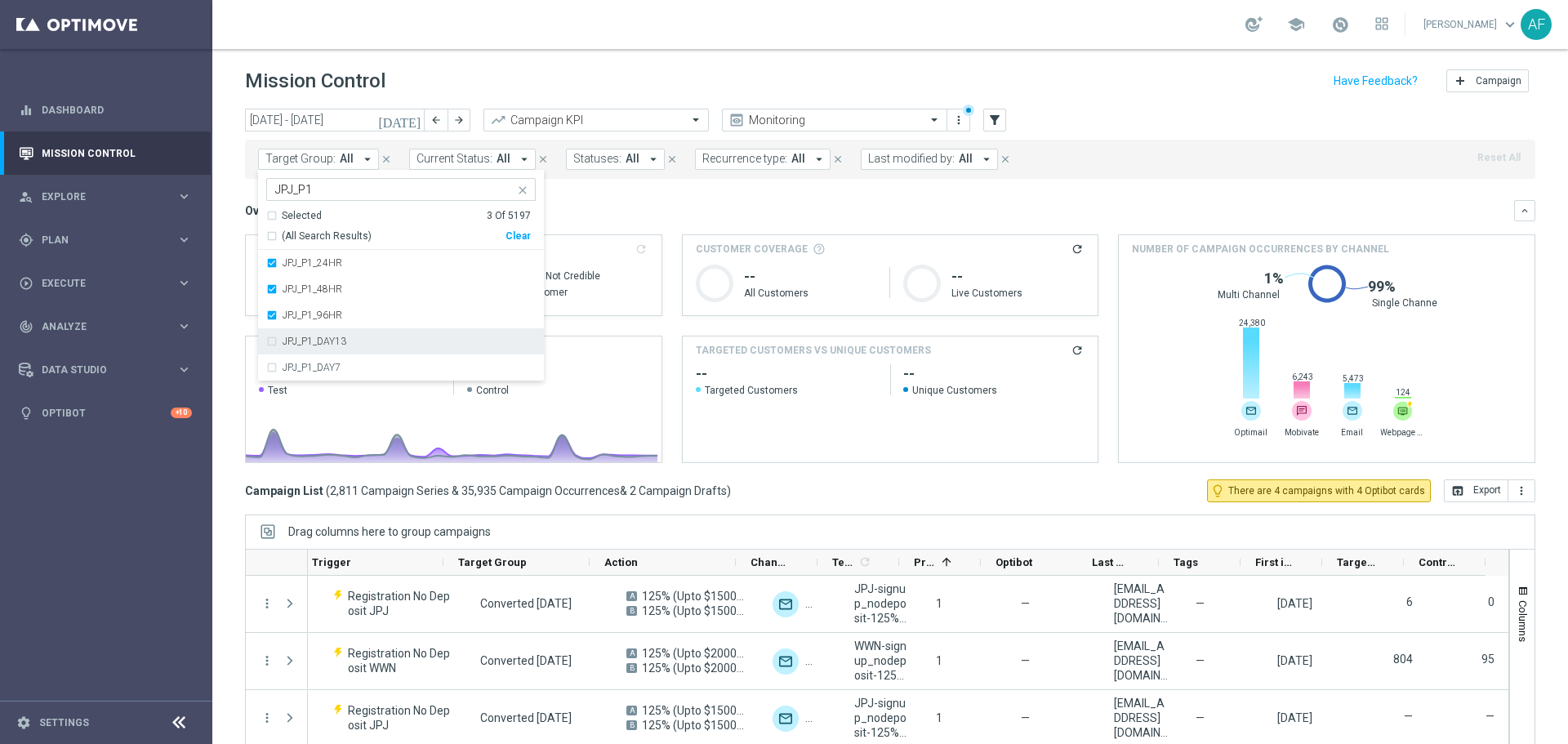
click at [315, 339] on label "JPJ_P1_DAY13" at bounding box center [314, 341] width 64 height 10
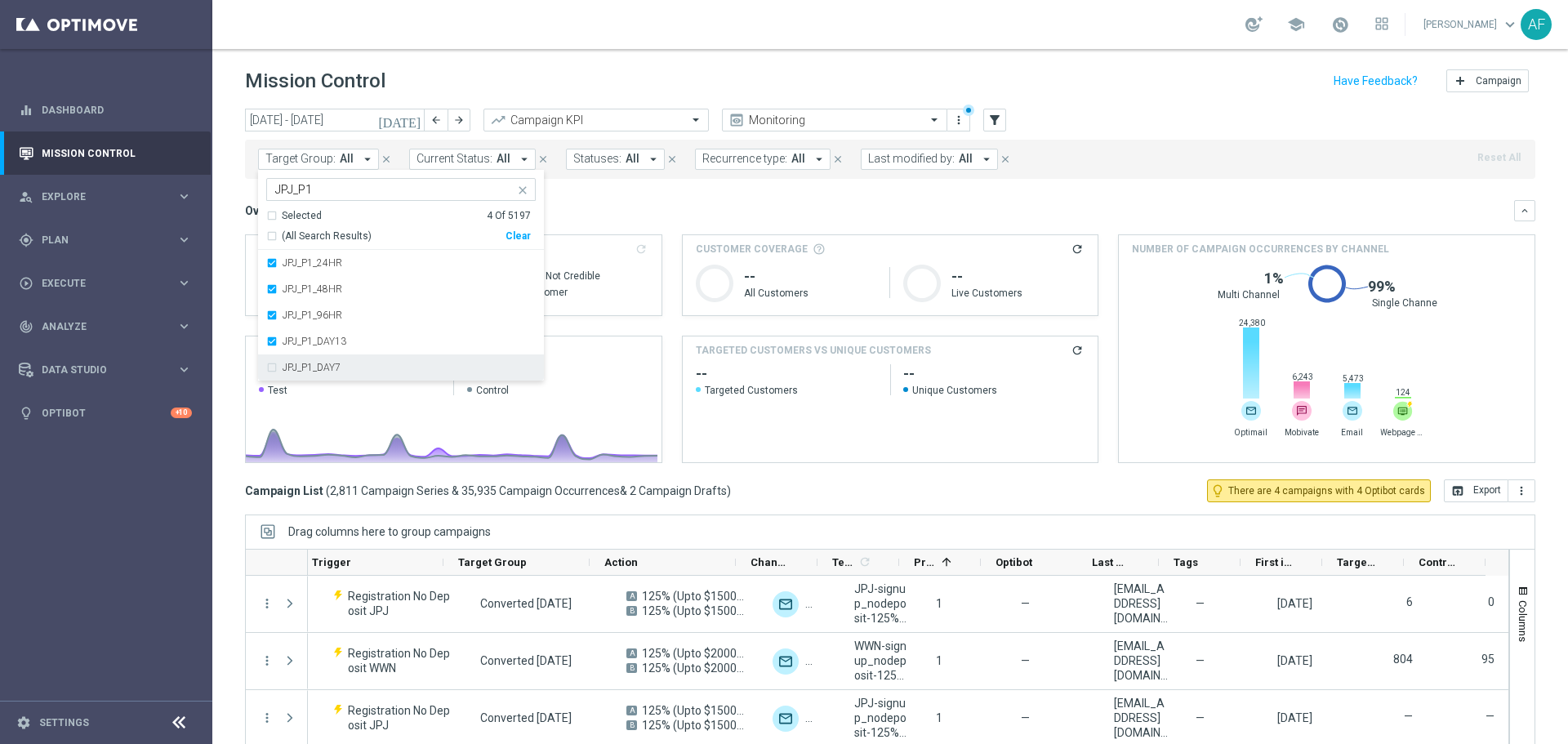
click at [322, 367] on label "JPJ_P1_DAY7" at bounding box center [311, 367] width 58 height 10
click at [680, 211] on div "Overview: Analysis arrow_drop_down" at bounding box center [879, 211] width 1269 height 15
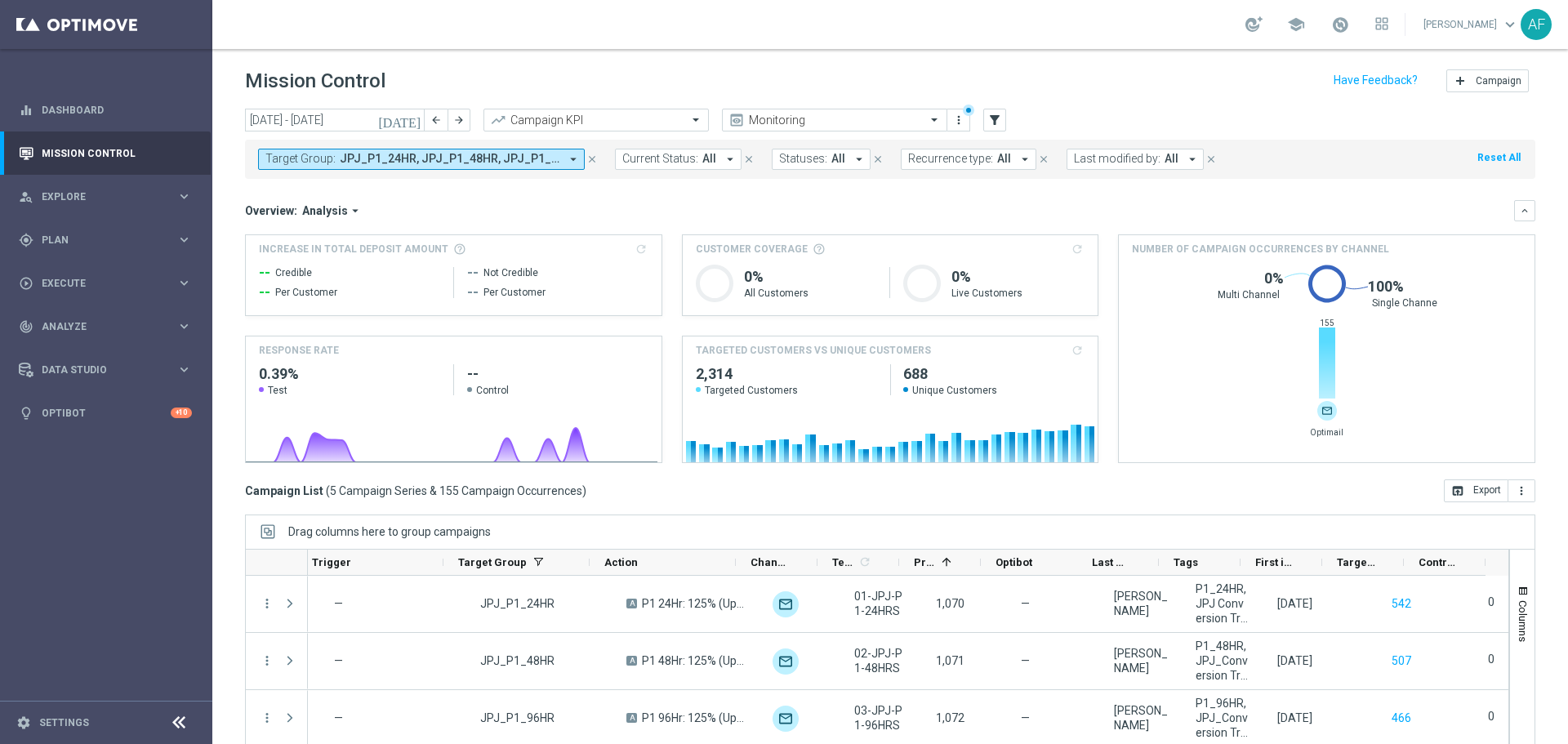
scroll to position [72, 0]
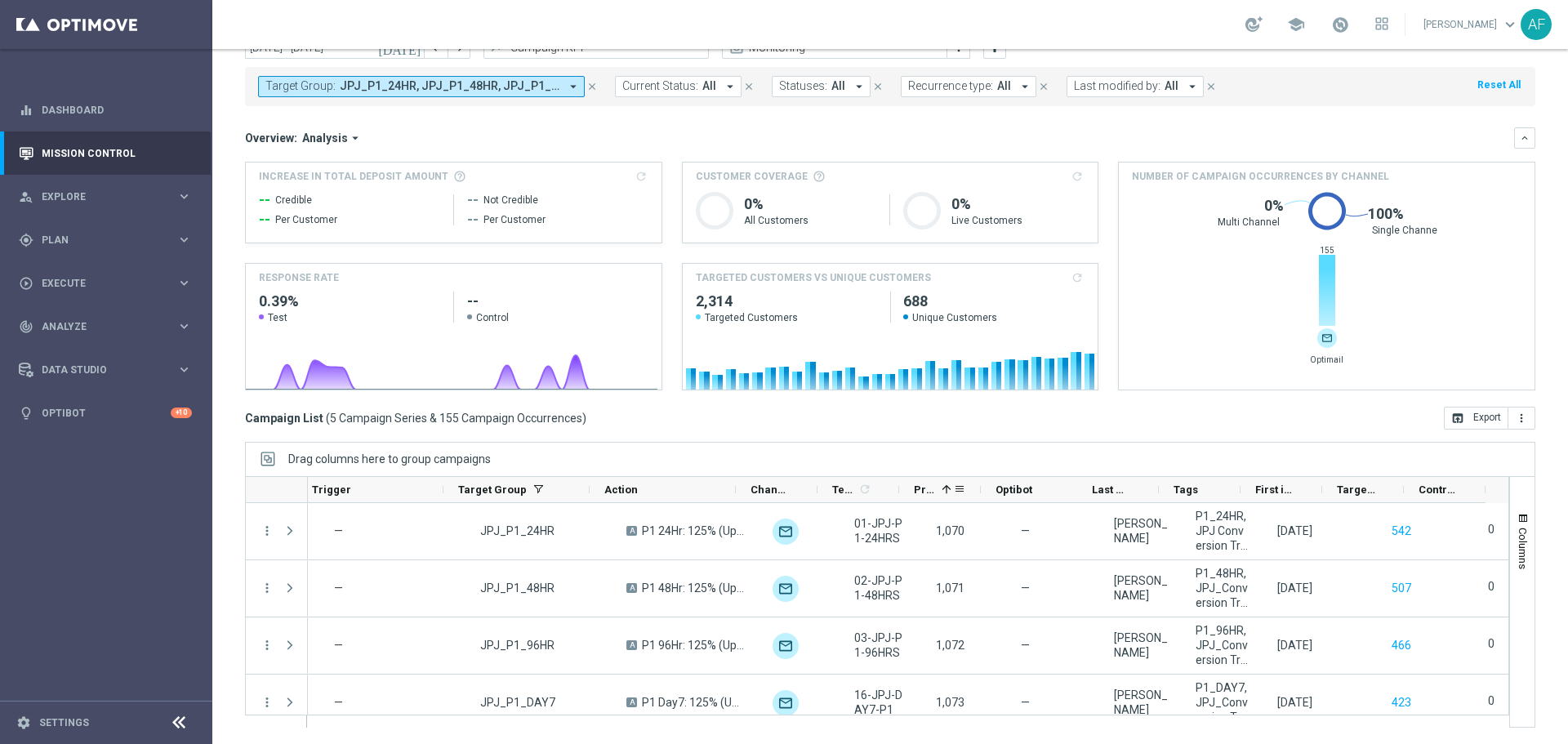
click at [912, 489] on div "Priority 1" at bounding box center [940, 490] width 82 height 26
click at [923, 489] on span "Priority" at bounding box center [924, 489] width 21 height 12
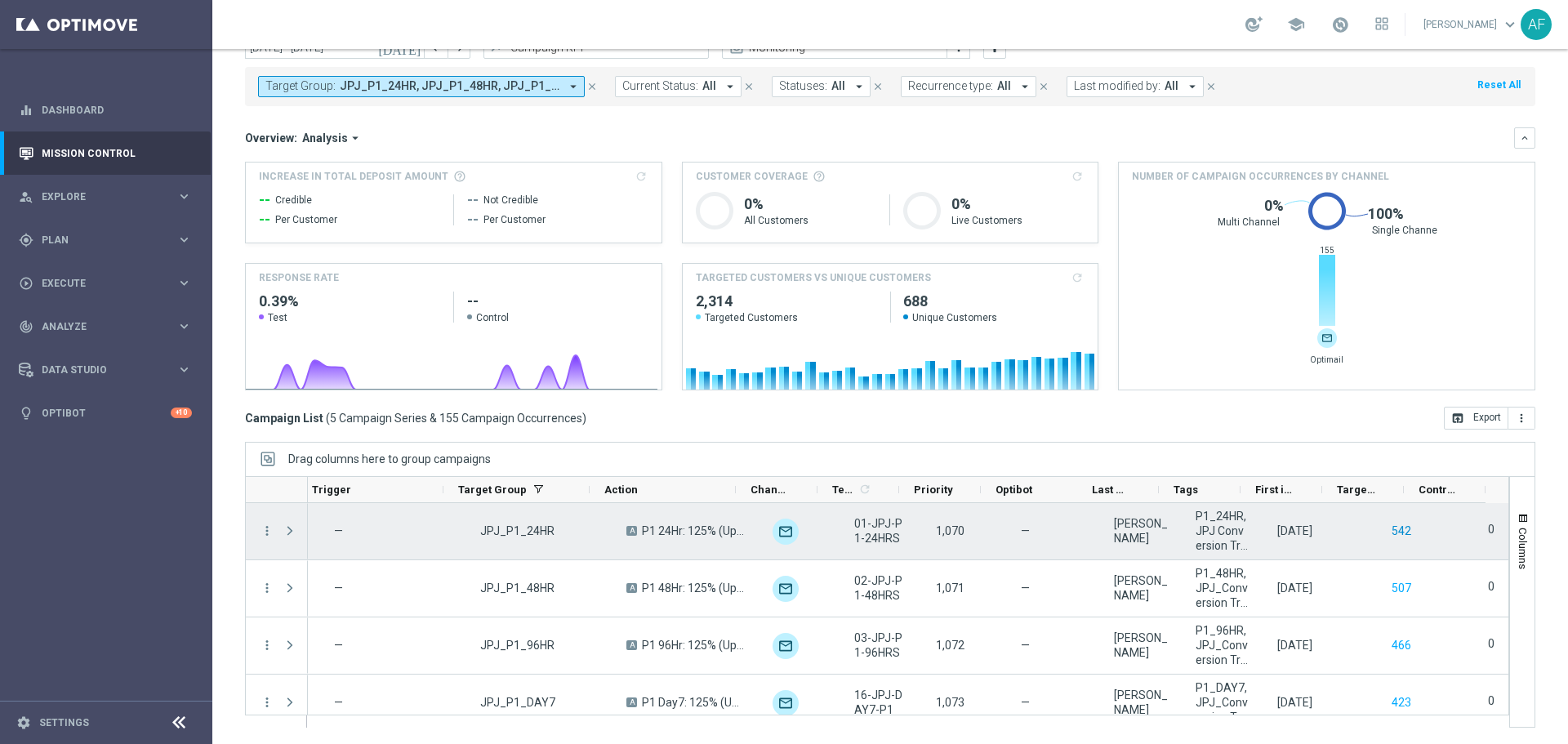
click at [1390, 532] on button "542" at bounding box center [1401, 531] width 23 height 20
click at [1390, 533] on button "542" at bounding box center [1401, 531] width 23 height 20
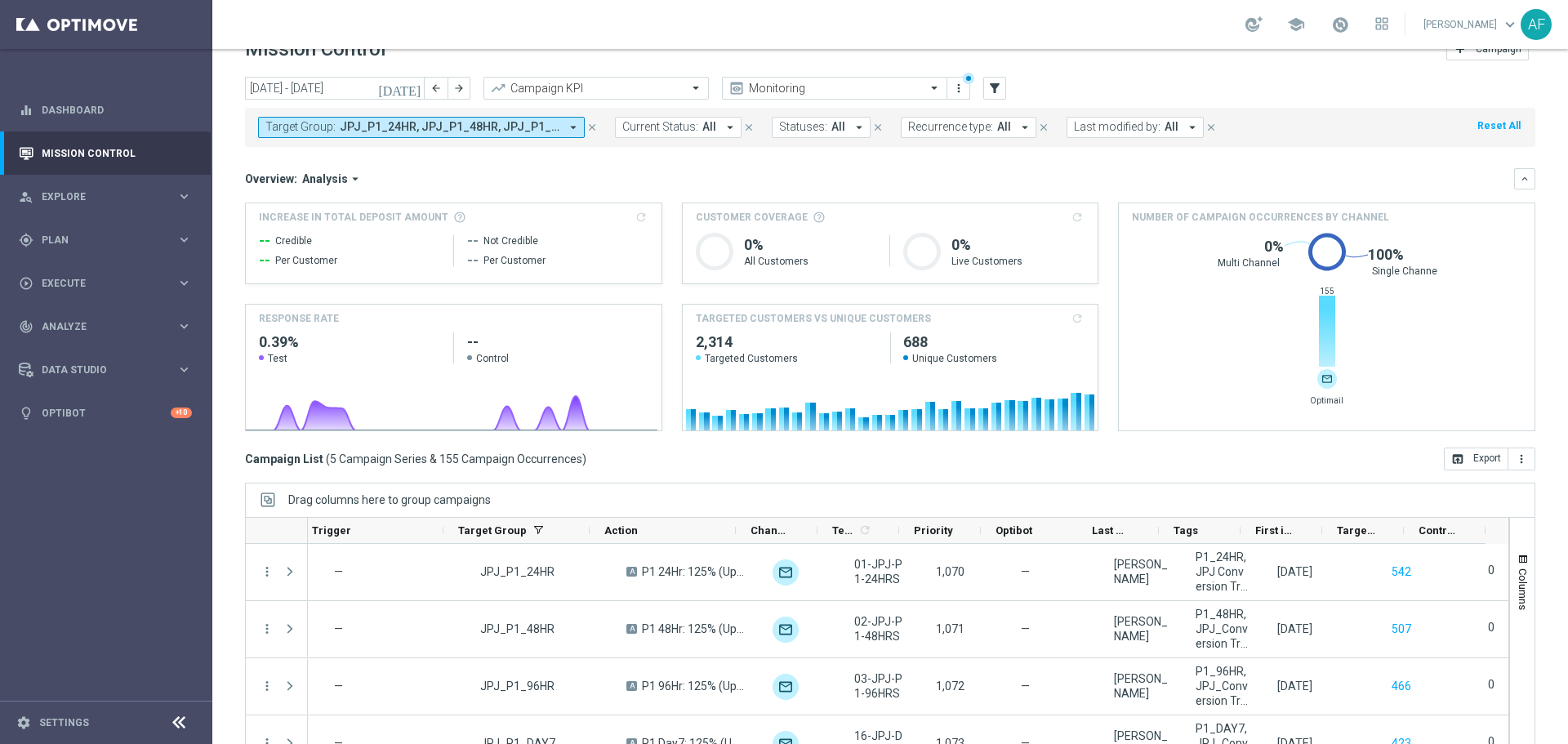
scroll to position [0, 0]
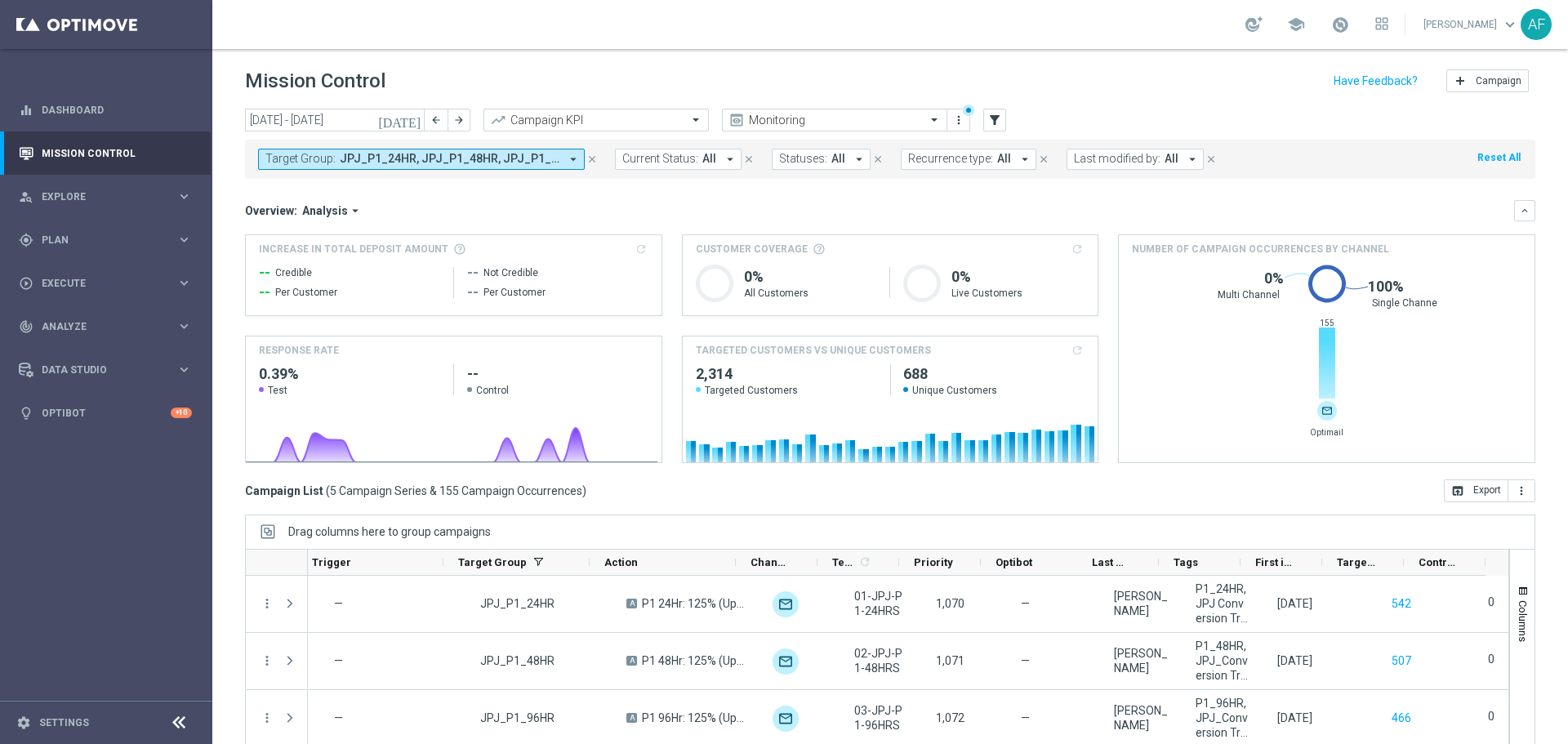
click at [542, 154] on span "JPJ_P1_24HR, JPJ_P1_48HR, JPJ_P1_96HR, JPJ_P1_DAY13, JPJ_P1_DAY7" at bounding box center [449, 159] width 220 height 14
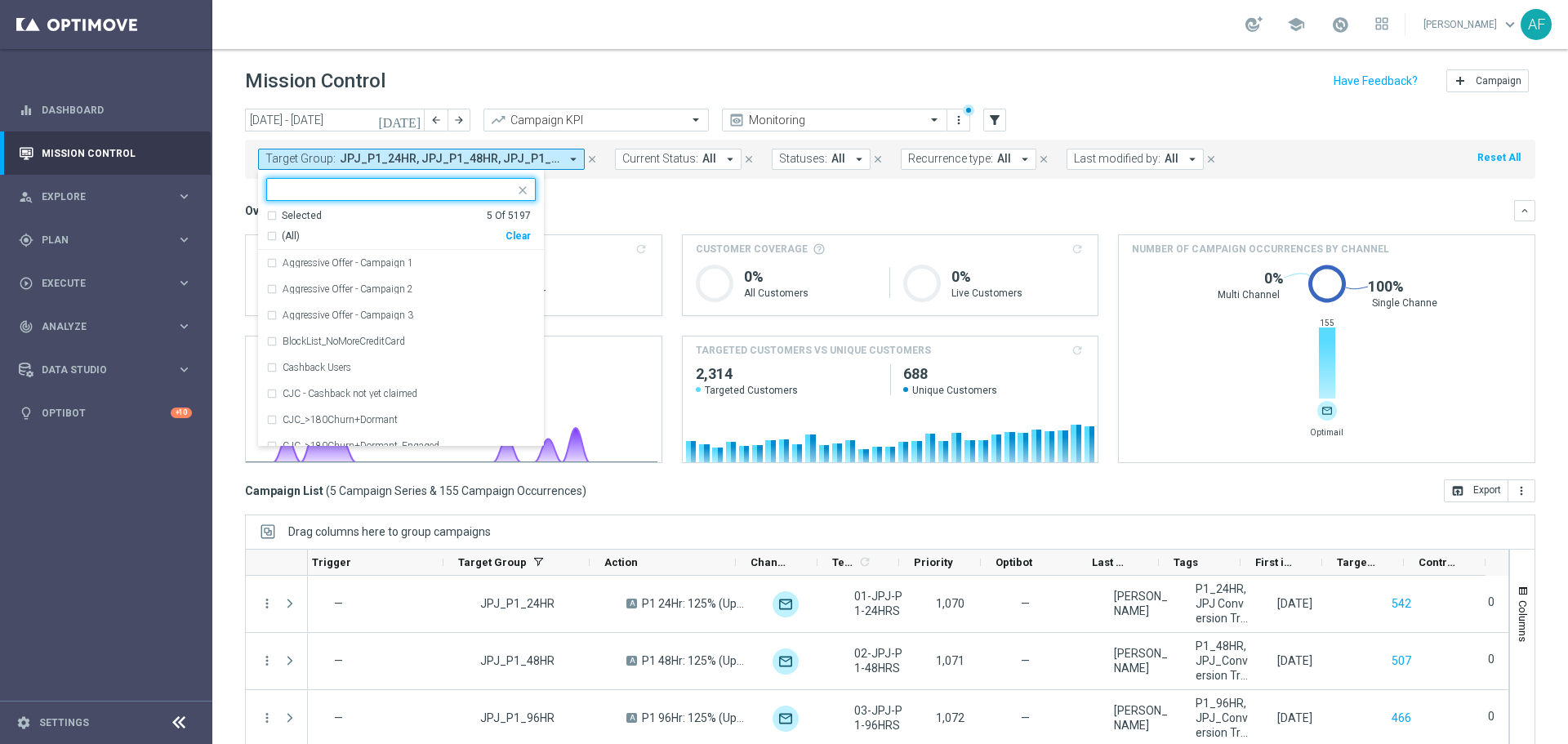
click at [303, 209] on div "Selected" at bounding box center [301, 215] width 40 height 14
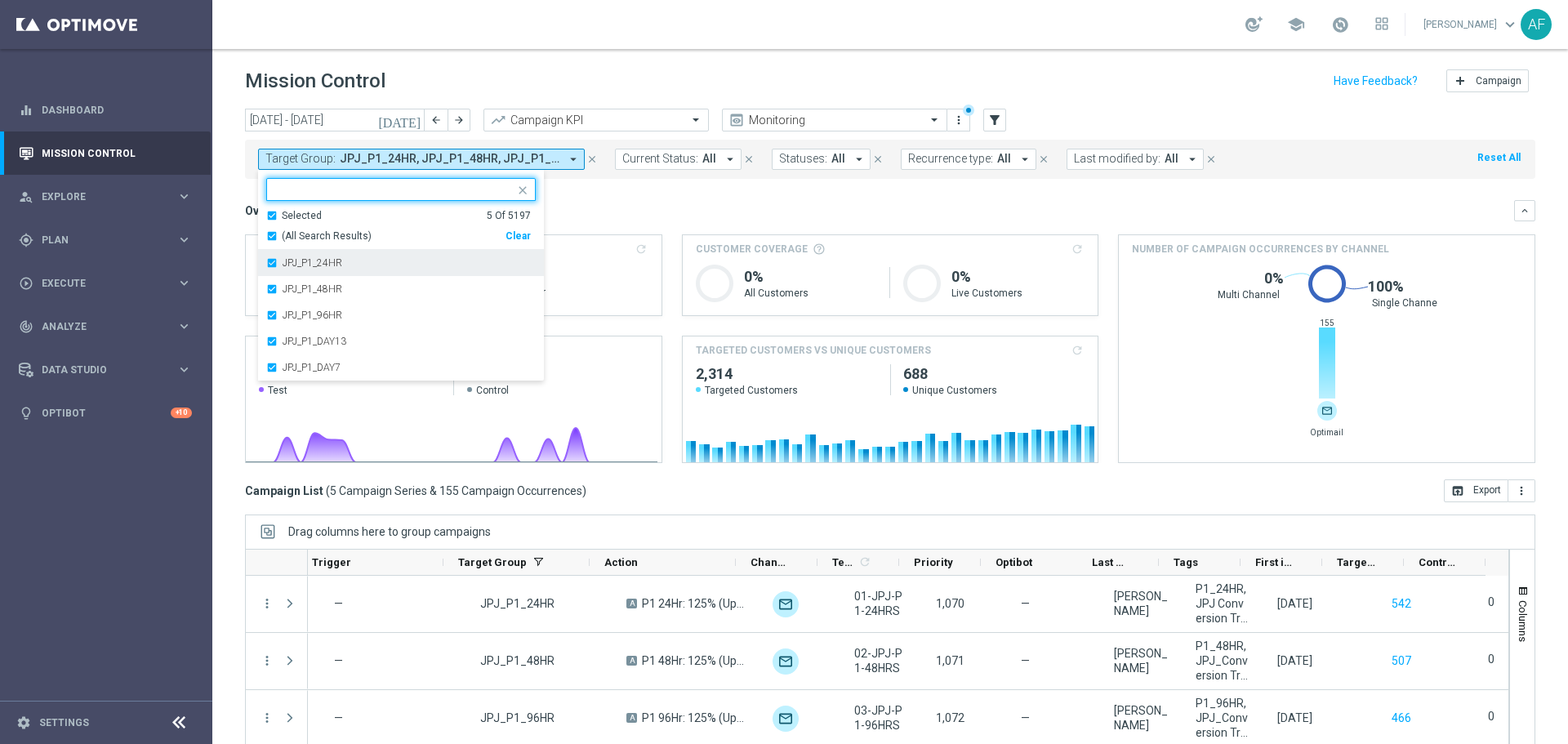
click at [325, 265] on label "JPJ_P1_24HR" at bounding box center [312, 263] width 59 height 10
click at [322, 270] on div "JPJ_P1_48HR" at bounding box center [401, 263] width 269 height 26
click at [322, 268] on div "JPJ_P1_96HR" at bounding box center [401, 263] width 269 height 26
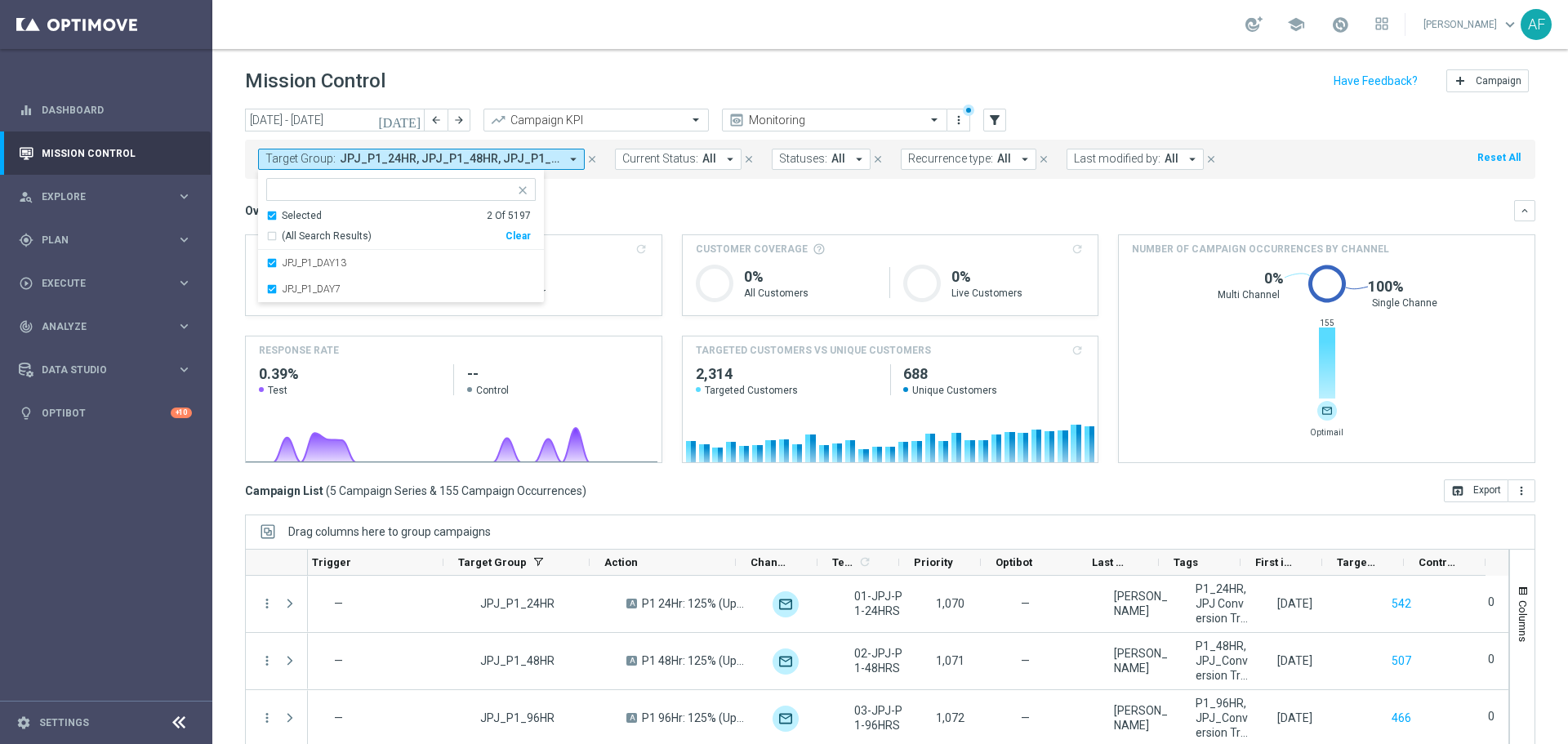
click at [322, 268] on div "JPJ_P1_DAY13" at bounding box center [401, 263] width 269 height 26
click at [321, 268] on label "JPJ_P1_DAY7" at bounding box center [311, 263] width 58 height 10
click at [303, 213] on div "Selected" at bounding box center [301, 215] width 40 height 14
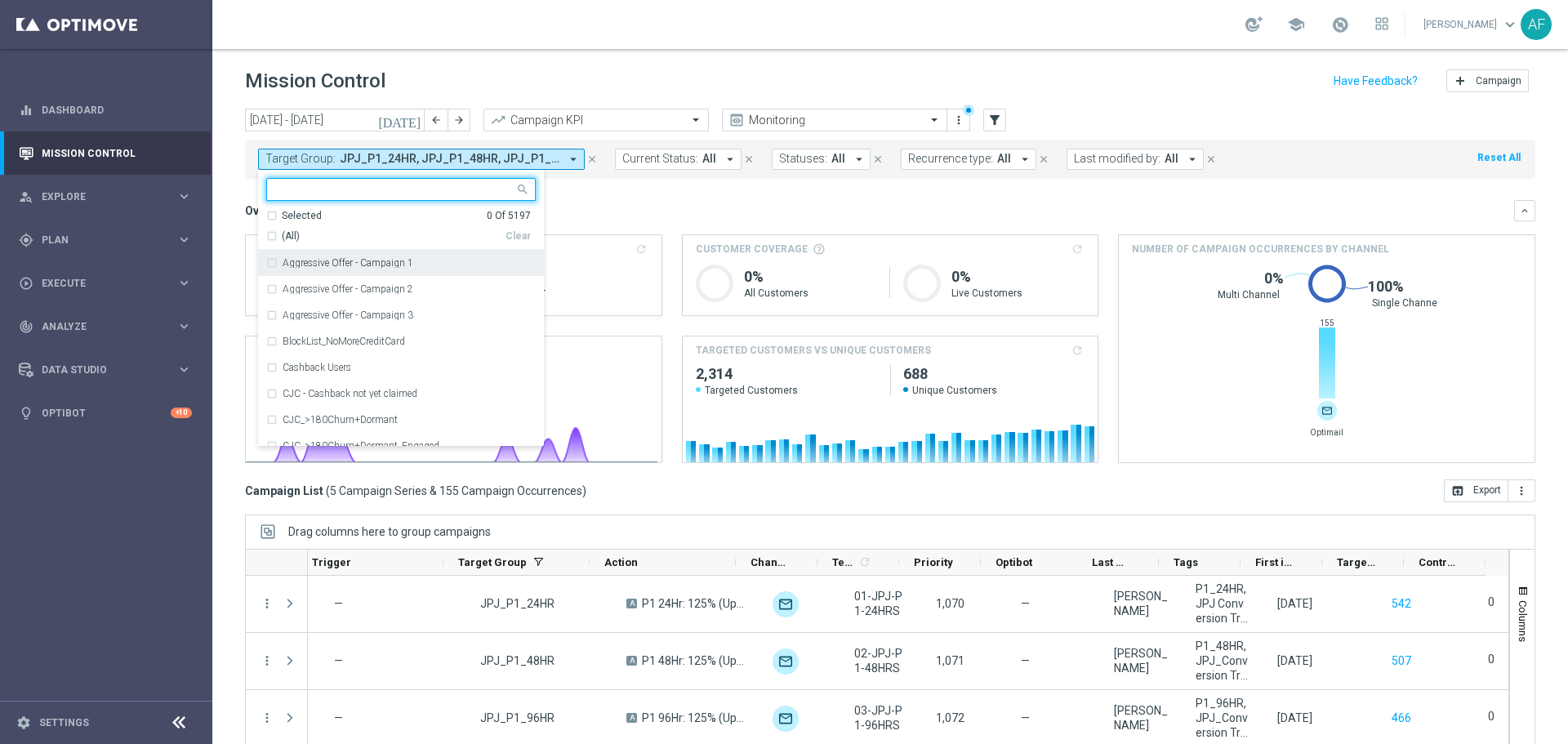
click at [317, 187] on input "text" at bounding box center [395, 189] width 240 height 14
click at [396, 260] on div "JKR_P1_24HR" at bounding box center [408, 263] width 253 height 10
type input "jkr_P1"
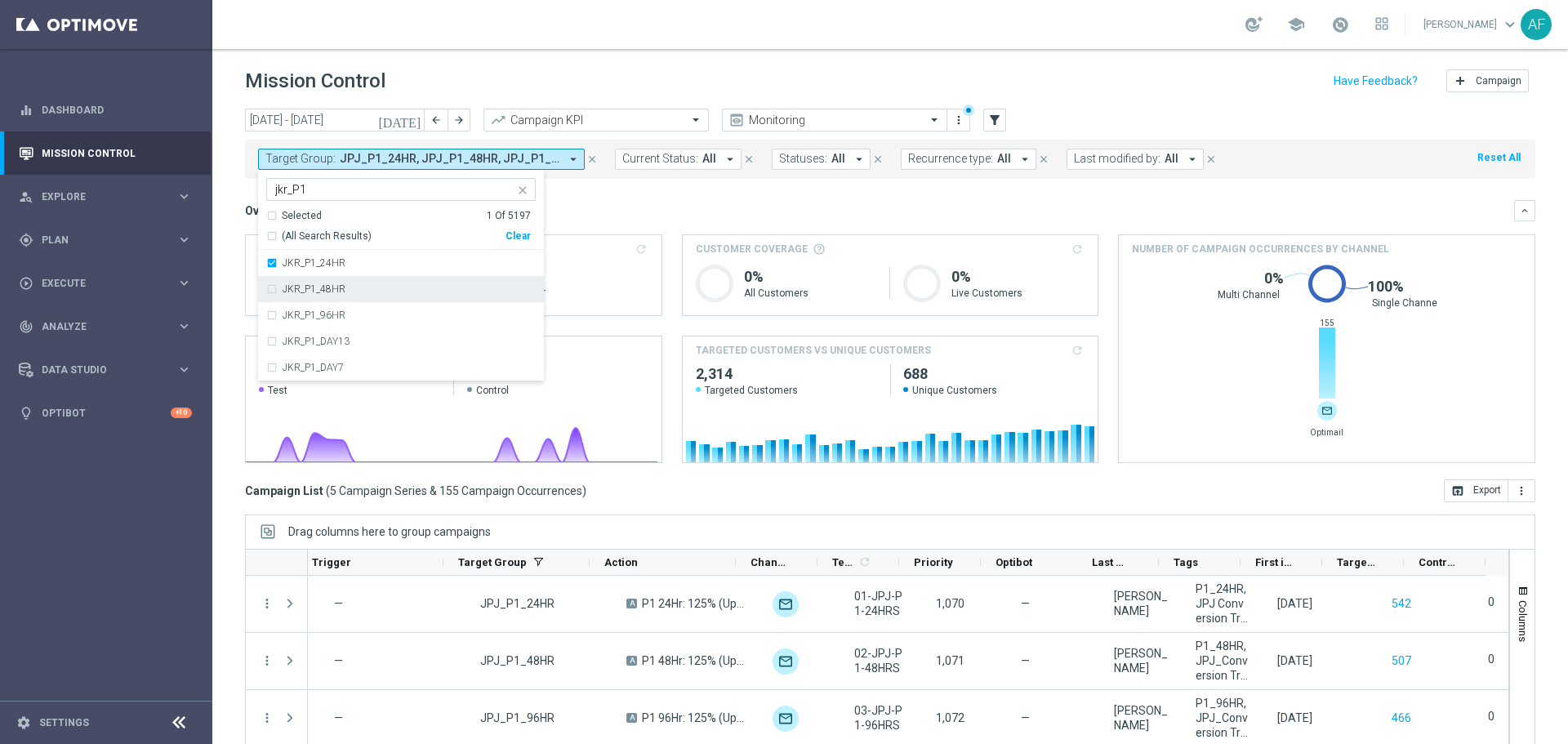
click at [376, 281] on div "JKR_P1_48HR" at bounding box center [401, 289] width 269 height 26
drag, startPoint x: 373, startPoint y: 299, endPoint x: 372, endPoint y: 310, distance: 11.0
click at [373, 302] on div "JKR_P1_48HR" at bounding box center [401, 289] width 269 height 26
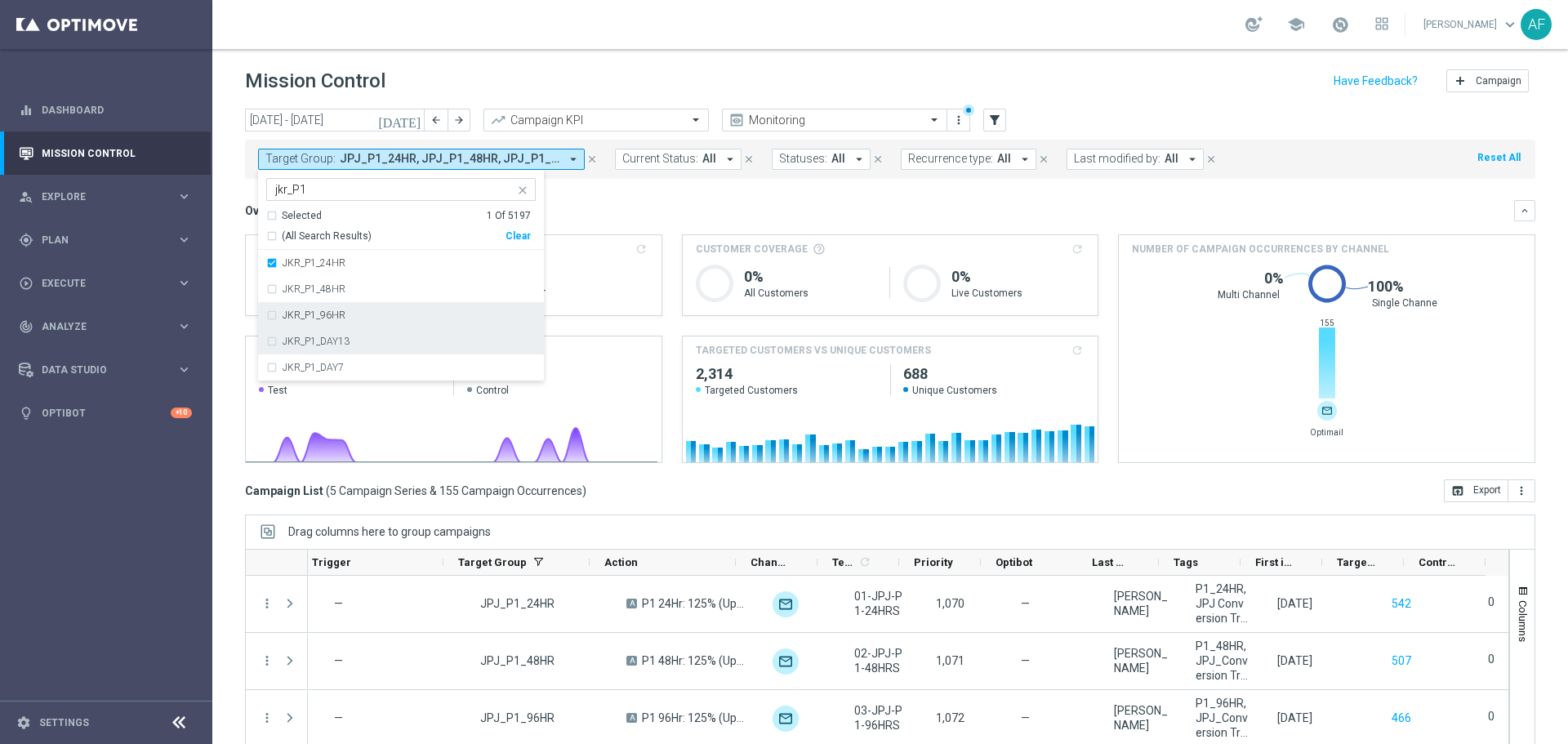
click at [368, 330] on div "JKR_P1_DAY13" at bounding box center [401, 342] width 269 height 26
click at [363, 310] on div "JKR_P1_96HR" at bounding box center [408, 315] width 253 height 10
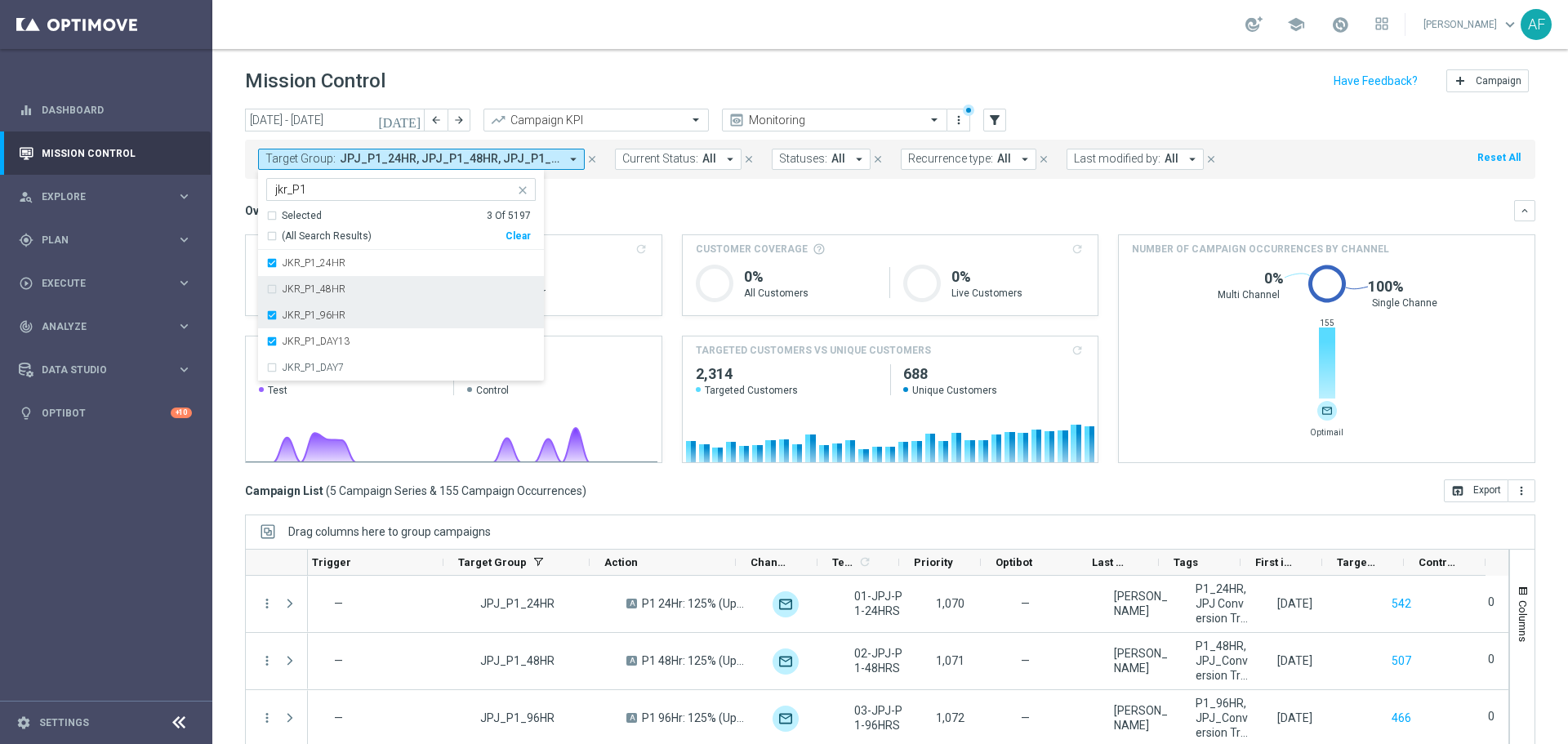
drag, startPoint x: 363, startPoint y: 297, endPoint x: 365, endPoint y: 323, distance: 26.1
click at [364, 296] on div "JKR_P1_48HR" at bounding box center [401, 289] width 269 height 26
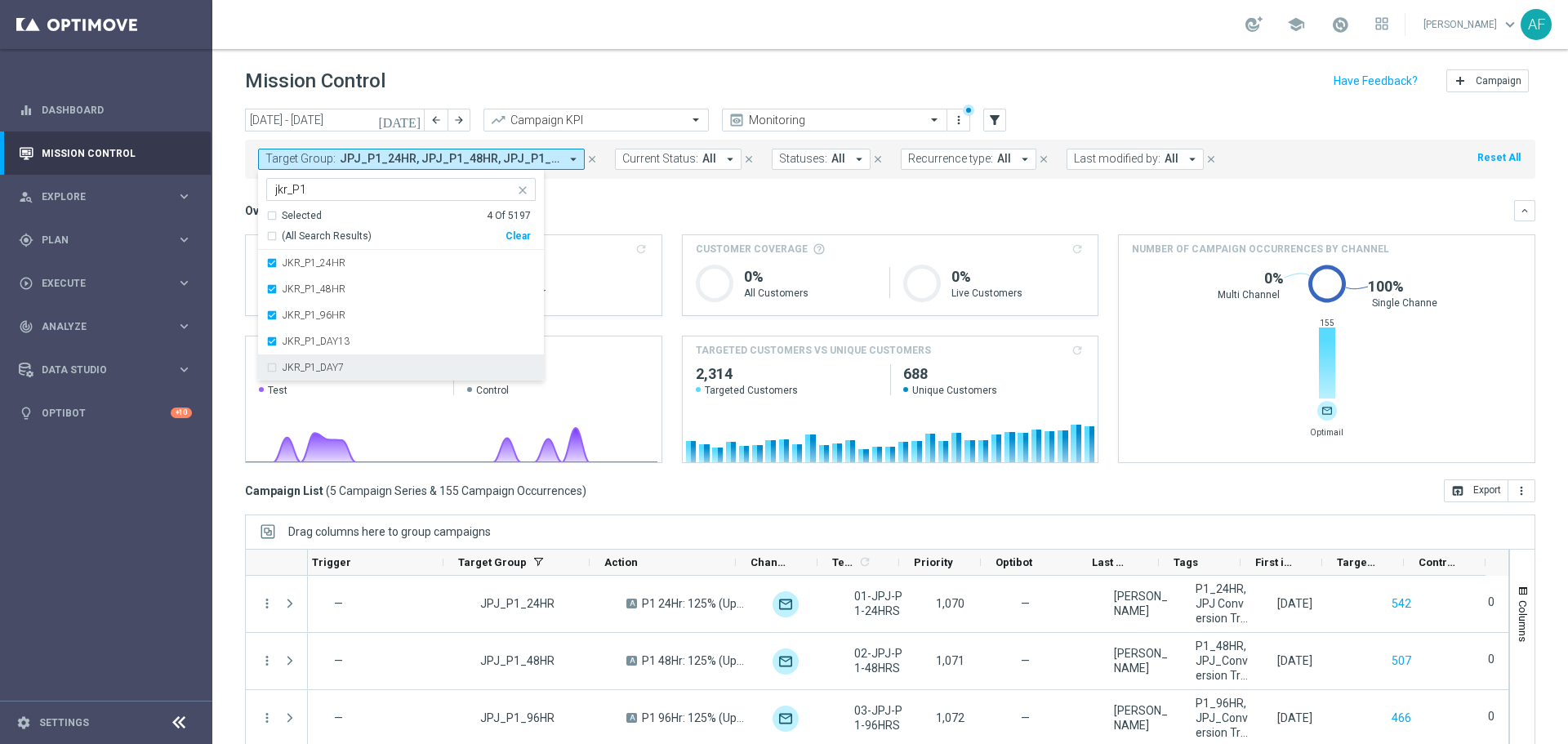
click at [369, 355] on div "JKR_P1_DAY7" at bounding box center [401, 368] width 269 height 26
click at [643, 221] on div "Overview: Analysis arrow_drop_down keyboard_arrow_down Increase In Total Deposi…" at bounding box center [890, 331] width 1290 height 263
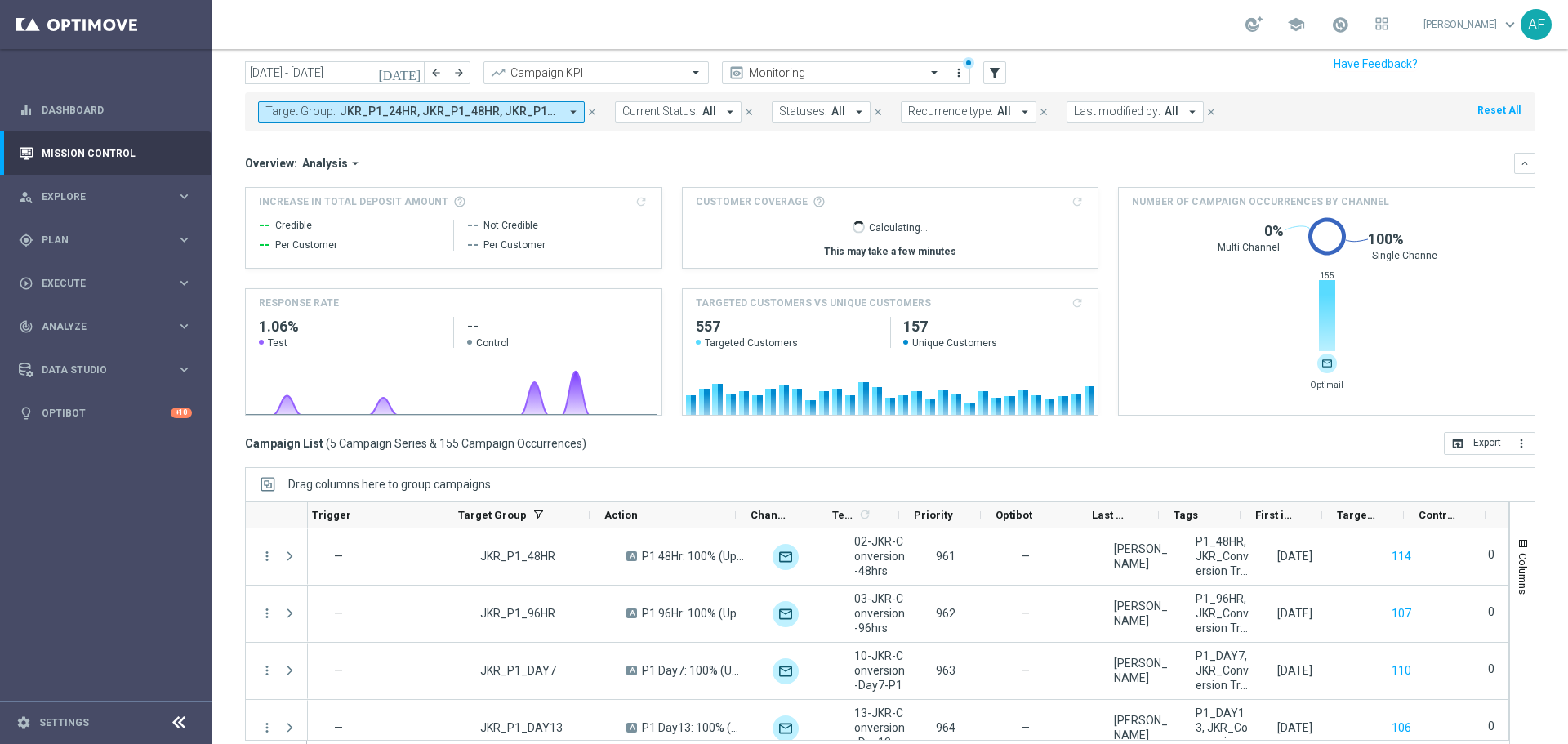
scroll to position [72, 0]
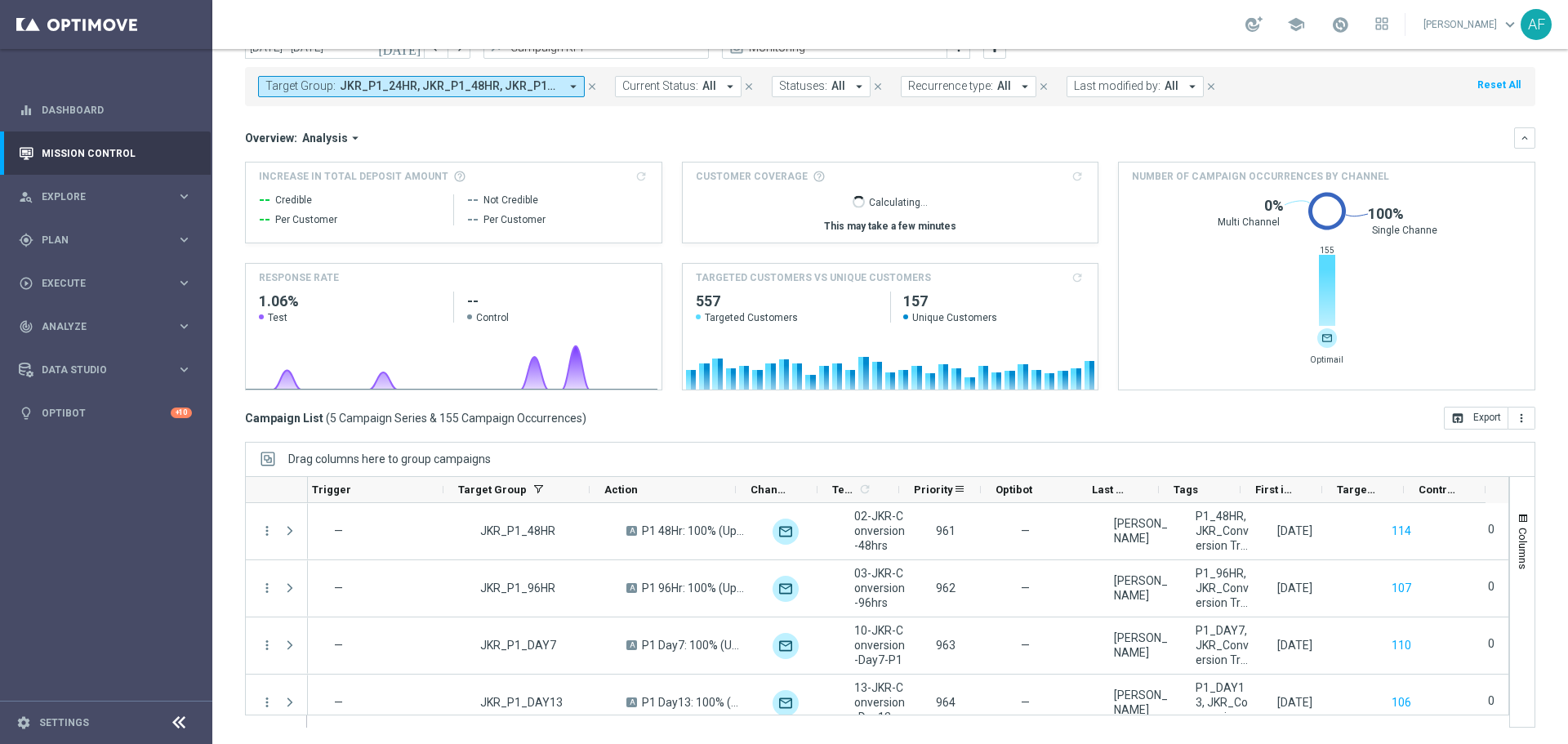
click at [931, 485] on span "Priority" at bounding box center [933, 489] width 39 height 12
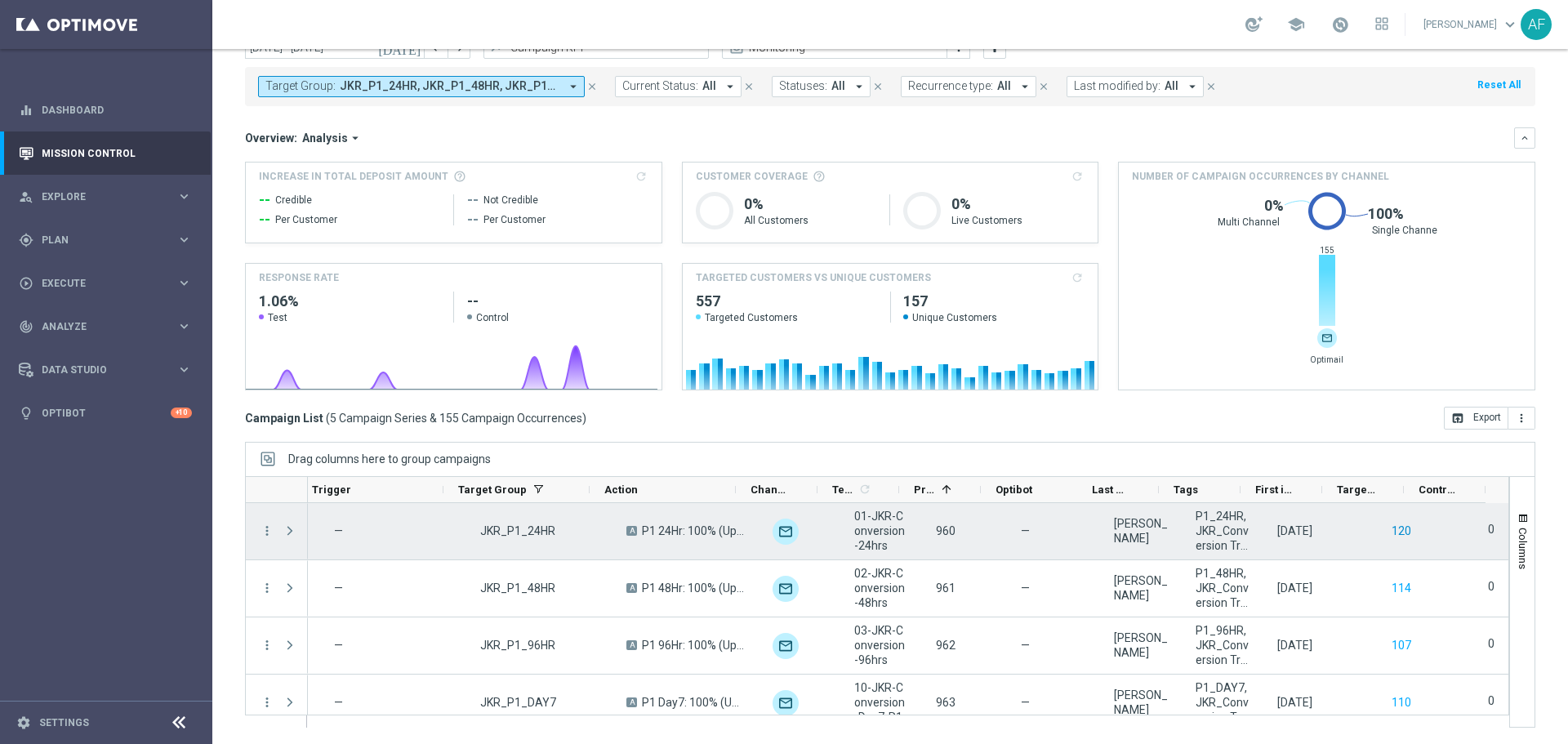
click at [1390, 532] on button "120" at bounding box center [1401, 531] width 23 height 20
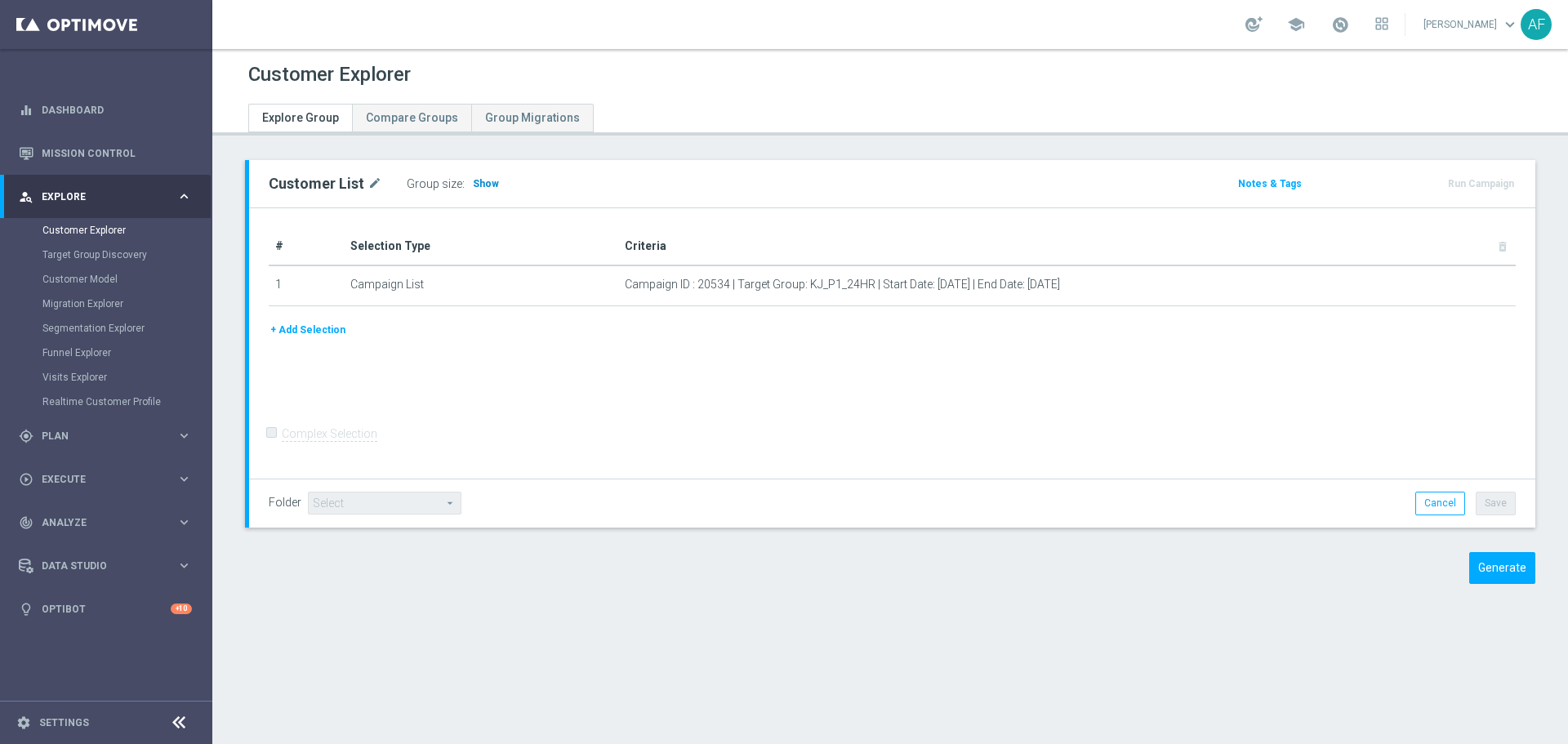
click at [487, 184] on span "Show" at bounding box center [486, 184] width 26 height 11
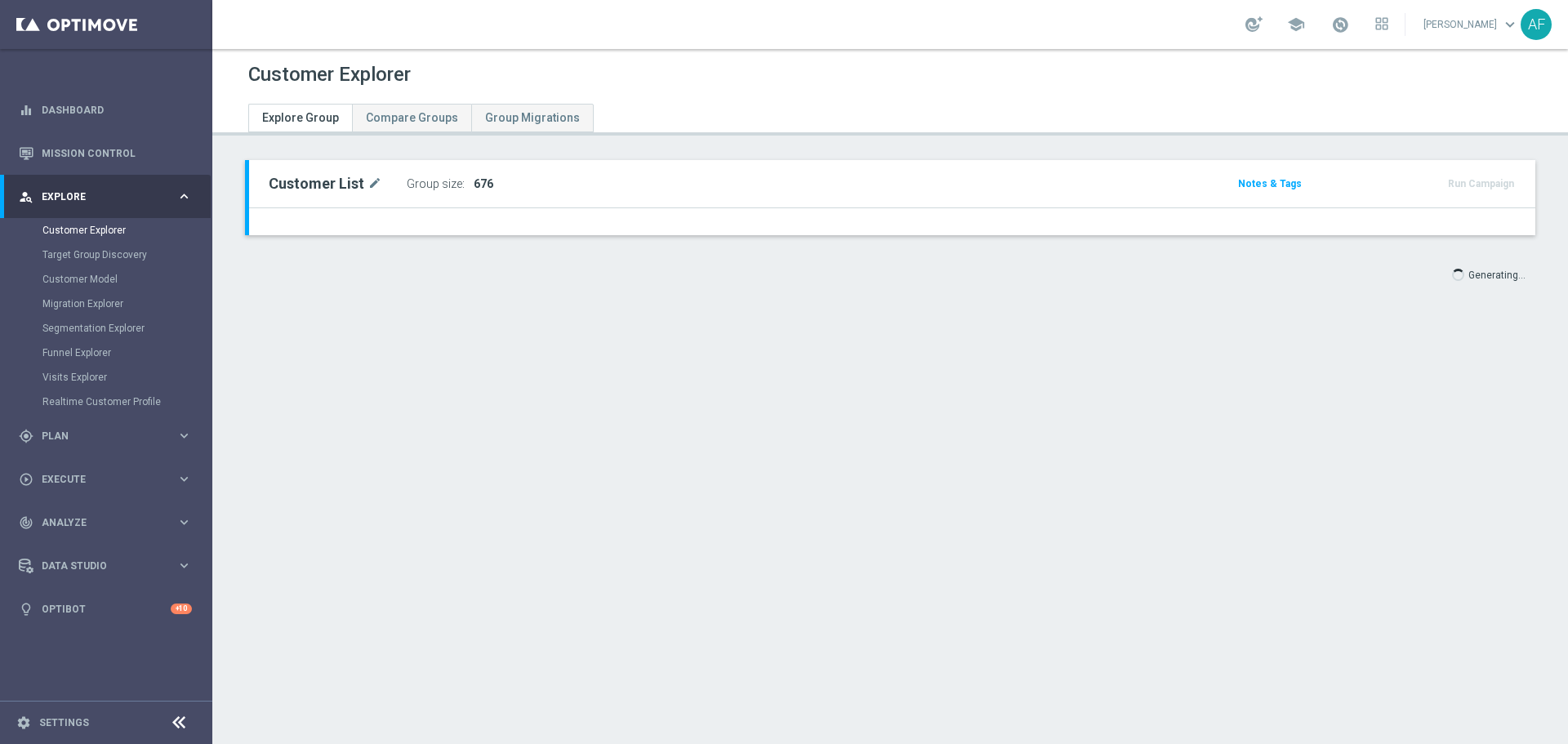
type input "Select"
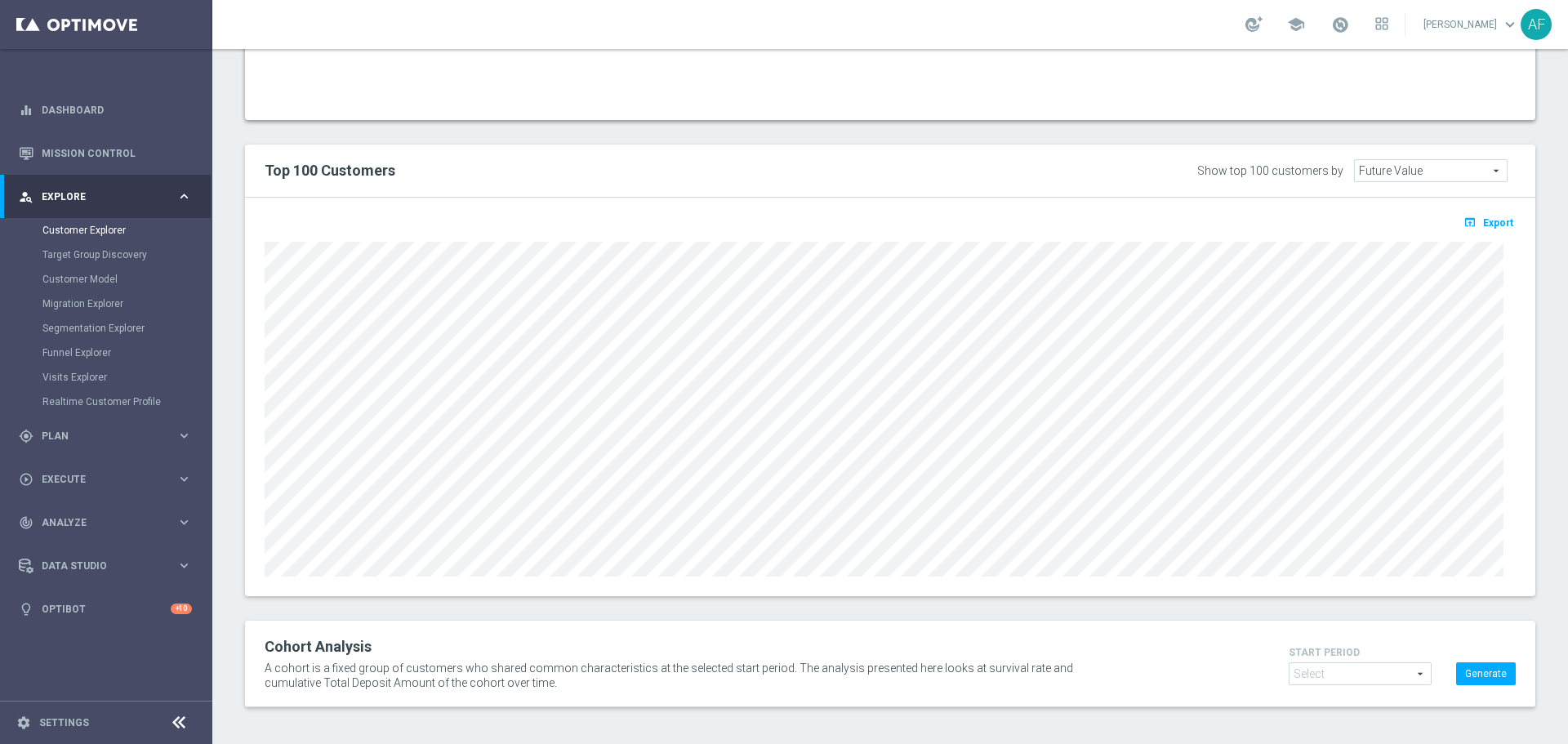
scroll to position [1214, 0]
click at [1483, 215] on span "Export" at bounding box center [1497, 219] width 31 height 11
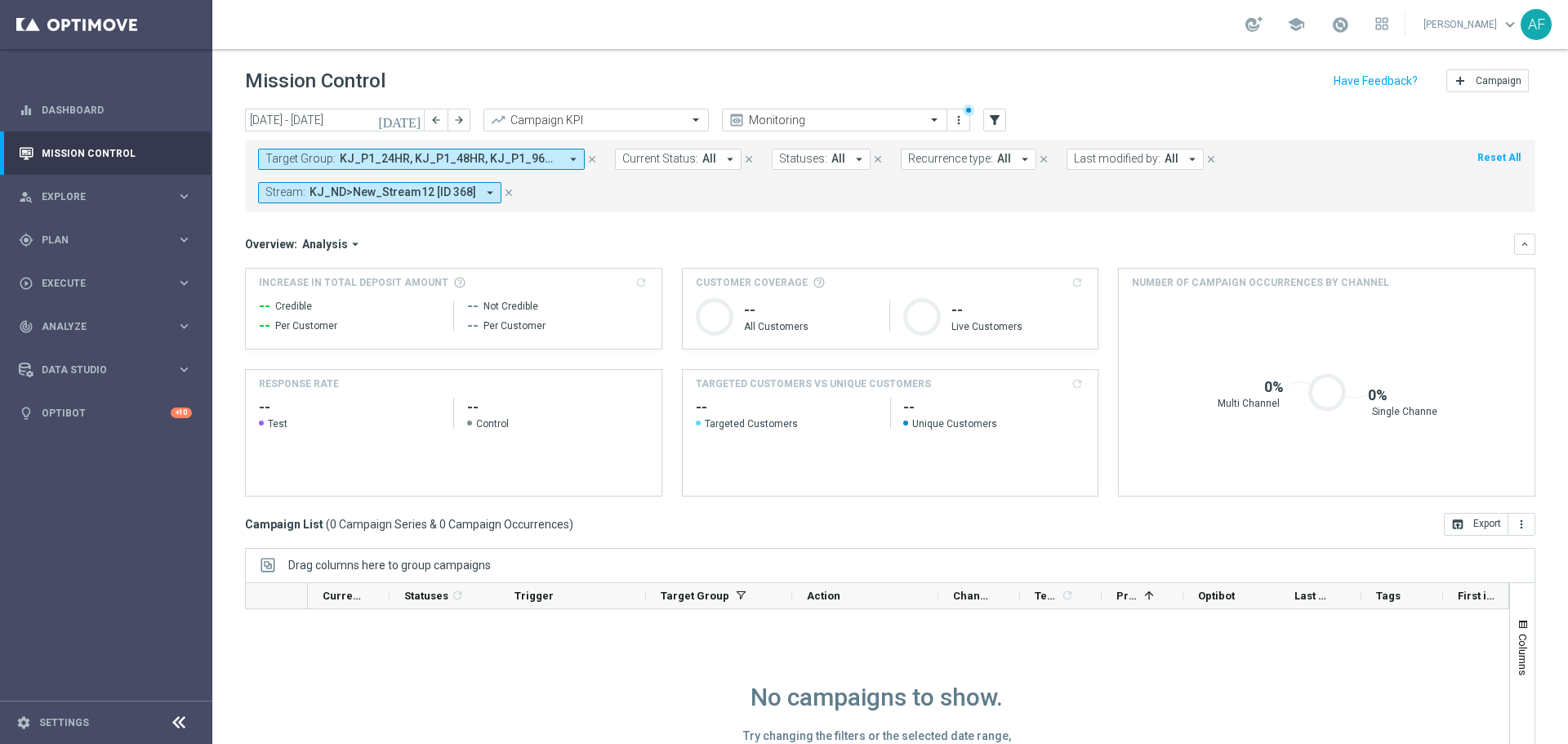
click at [572, 158] on icon "arrow_drop_down" at bounding box center [573, 160] width 15 height 15
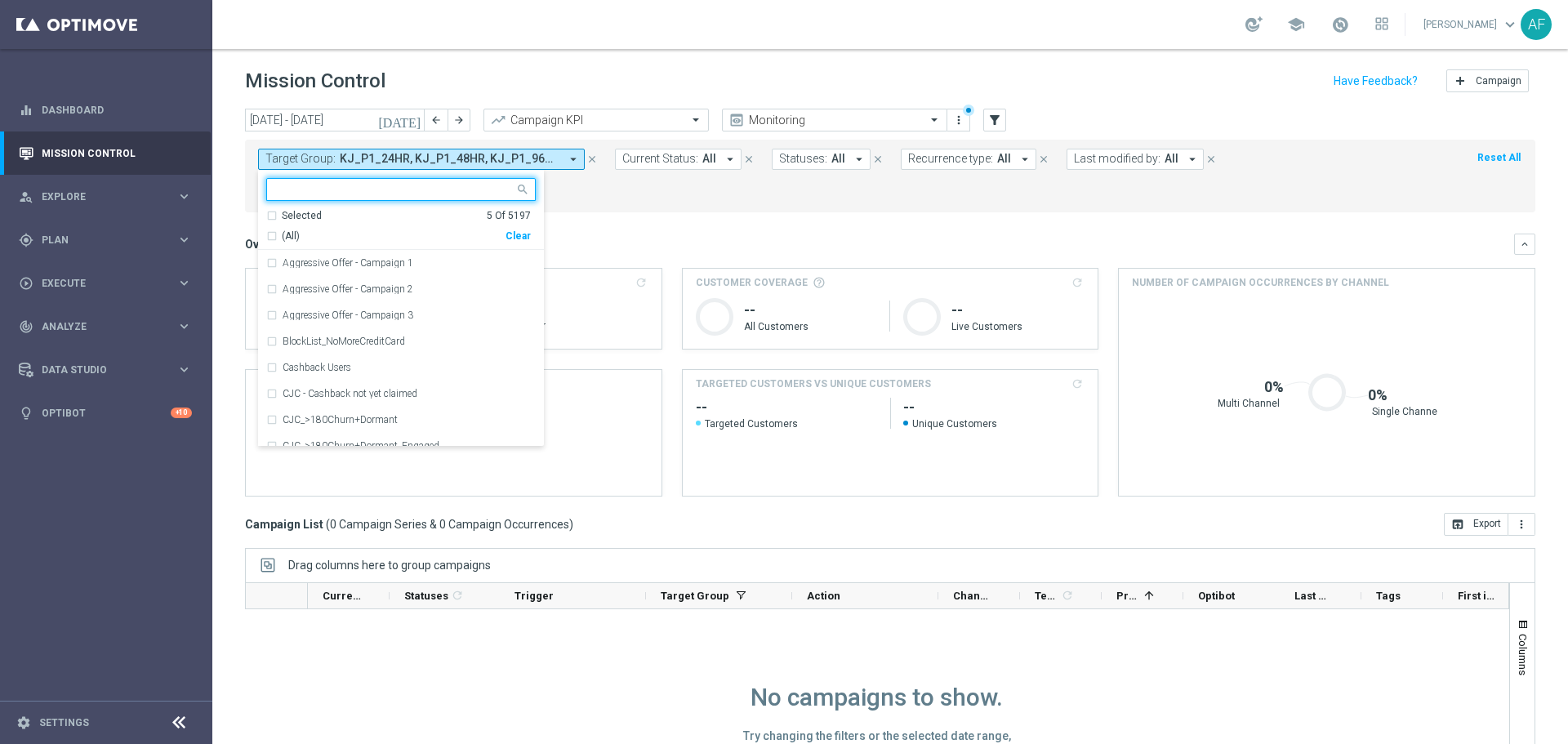
click at [302, 217] on div "Selected" at bounding box center [301, 215] width 40 height 14
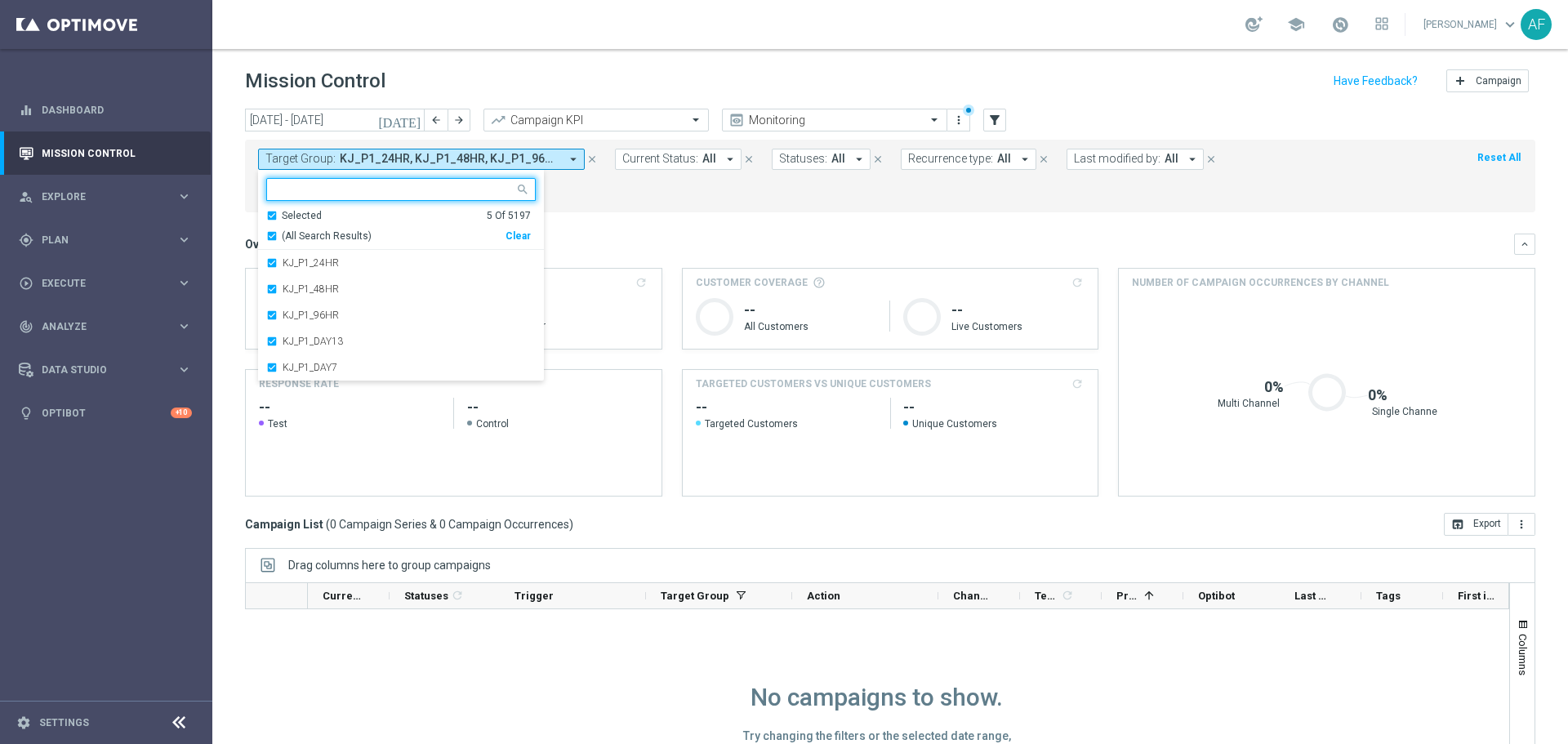
click at [343, 241] on span "(All Search Results)" at bounding box center [326, 236] width 90 height 14
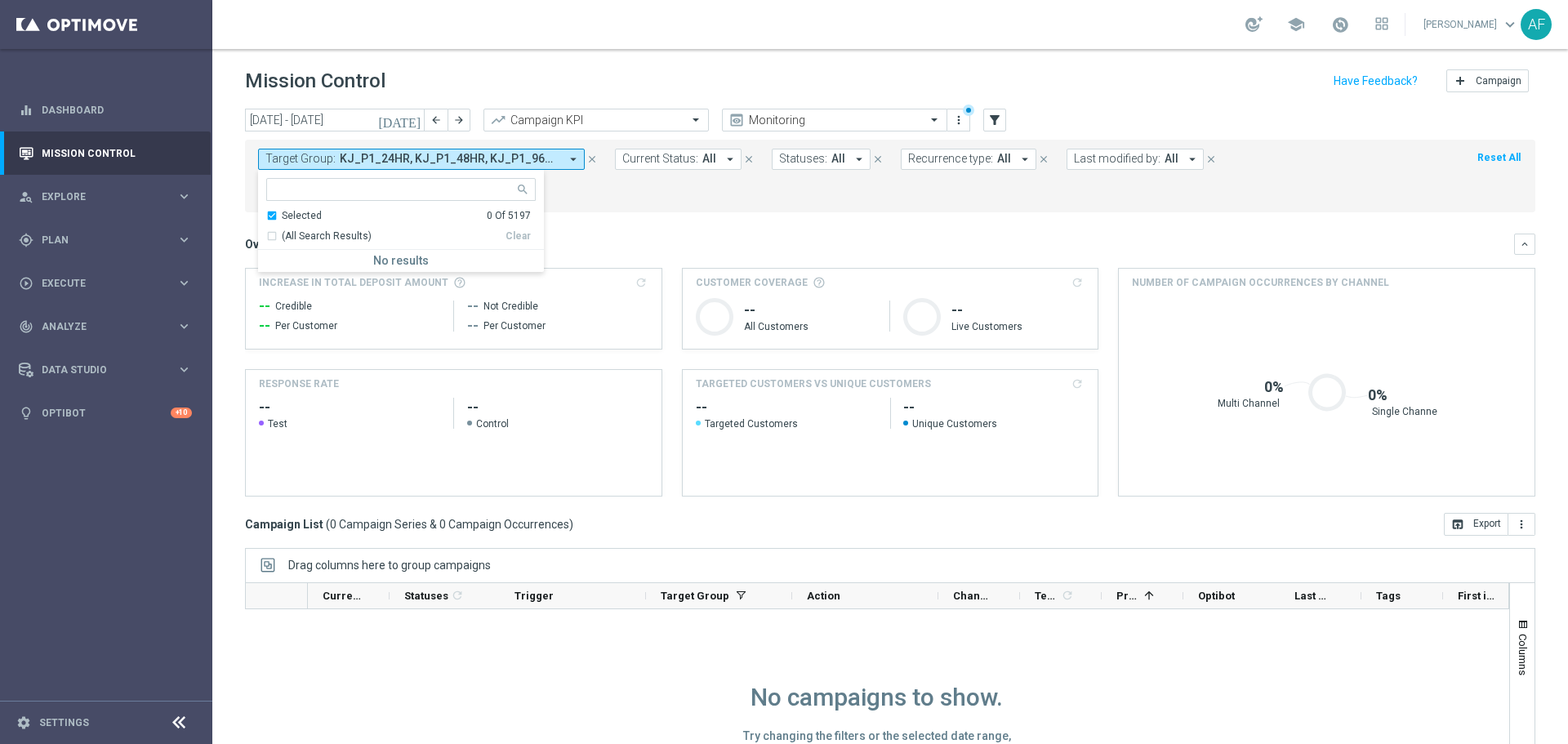
click at [666, 224] on mini-dashboard "Overview: Analysis arrow_drop_down keyboard_arrow_down Increase In Total Deposi…" at bounding box center [890, 363] width 1290 height 301
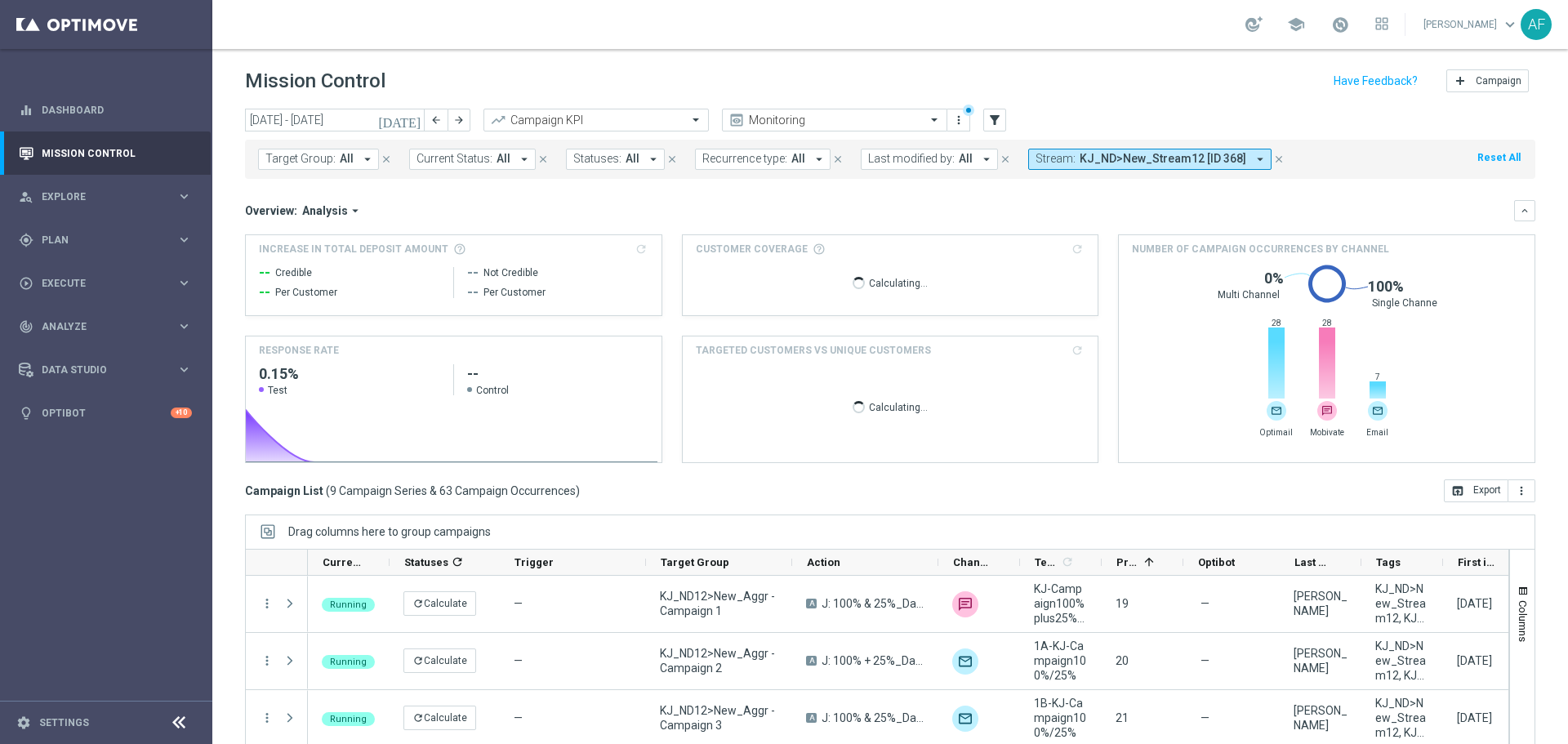
click at [406, 125] on button "today" at bounding box center [400, 121] width 49 height 24
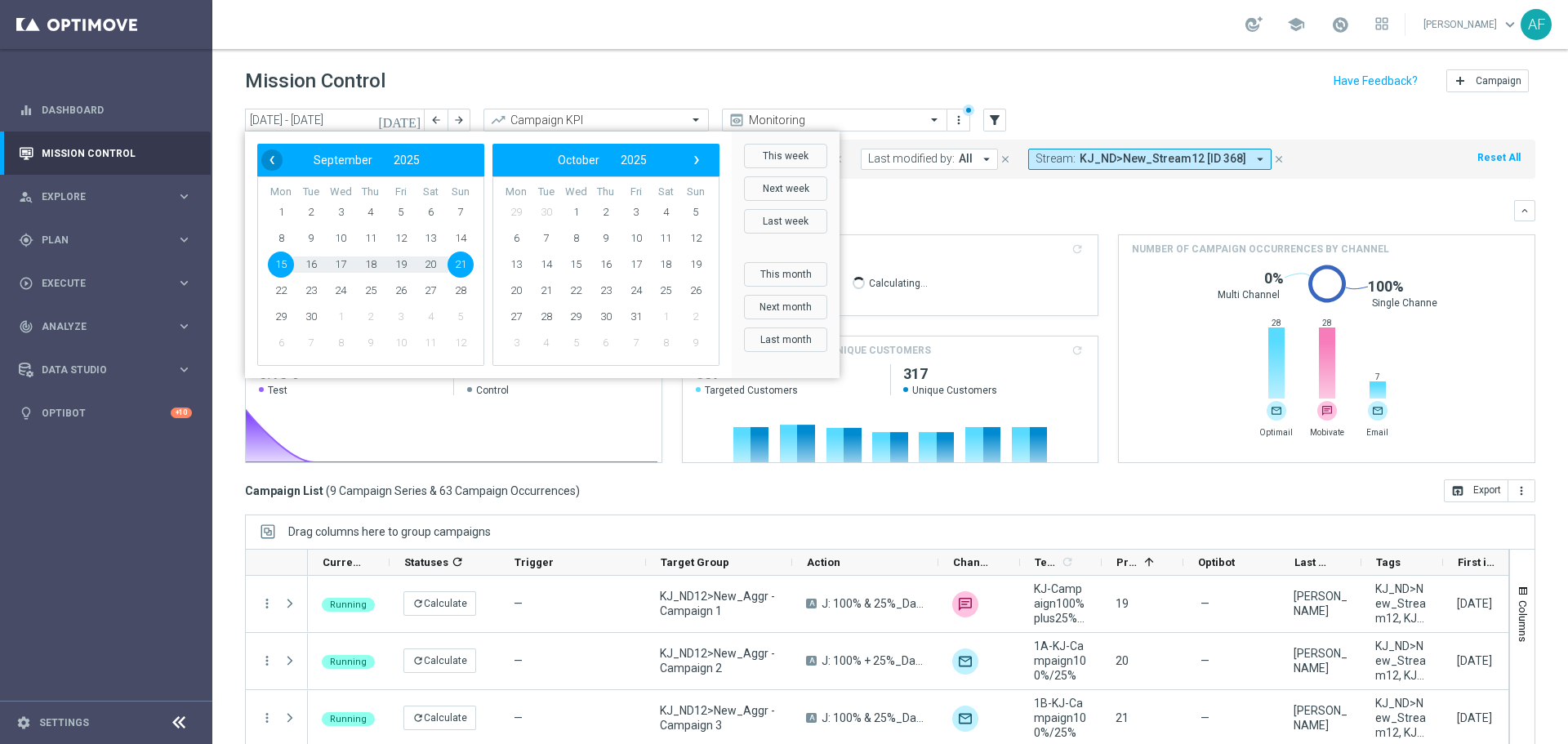
click at [272, 170] on span "‹" at bounding box center [271, 160] width 21 height 21
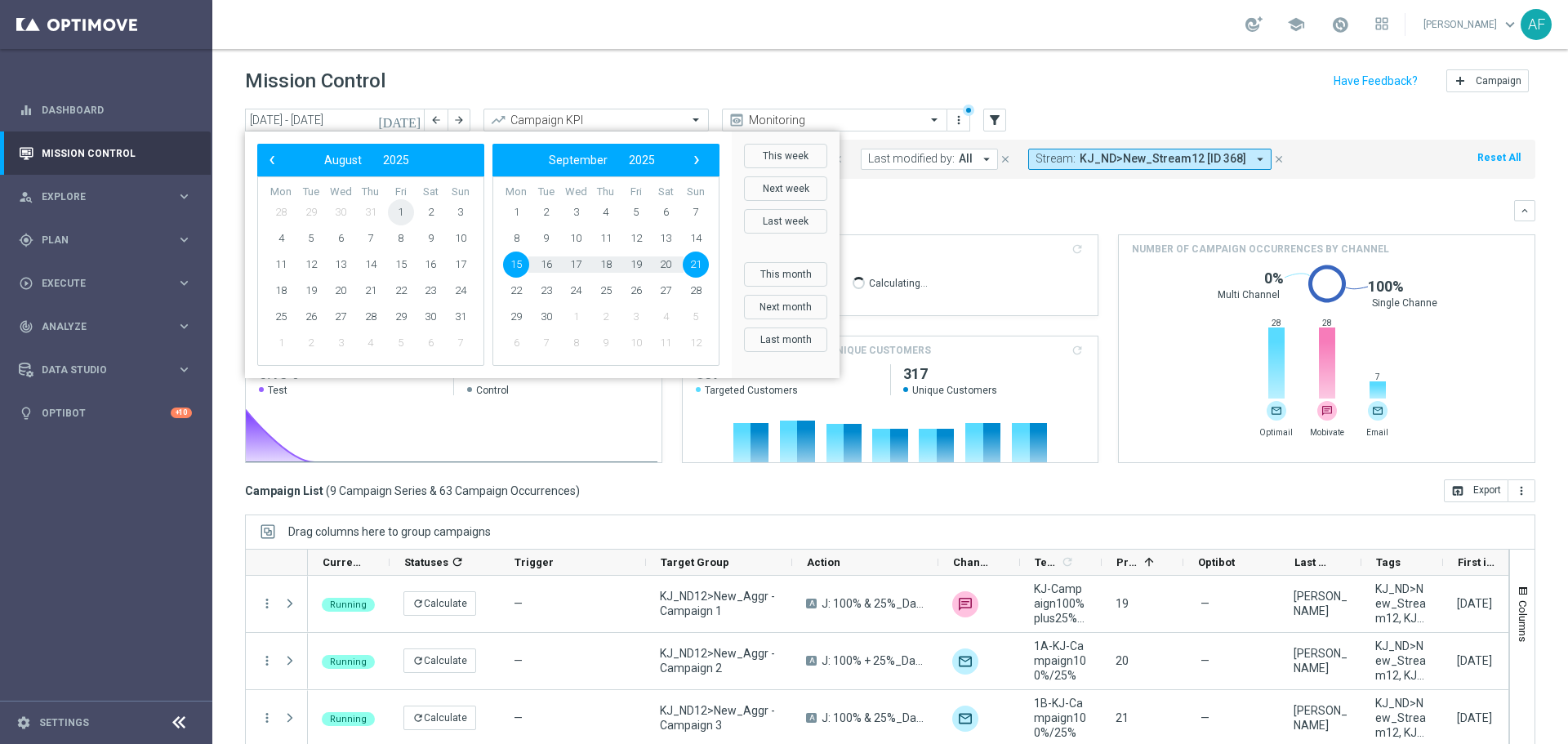
click at [396, 219] on span "1" at bounding box center [401, 213] width 26 height 26
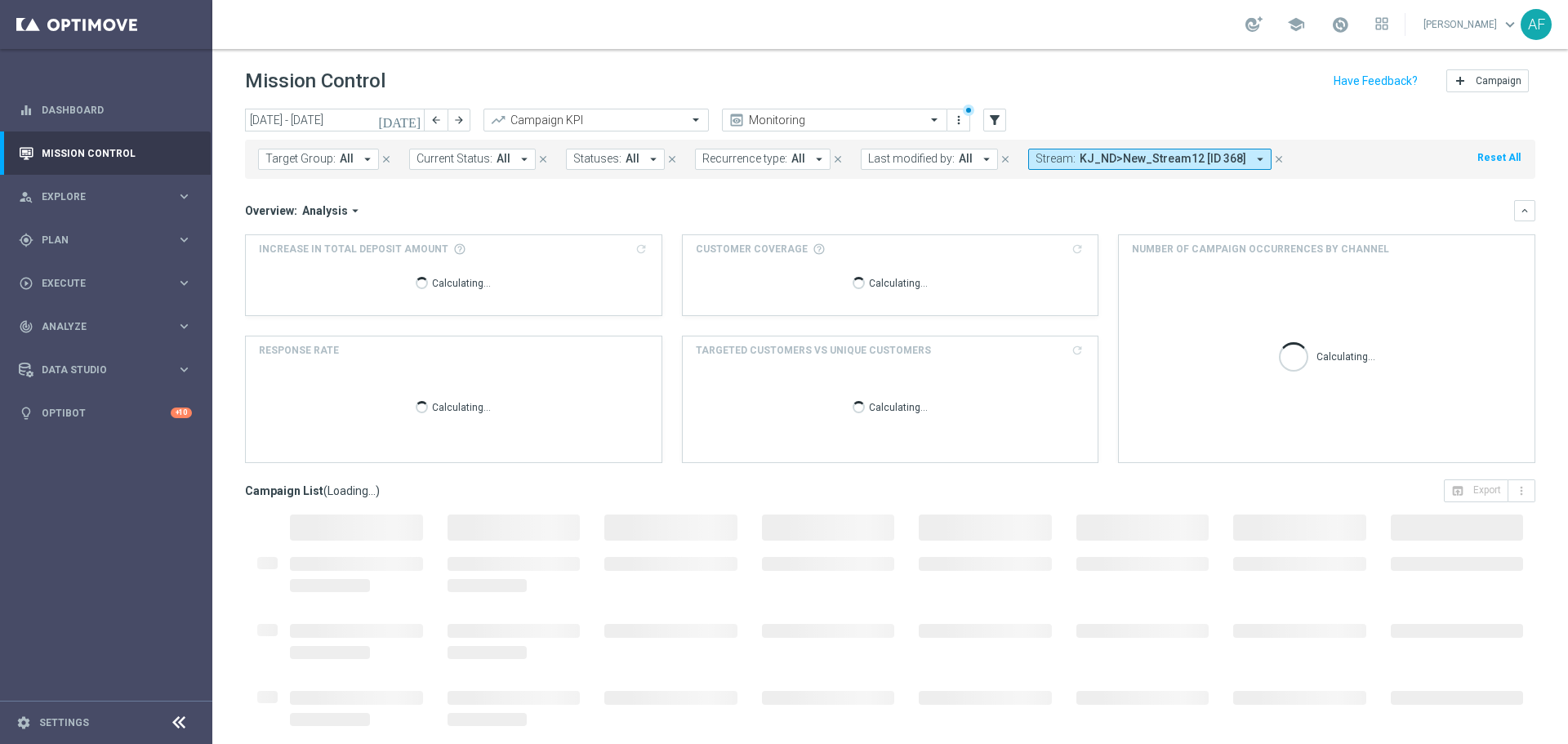
type input "01 Aug 2025 - 31 Aug 2025"
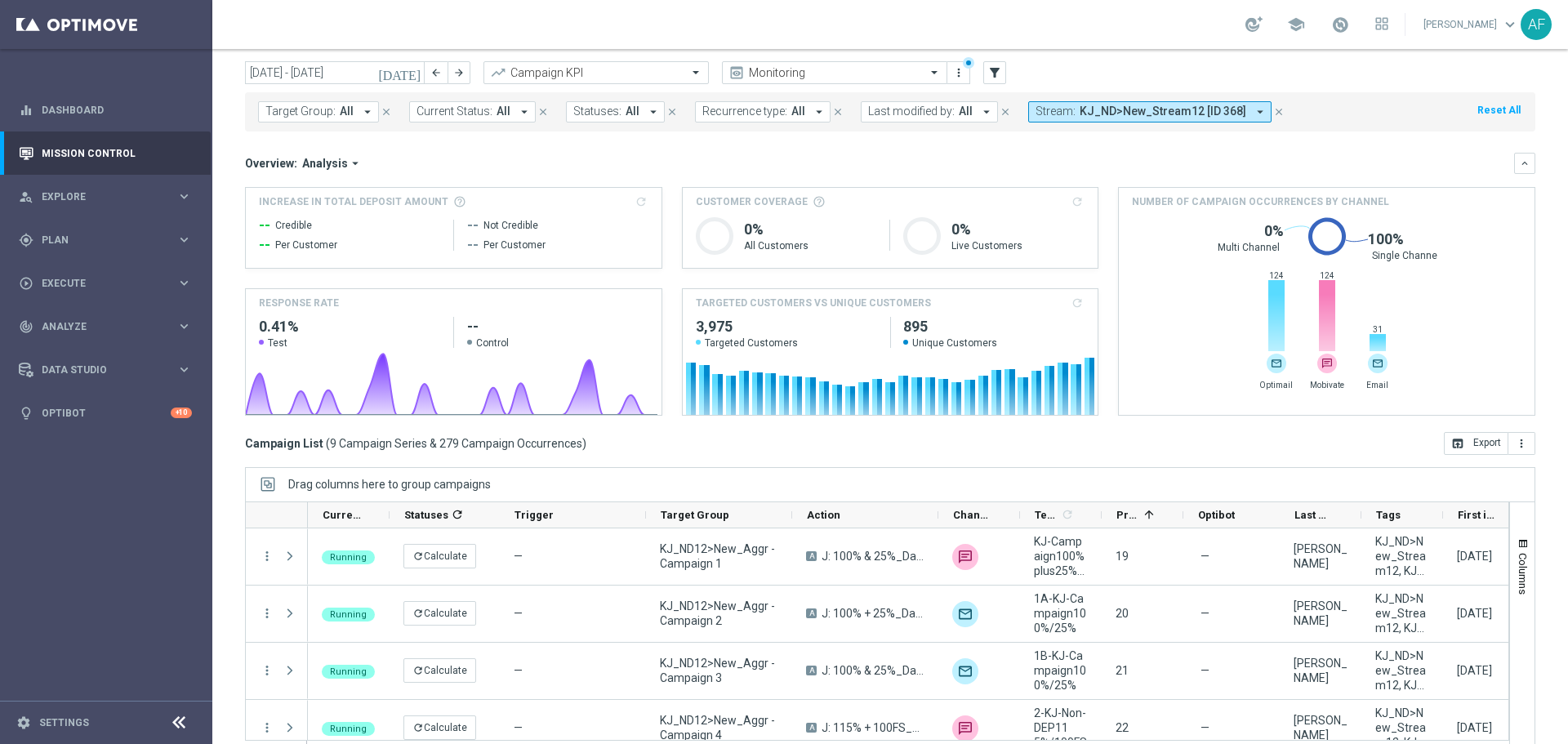
scroll to position [72, 0]
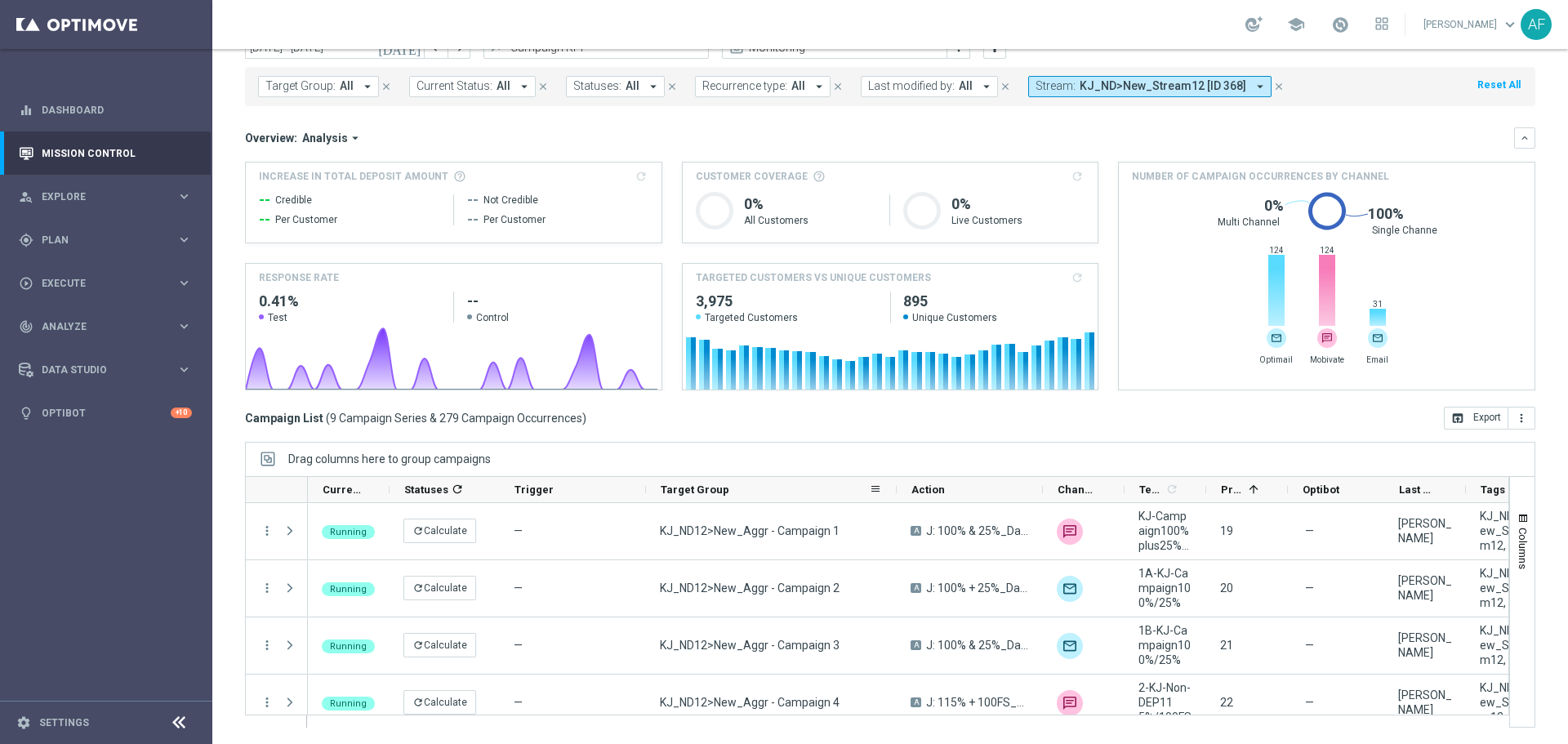
drag, startPoint x: 790, startPoint y: 491, endPoint x: 892, endPoint y: 520, distance: 106.0
click at [894, 499] on div at bounding box center [896, 489] width 6 height 25
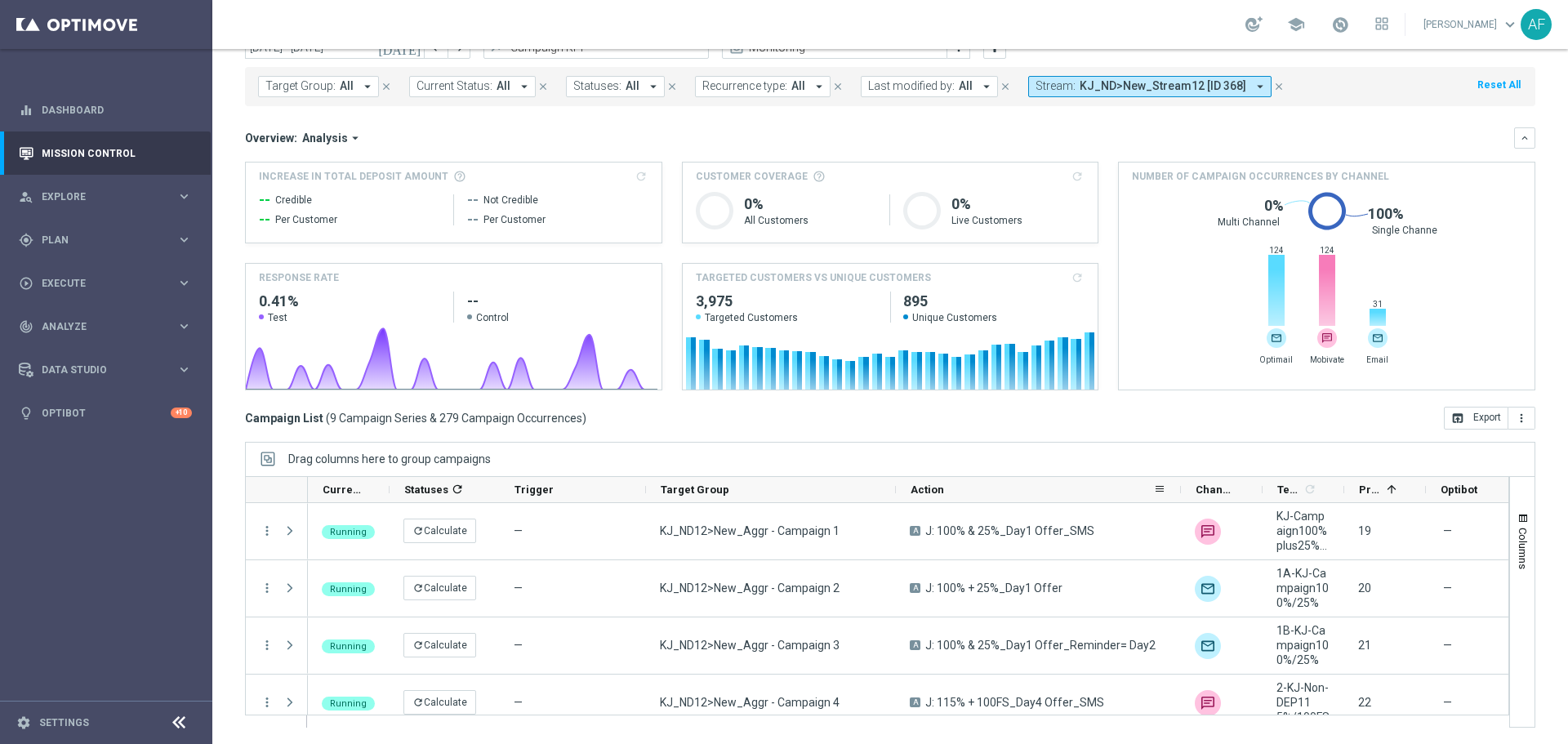
drag, startPoint x: 1081, startPoint y: 494, endPoint x: 1175, endPoint y: 496, distance: 94.0
click at [1177, 496] on div at bounding box center [1180, 489] width 6 height 25
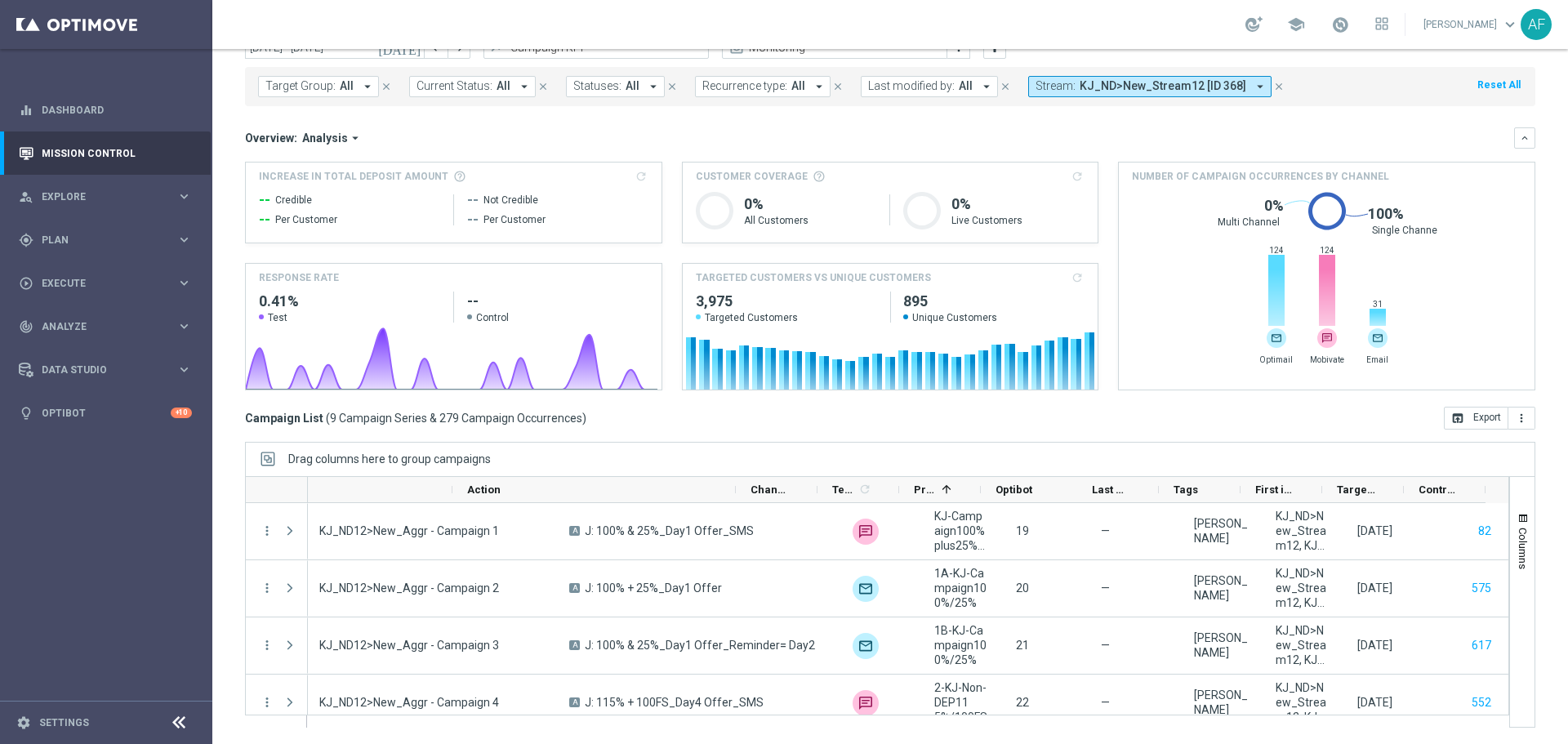
scroll to position [0, 444]
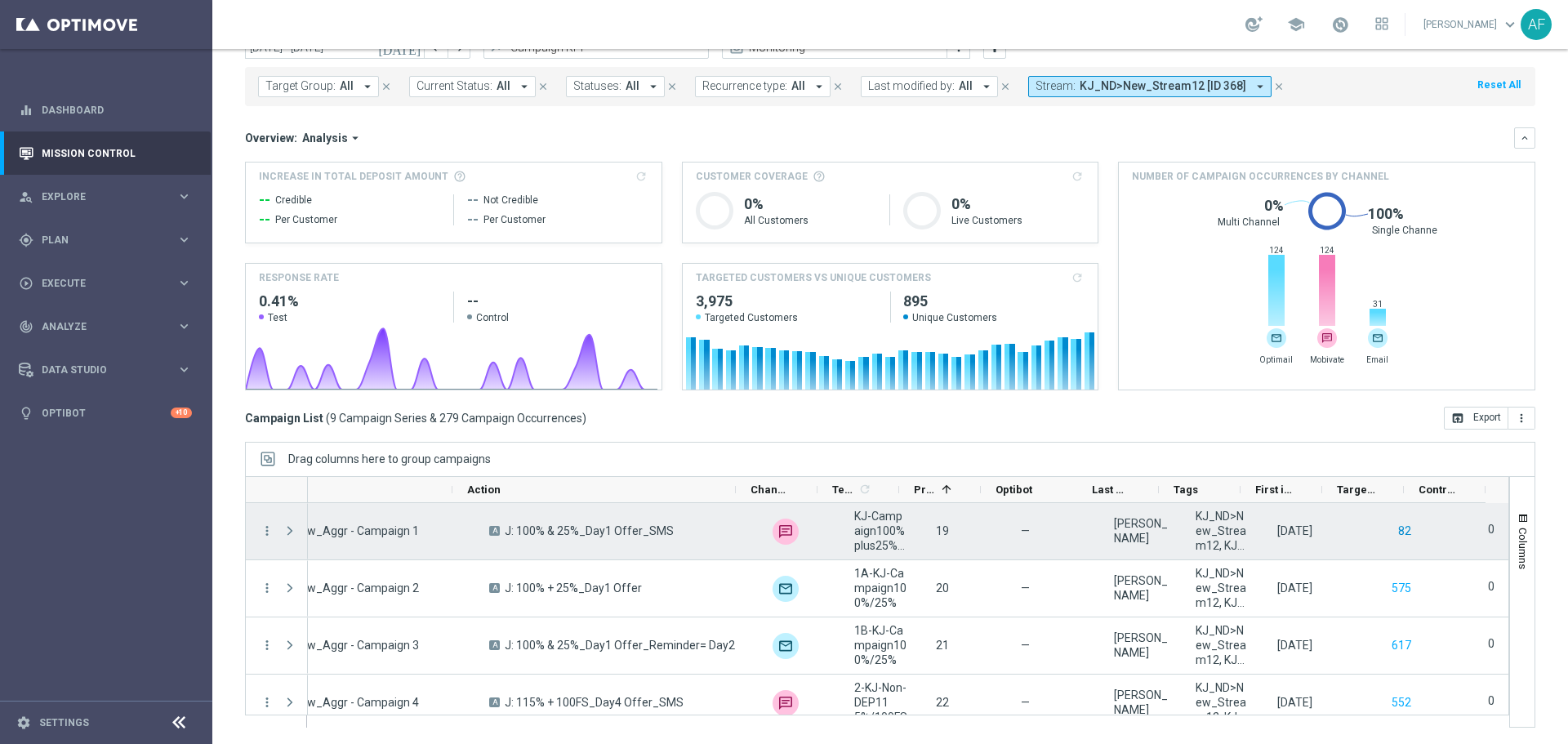
click at [1396, 531] on button "82" at bounding box center [1405, 531] width 17 height 20
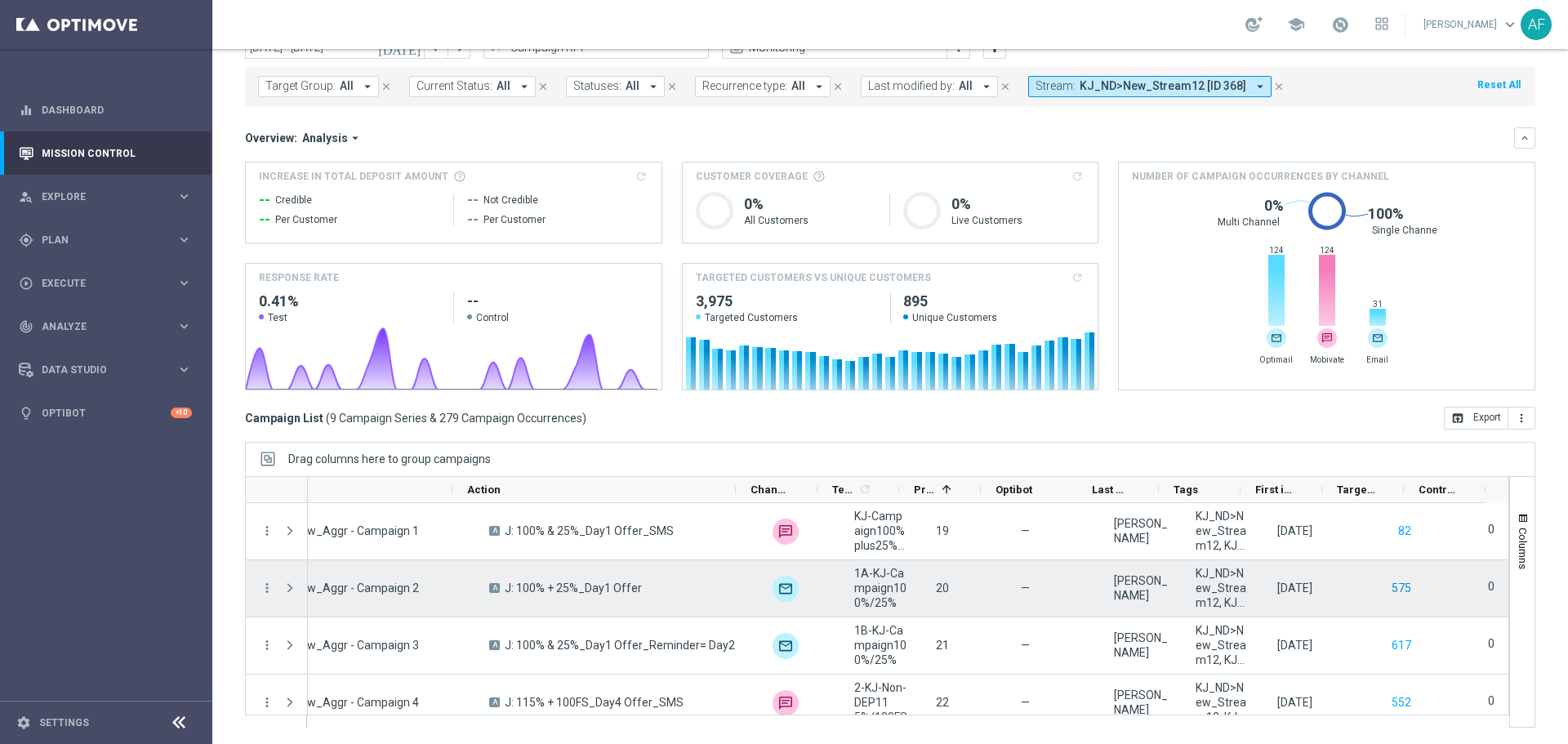
click at [1390, 585] on button "575" at bounding box center [1401, 589] width 23 height 20
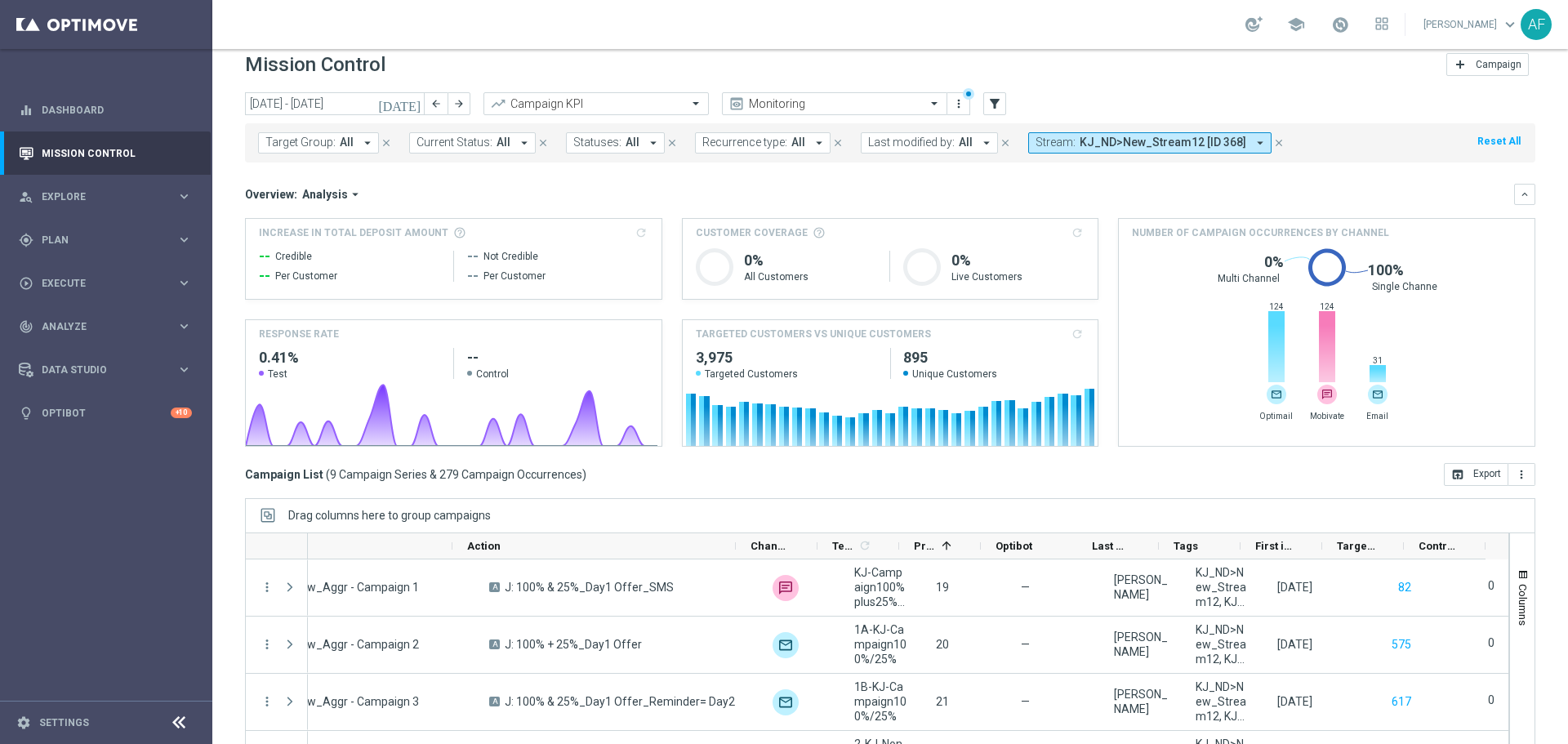
scroll to position [0, 0]
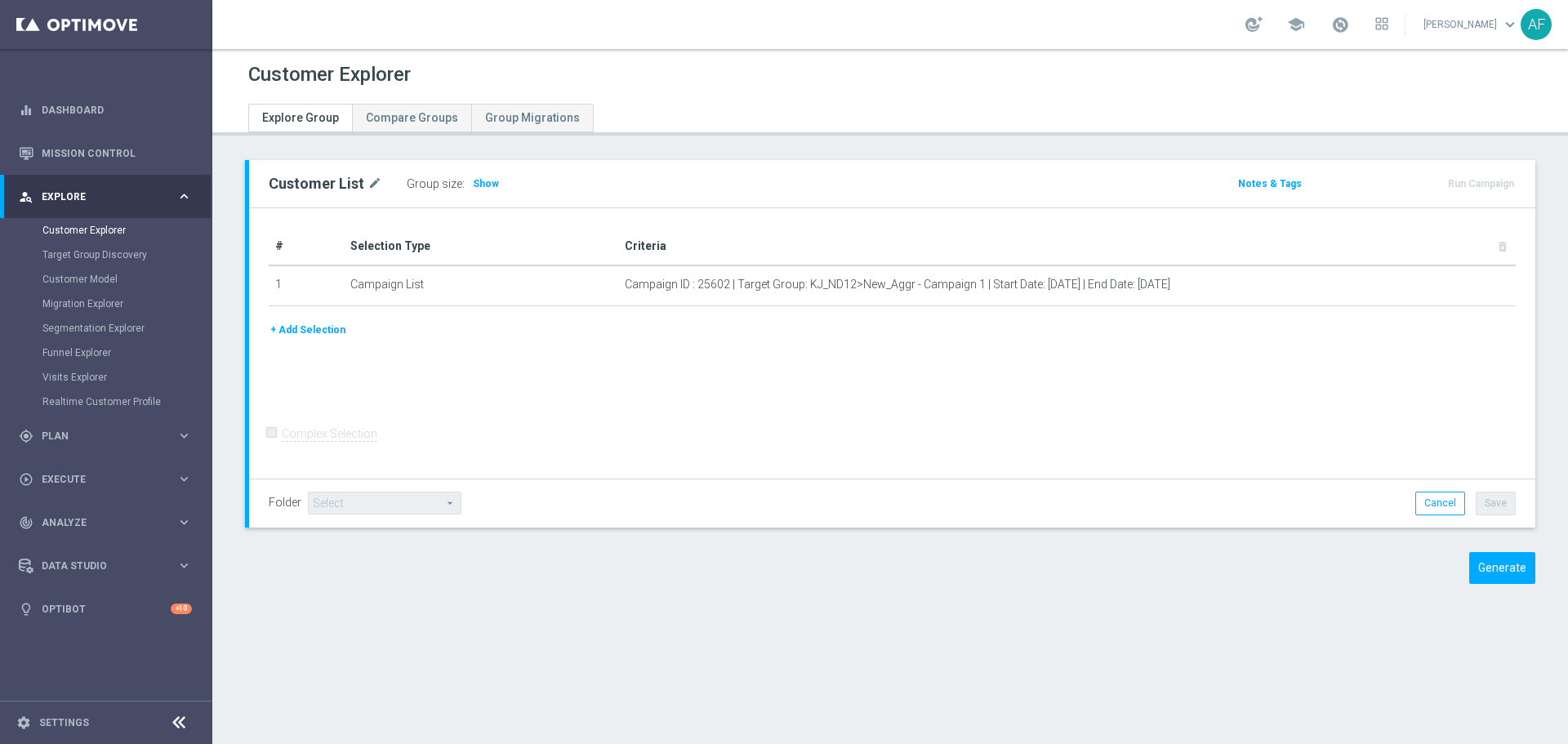
click at [481, 186] on span "Show" at bounding box center [486, 184] width 26 height 11
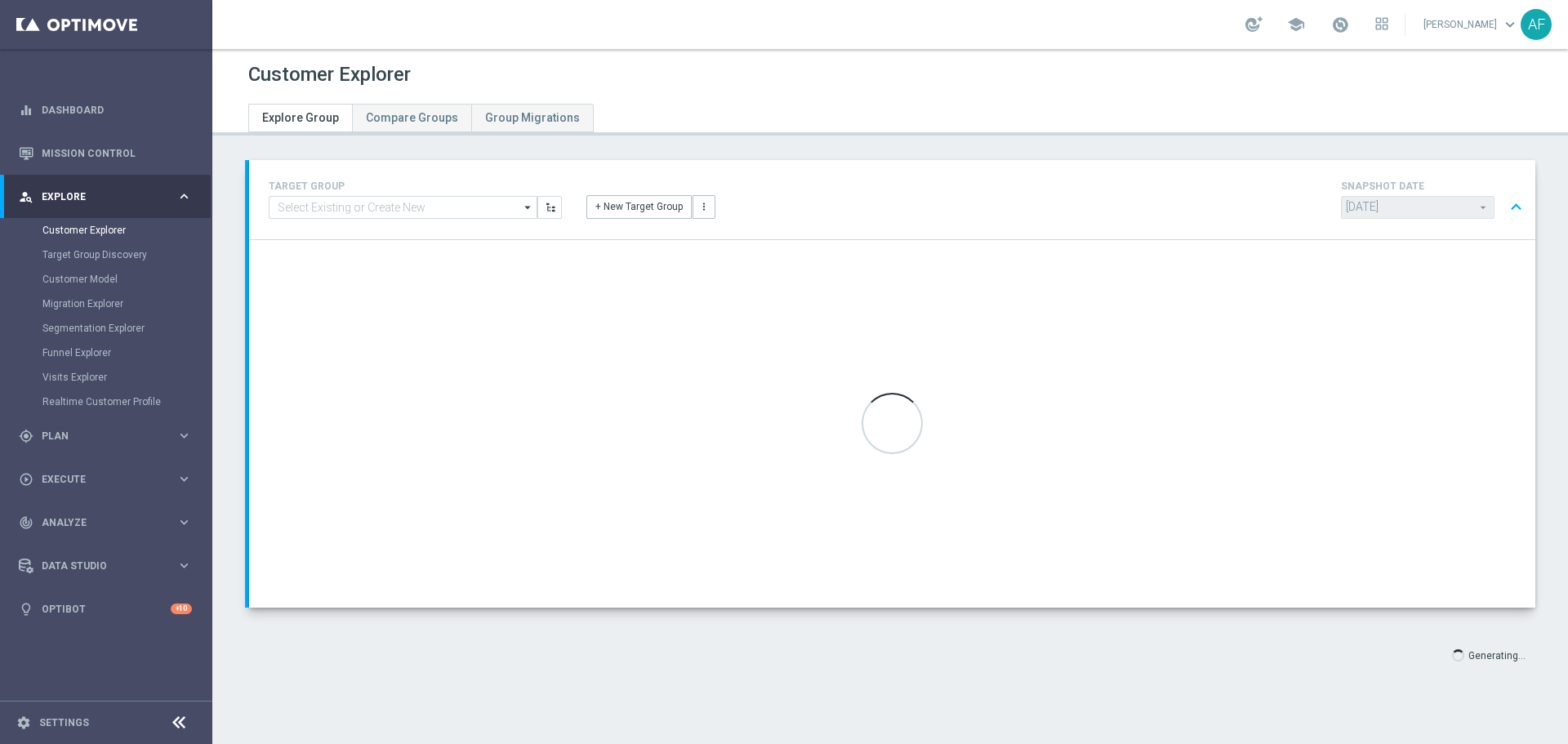
type input "Select"
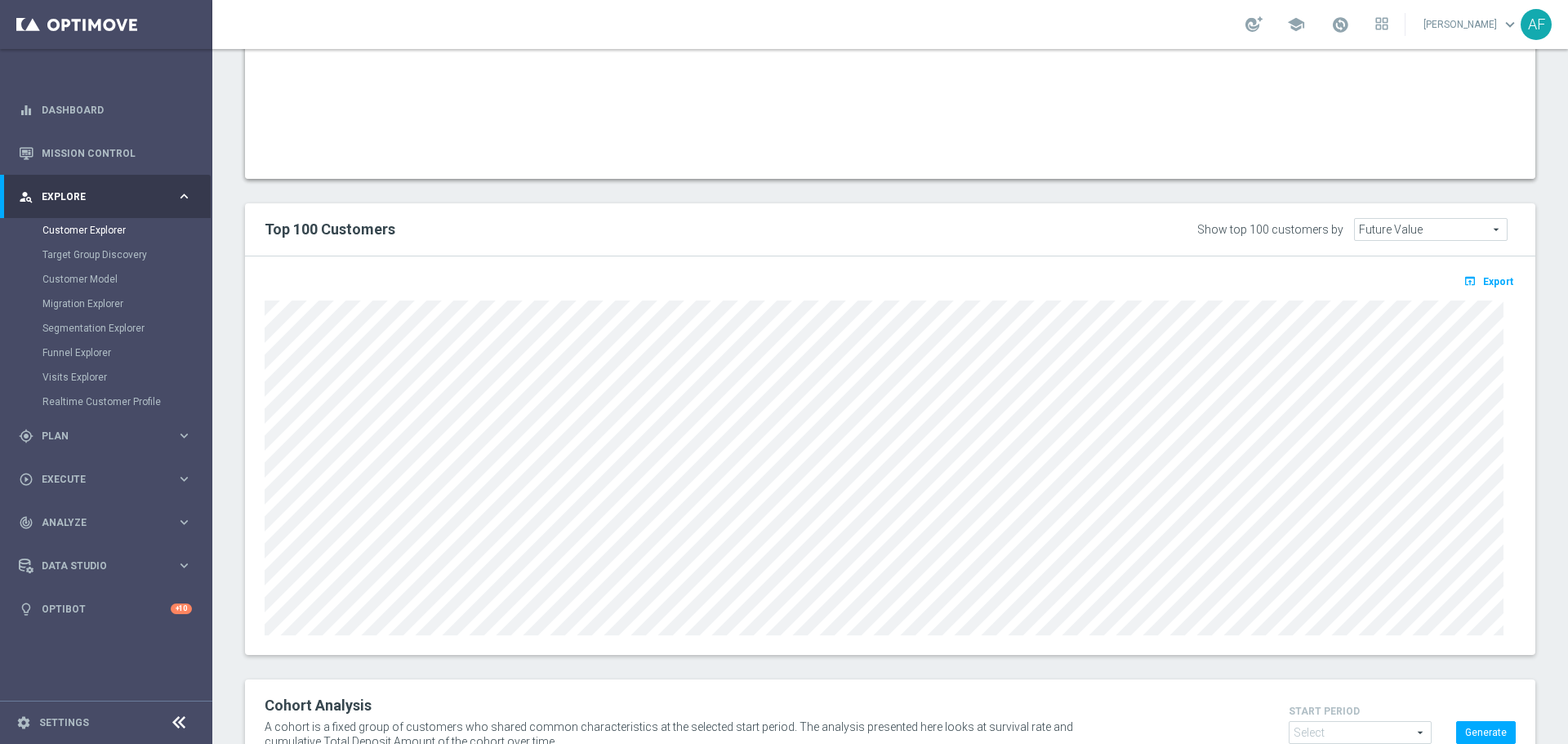
scroll to position [1214, 0]
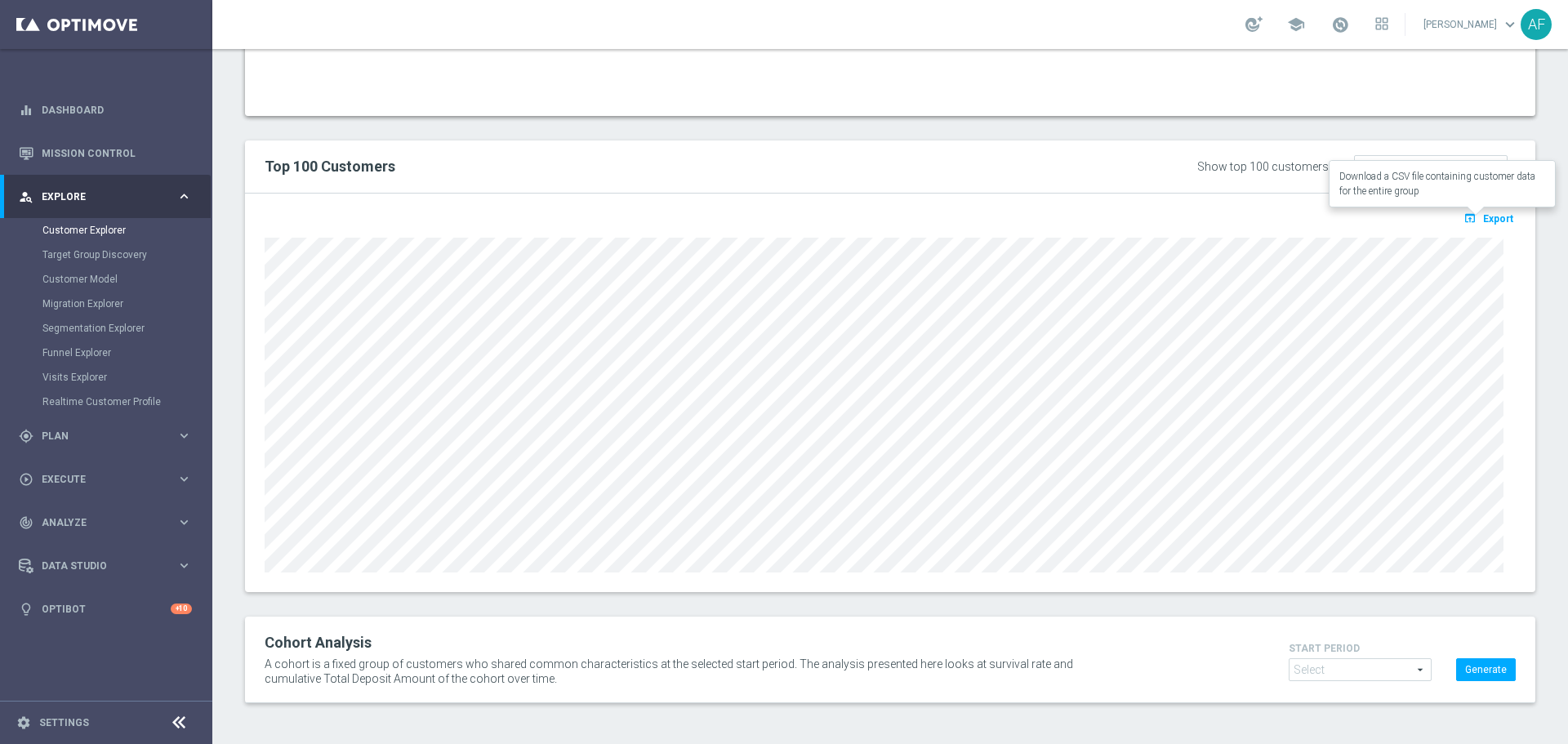
click at [1471, 215] on button "open_in_browser Export" at bounding box center [1487, 217] width 55 height 21
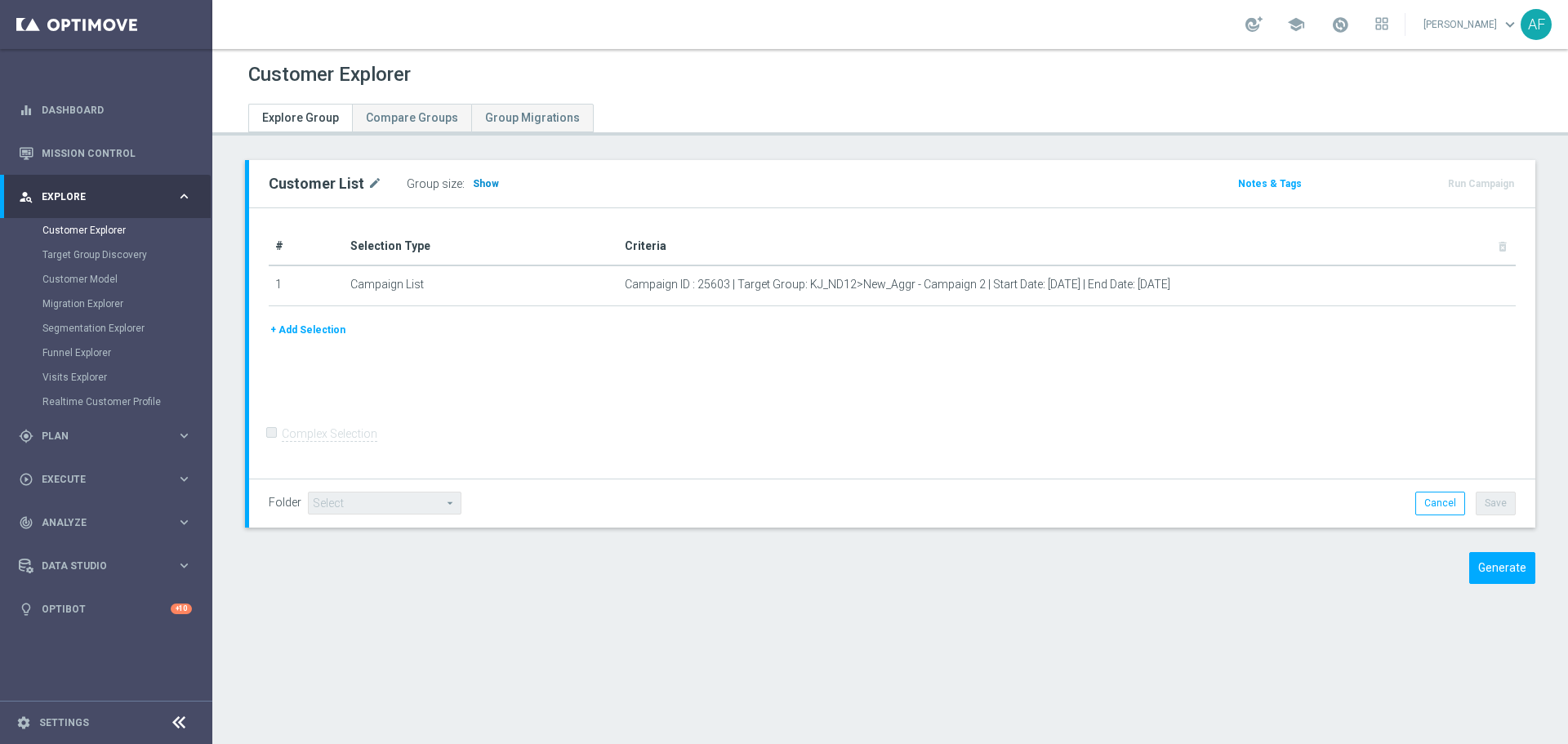
click at [492, 183] on h3 "Show" at bounding box center [486, 183] width 30 height 18
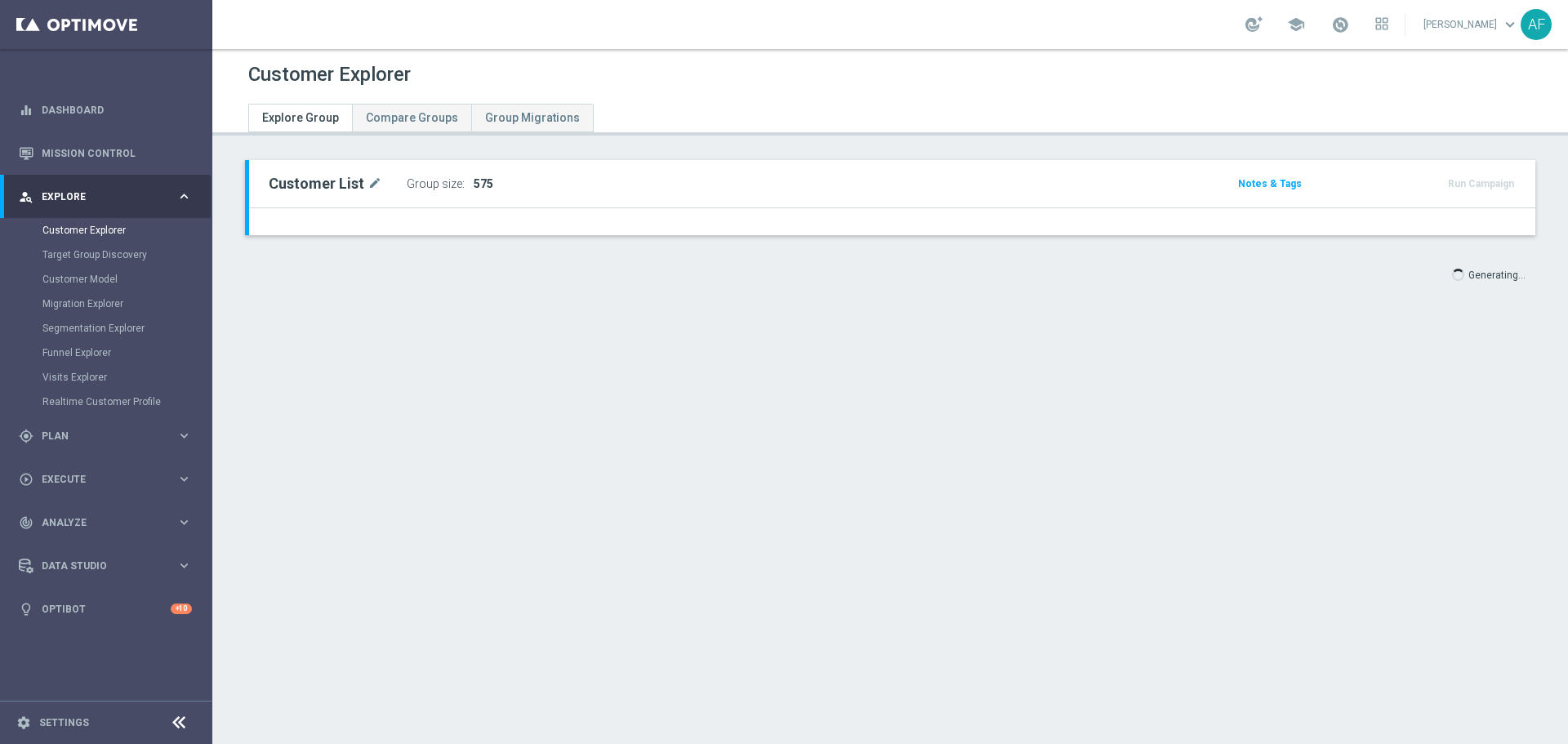
type input "Select"
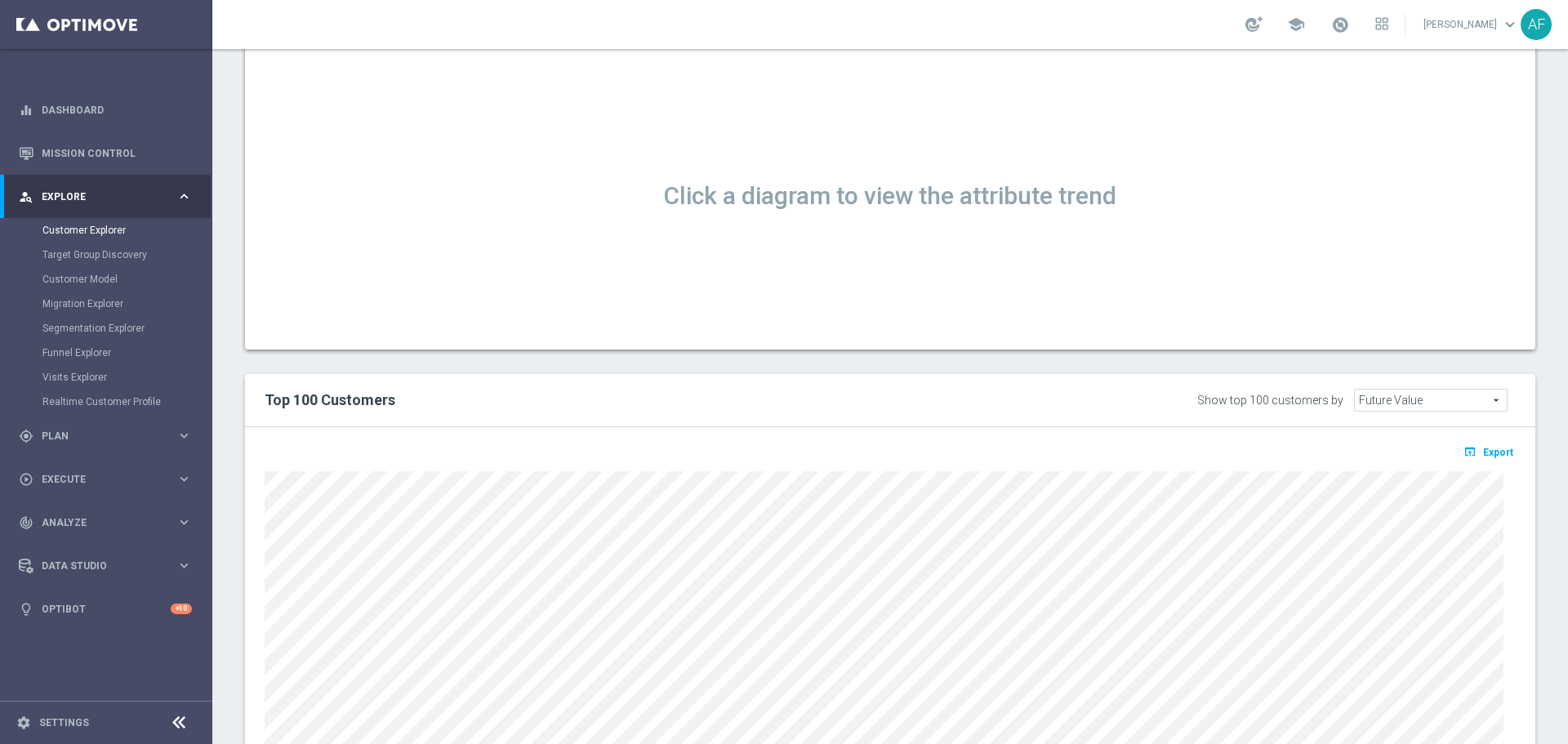
scroll to position [1214, 0]
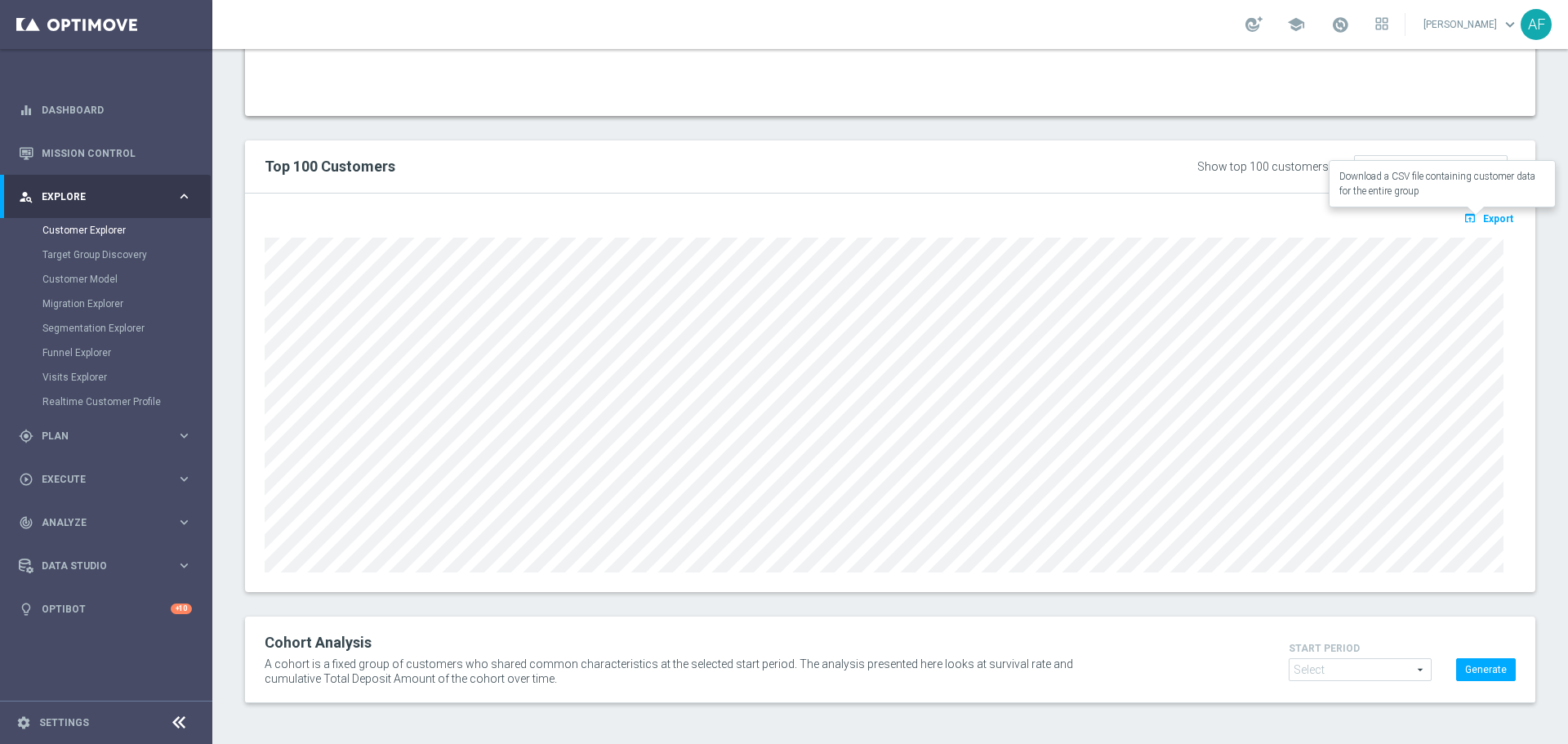
click at [1467, 219] on icon "open_in_browser" at bounding box center [1471, 218] width 17 height 13
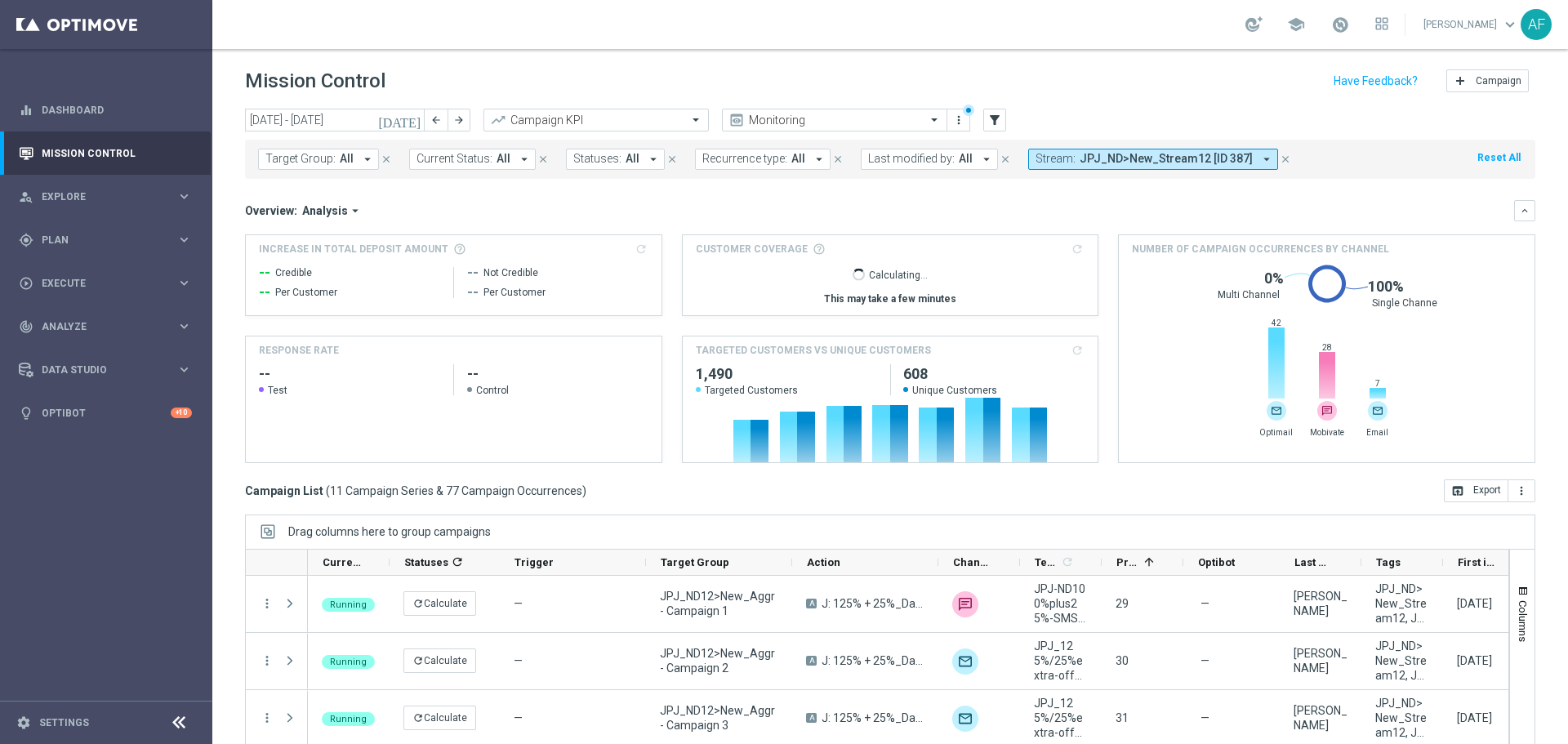
click at [411, 113] on icon "today" at bounding box center [399, 120] width 44 height 15
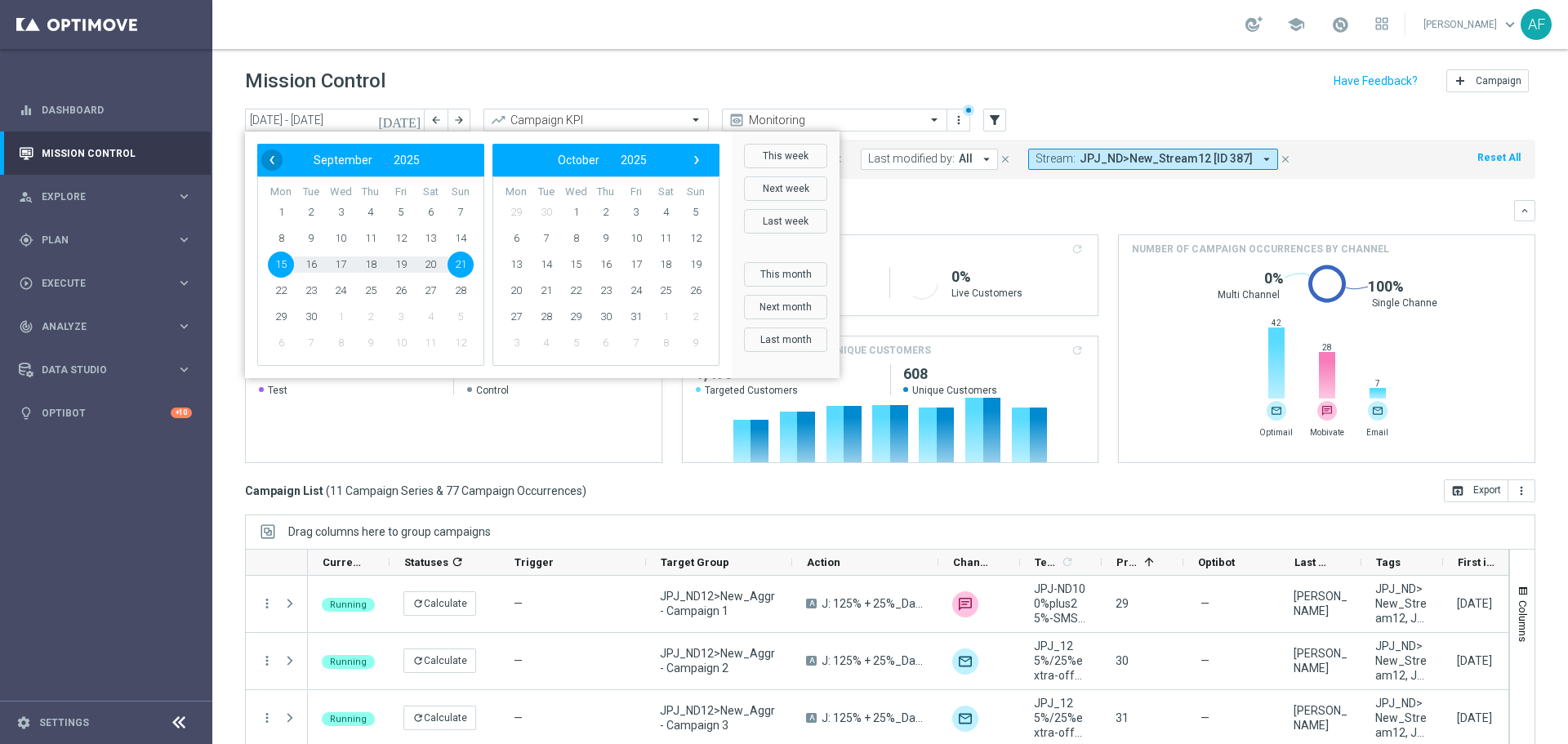
click at [267, 155] on span "‹" at bounding box center [271, 160] width 21 height 21
click at [396, 215] on span "1" at bounding box center [401, 213] width 26 height 26
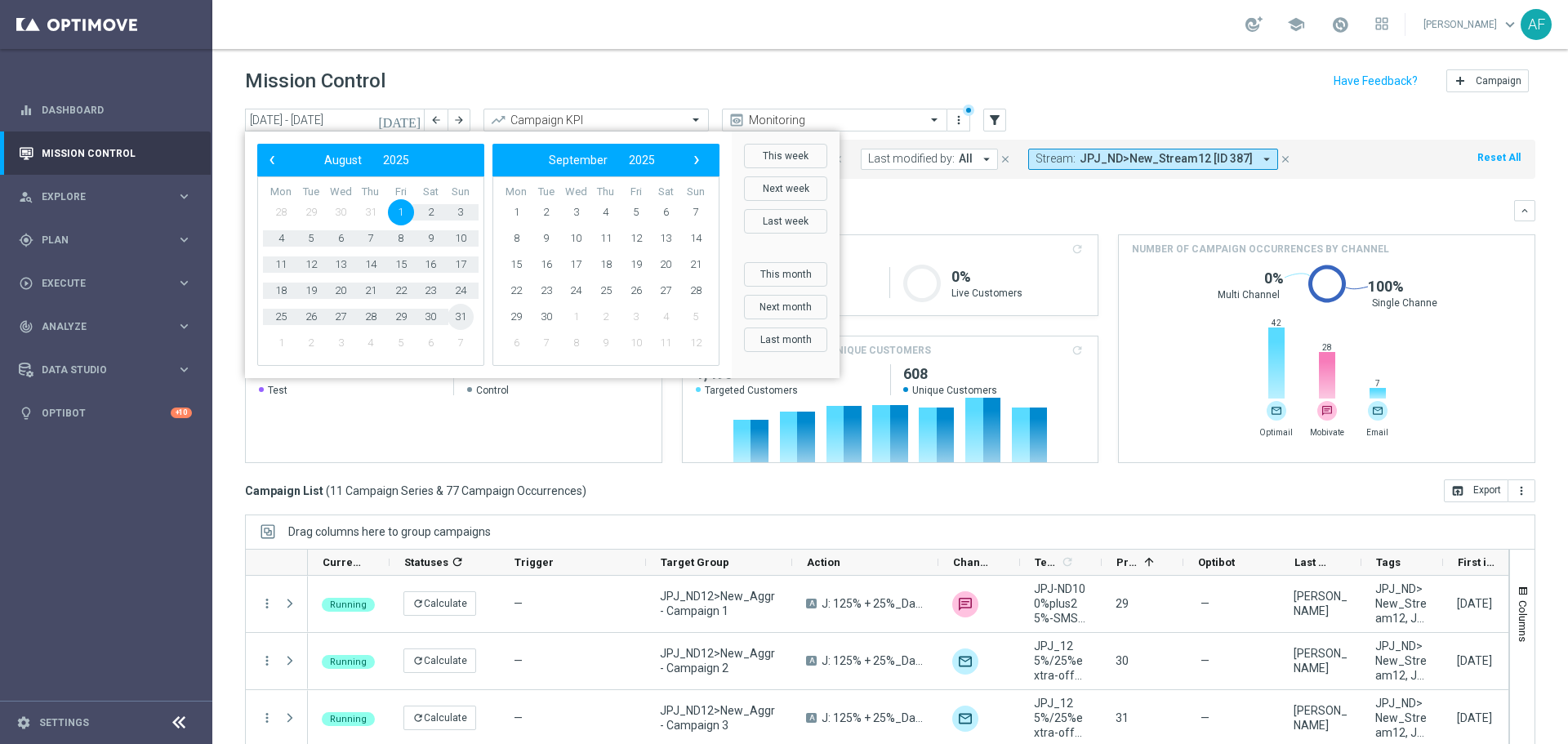
click at [456, 316] on span "31" at bounding box center [460, 317] width 26 height 26
type input "01 Aug 2025 - 31 Aug 2025"
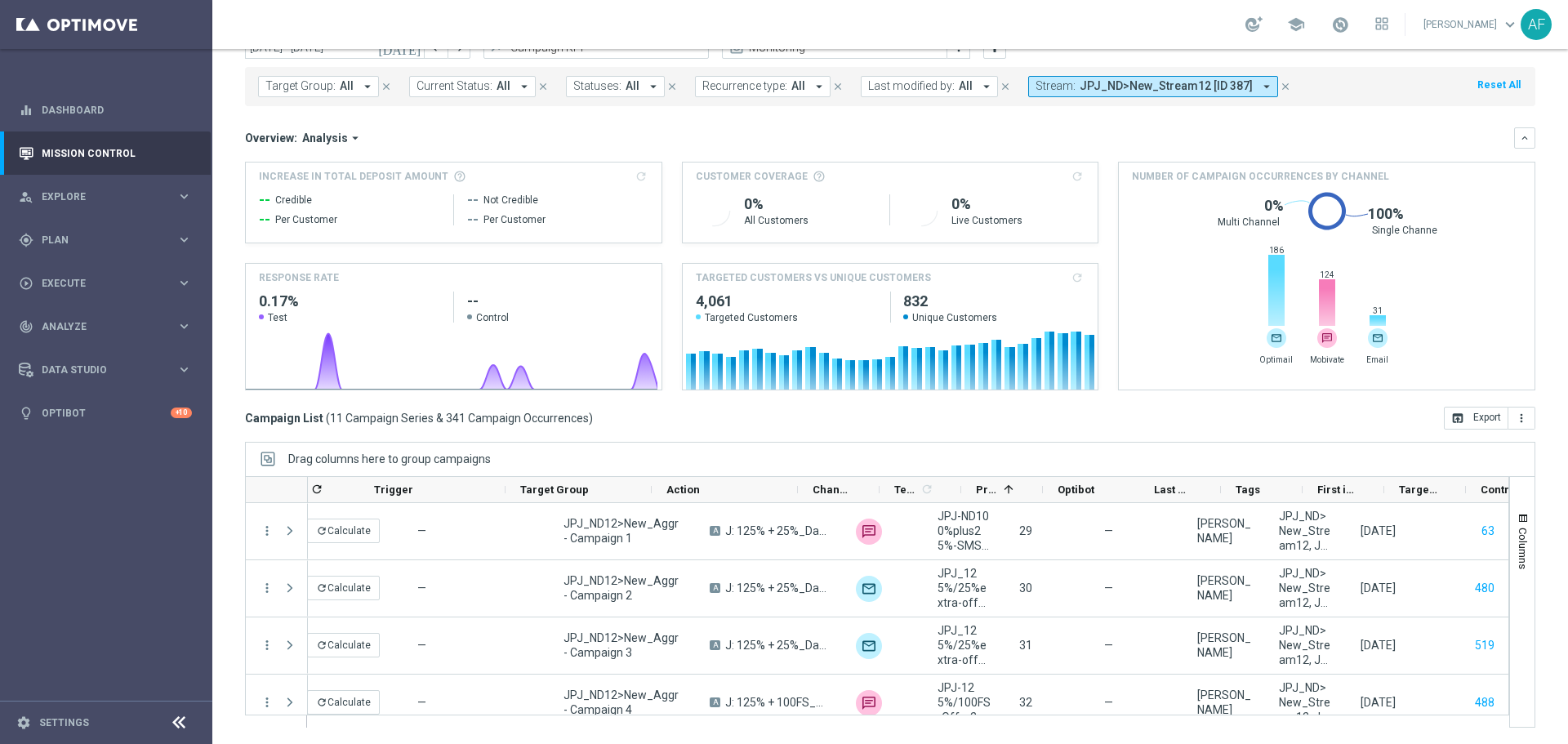
scroll to position [0, 202]
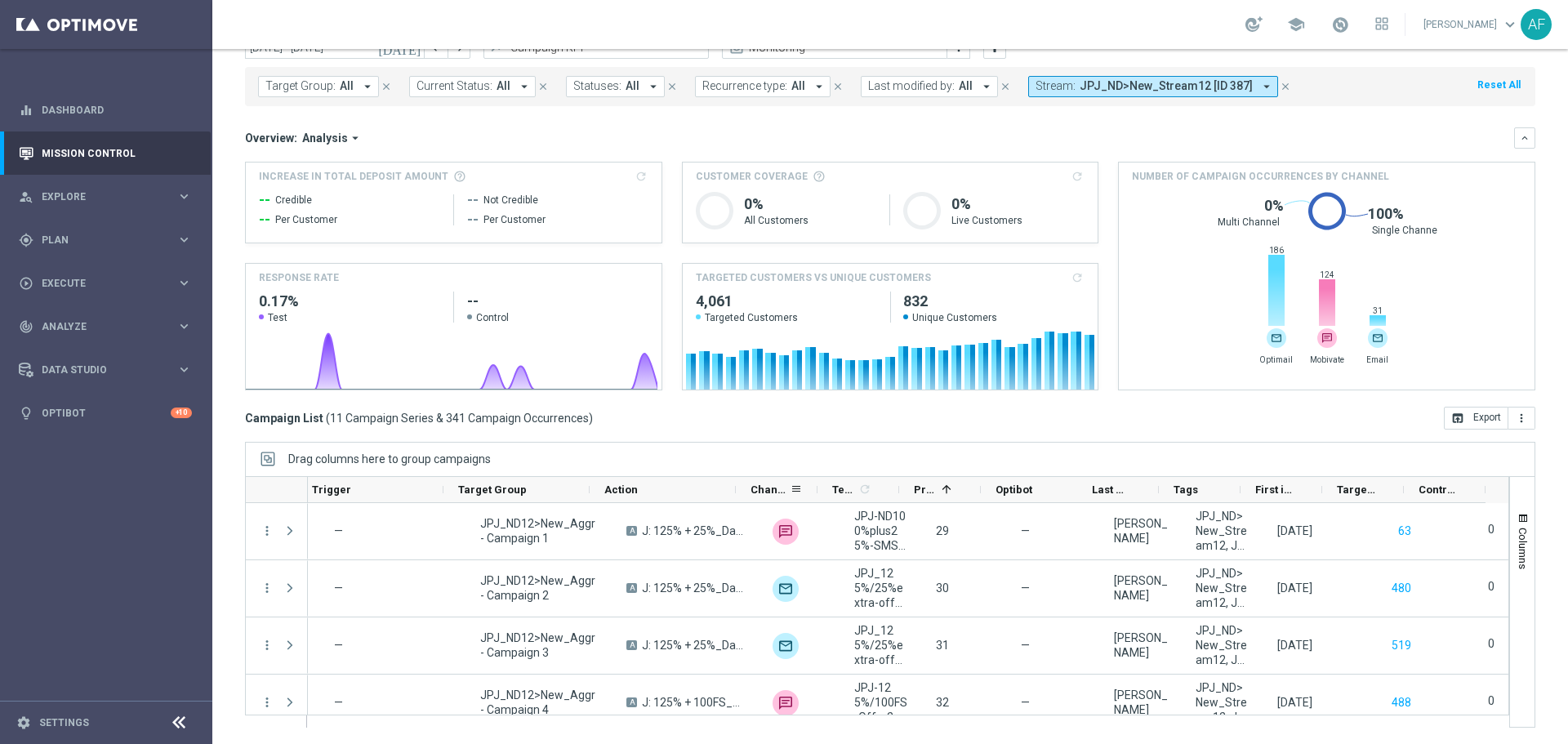
click at [738, 491] on div "Channel" at bounding box center [776, 490] width 82 height 26
click at [735, 492] on div "Current Status 1 Statuses 1 refresh Trigger Target Group" at bounding box center [795, 490] width 1380 height 26
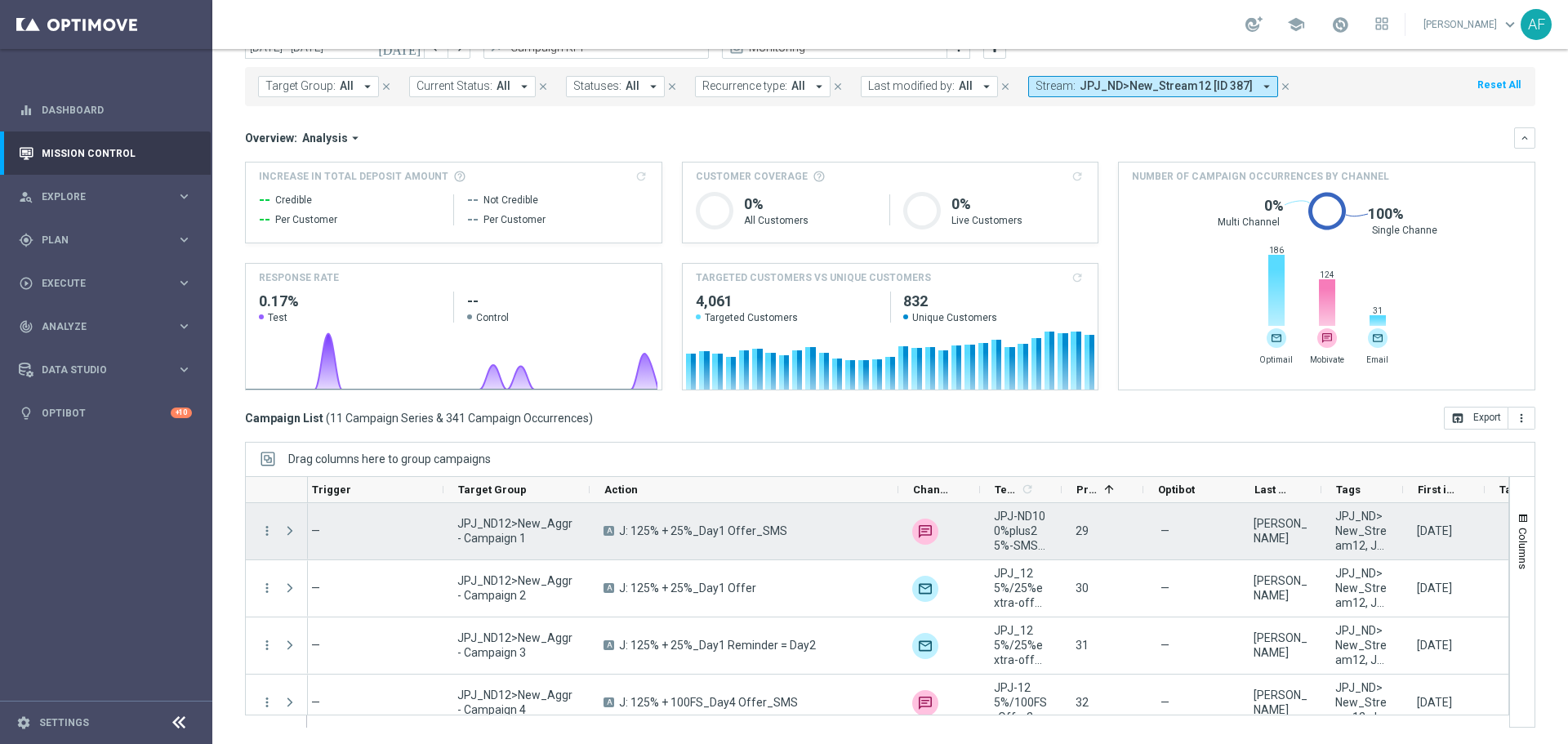
drag, startPoint x: 852, startPoint y: 499, endPoint x: 896, endPoint y: 506, distance: 44.6
click at [896, 506] on div at bounding box center [876, 602] width 1263 height 252
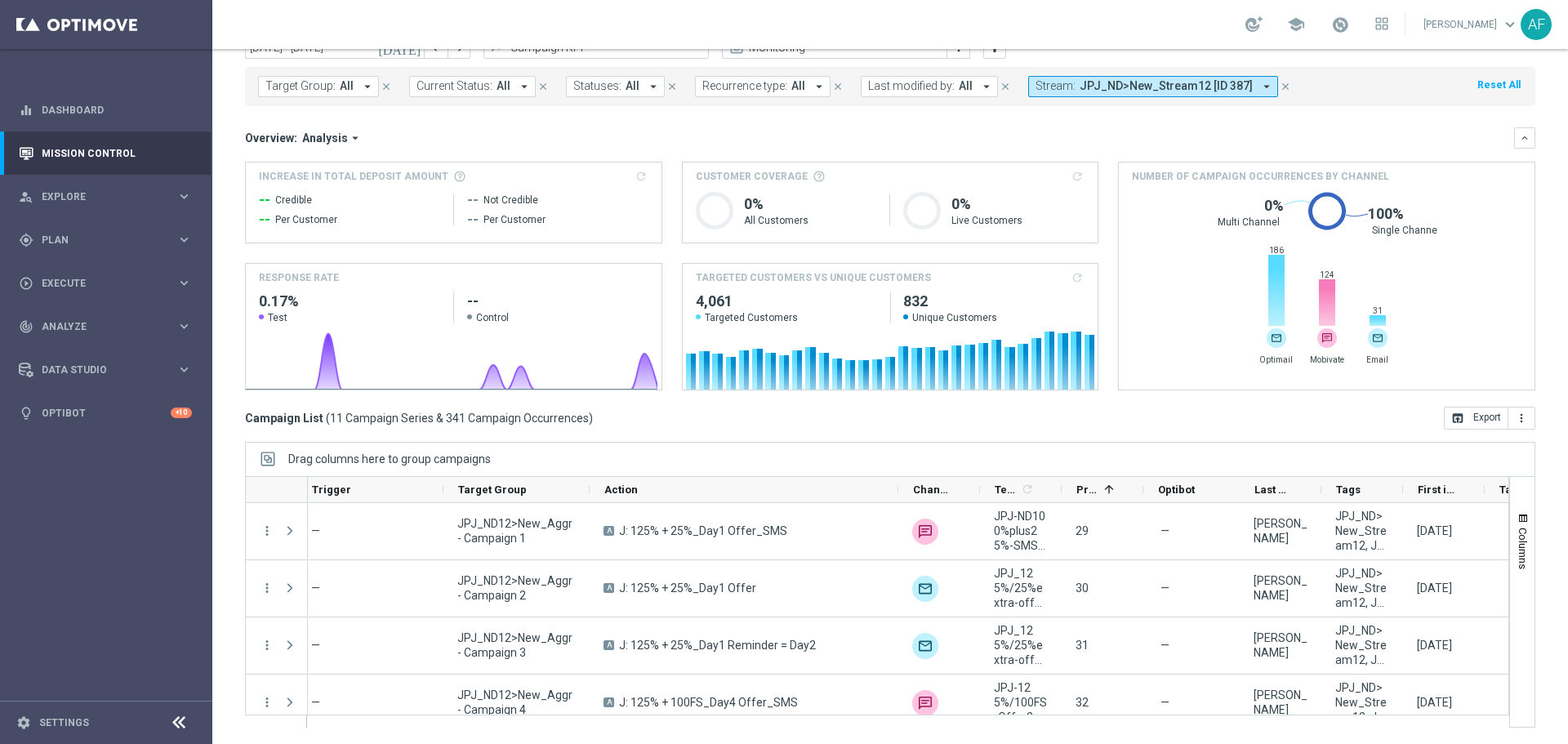
scroll to position [0, 365]
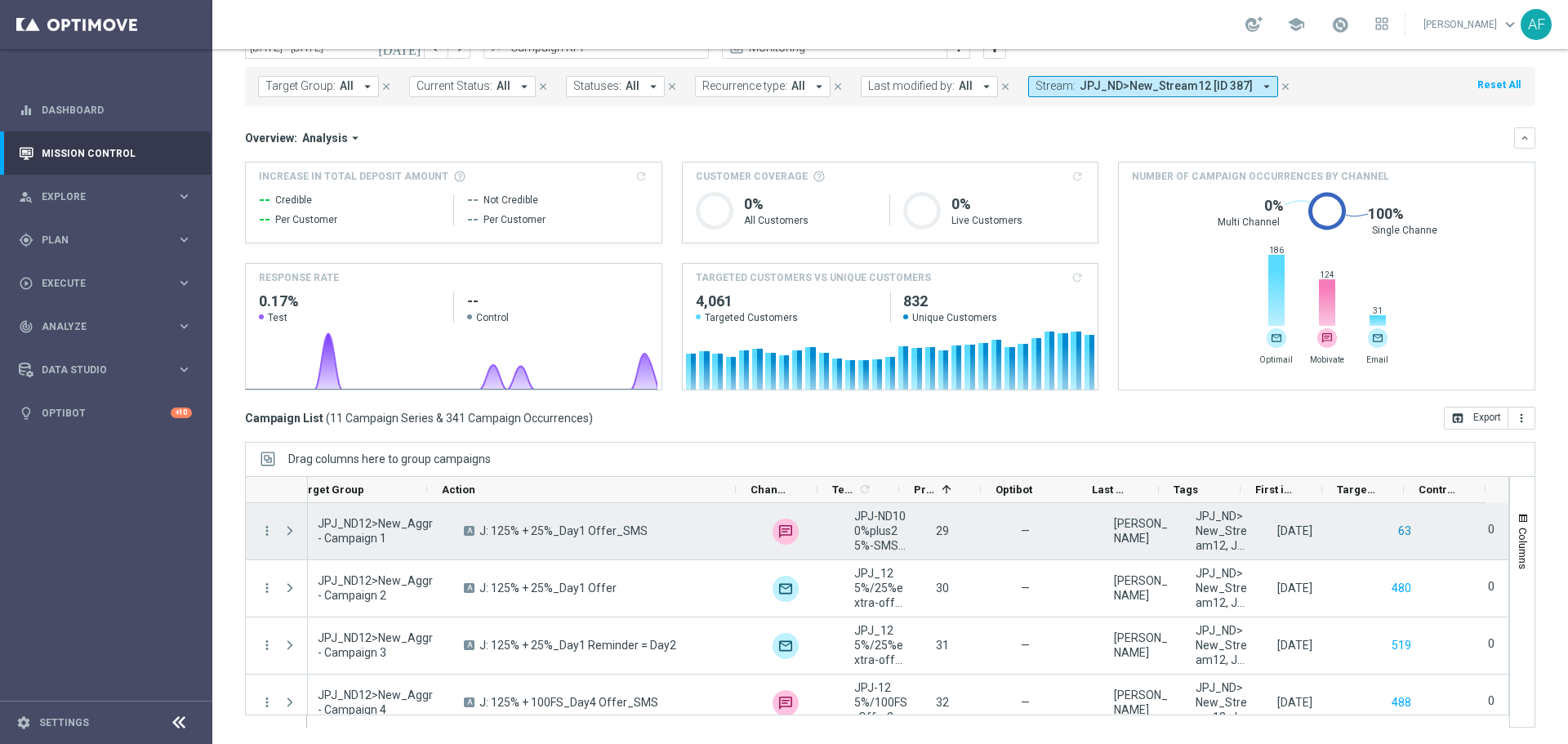
click at [1396, 528] on button "63" at bounding box center [1405, 531] width 17 height 20
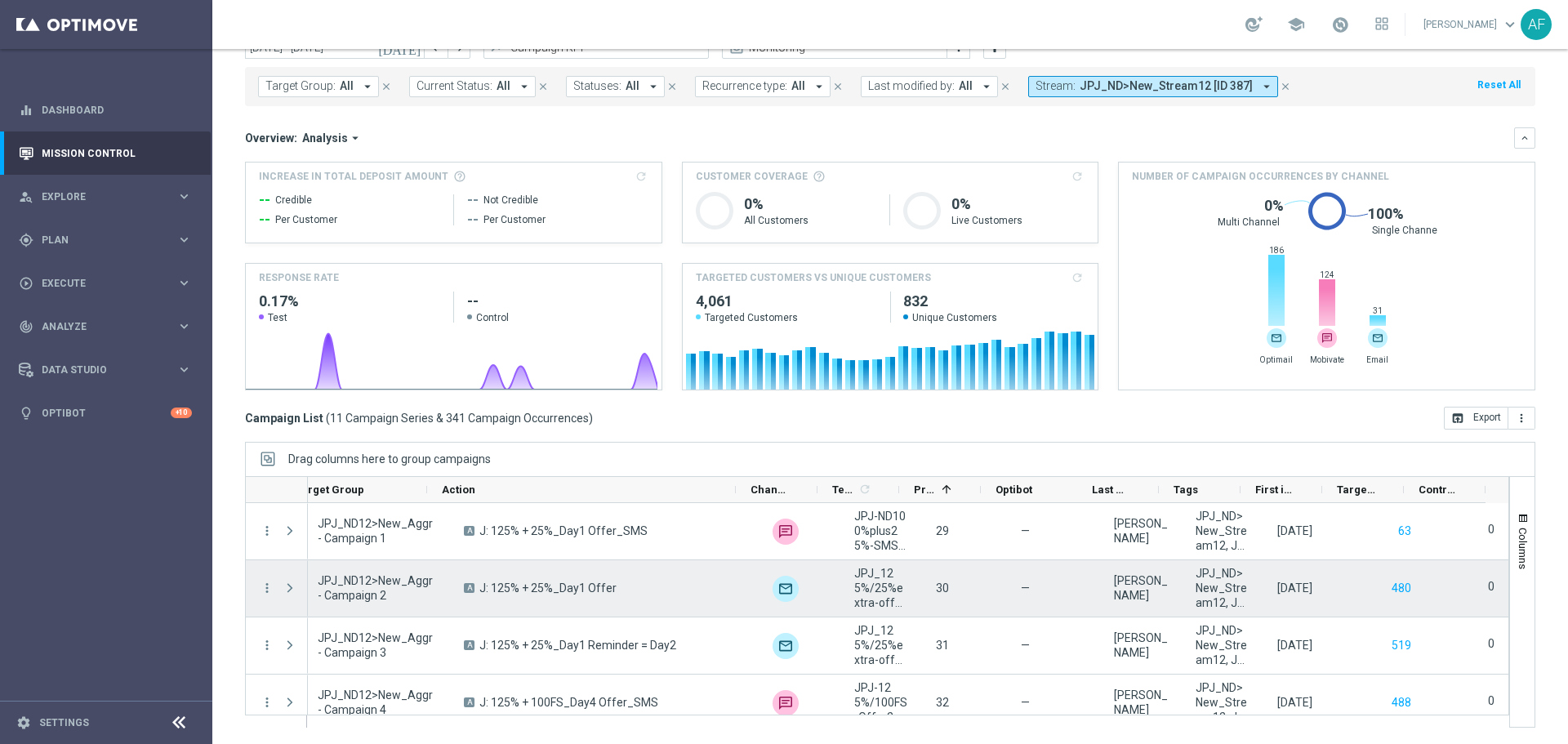
drag, startPoint x: 1376, startPoint y: 586, endPoint x: 1371, endPoint y: 567, distance: 19.6
click at [1390, 586] on button "480" at bounding box center [1401, 589] width 23 height 20
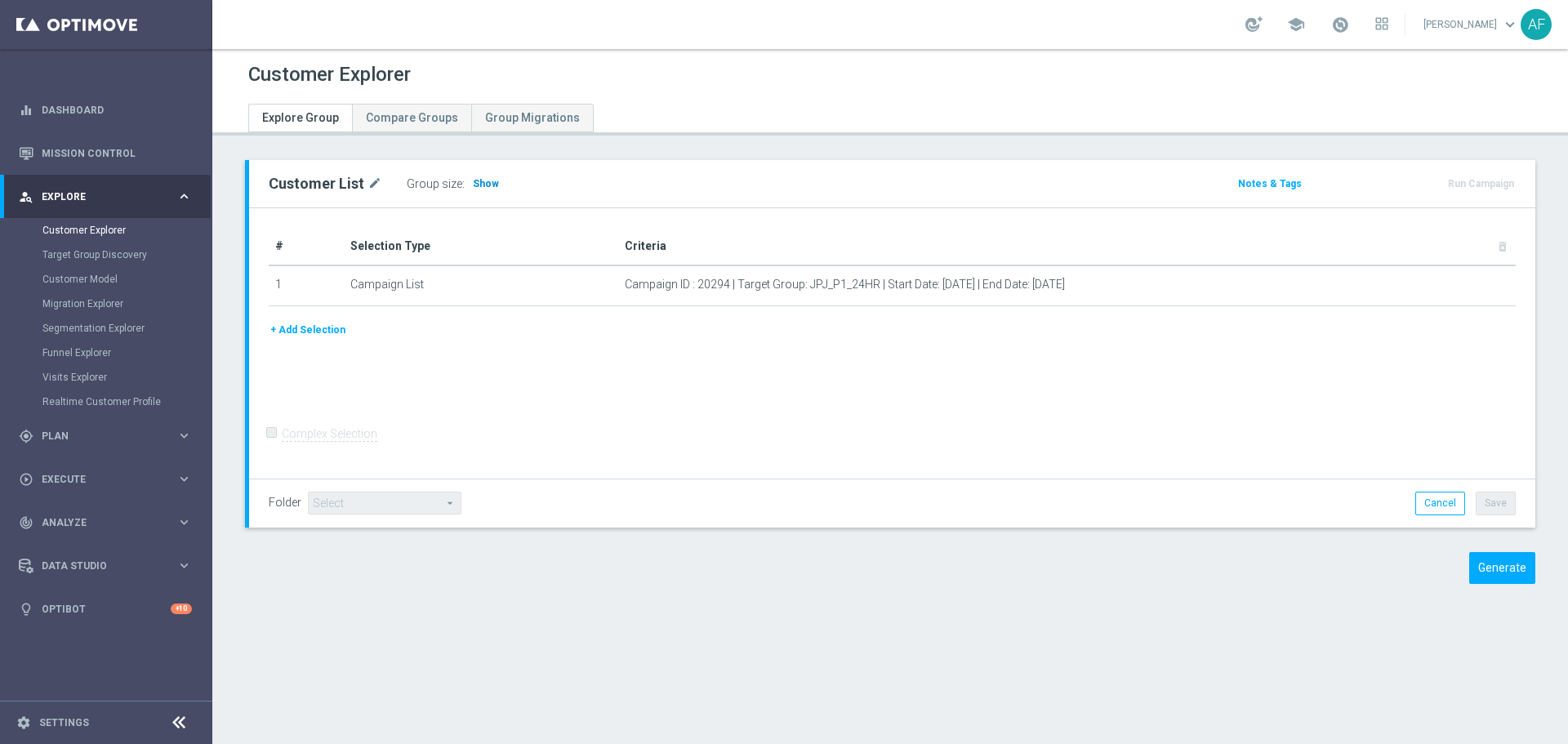
click at [485, 181] on span "Show" at bounding box center [486, 184] width 26 height 11
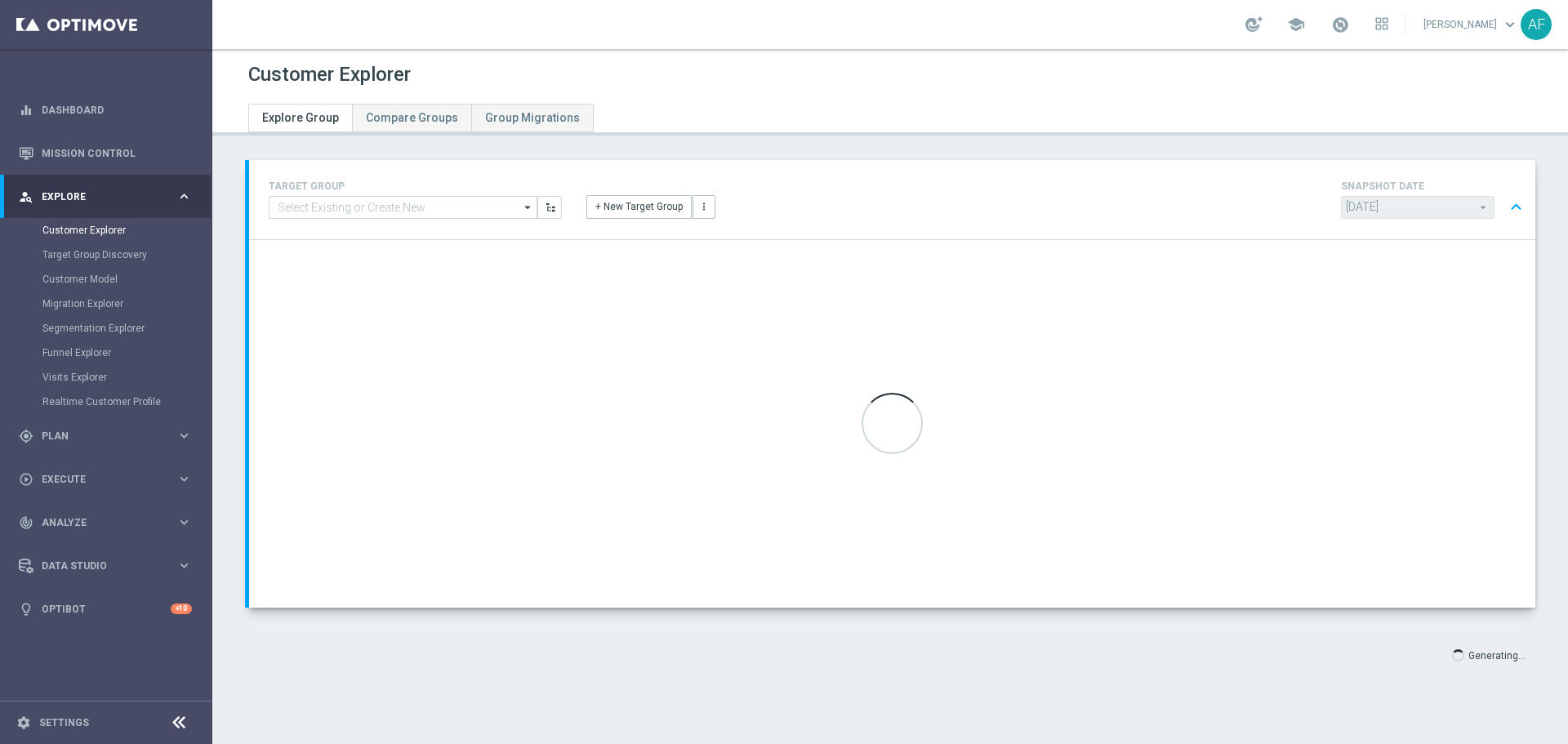
type input "Select"
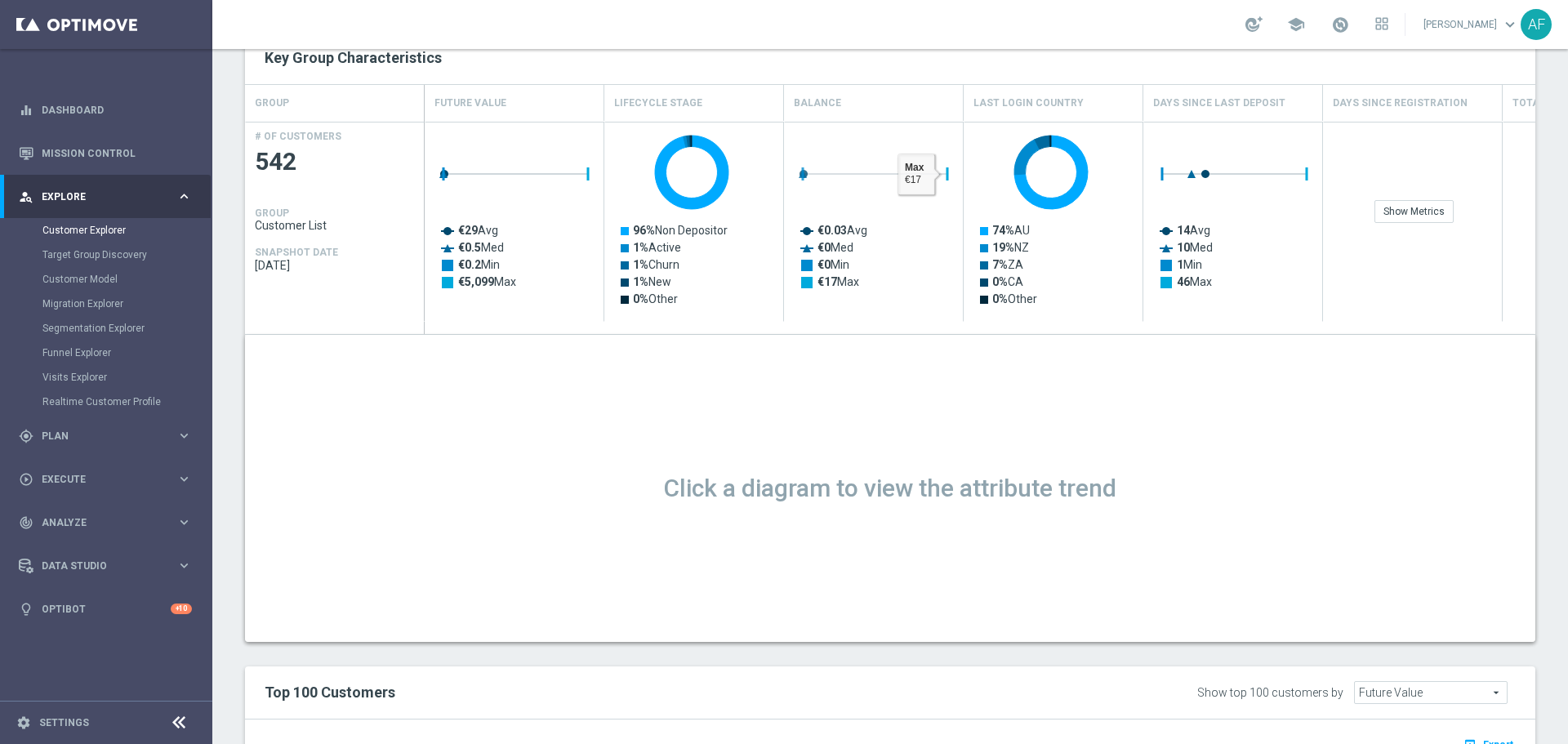
scroll to position [1062, 0]
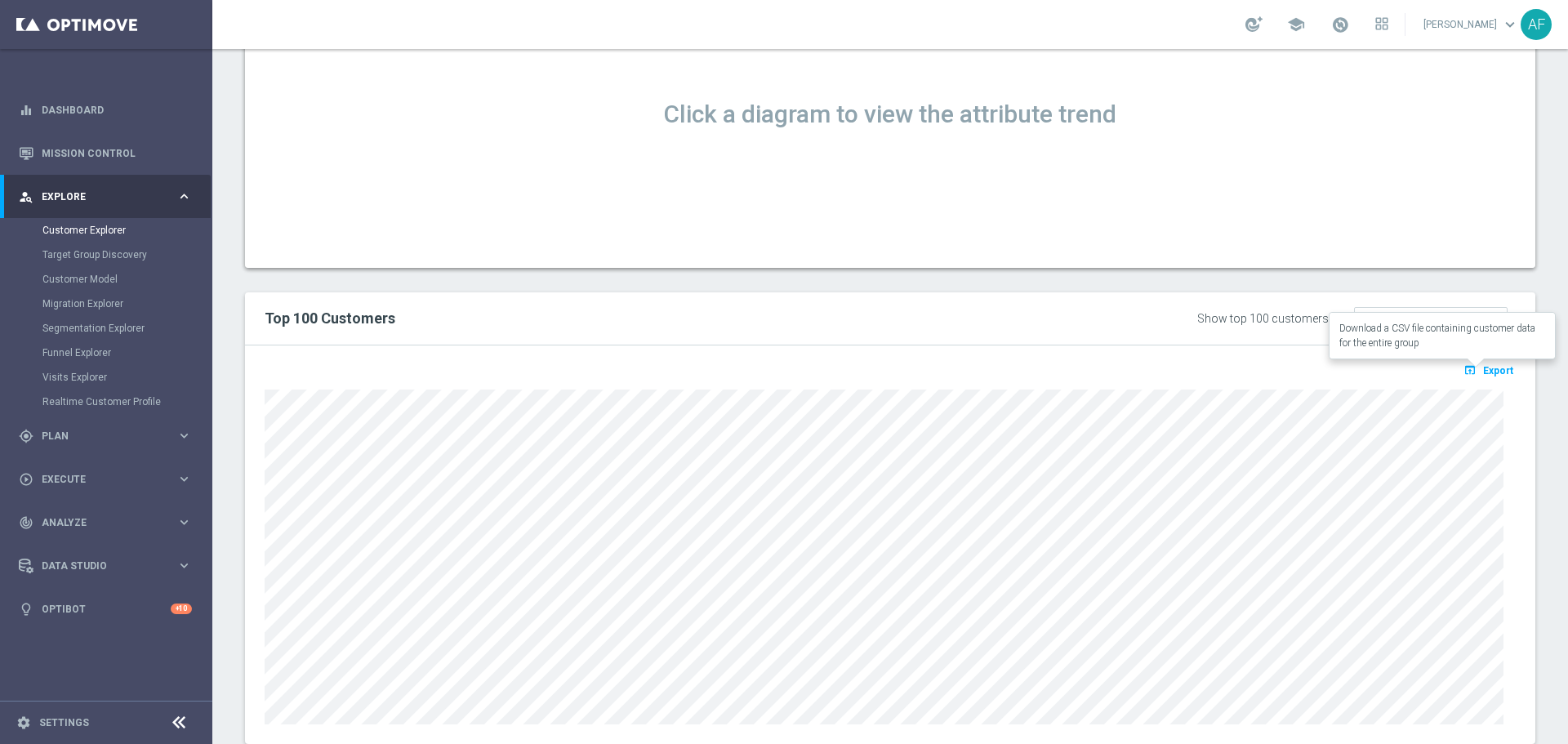
click at [1486, 370] on span "Export" at bounding box center [1497, 371] width 31 height 11
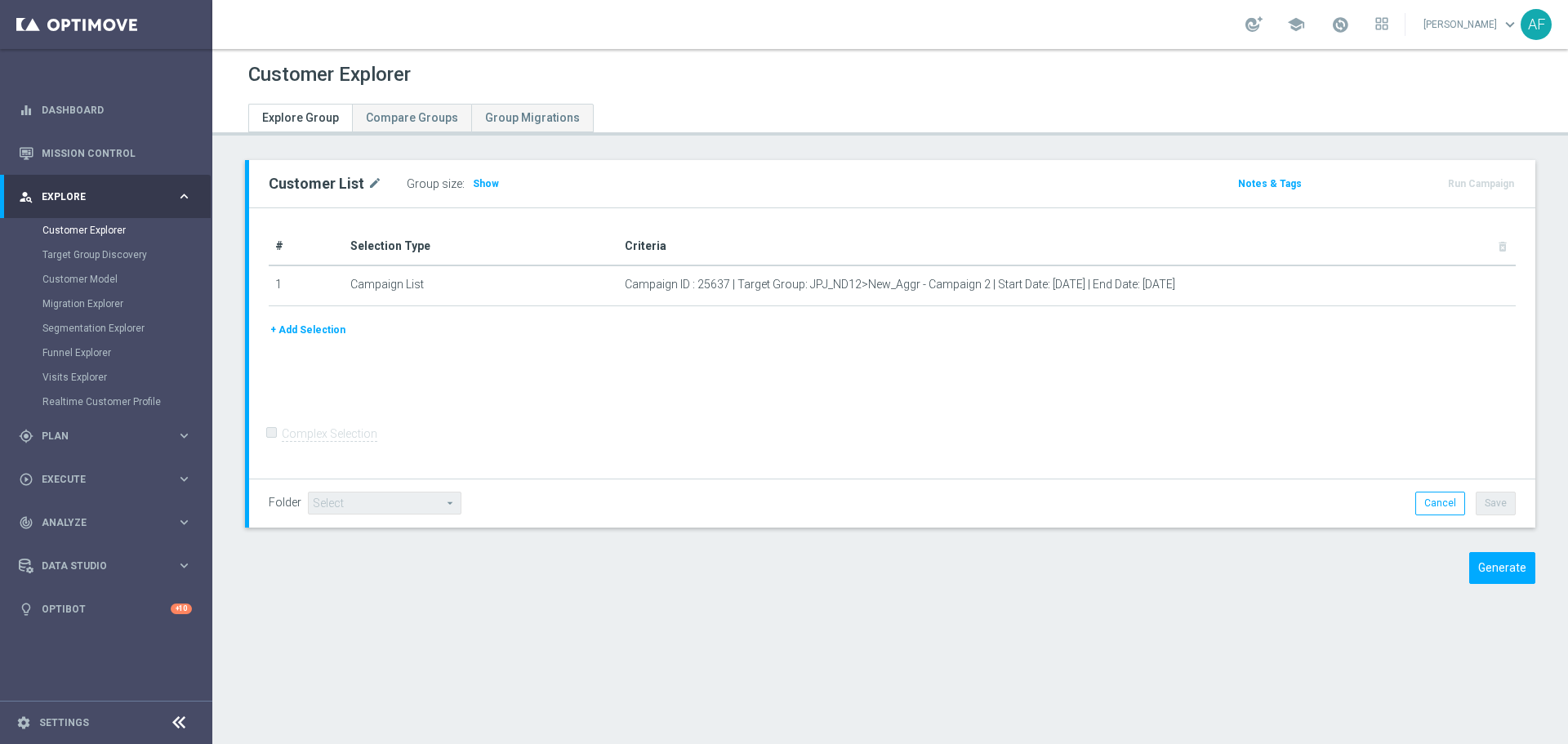
drag, startPoint x: 486, startPoint y: 186, endPoint x: 815, endPoint y: 43, distance: 358.7
click at [488, 186] on span "Show" at bounding box center [486, 184] width 26 height 11
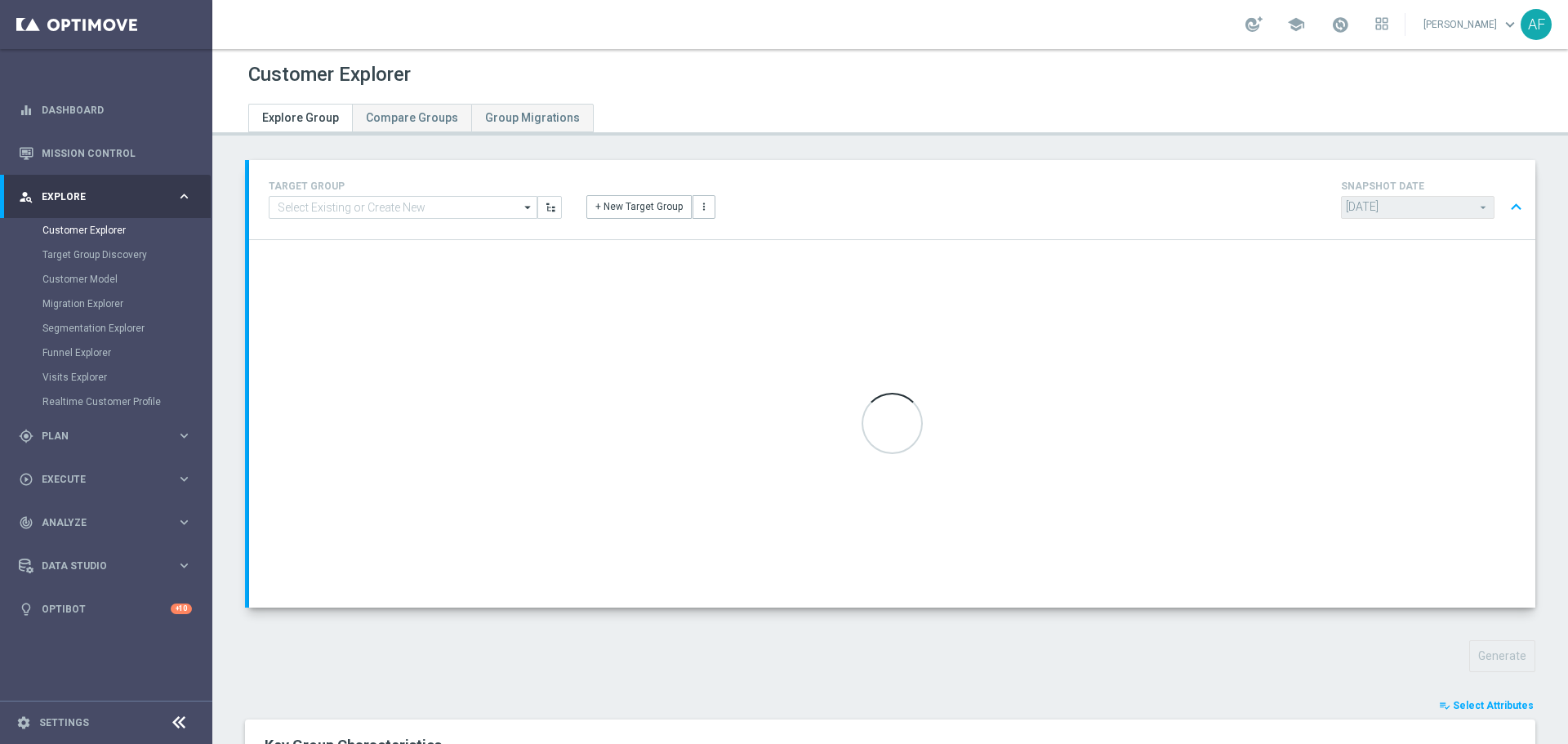
type input "Select"
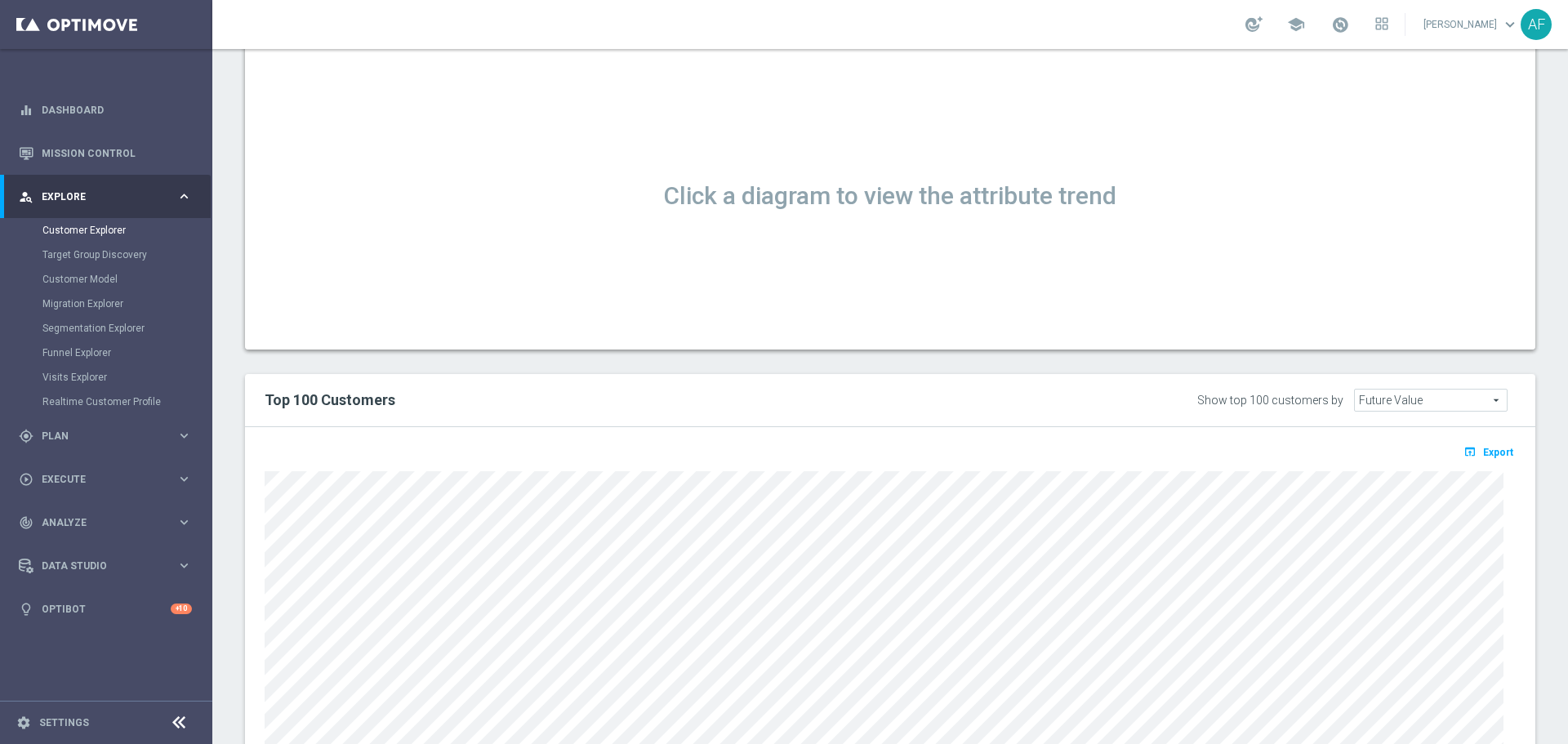
scroll to position [1214, 0]
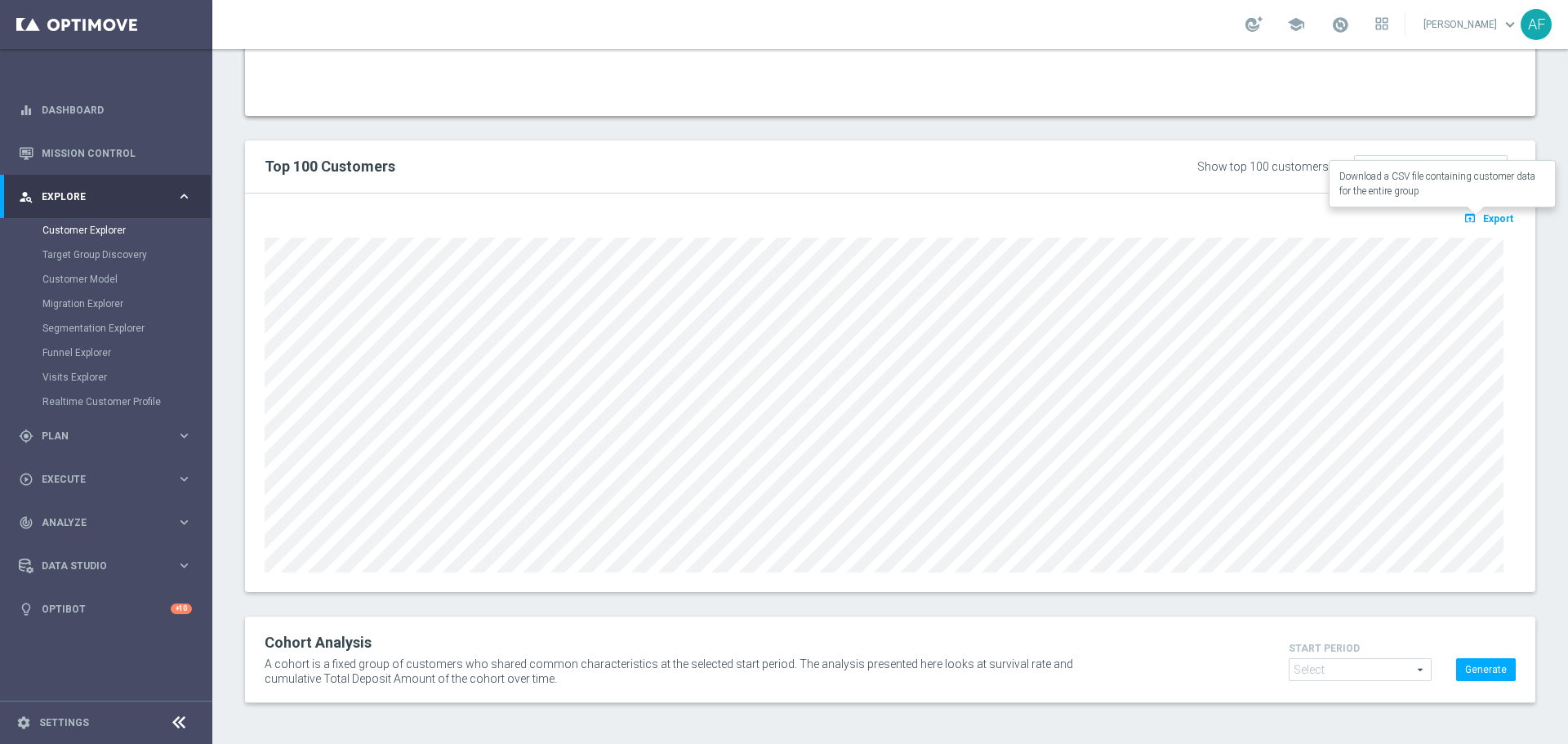
click at [1483, 220] on span "Export" at bounding box center [1497, 219] width 31 height 11
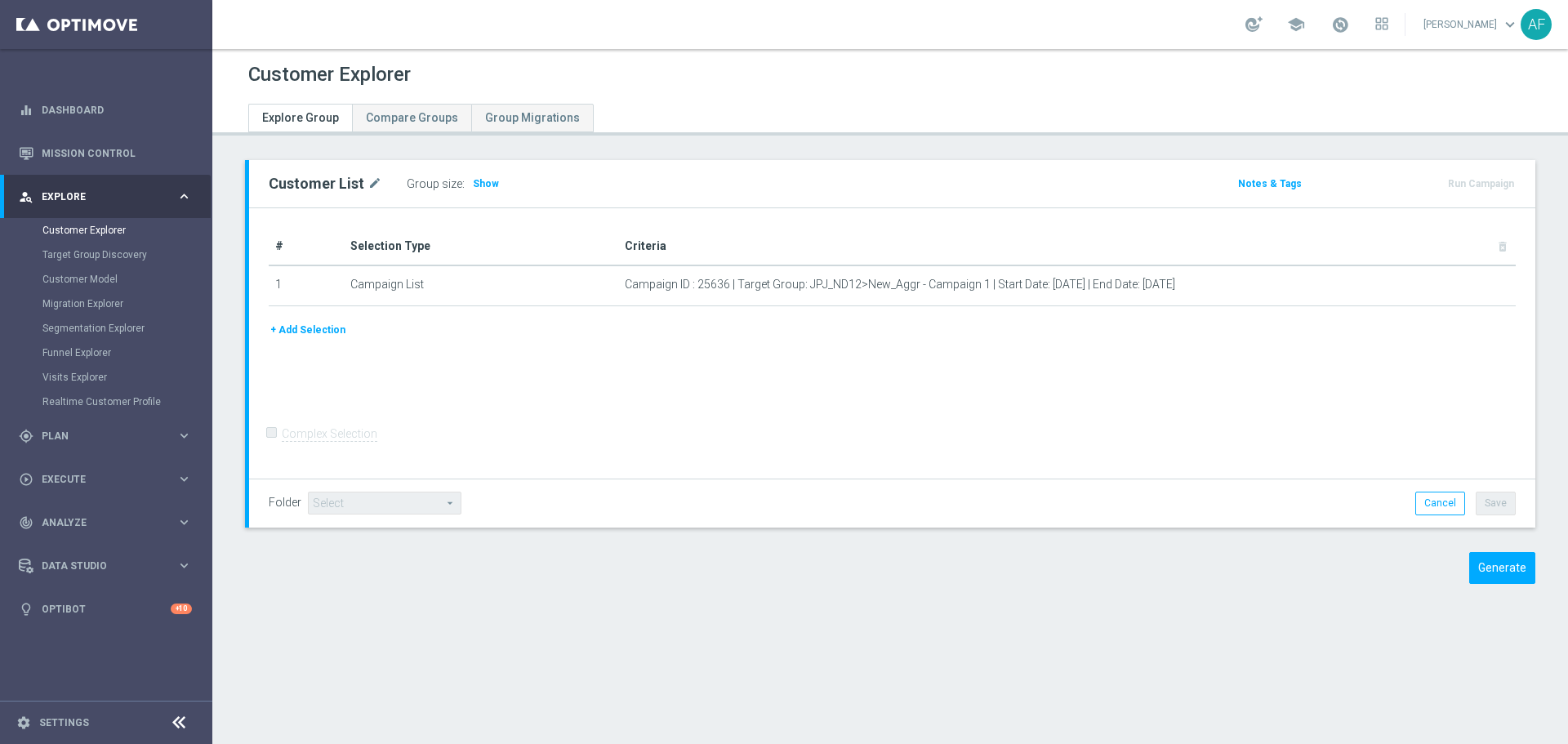
click at [490, 182] on span "Show" at bounding box center [486, 184] width 26 height 11
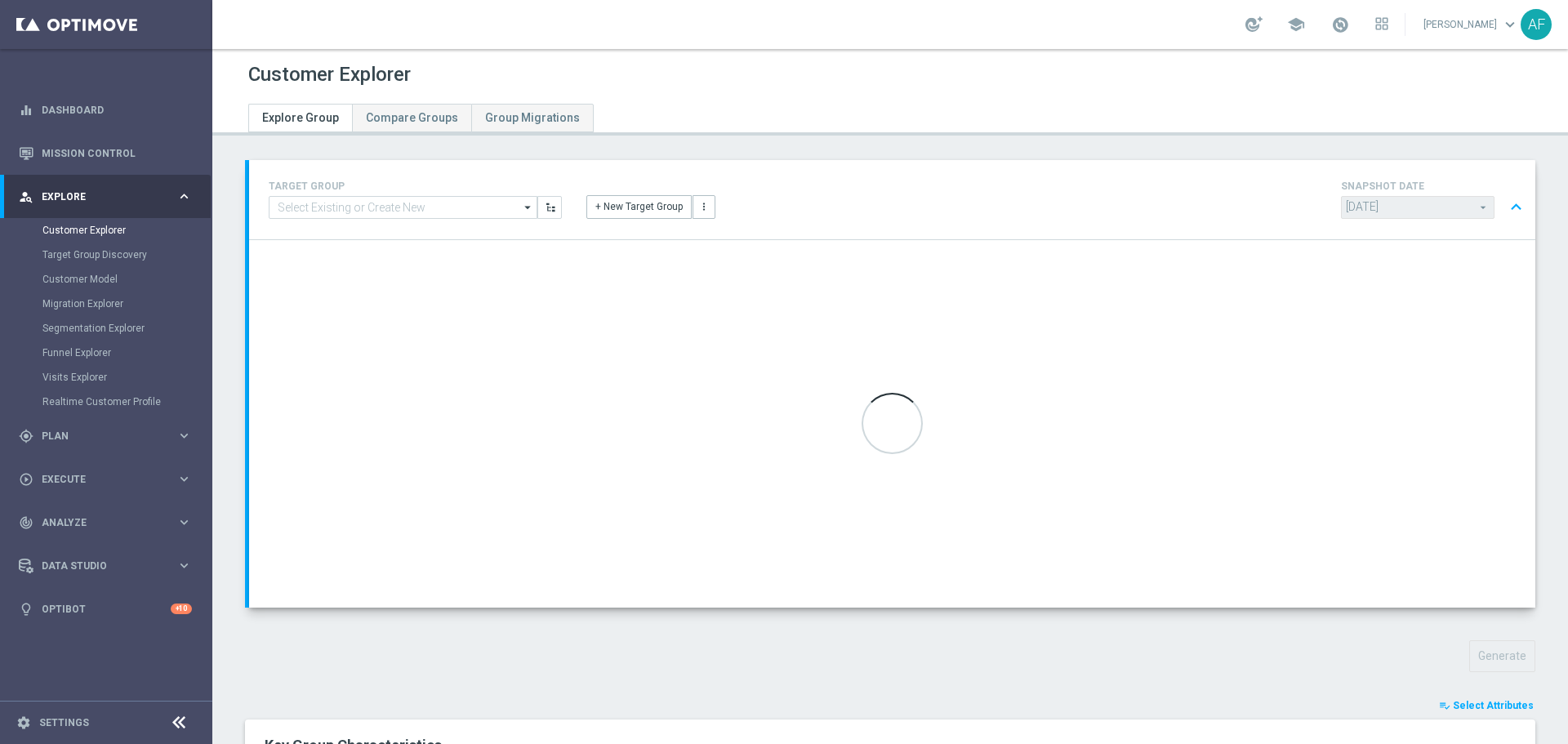
type input "Select"
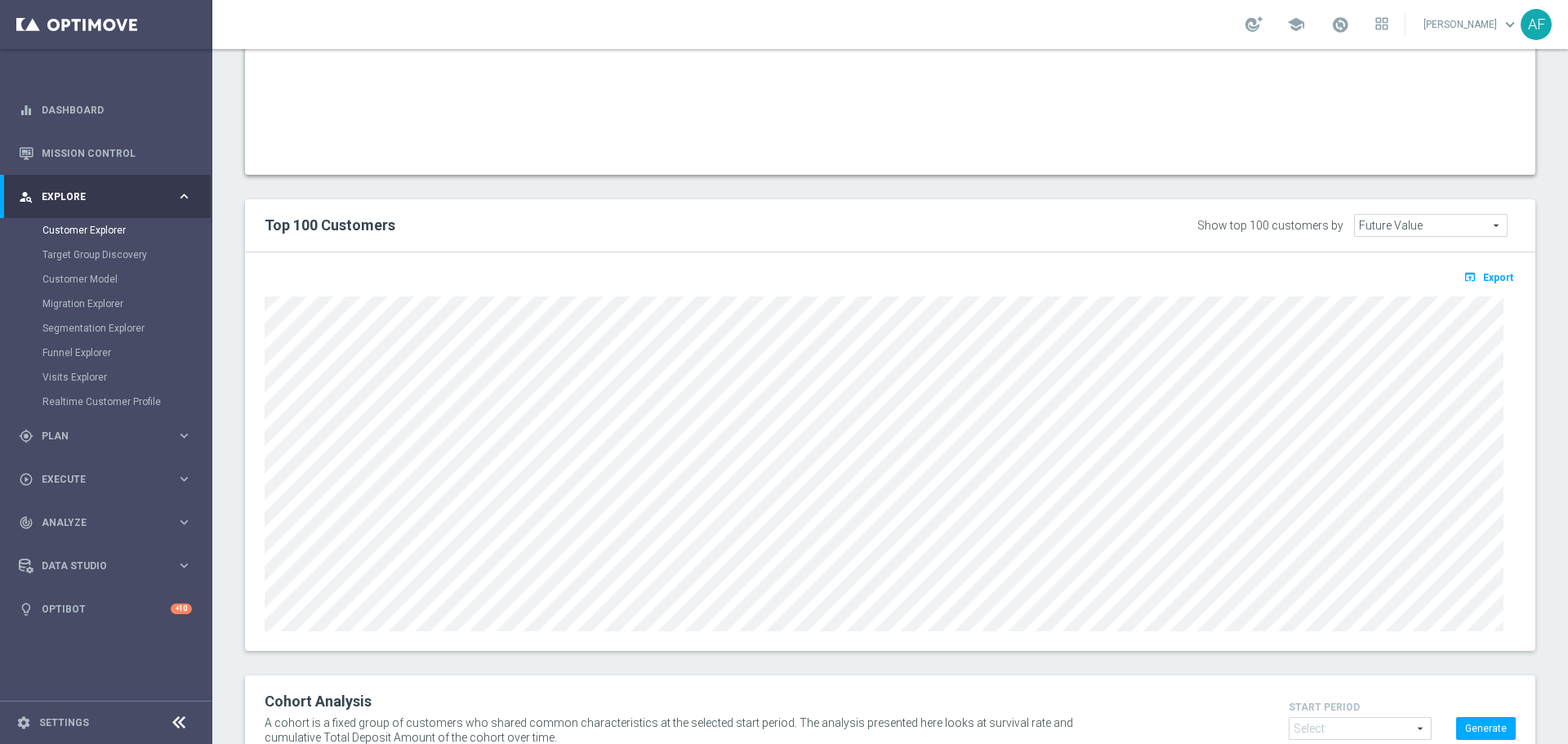
scroll to position [1214, 0]
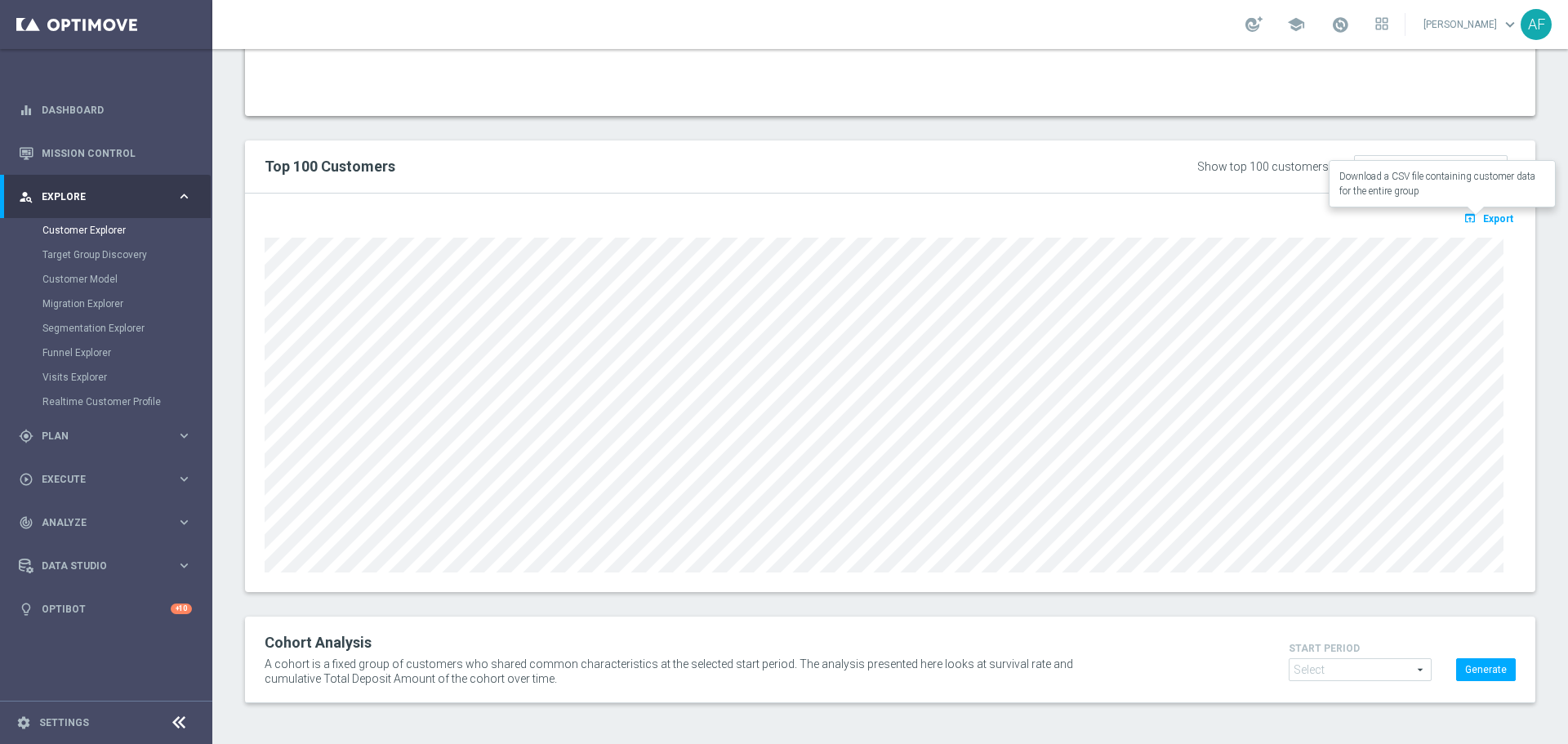
click at [1483, 214] on span "Export" at bounding box center [1497, 219] width 31 height 11
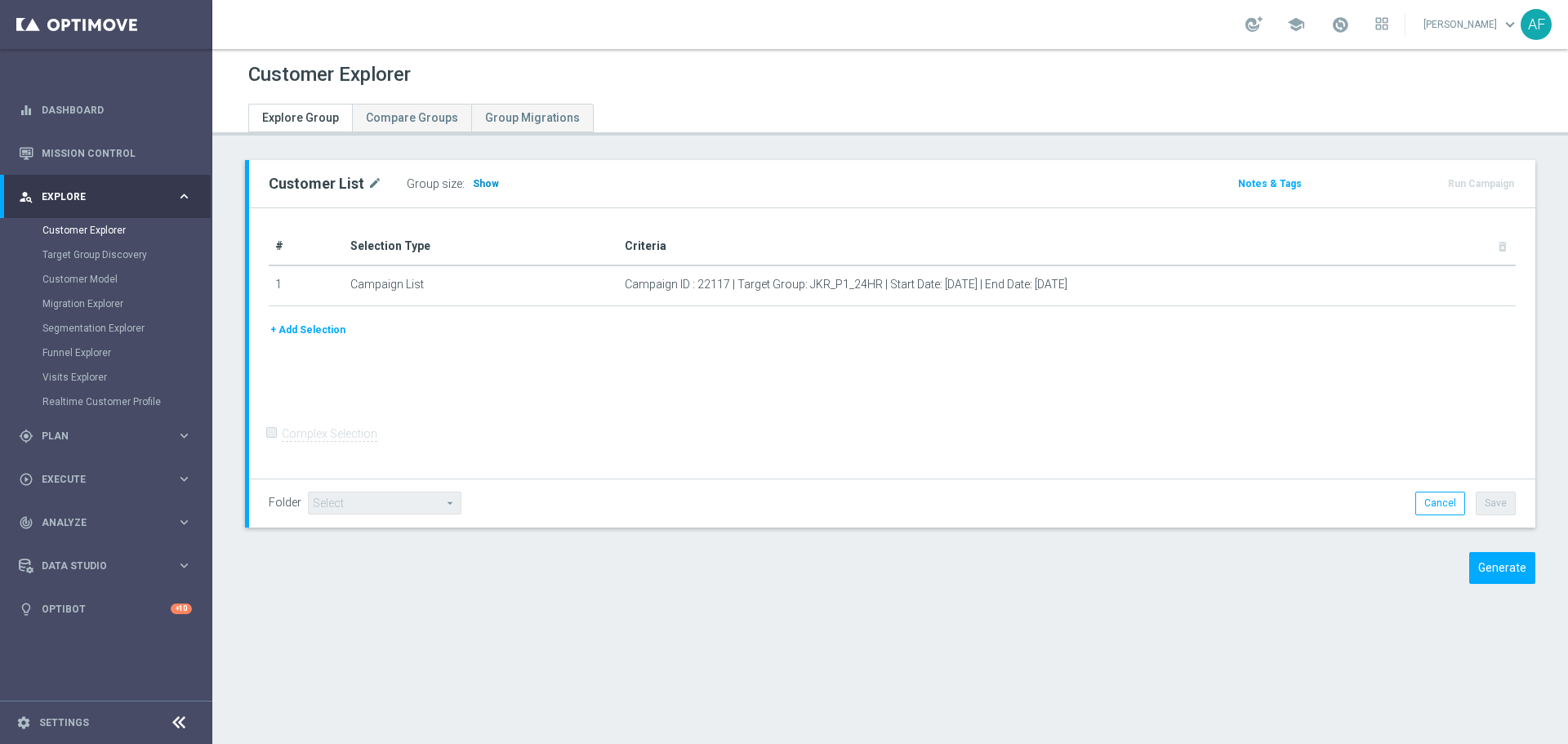
click at [482, 182] on span "Show" at bounding box center [486, 184] width 26 height 11
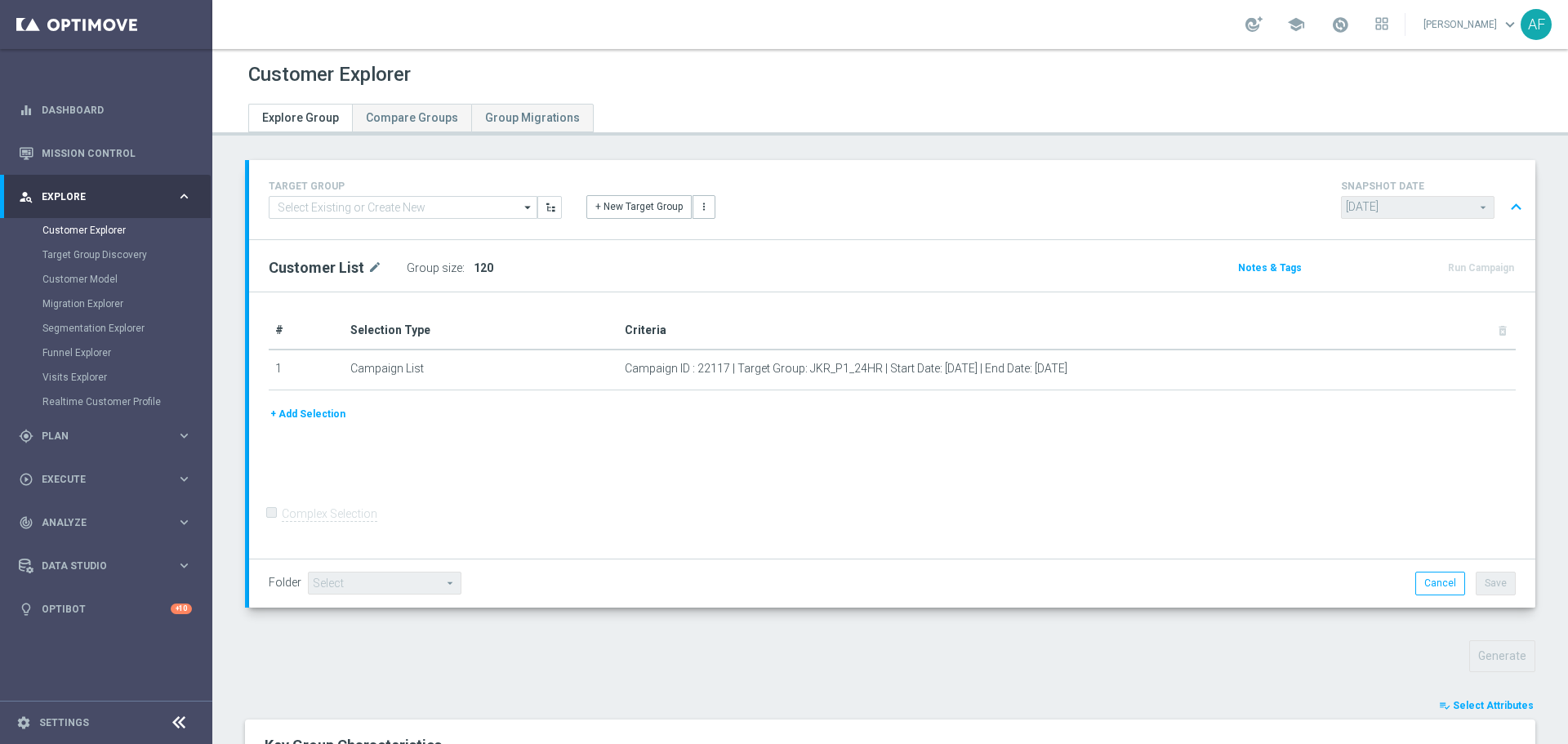
type input "Select"
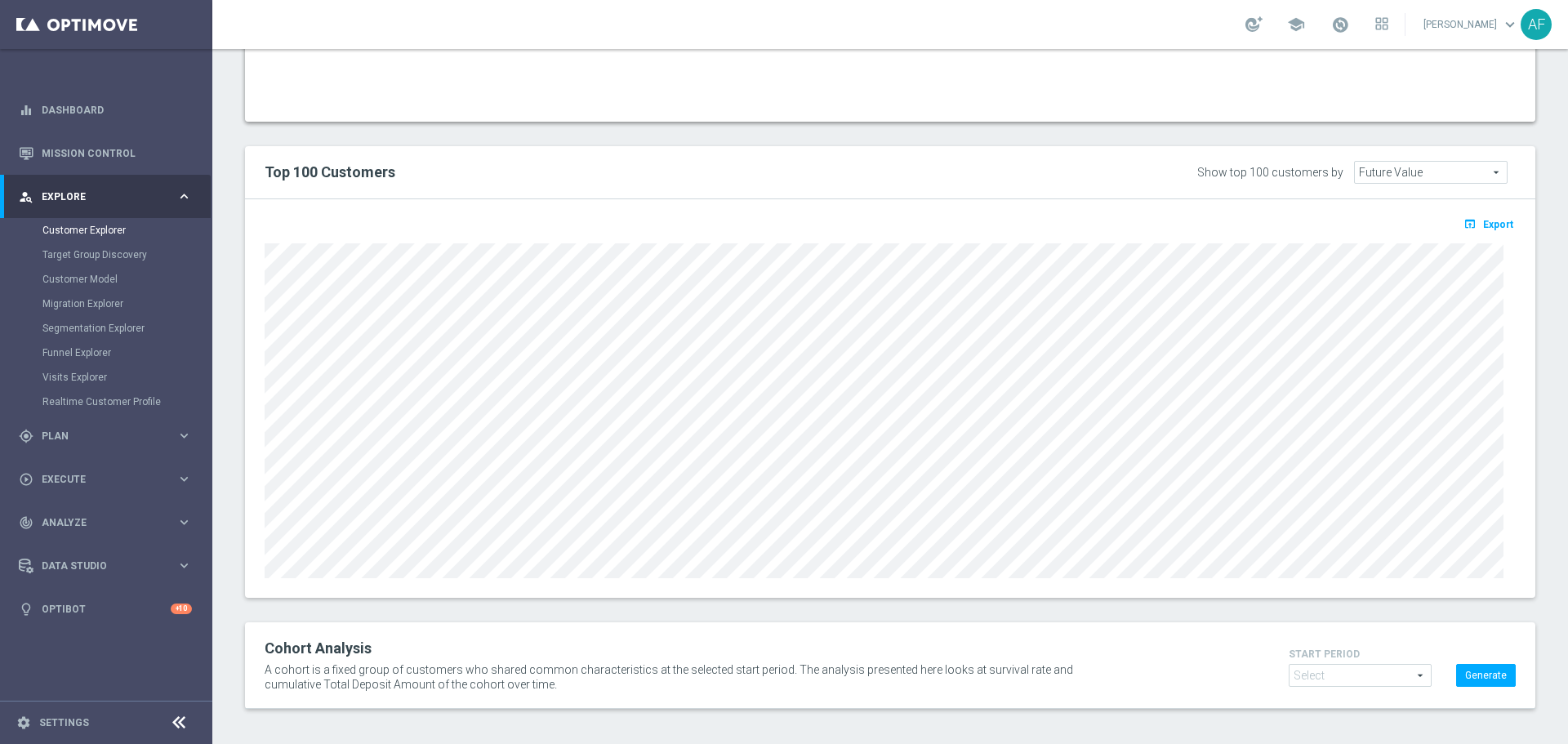
scroll to position [1214, 0]
click at [1484, 215] on span "Export" at bounding box center [1497, 219] width 31 height 11
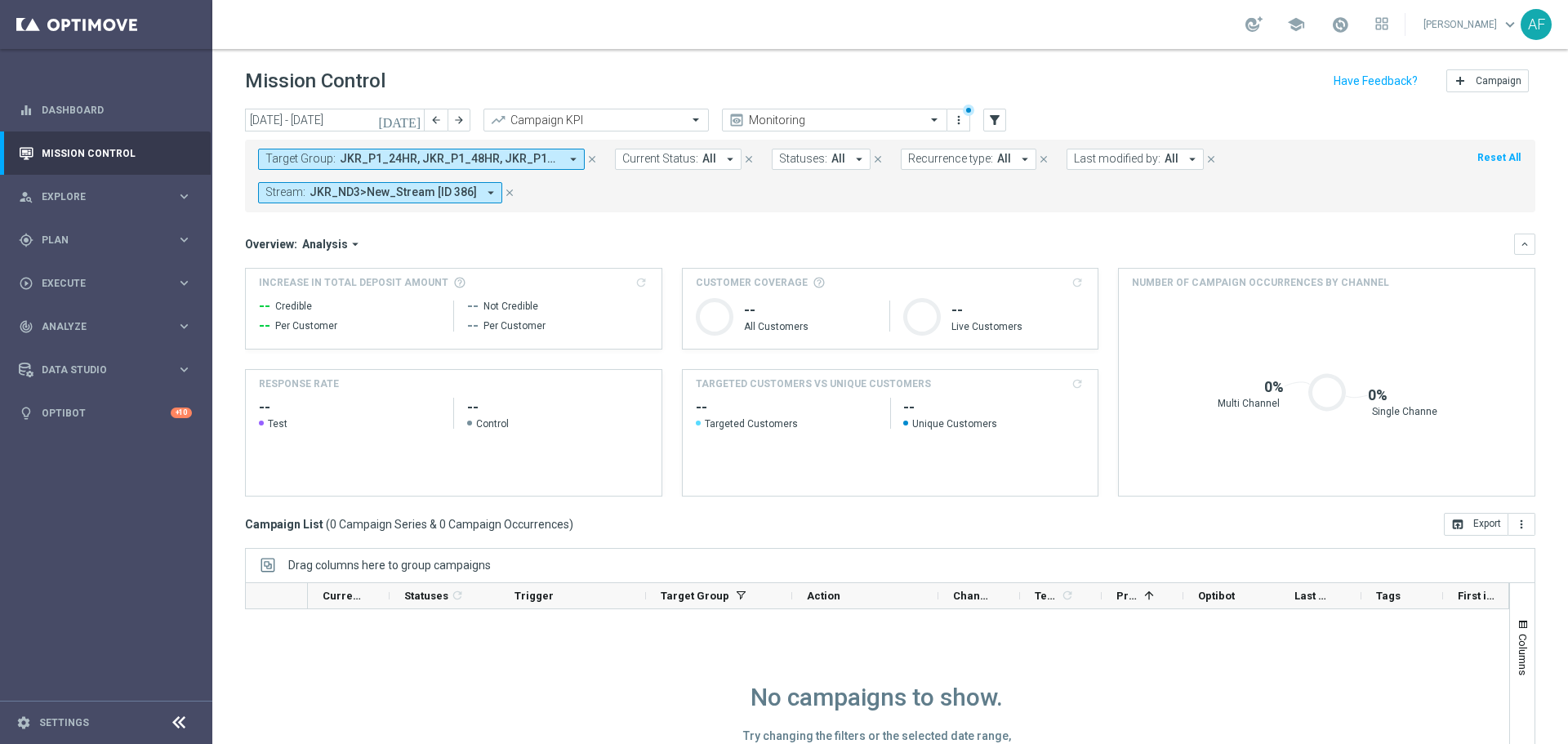
click at [480, 159] on span "JKR_P1_24HR, JKR_P1_48HR, JKR_P1_96HR, JKR_P1_DAY13, JKR_P1_DAY7" at bounding box center [449, 159] width 220 height 14
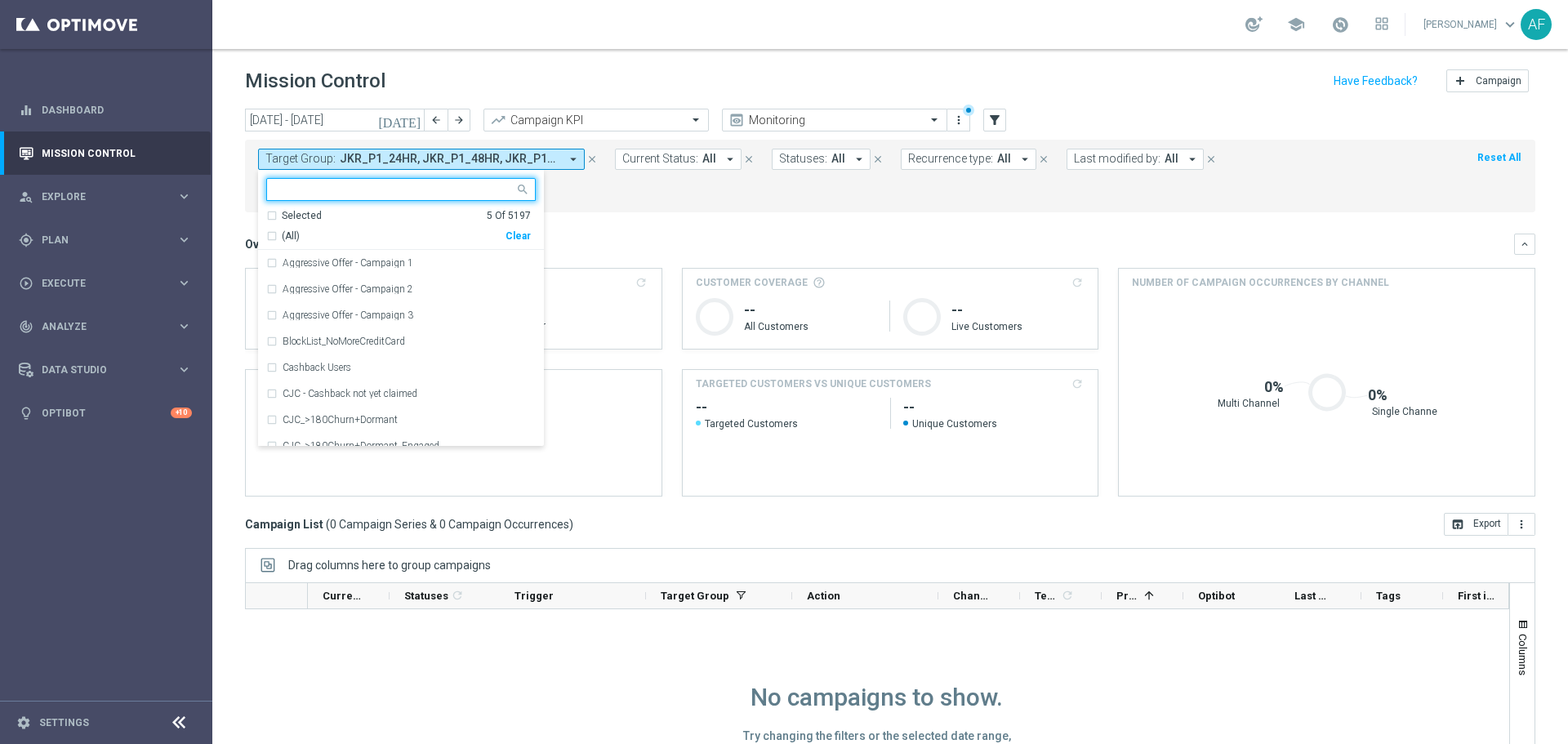
click at [315, 215] on div "Selected" at bounding box center [301, 215] width 40 height 14
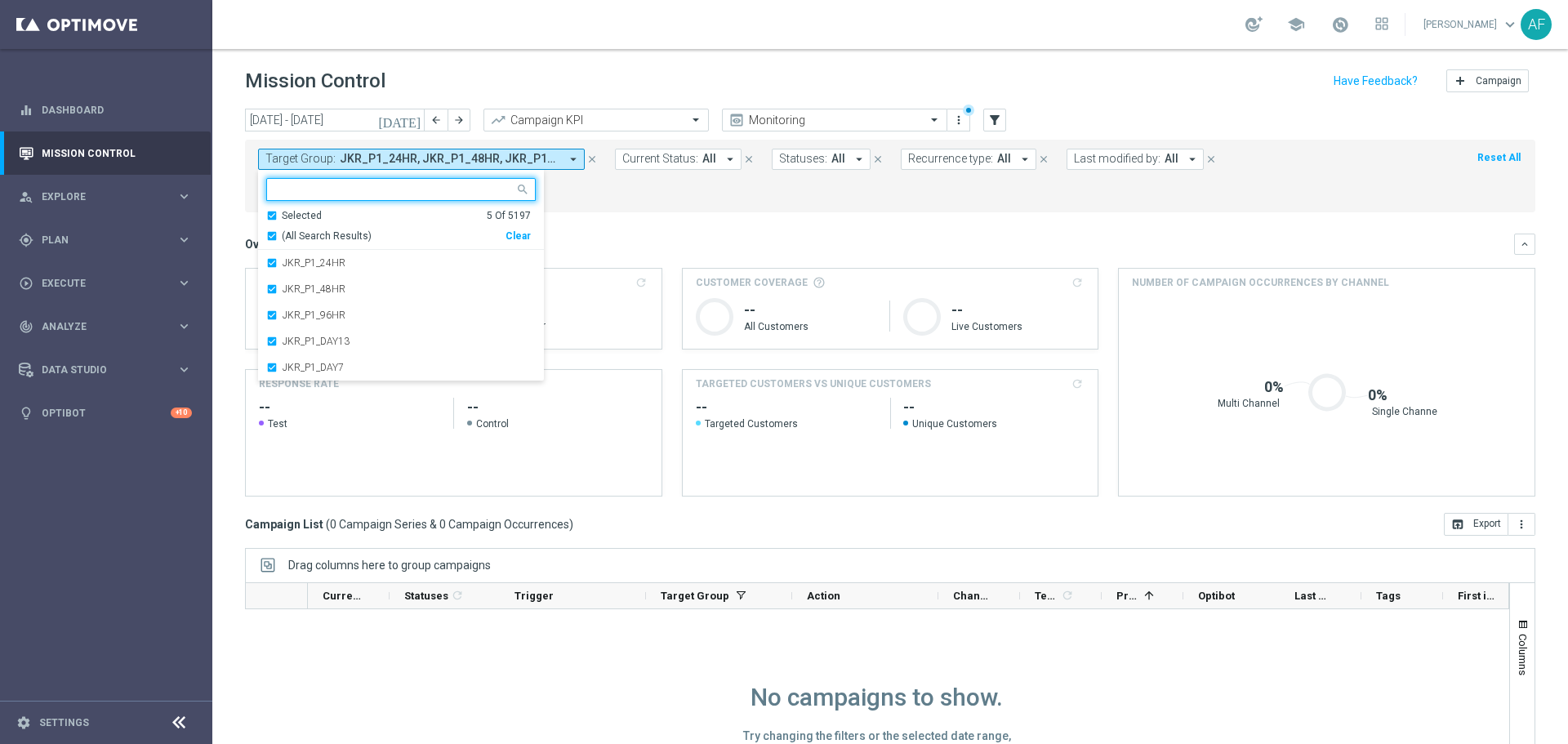
drag, startPoint x: 320, startPoint y: 238, endPoint x: 369, endPoint y: 247, distance: 49.8
click at [321, 238] on span "(All Search Results)" at bounding box center [326, 236] width 90 height 14
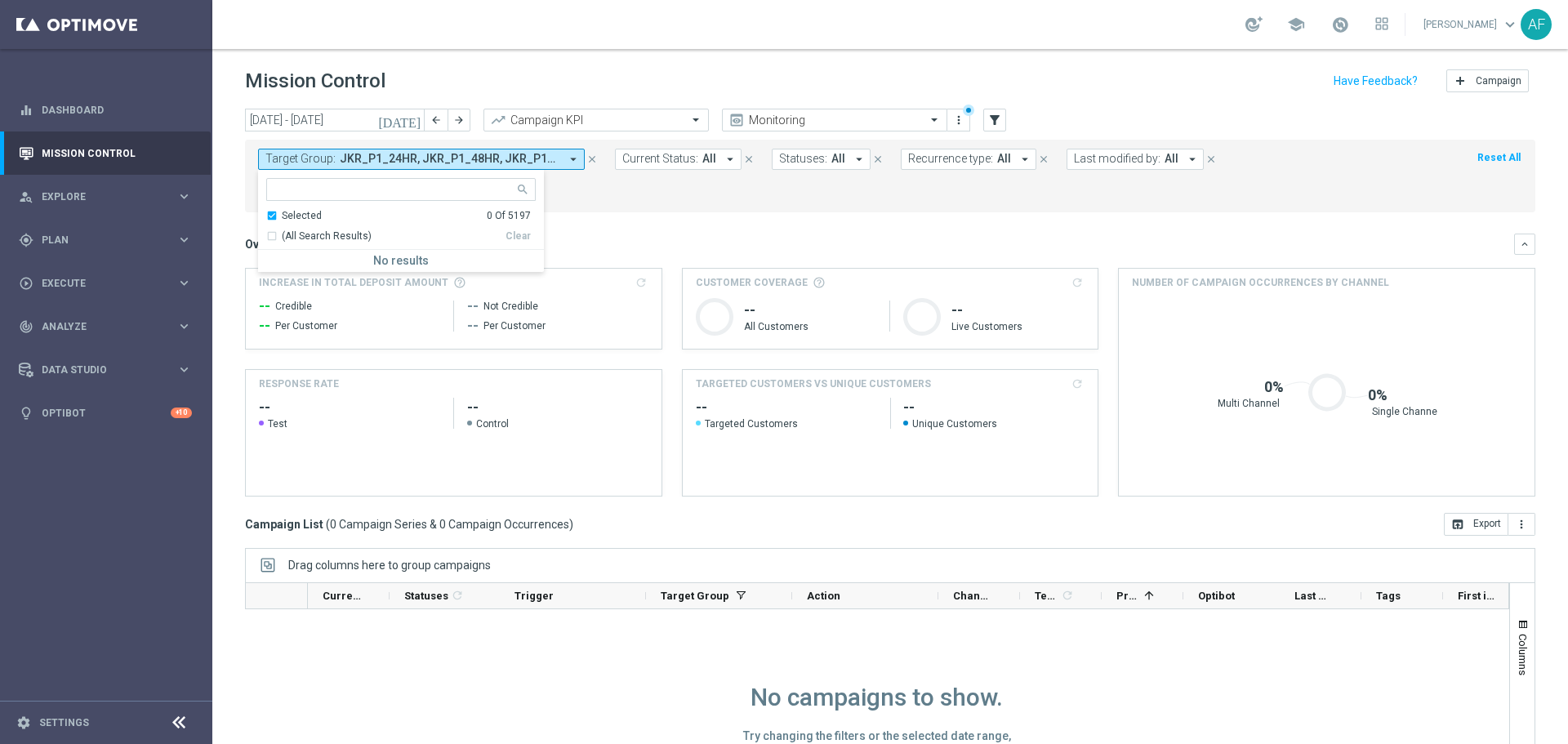
click at [652, 227] on mini-dashboard "Overview: Analysis arrow_drop_down keyboard_arrow_down Increase In Total Deposi…" at bounding box center [890, 363] width 1290 height 301
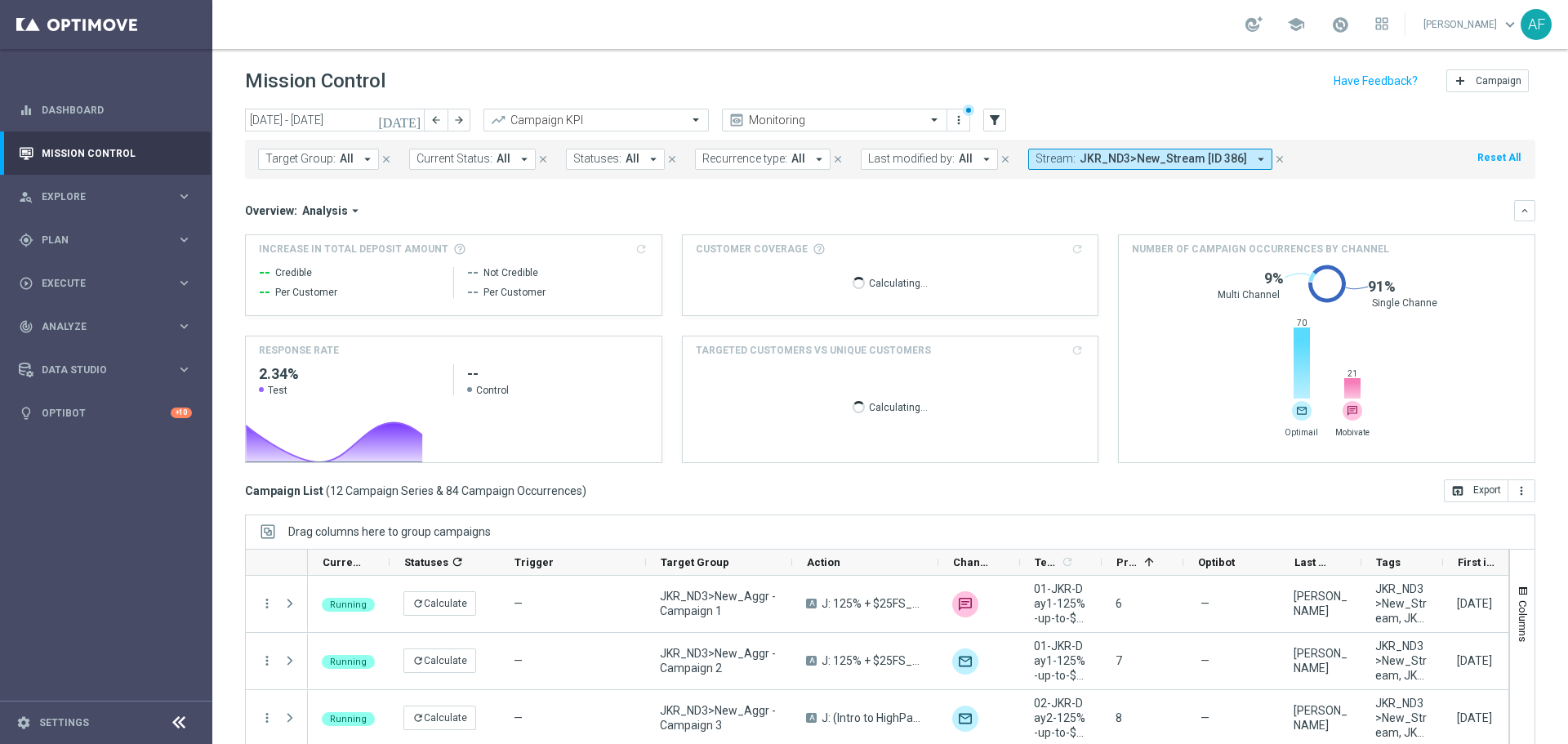
click at [411, 121] on icon "today" at bounding box center [399, 120] width 44 height 15
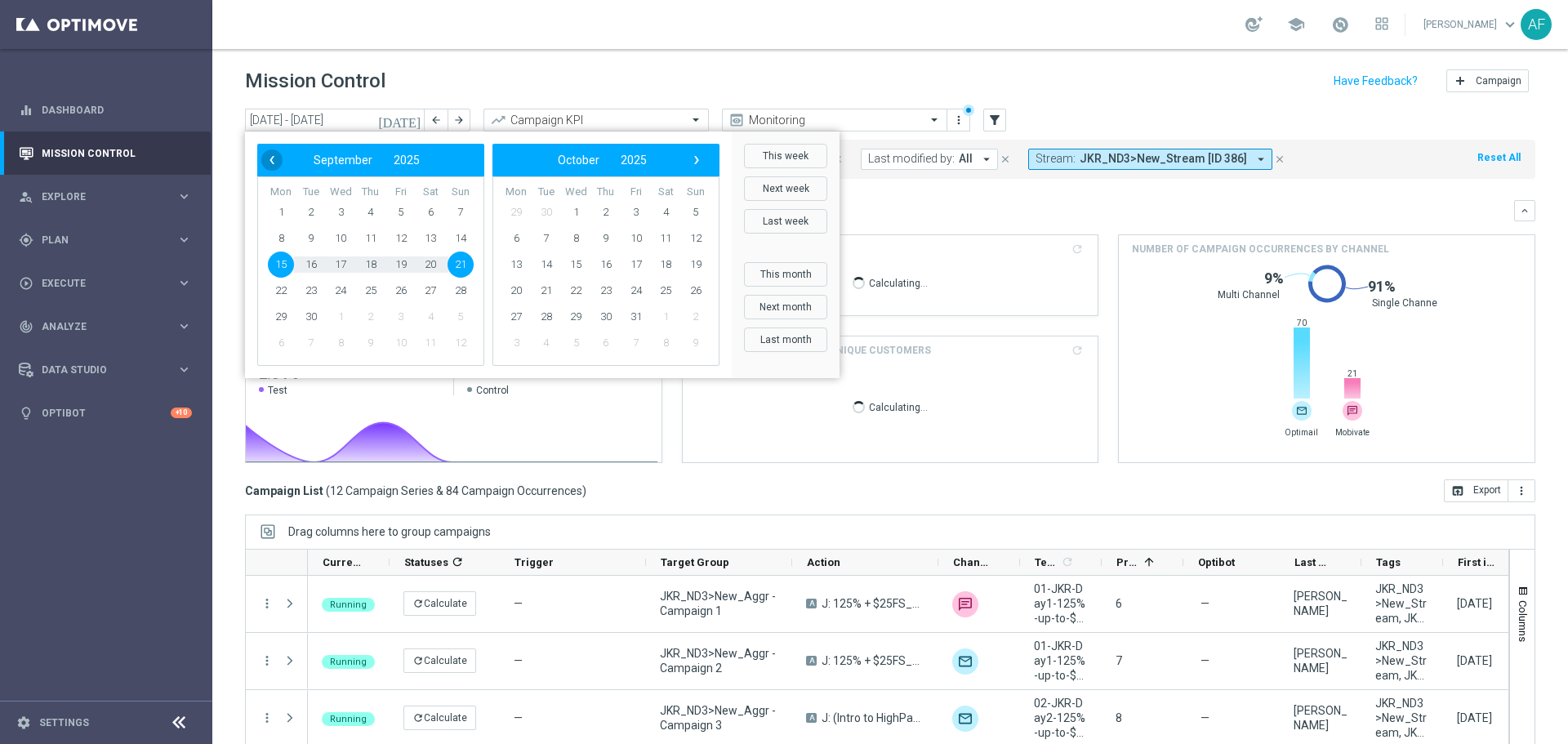
click at [275, 162] on span "‹" at bounding box center [271, 160] width 21 height 21
click at [397, 213] on span "1" at bounding box center [401, 213] width 26 height 26
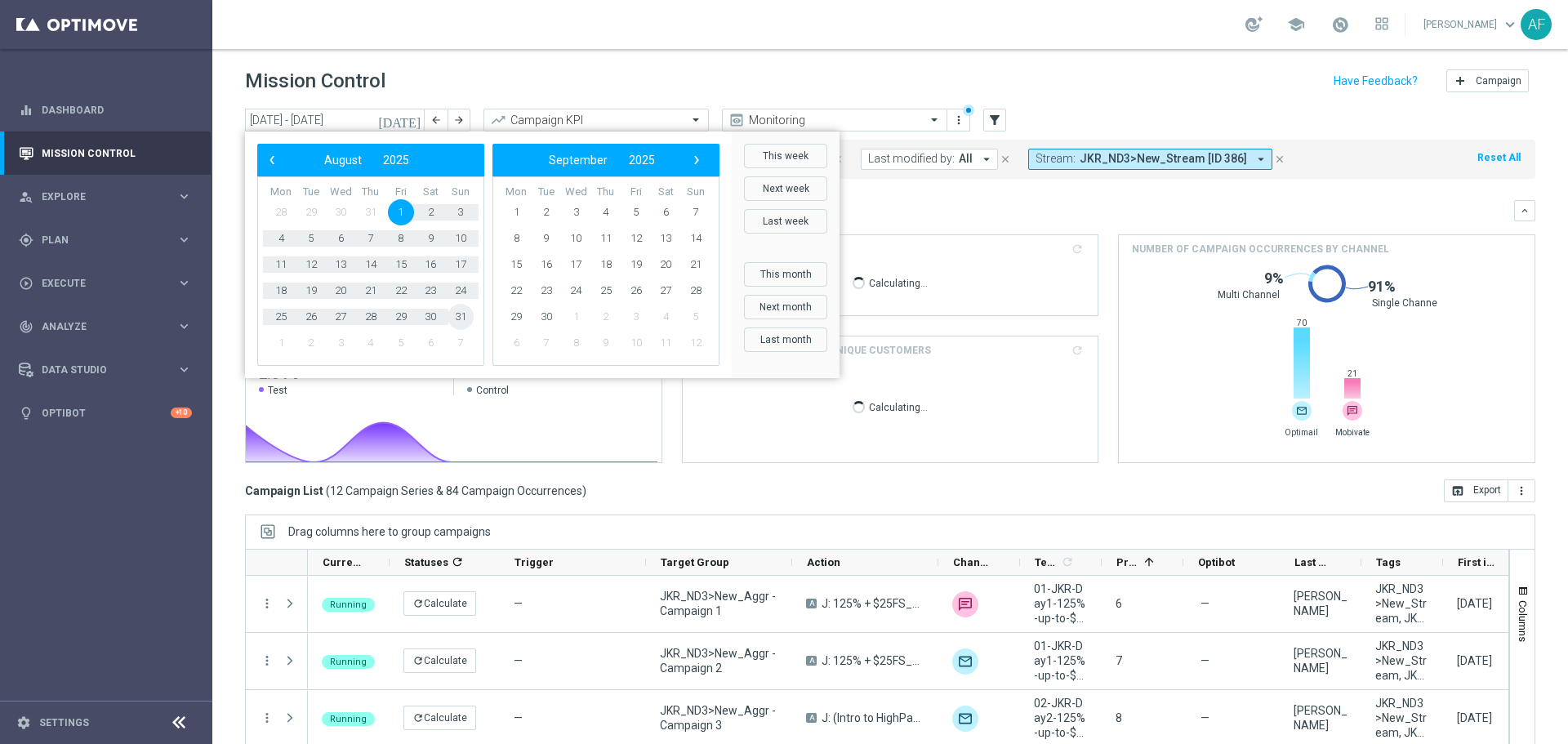
click at [457, 317] on span "31" at bounding box center [460, 317] width 26 height 26
type input "01 Aug 2025 - 31 Aug 2025"
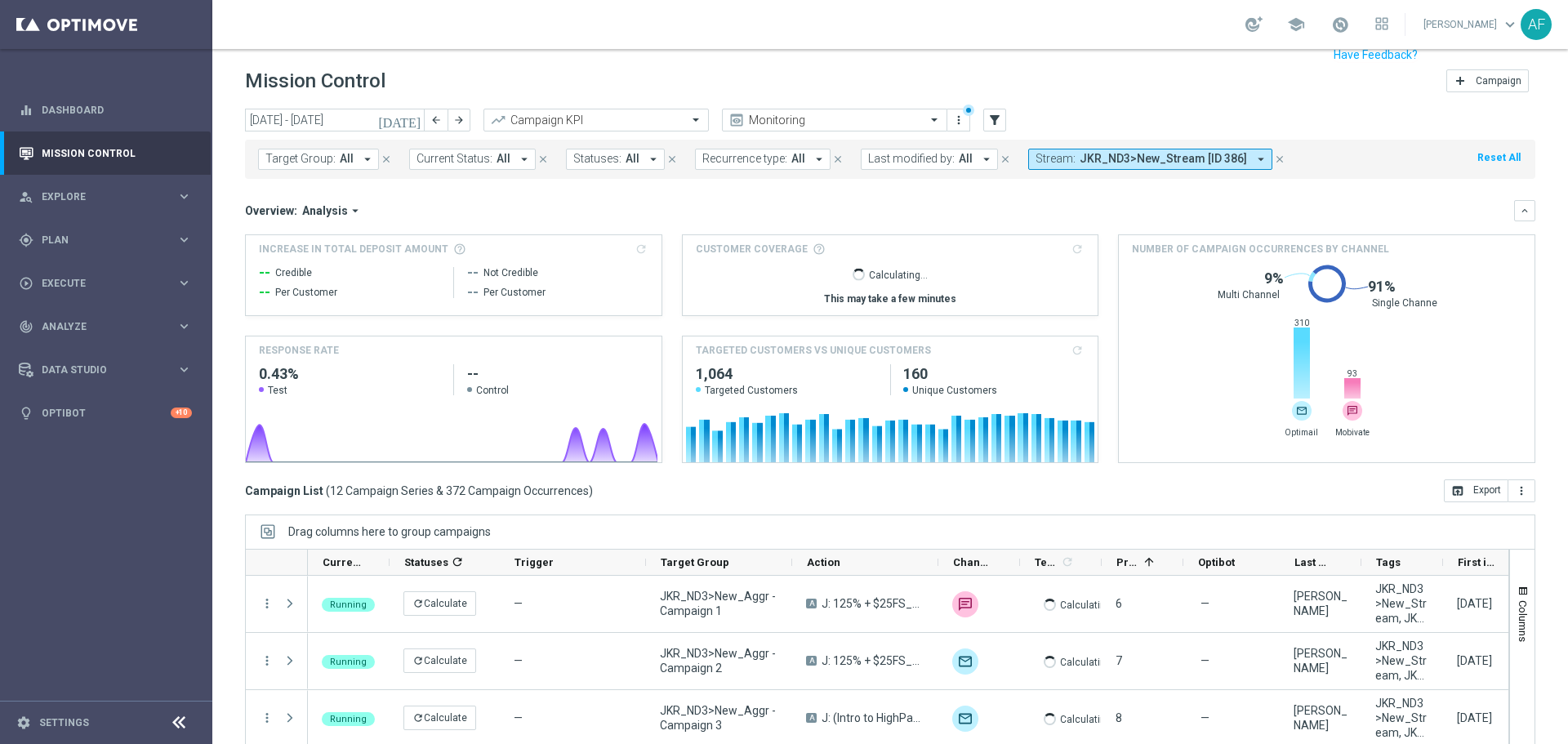
scroll to position [72, 0]
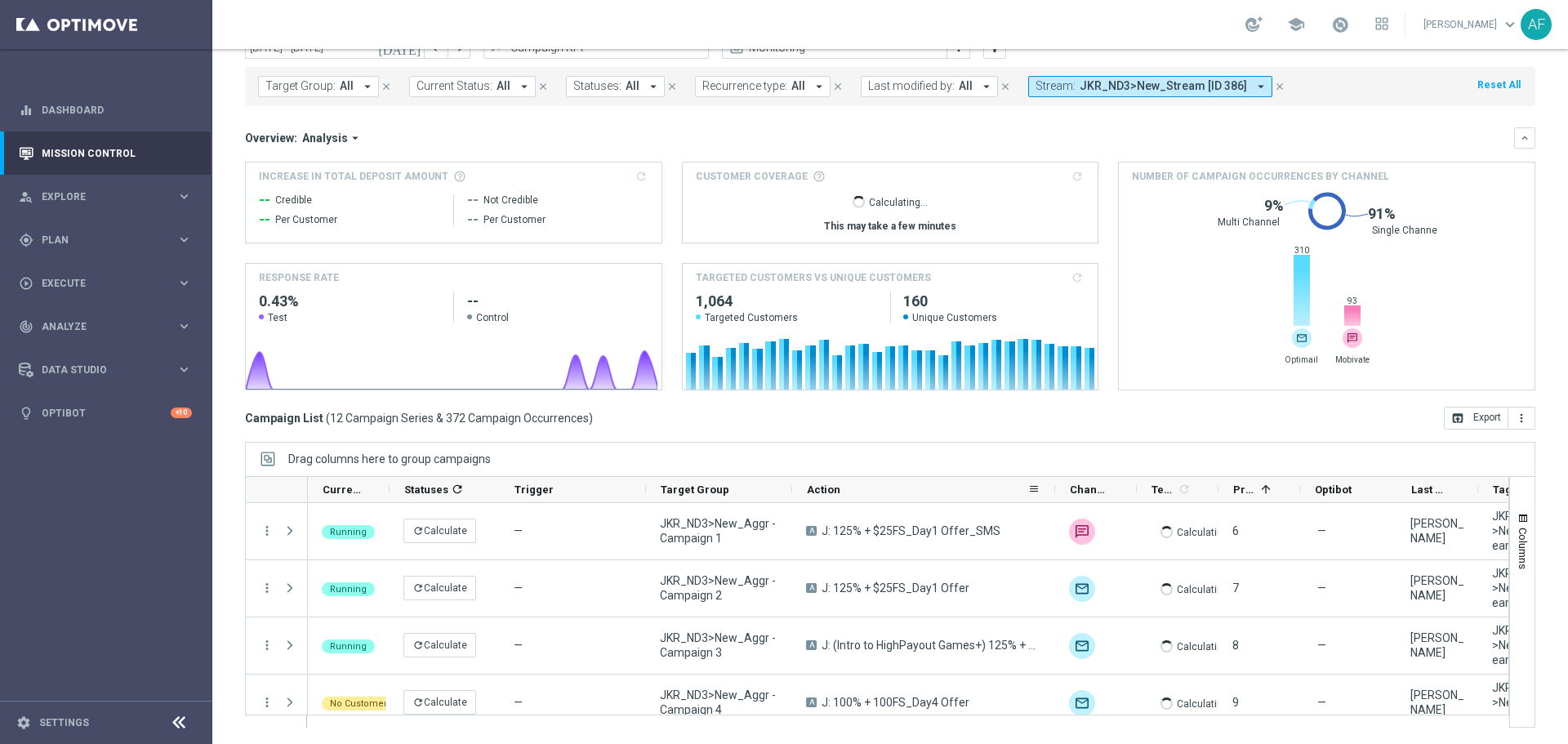
drag, startPoint x: 938, startPoint y: 488, endPoint x: 1054, endPoint y: 490, distance: 116.0
click at [1054, 490] on div at bounding box center [1055, 489] width 6 height 25
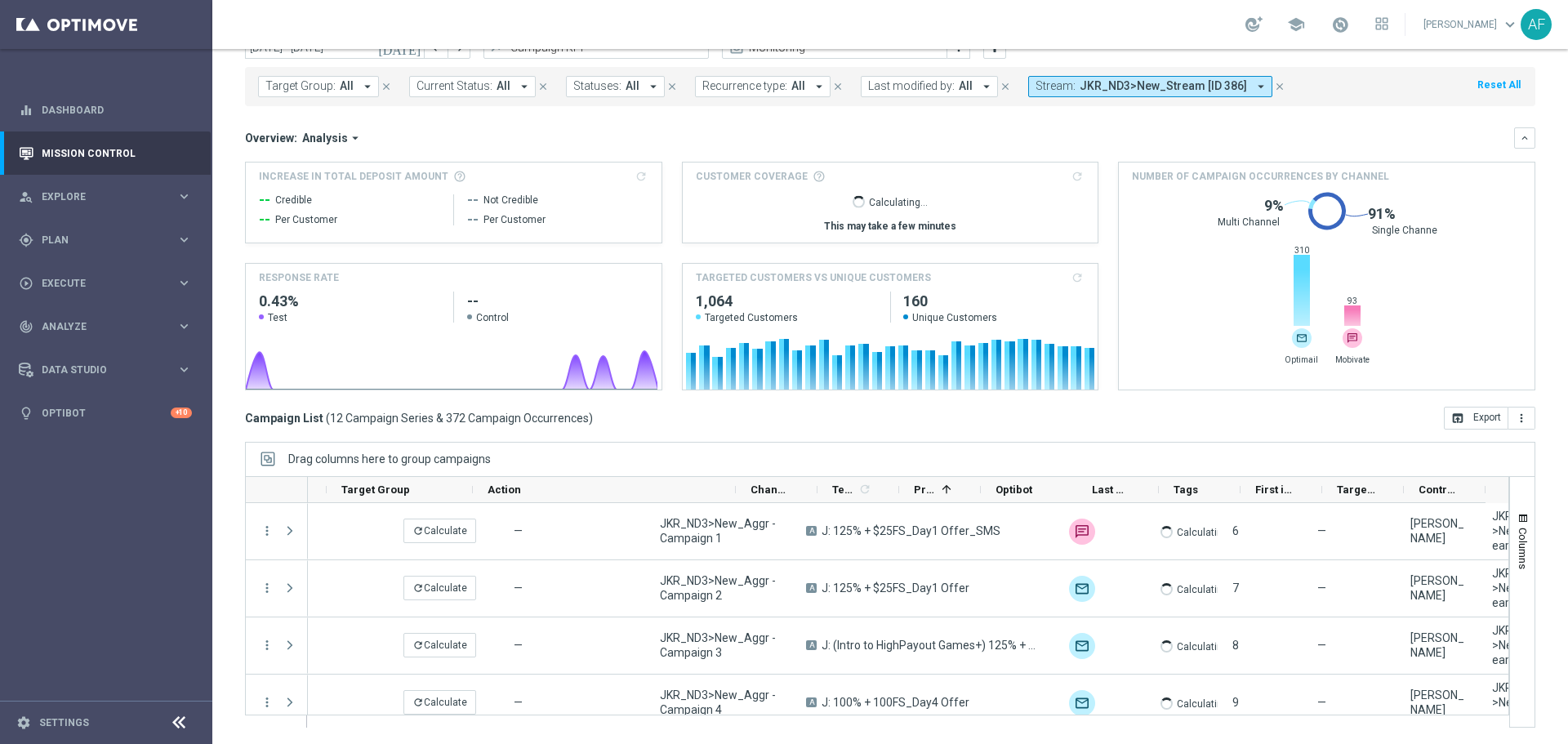
scroll to position [0, 319]
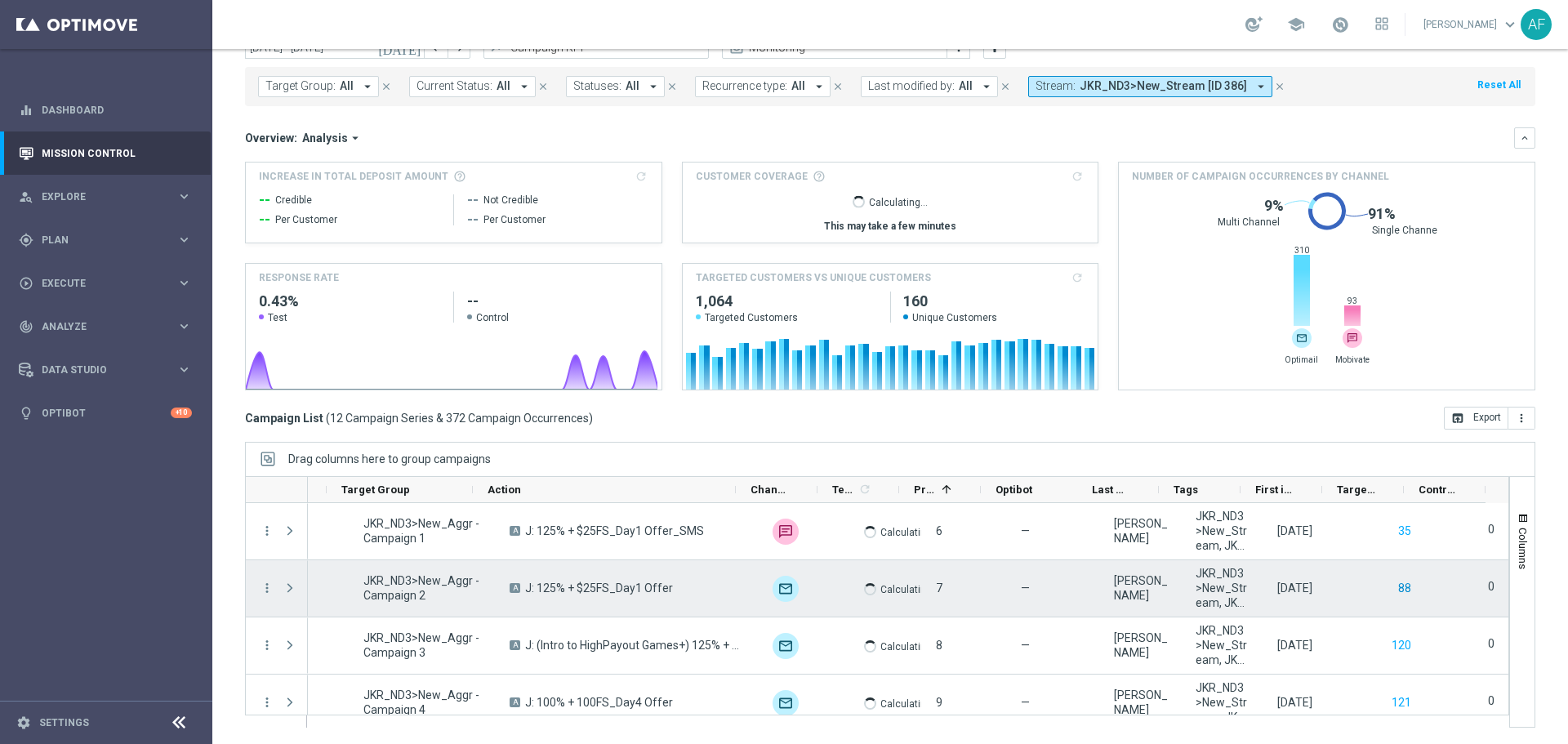
click at [1396, 586] on button "88" at bounding box center [1405, 589] width 17 height 20
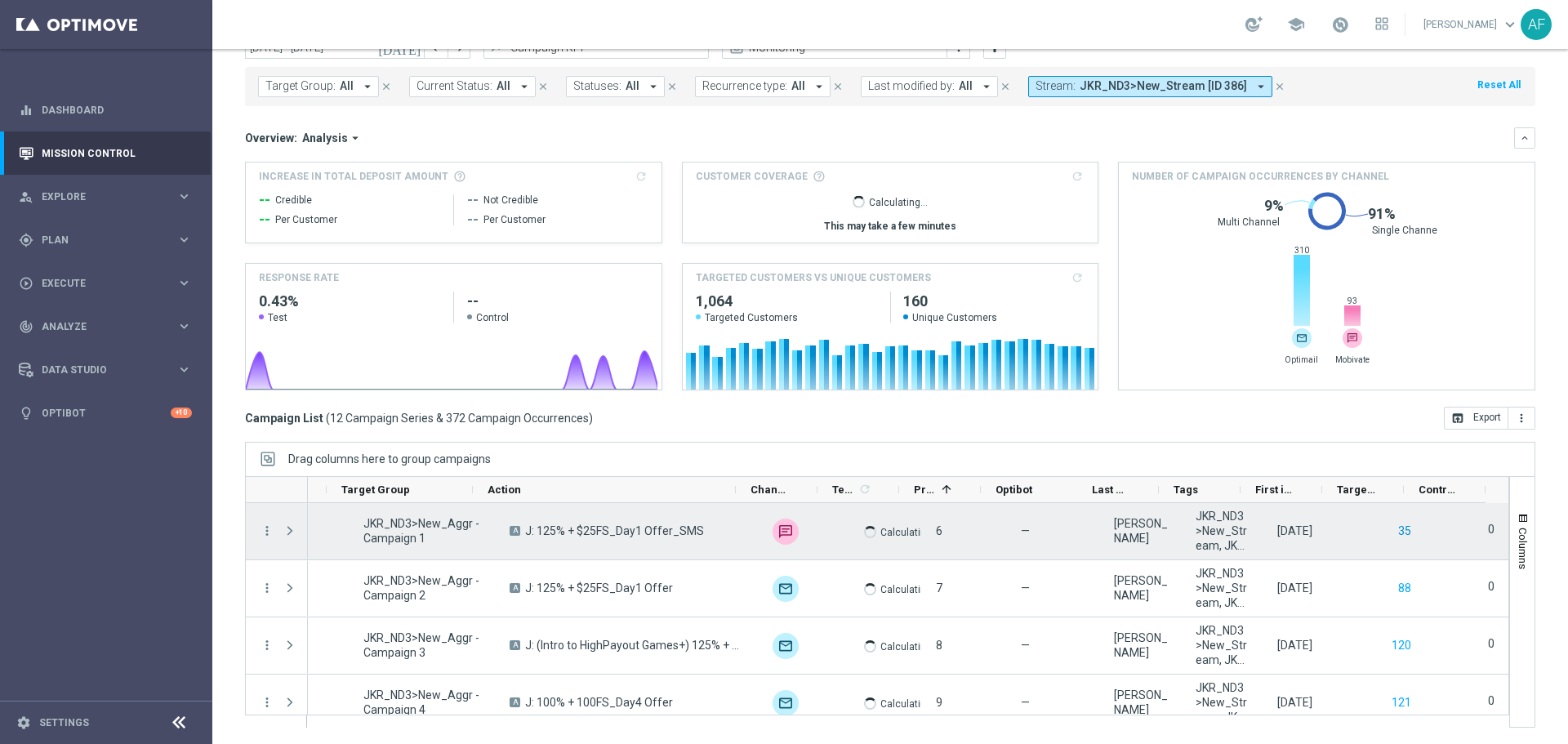
click at [1396, 528] on button "35" at bounding box center [1405, 531] width 17 height 20
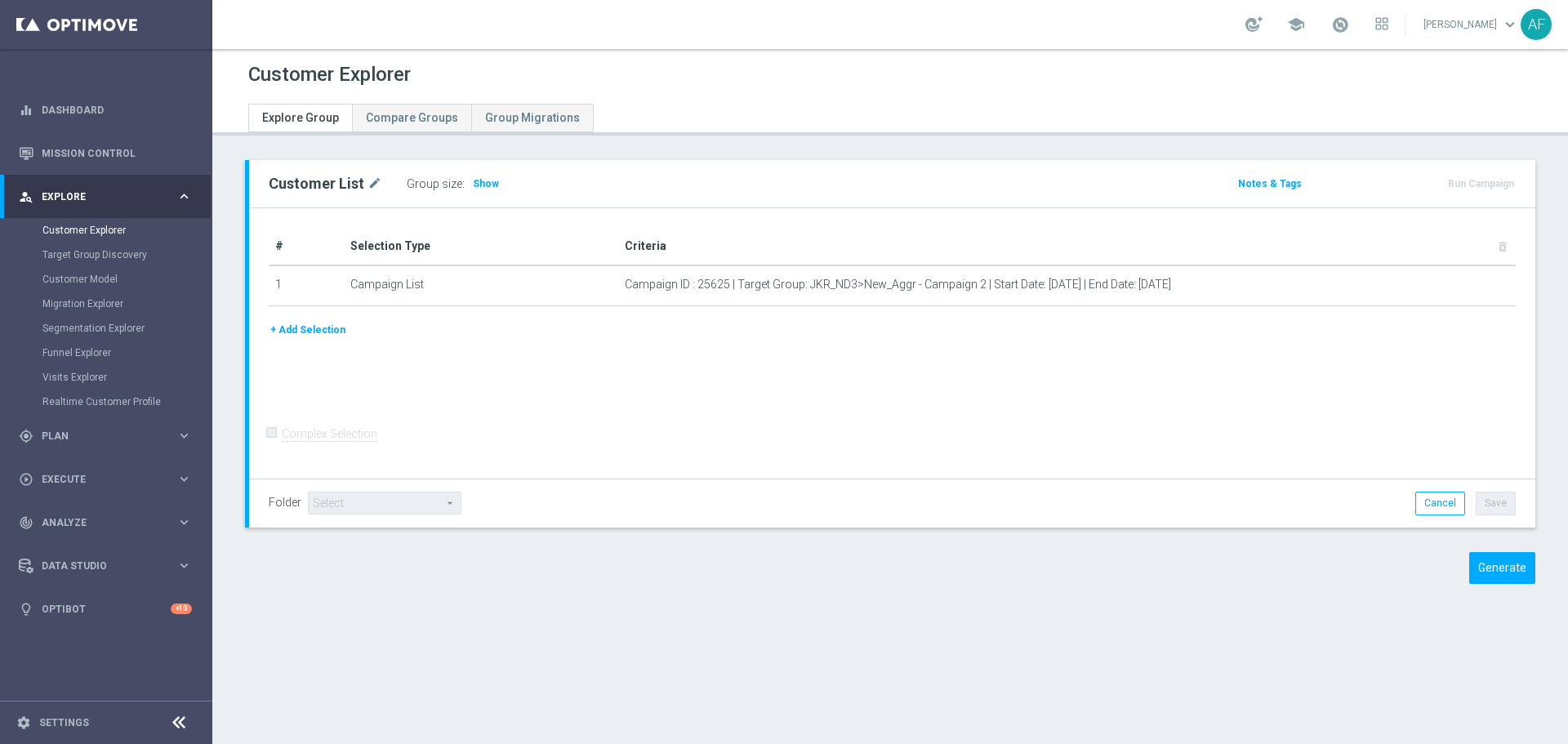
drag, startPoint x: 484, startPoint y: 187, endPoint x: 525, endPoint y: 152, distance: 53.9
click at [485, 187] on span "Show" at bounding box center [486, 184] width 26 height 11
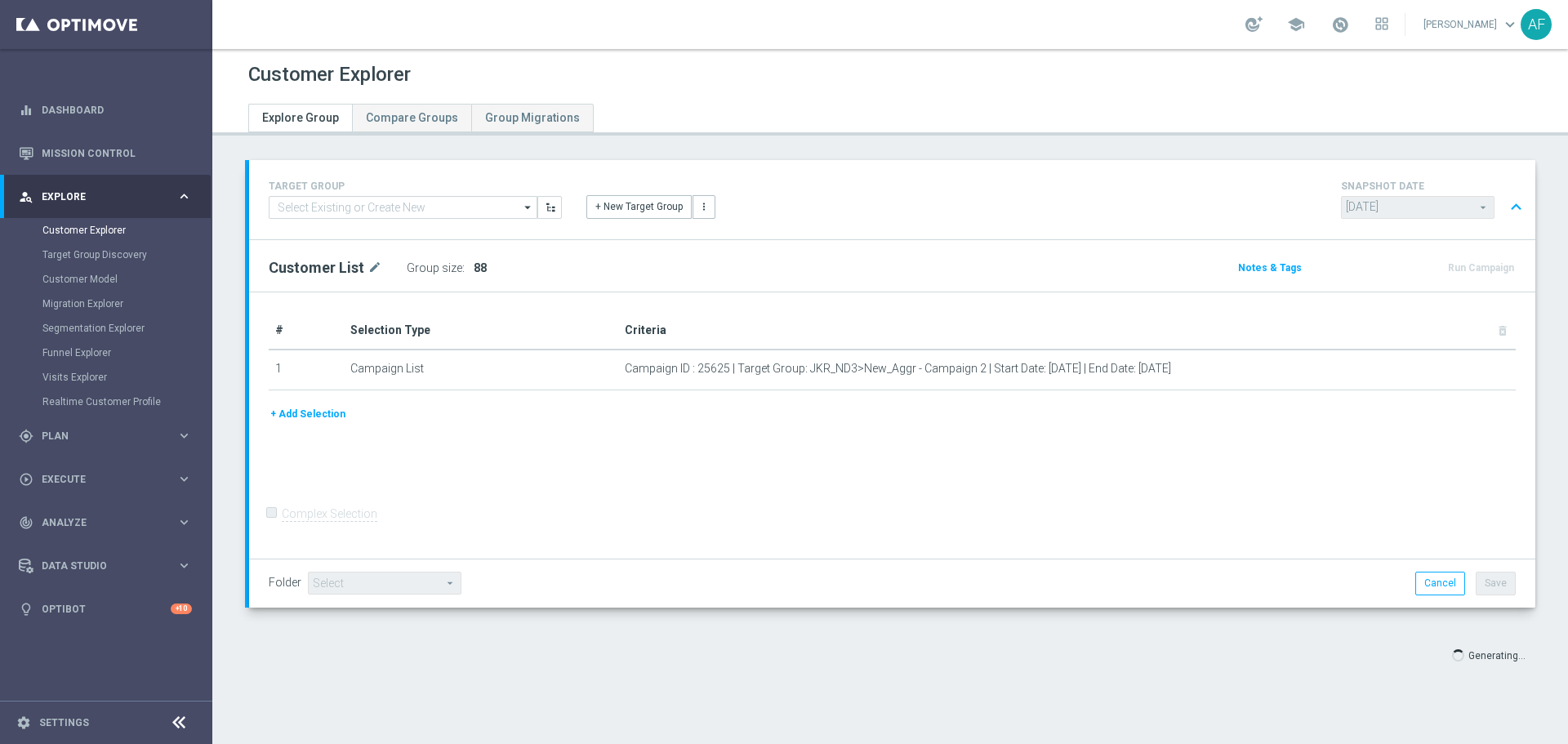
type input "Select"
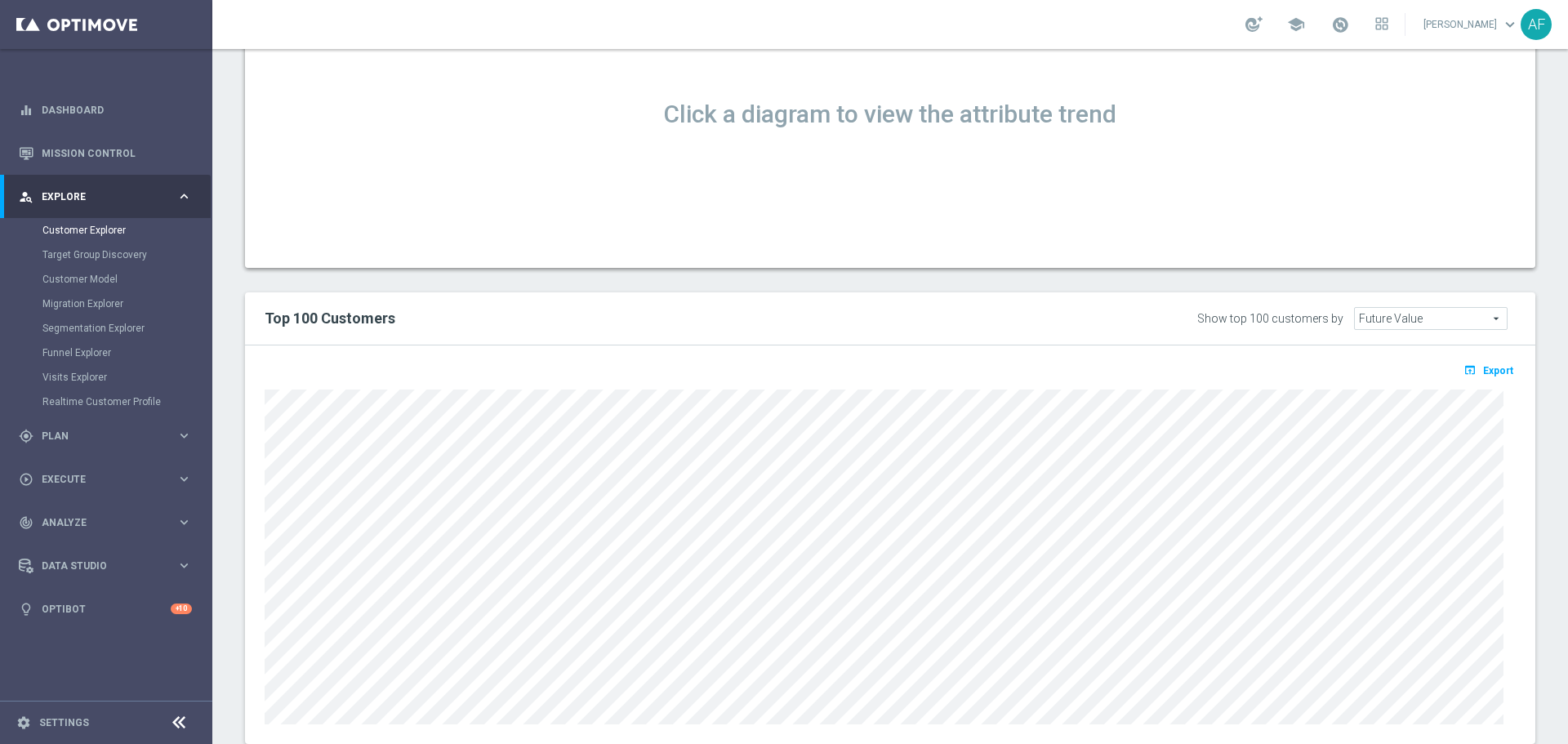
scroll to position [1214, 0]
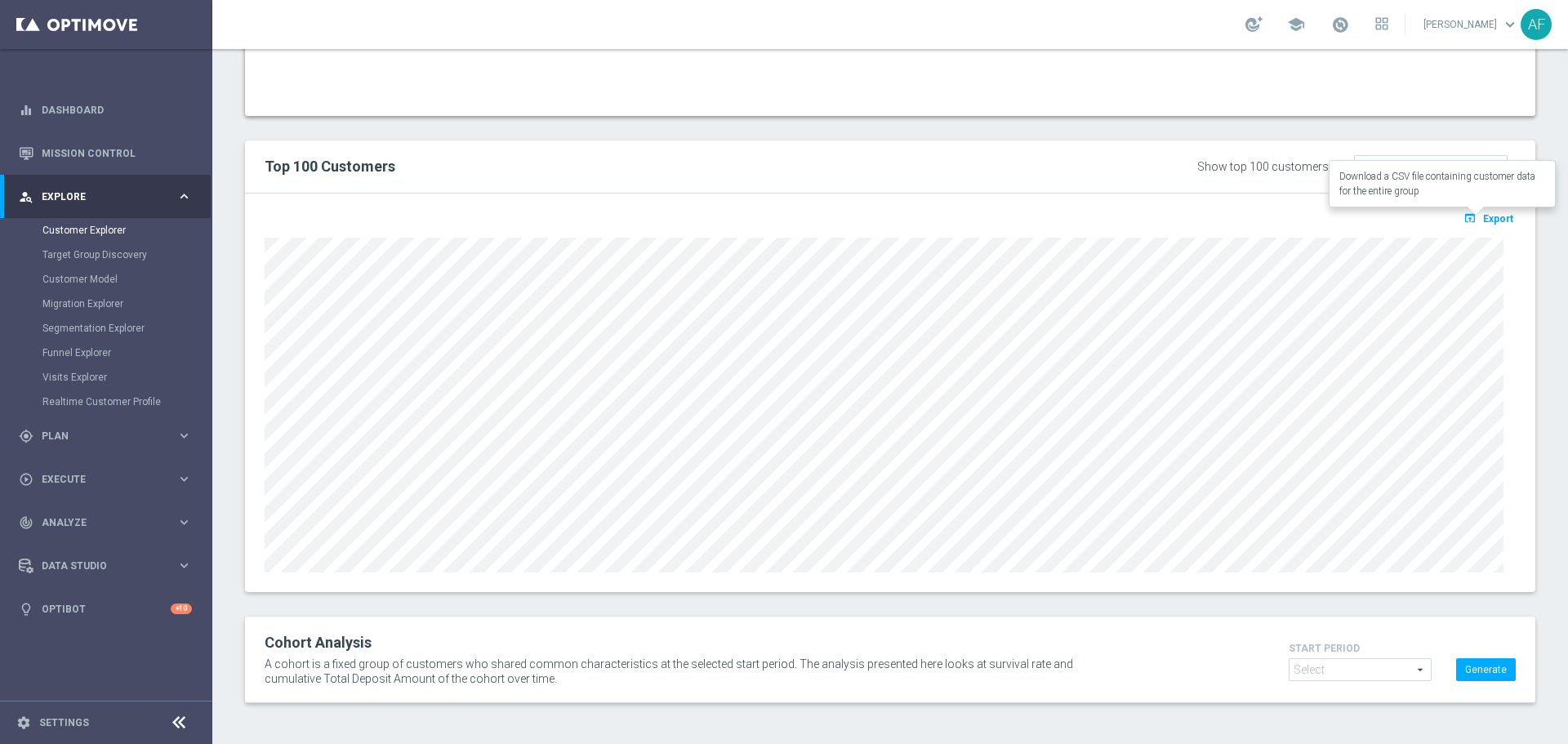
click at [1483, 215] on span "Export" at bounding box center [1497, 219] width 31 height 11
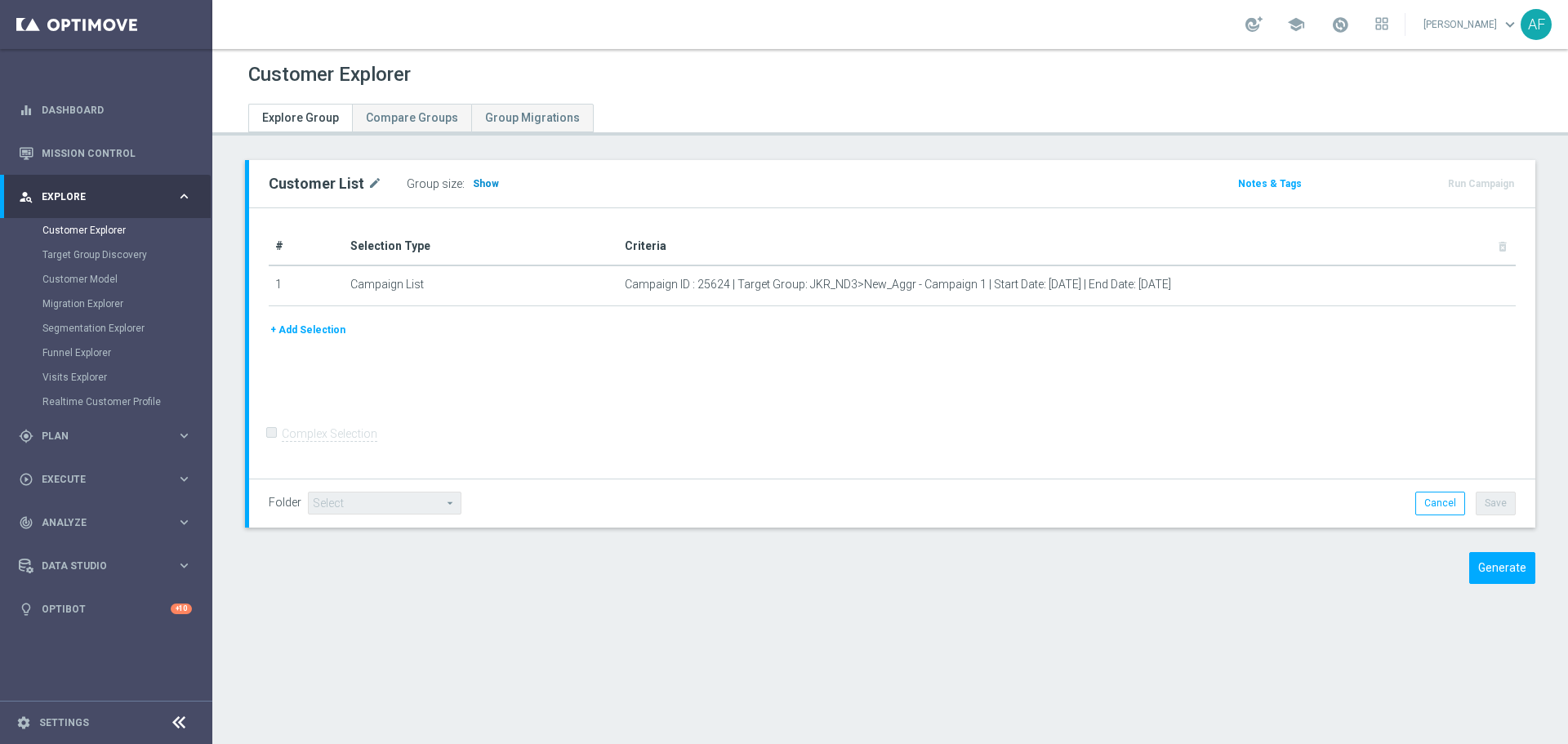
click at [478, 181] on span "Show" at bounding box center [486, 184] width 26 height 11
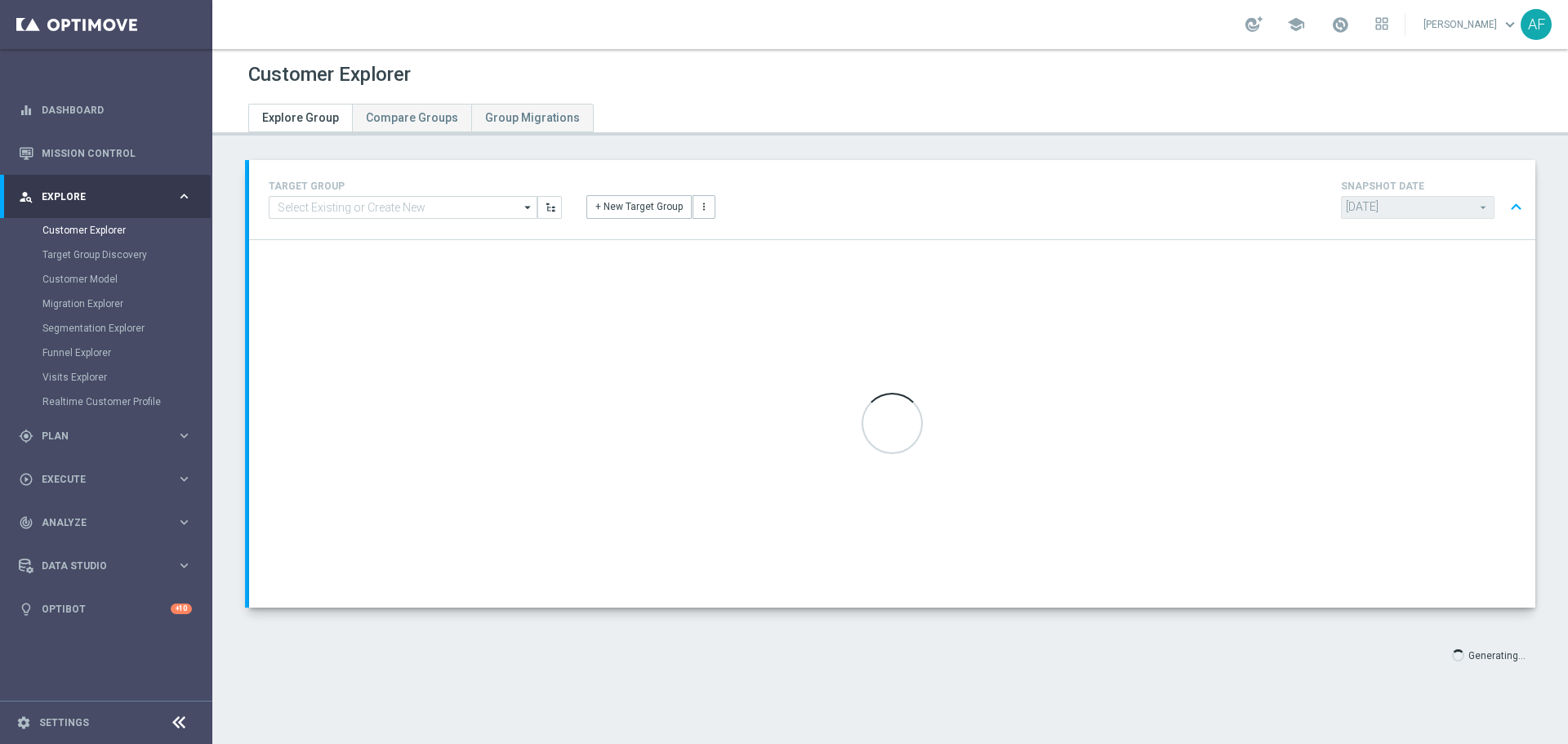
type input "Select"
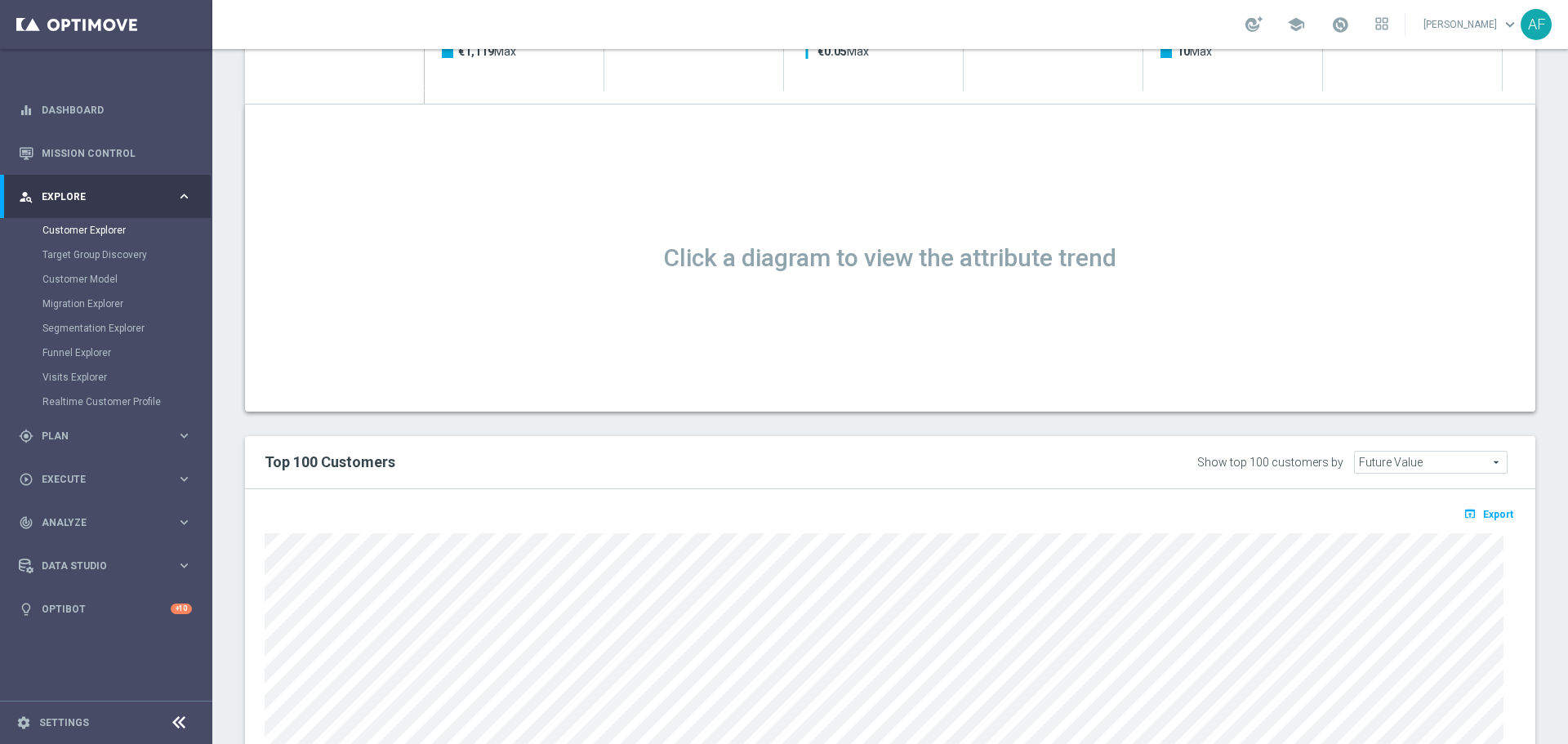
scroll to position [1062, 0]
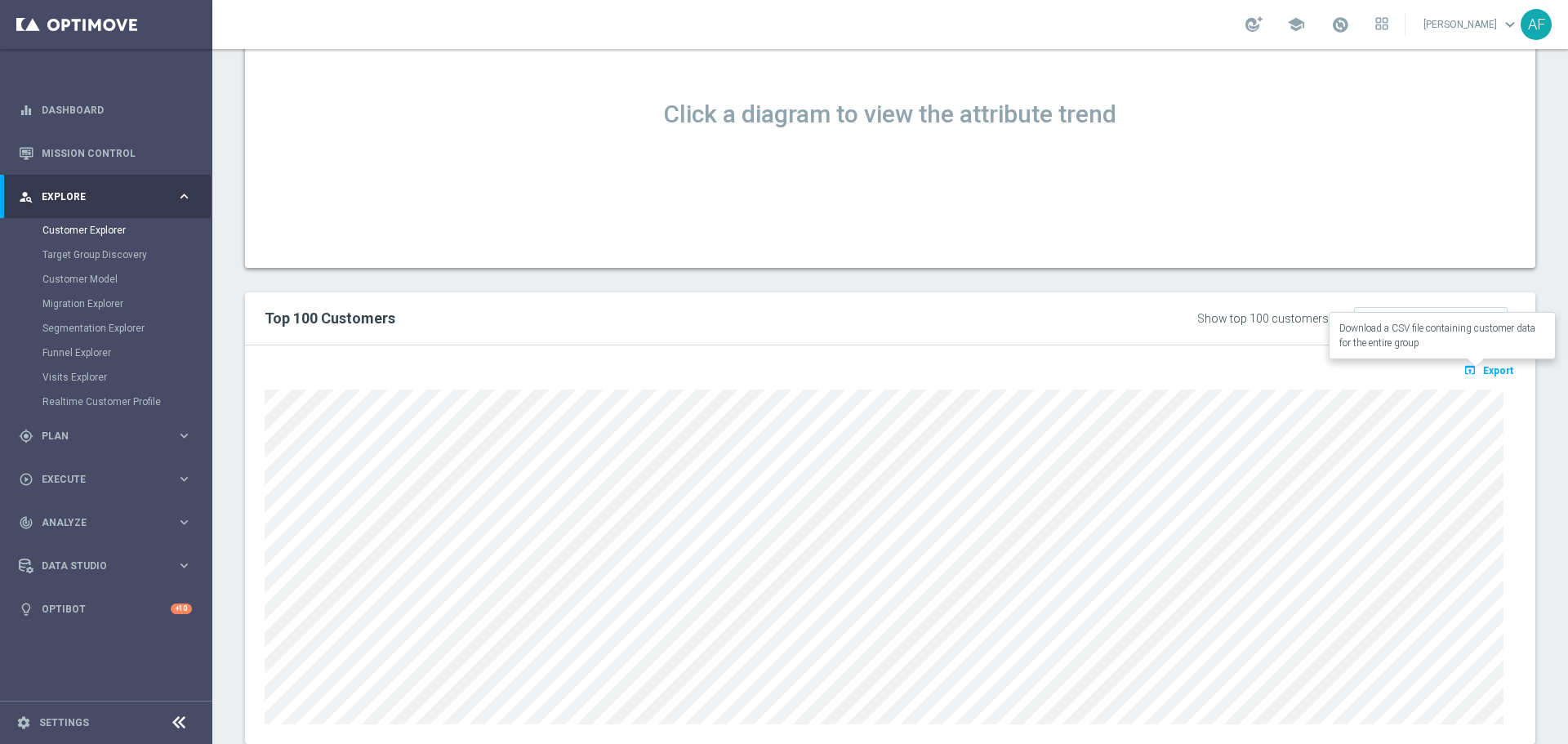
click at [1498, 374] on span "Export" at bounding box center [1497, 371] width 31 height 11
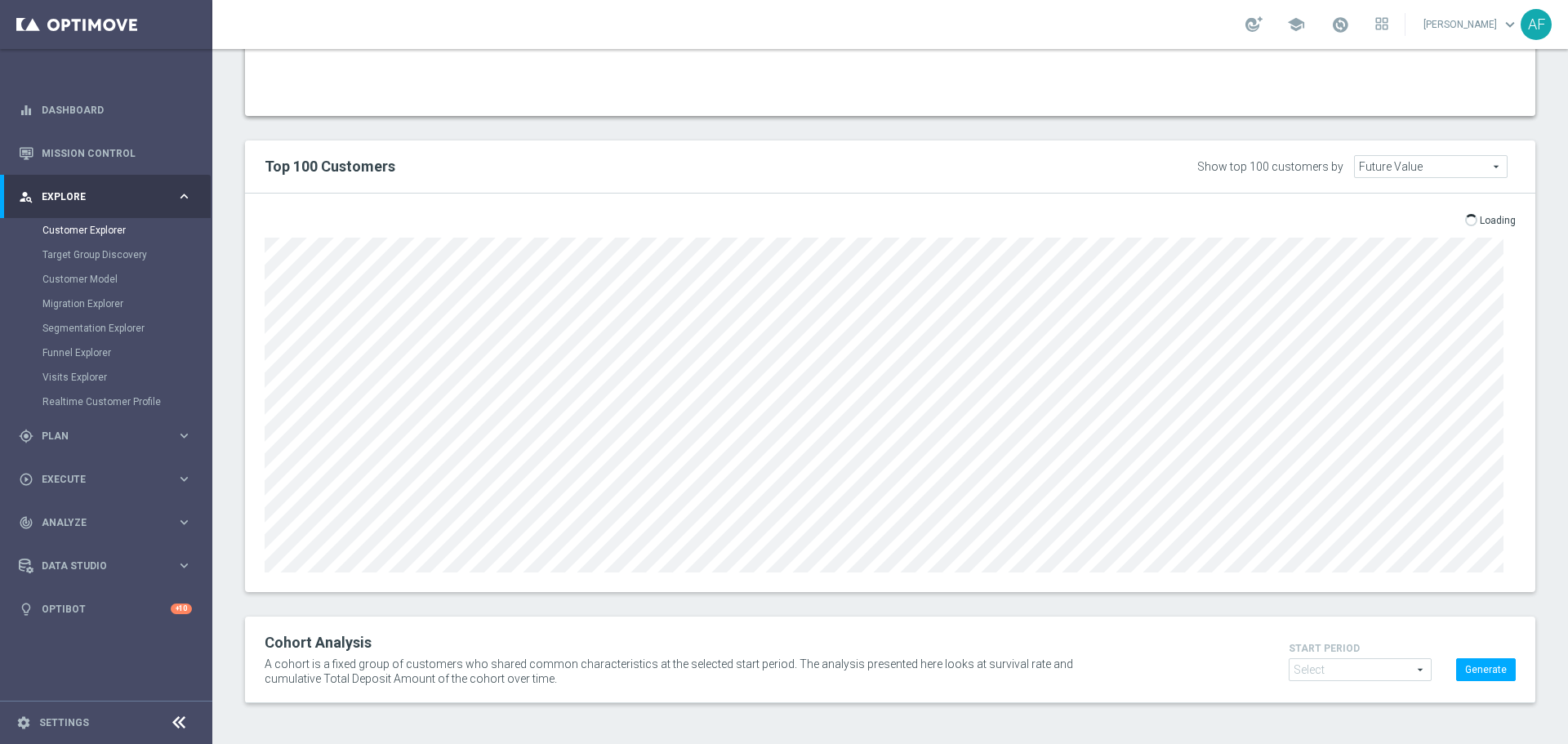
scroll to position [1132, 0]
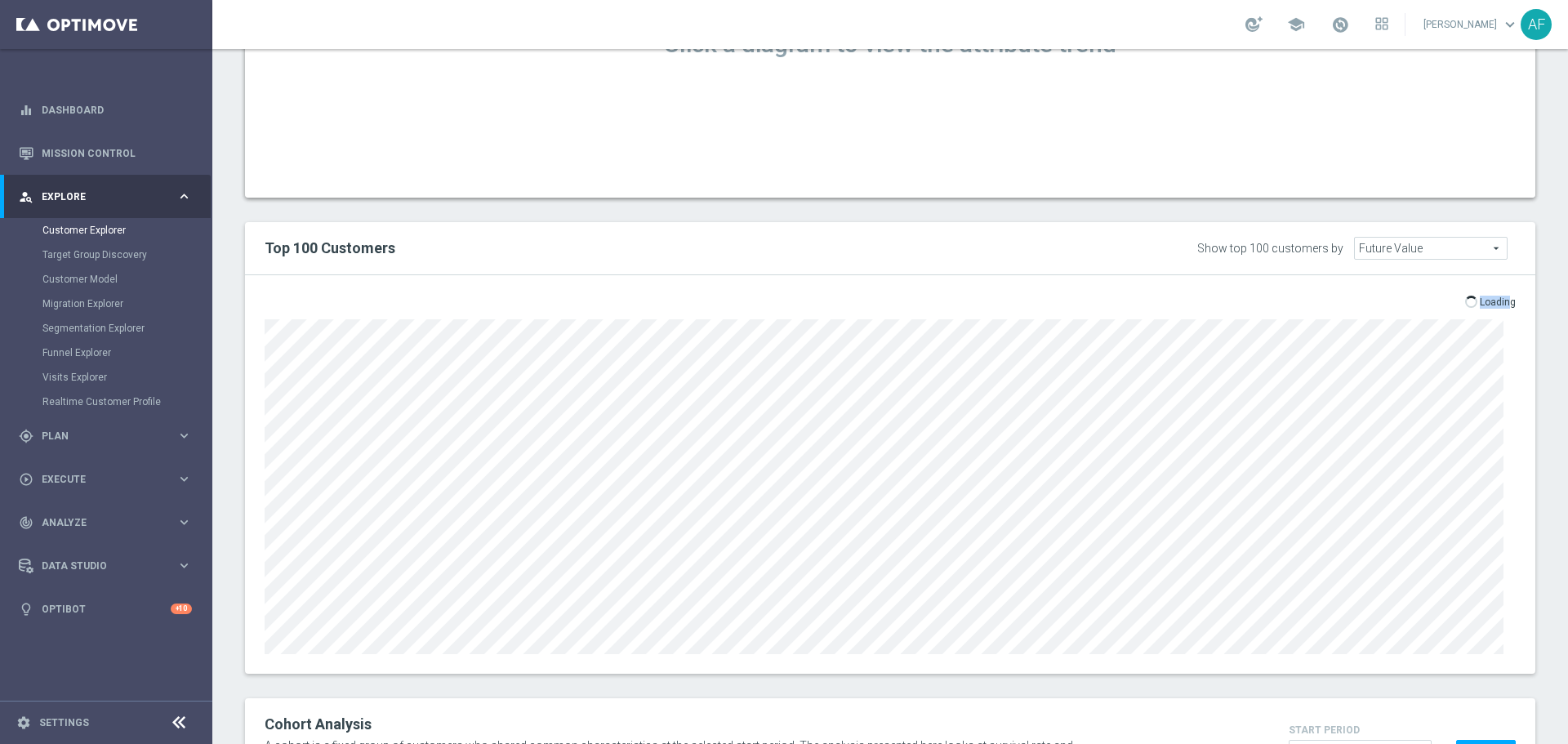
drag, startPoint x: 1465, startPoint y: 304, endPoint x: 1501, endPoint y: 303, distance: 36.0
click at [1499, 305] on span "Loading" at bounding box center [1490, 302] width 51 height 13
